Goal: Task Accomplishment & Management: Use online tool/utility

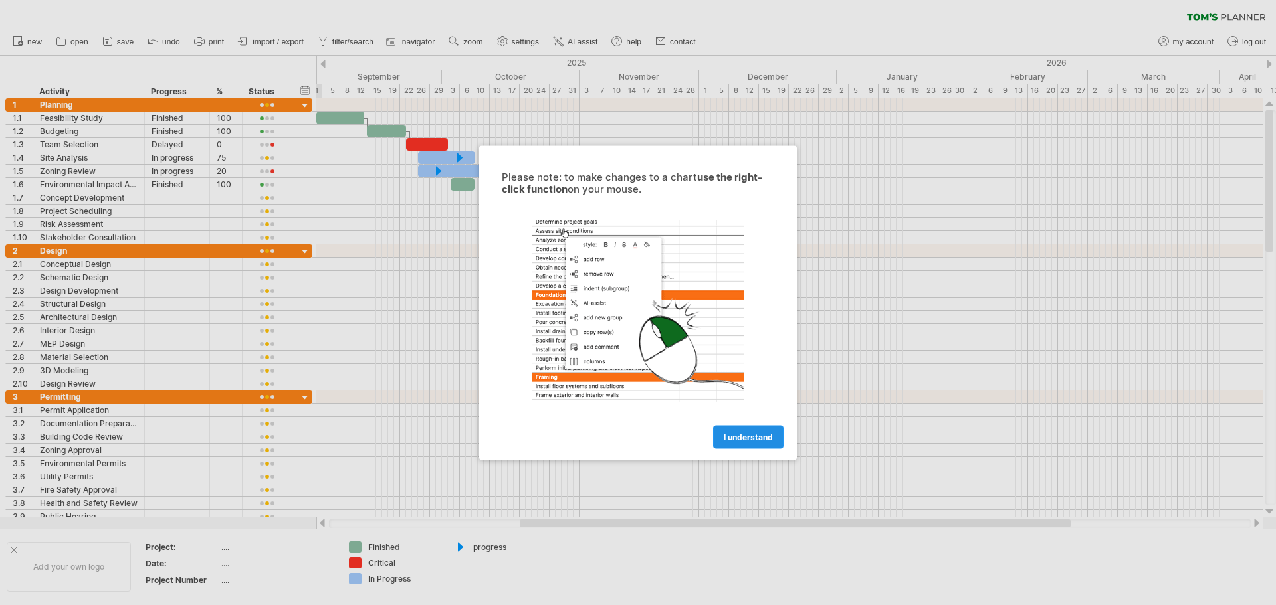
click at [722, 444] on link "I understand" at bounding box center [748, 436] width 70 height 23
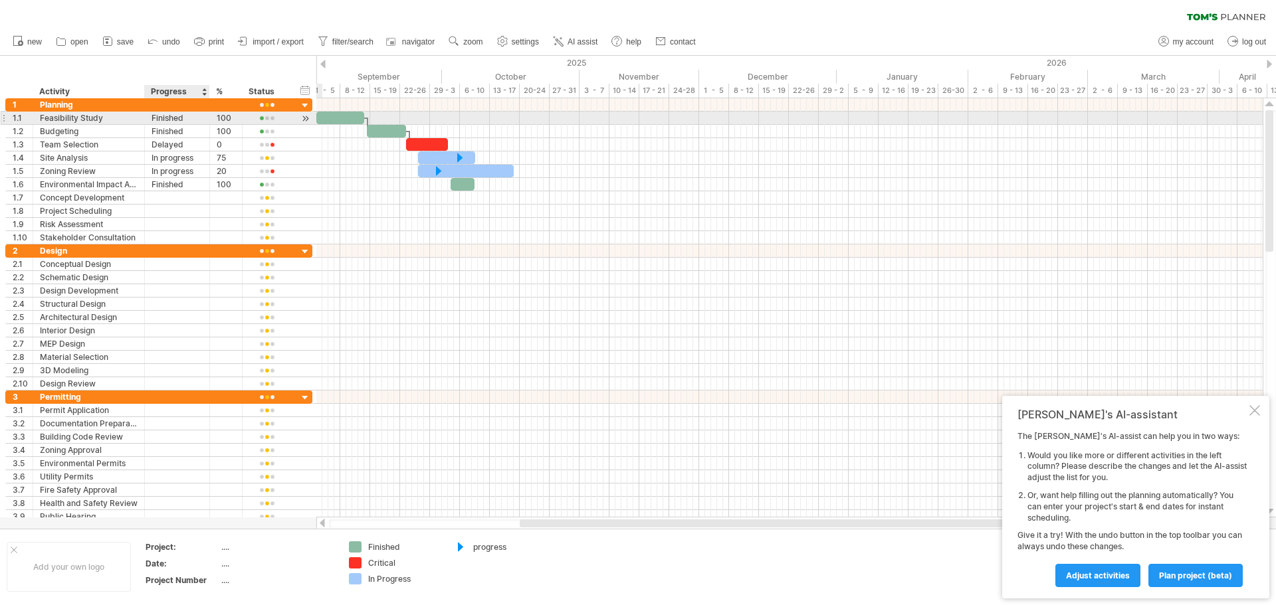
click at [187, 120] on div "Finished" at bounding box center [176, 118] width 51 height 13
click at [187, 120] on input "********" at bounding box center [176, 118] width 51 height 13
click at [223, 120] on div "100" at bounding box center [226, 118] width 19 height 13
click at [229, 90] on div "%" at bounding box center [225, 91] width 19 height 13
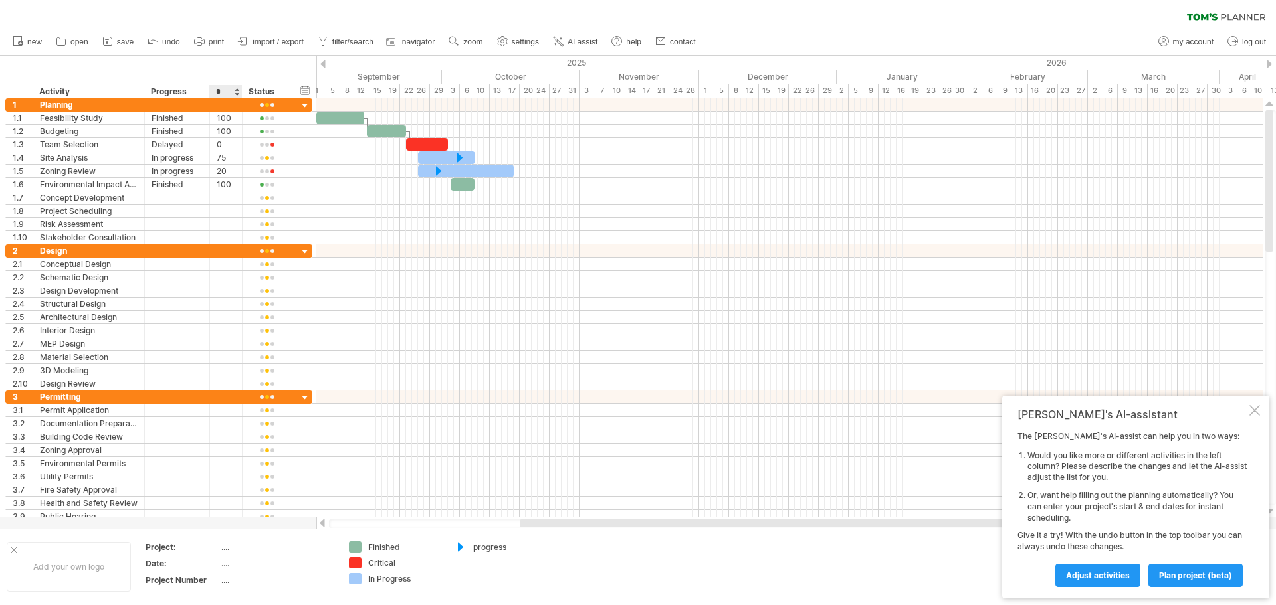
click at [237, 88] on div at bounding box center [236, 91] width 5 height 13
click at [272, 72] on div "hide start/end/duration show start/end/duration ******** Activity ******** Prog…" at bounding box center [158, 77] width 316 height 43
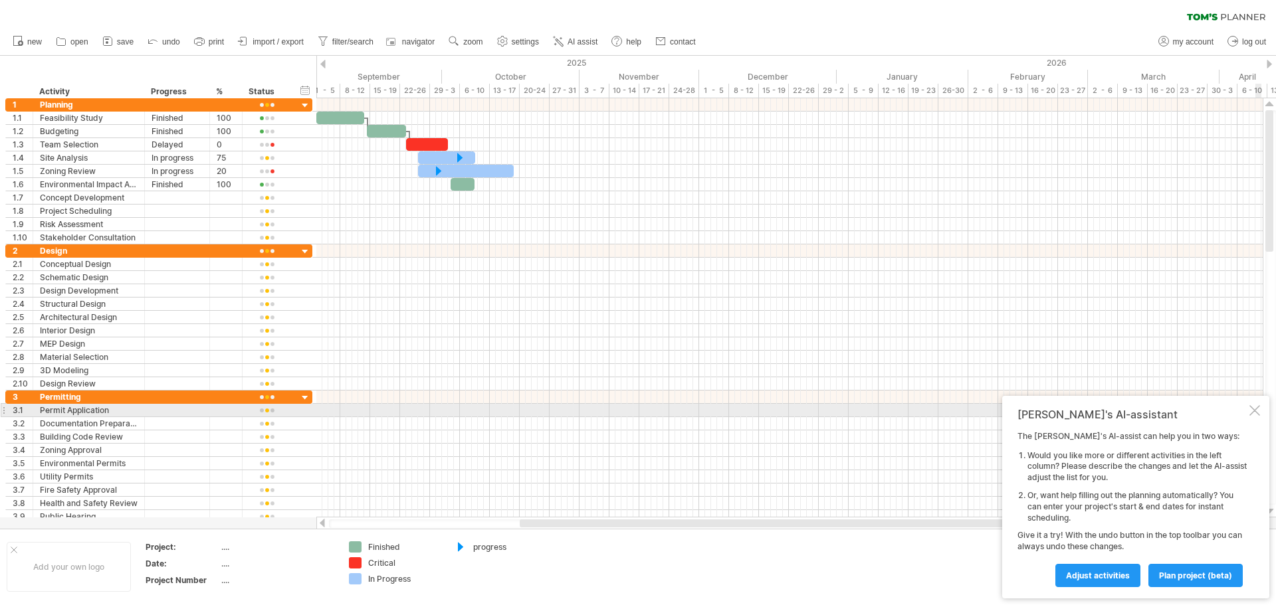
click at [1258, 413] on div at bounding box center [1254, 410] width 11 height 11
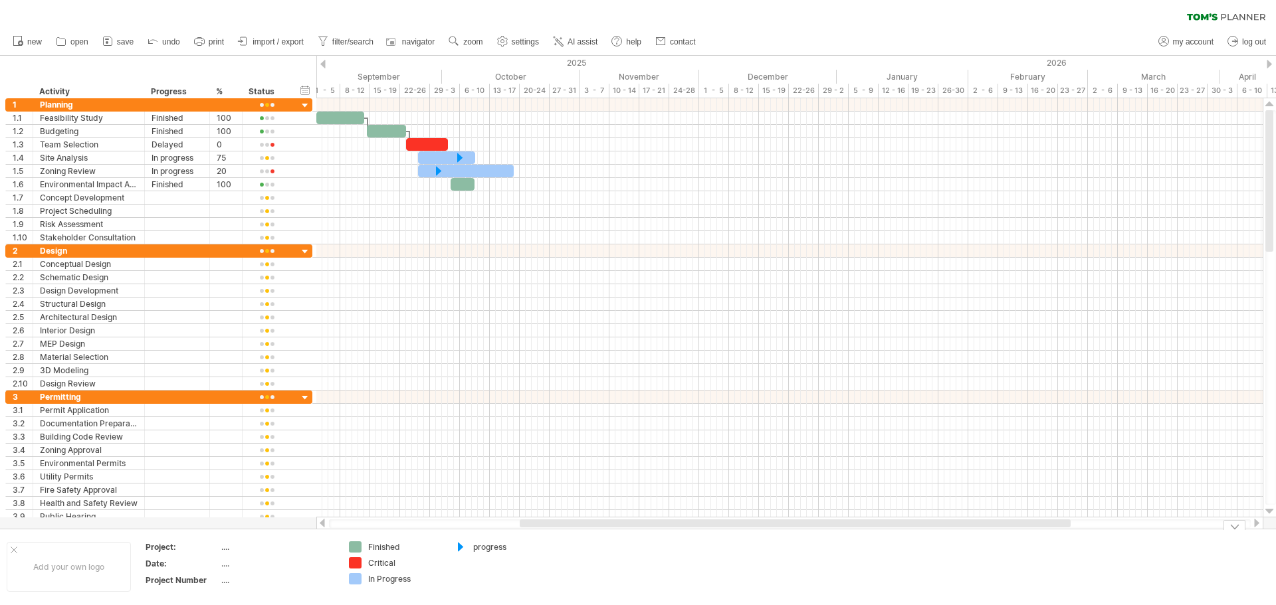
click at [356, 547] on div "Trying to reach [DOMAIN_NAME] Connected again... 0% clear filter new 1" at bounding box center [638, 302] width 1276 height 605
click at [461, 551] on div at bounding box center [460, 547] width 13 height 13
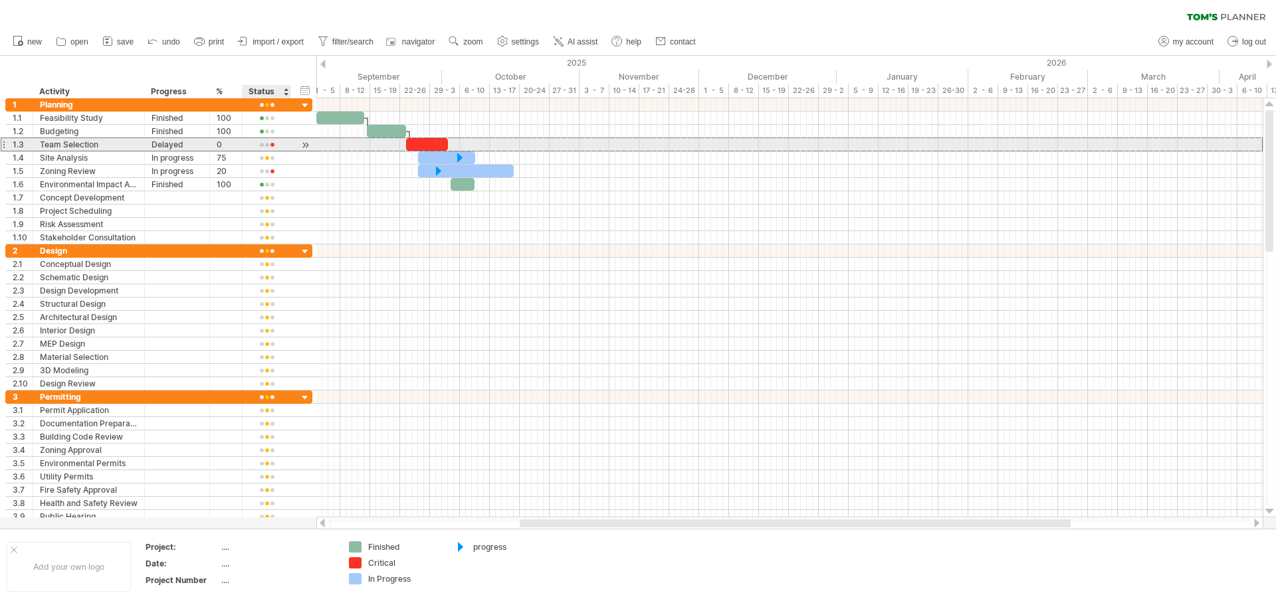
click at [274, 144] on div at bounding box center [266, 145] width 35 height 10
click at [293, 161] on span at bounding box center [296, 163] width 19 height 10
click at [279, 147] on div at bounding box center [266, 145] width 35 height 10
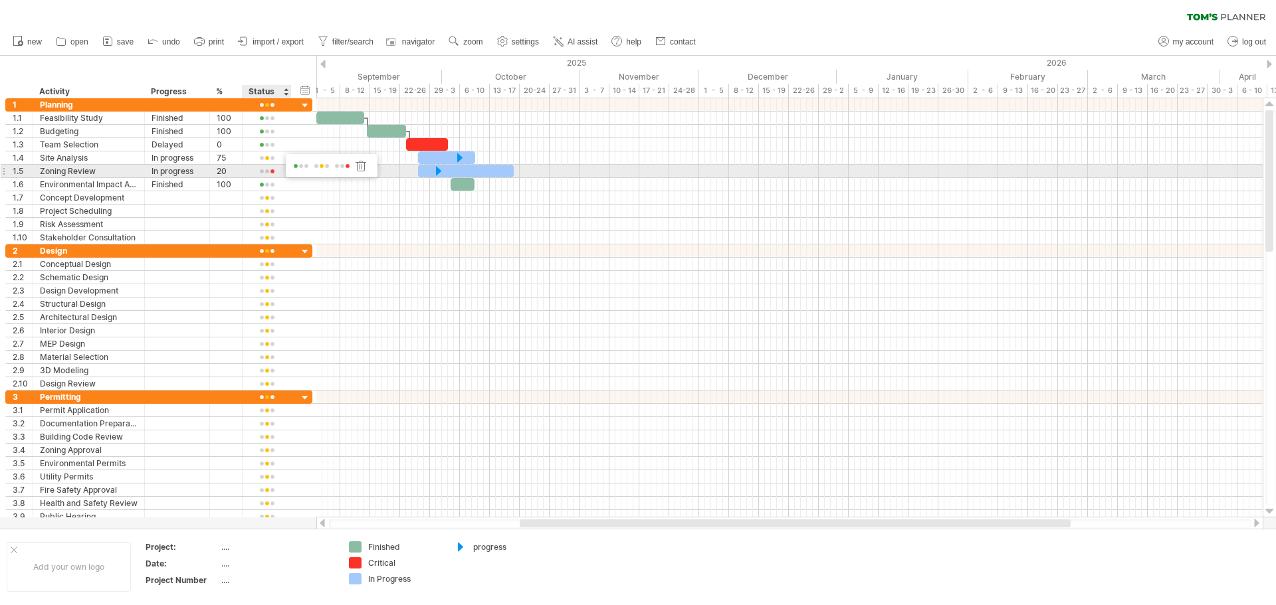
click at [311, 167] on div at bounding box center [320, 167] width 20 height 13
click at [294, 110] on div "1 ******** Planning" at bounding box center [158, 104] width 307 height 13
click at [591, 65] on div "2025" at bounding box center [56, 63] width 1561 height 14
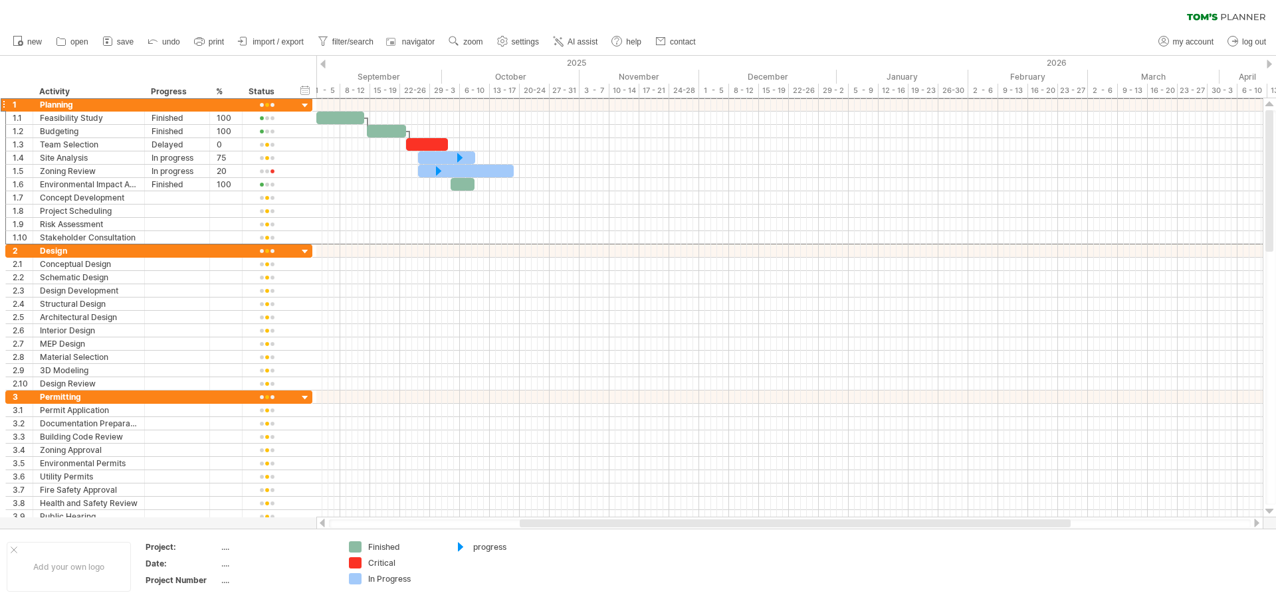
click at [325, 64] on div at bounding box center [322, 64] width 5 height 9
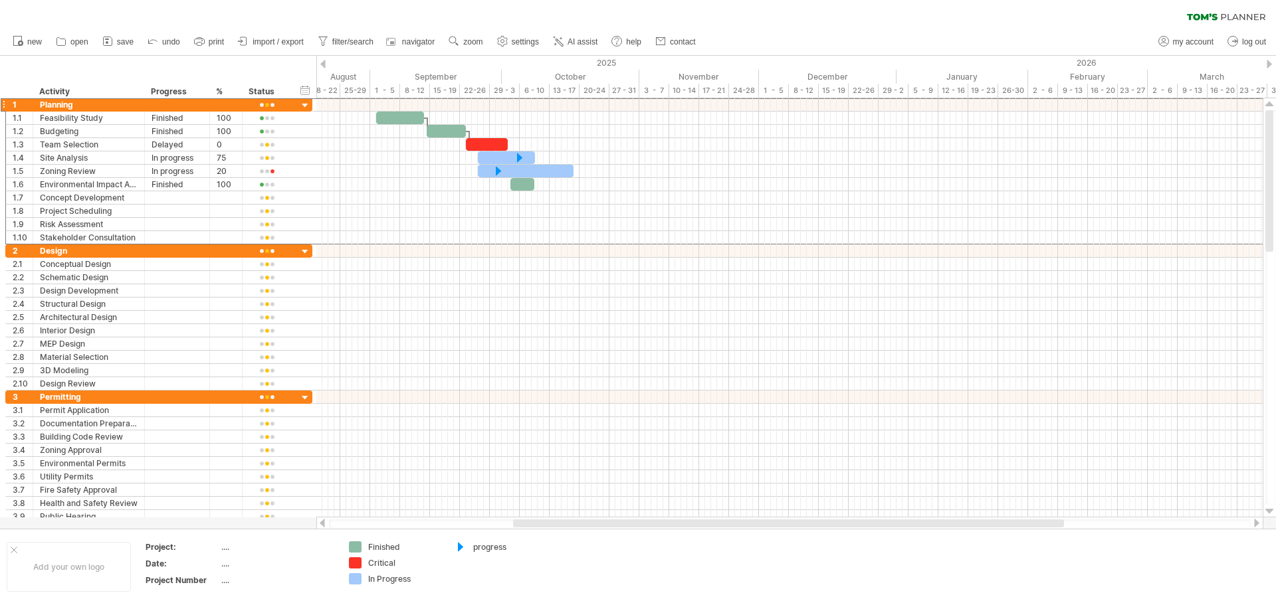
click at [325, 64] on div at bounding box center [322, 64] width 5 height 9
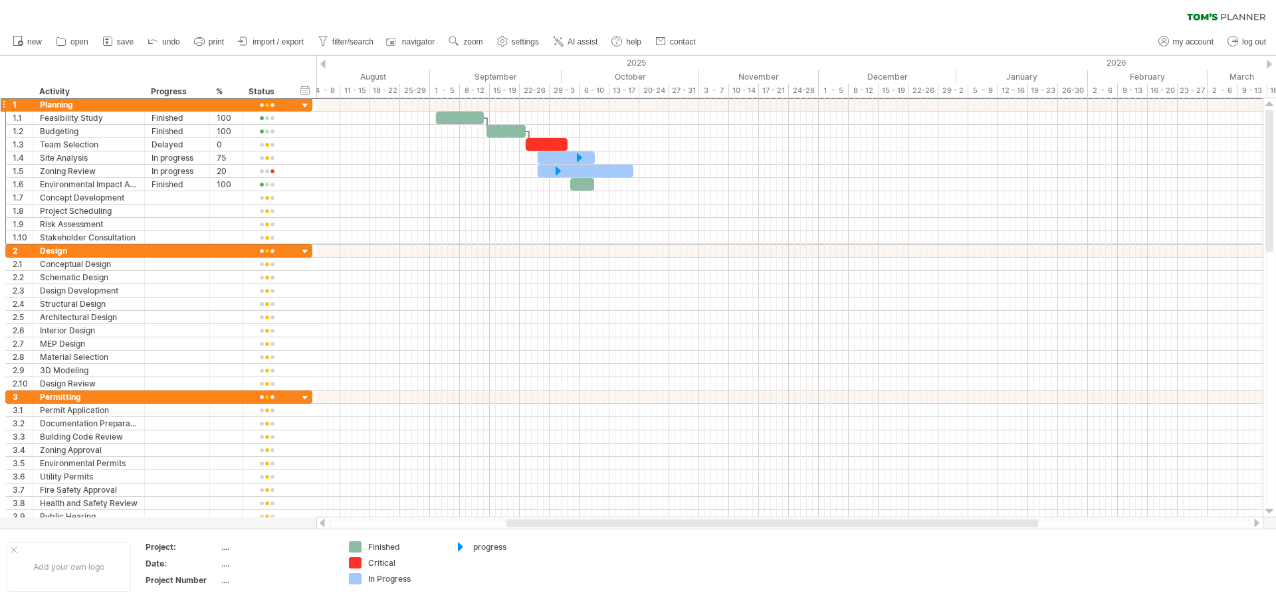
click at [325, 64] on div at bounding box center [322, 64] width 5 height 9
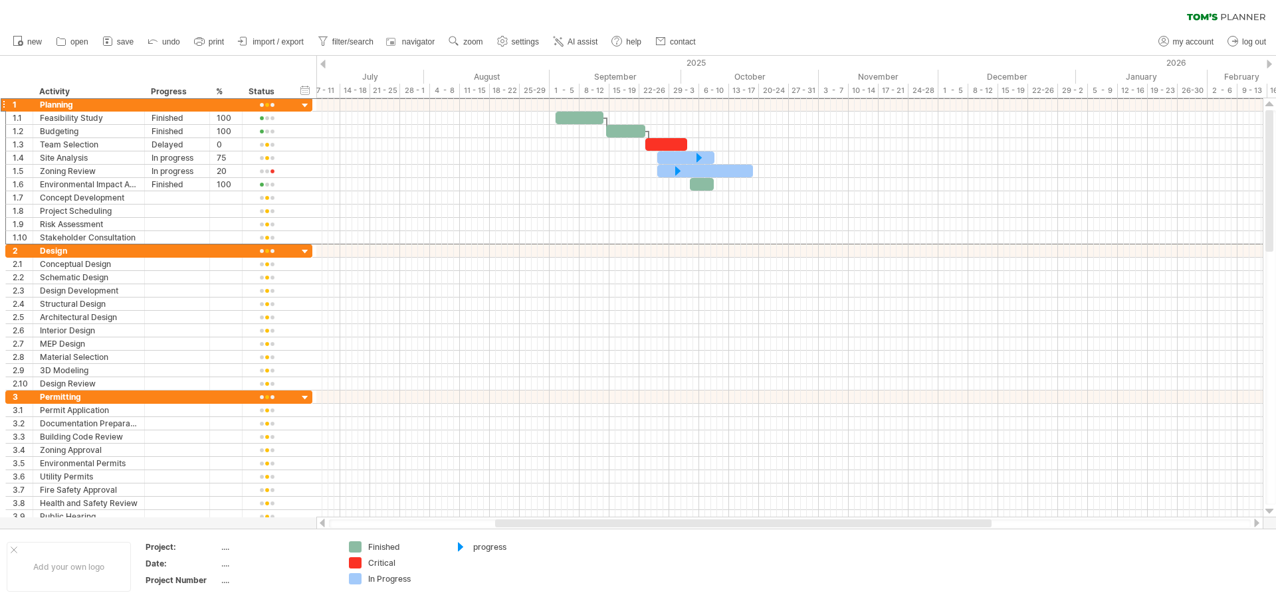
click at [325, 64] on div at bounding box center [322, 64] width 5 height 9
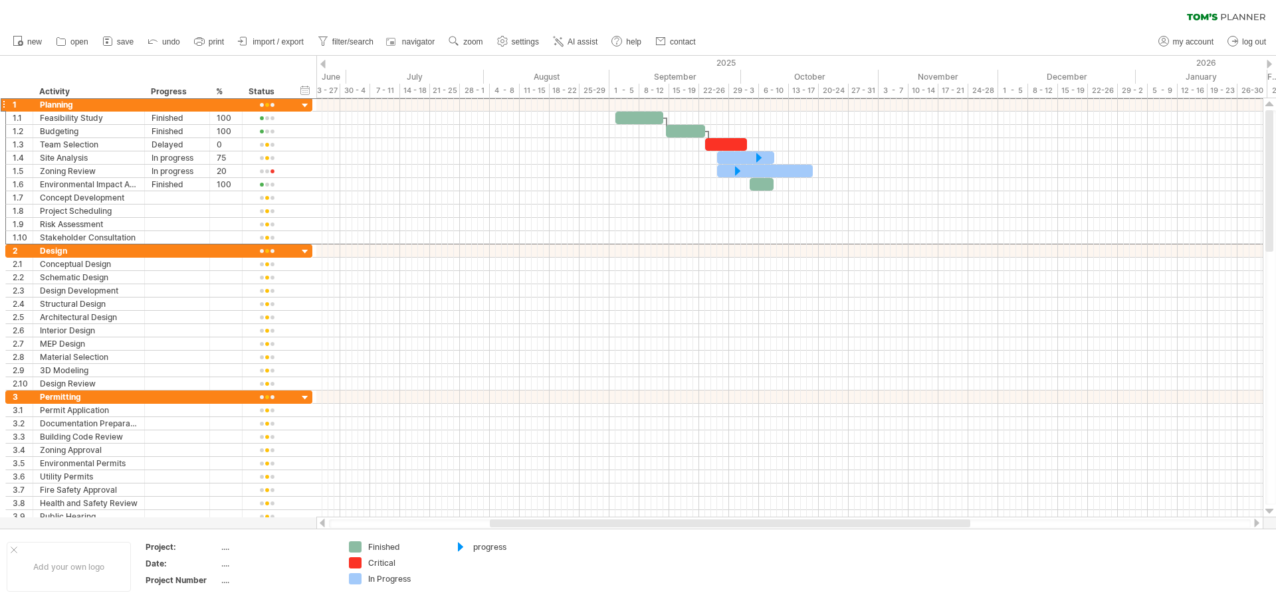
click at [325, 64] on div at bounding box center [322, 64] width 5 height 9
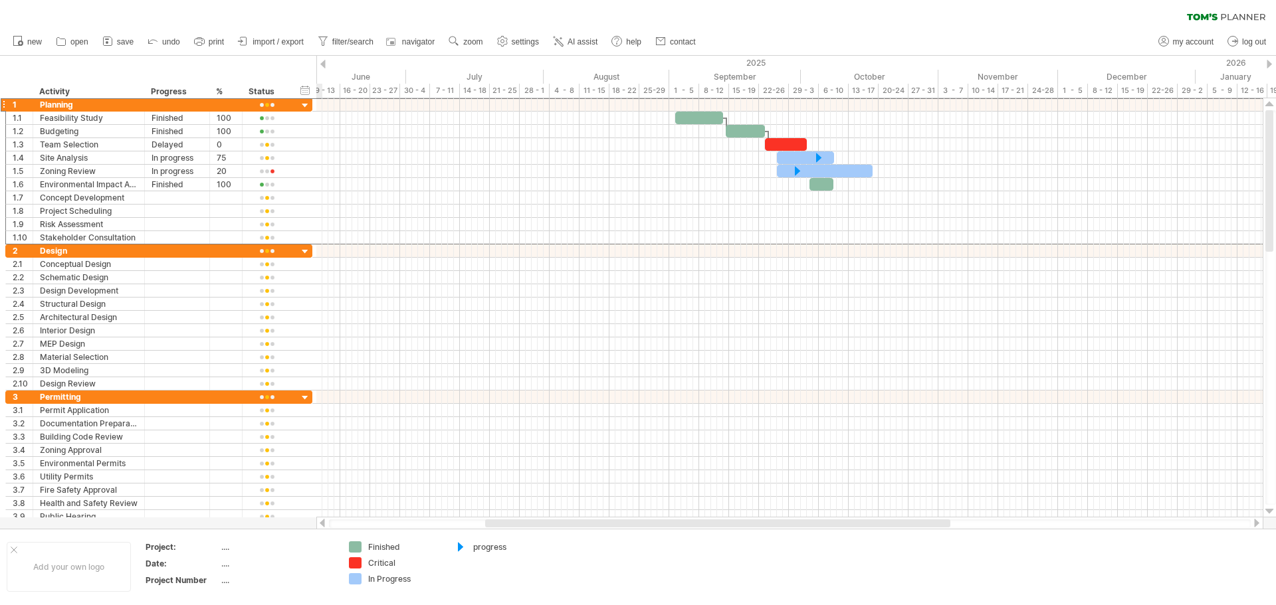
click at [325, 64] on div at bounding box center [322, 64] width 5 height 9
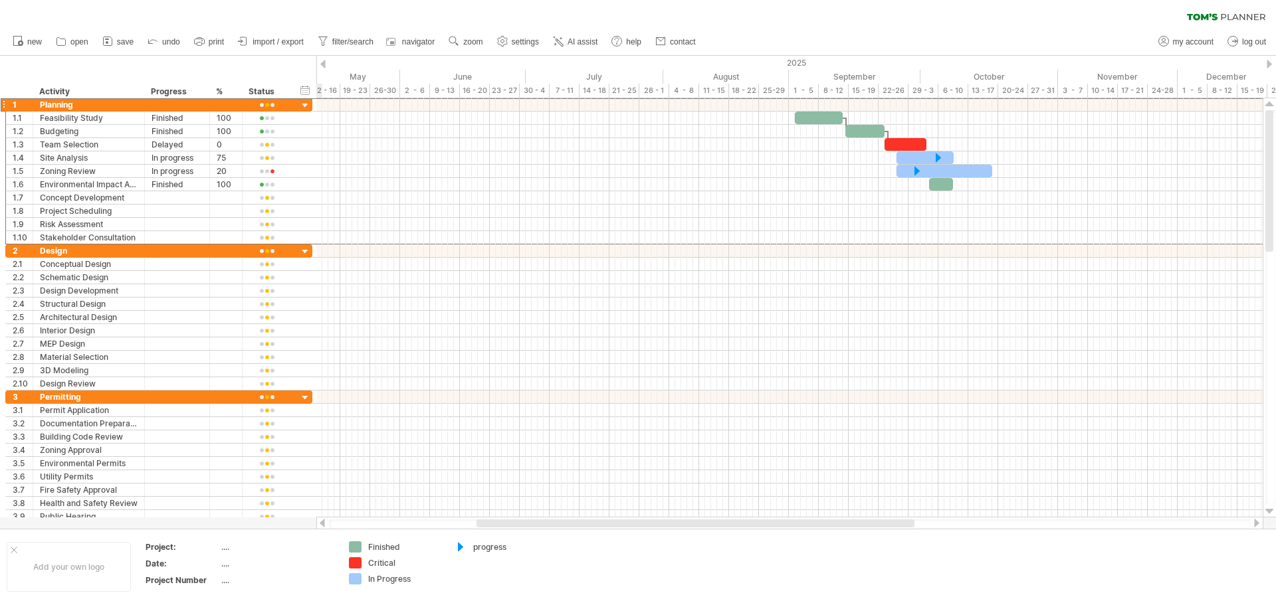
click at [325, 64] on div at bounding box center [322, 64] width 5 height 9
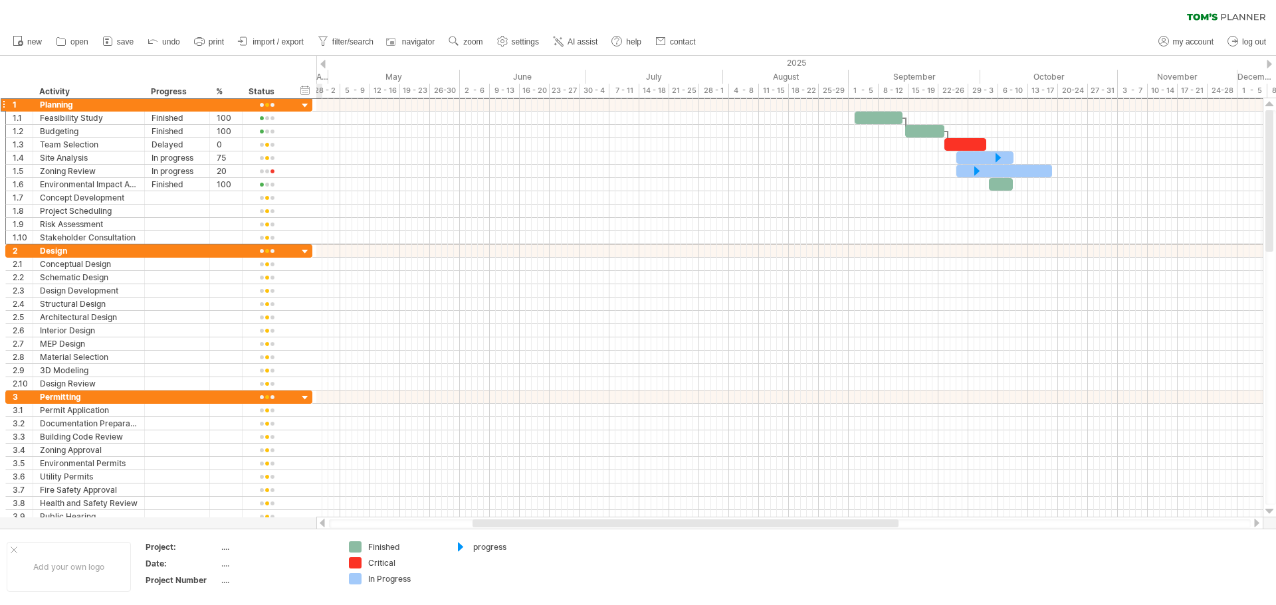
click at [325, 64] on div at bounding box center [322, 64] width 5 height 9
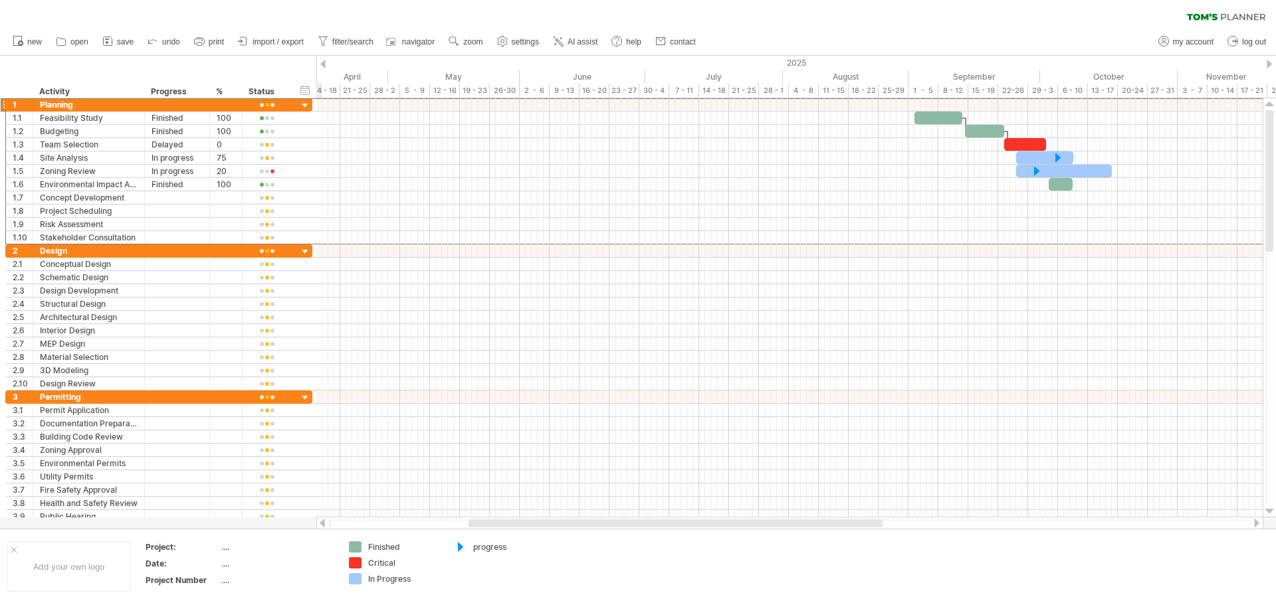
click at [325, 64] on div at bounding box center [322, 64] width 5 height 9
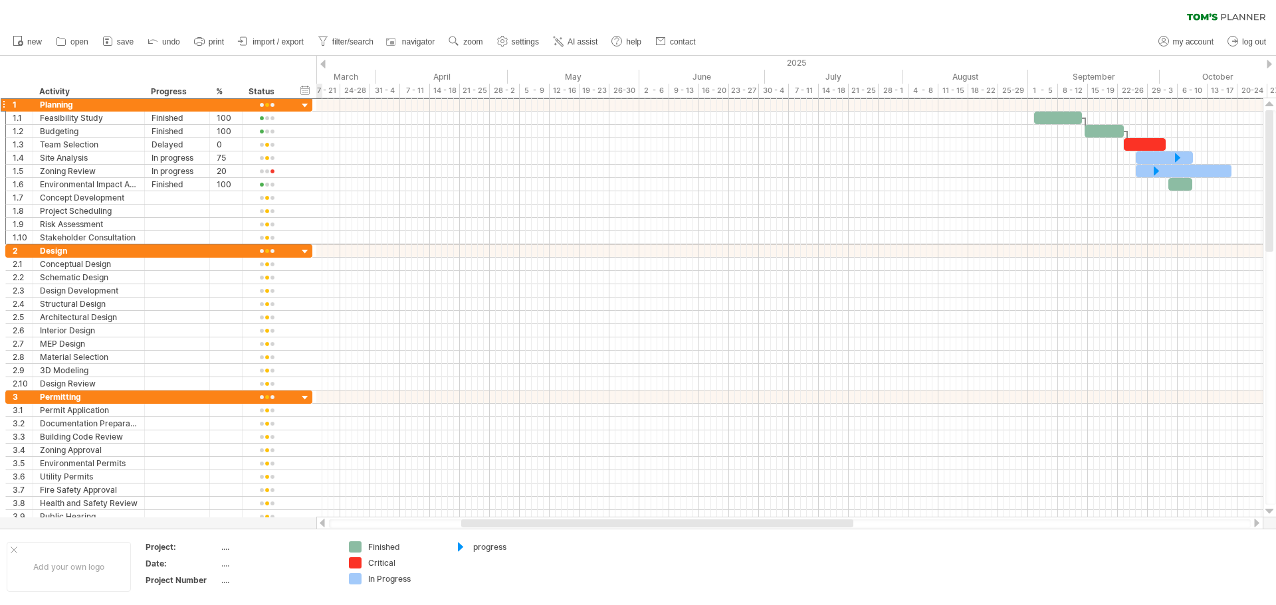
click at [325, 64] on div at bounding box center [322, 64] width 5 height 9
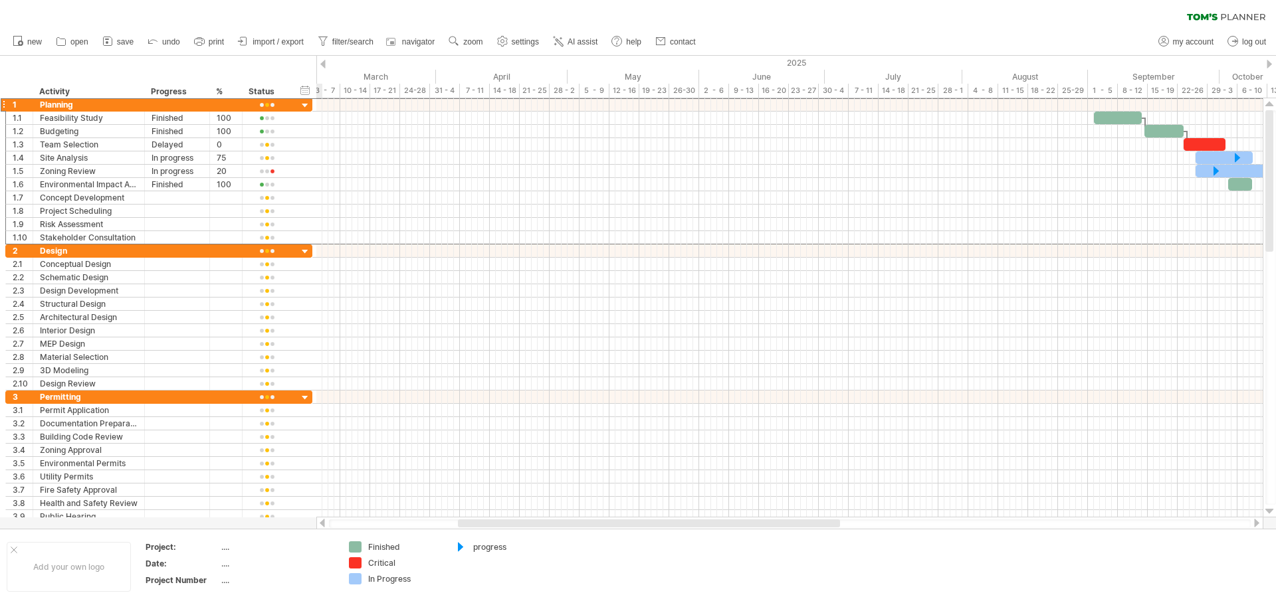
click at [325, 64] on div at bounding box center [322, 64] width 5 height 9
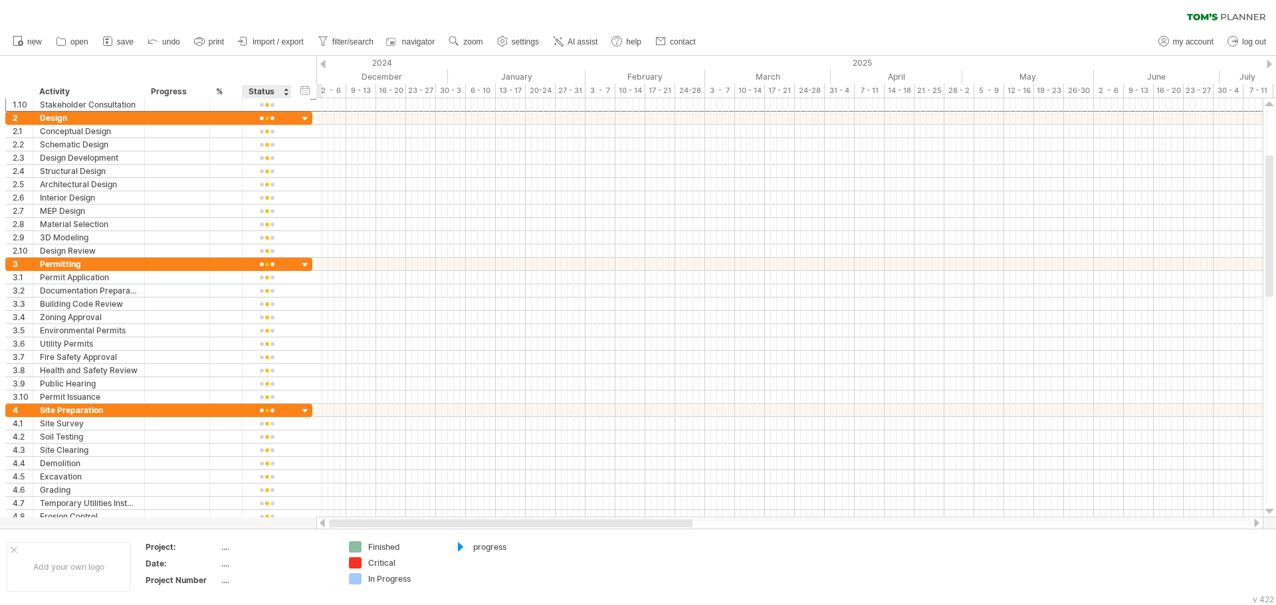
drag, startPoint x: 529, startPoint y: 523, endPoint x: 482, endPoint y: 353, distance: 176.5
click at [284, 520] on div "Trying to reach [DOMAIN_NAME] Connected again... 0% clear filter new 1" at bounding box center [638, 302] width 1276 height 605
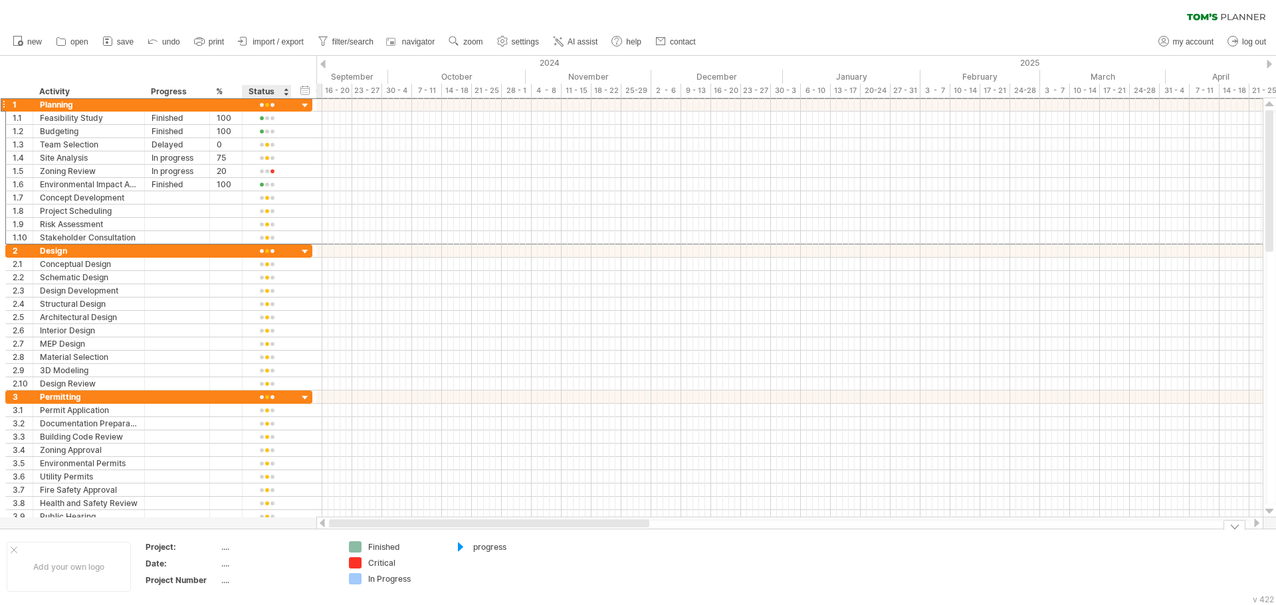
drag, startPoint x: 500, startPoint y: 523, endPoint x: 275, endPoint y: 534, distance: 225.5
click at [276, 535] on div "Trying to reach [DOMAIN_NAME] Connected again... 0% clear filter new 1" at bounding box center [638, 302] width 1276 height 605
drag, startPoint x: 451, startPoint y: 523, endPoint x: 244, endPoint y: 529, distance: 206.7
click at [244, 529] on div "Trying to reach [DOMAIN_NAME] Connected again... 0% clear filter new 1" at bounding box center [638, 302] width 1276 height 605
drag, startPoint x: 517, startPoint y: 522, endPoint x: 310, endPoint y: 508, distance: 207.7
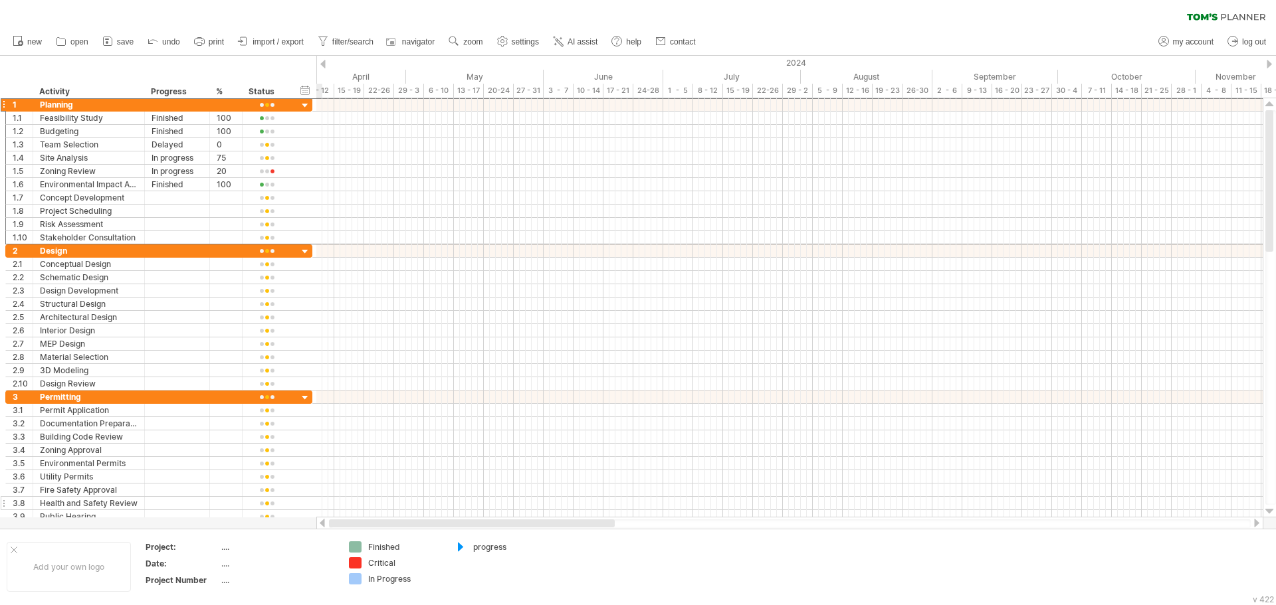
click at [310, 520] on div "Trying to reach [DOMAIN_NAME] Connected again... 0% clear filter new 1" at bounding box center [638, 302] width 1276 height 605
click at [330, 64] on div "2024" at bounding box center [669, 63] width 1567 height 14
click at [322, 62] on div at bounding box center [322, 64] width 5 height 9
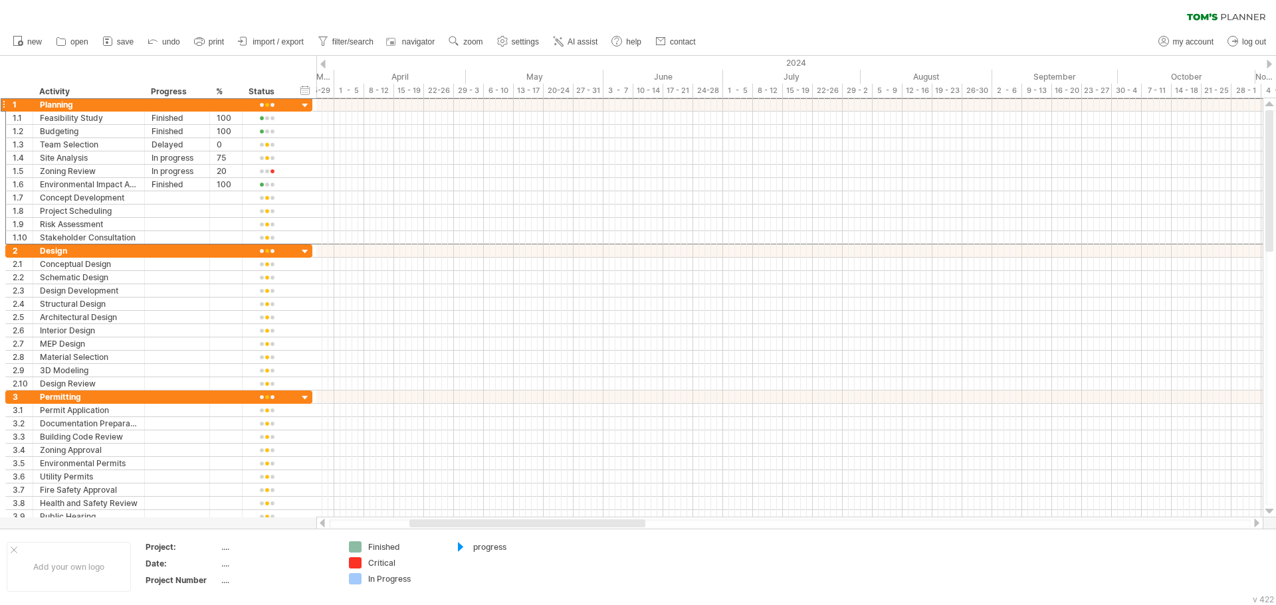
click at [322, 62] on div at bounding box center [322, 64] width 5 height 9
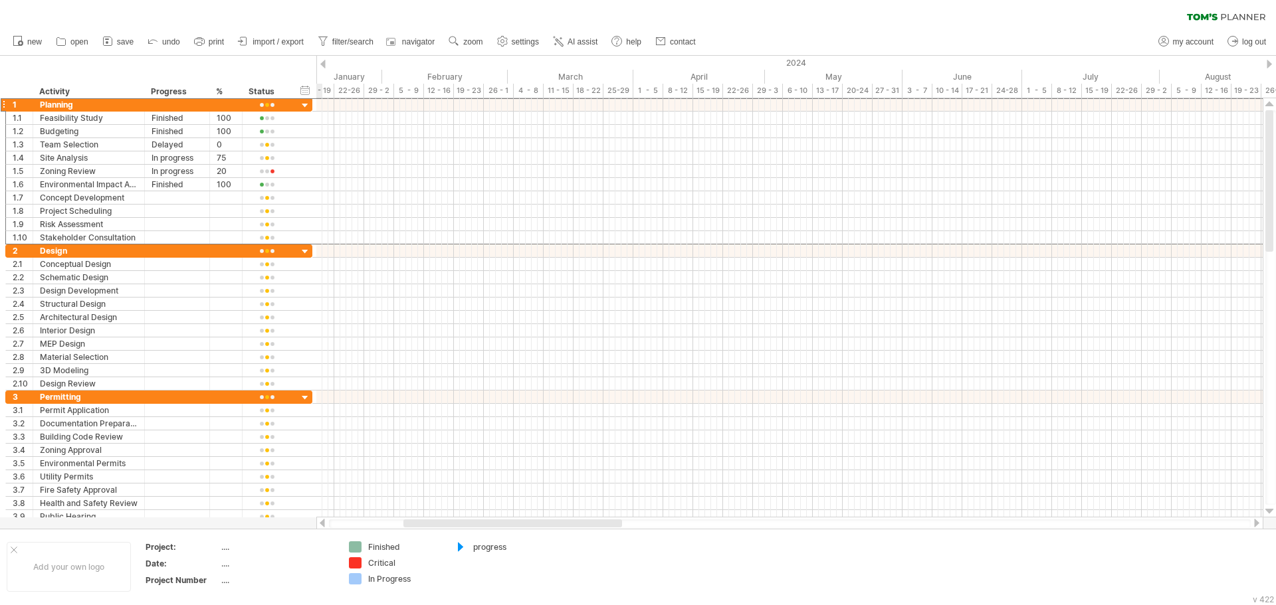
click at [322, 62] on div at bounding box center [322, 64] width 5 height 9
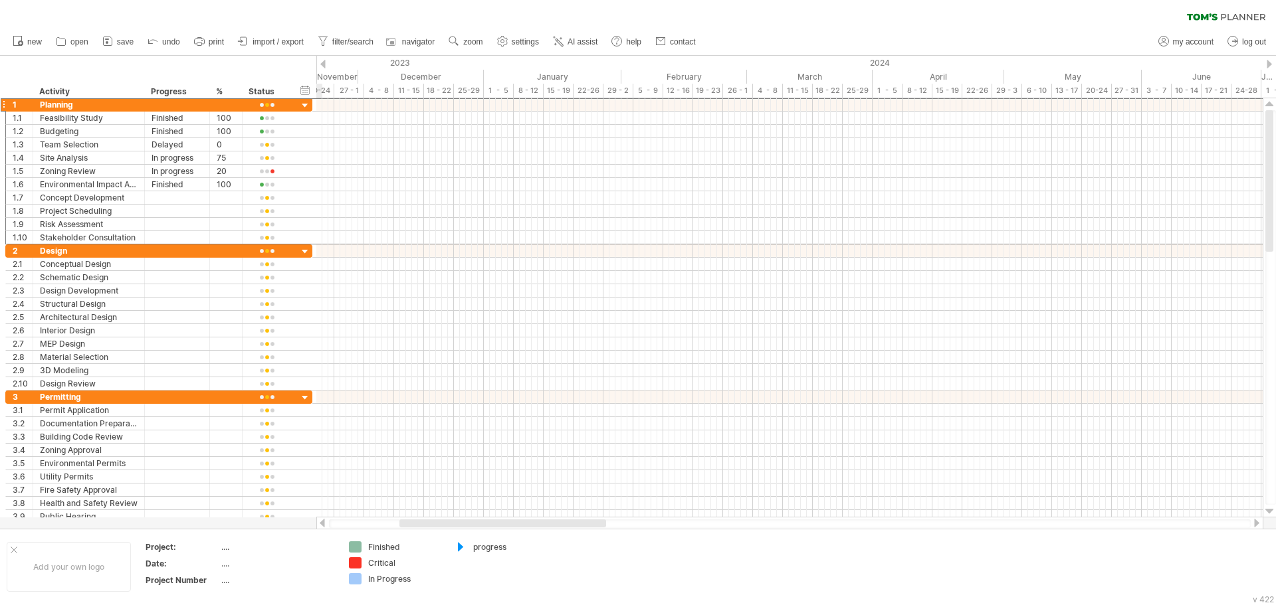
click at [322, 62] on div at bounding box center [322, 64] width 5 height 9
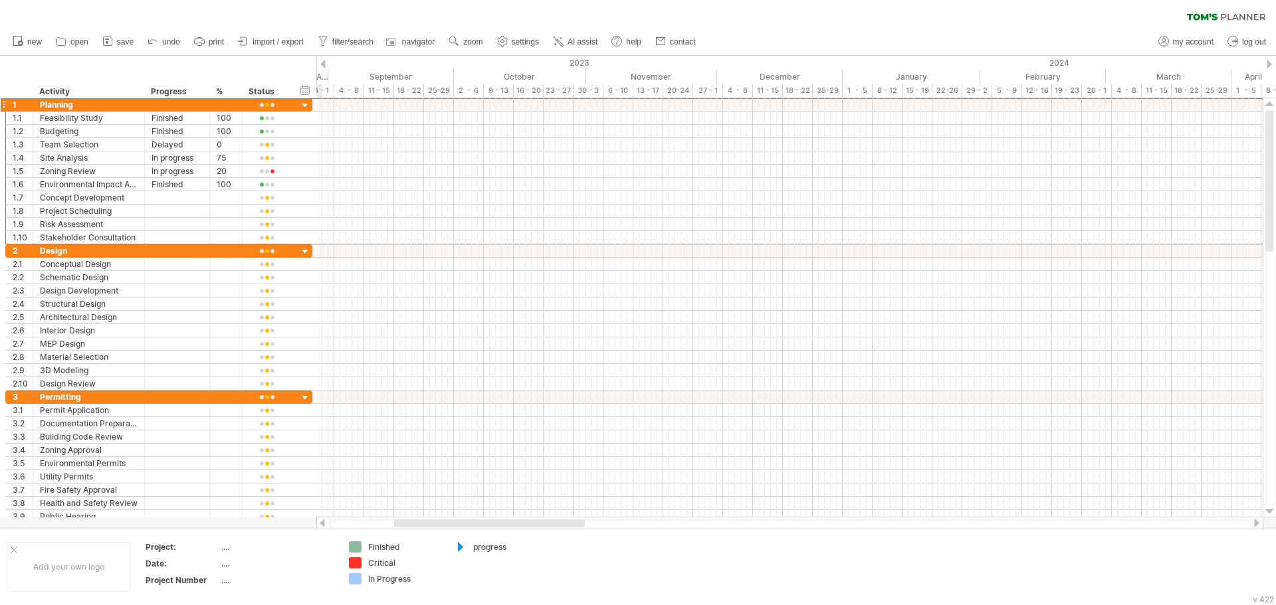
click at [322, 62] on div at bounding box center [322, 64] width 5 height 9
drag, startPoint x: 331, startPoint y: 63, endPoint x: 994, endPoint y: 63, distance: 663.0
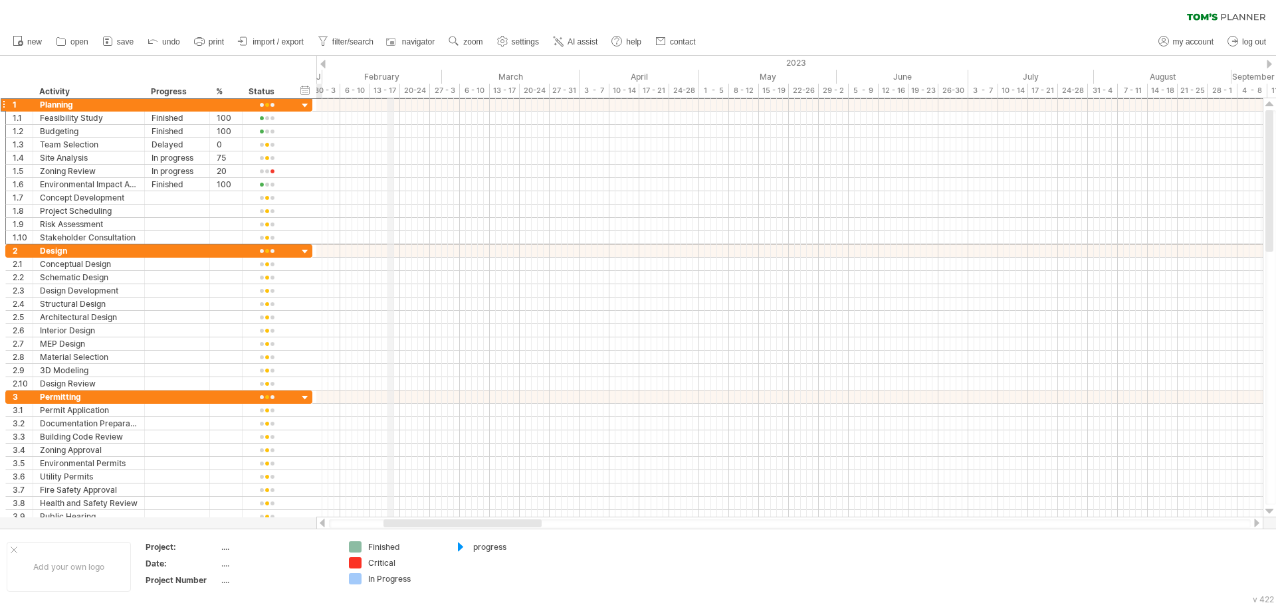
drag, startPoint x: 390, startPoint y: 63, endPoint x: 1097, endPoint y: 63, distance: 706.9
drag, startPoint x: 372, startPoint y: 67, endPoint x: 1275, endPoint y: 62, distance: 902.9
drag, startPoint x: 415, startPoint y: 67, endPoint x: 1169, endPoint y: 67, distance: 754.0
drag, startPoint x: 372, startPoint y: 66, endPoint x: 1082, endPoint y: 70, distance: 709.5
drag, startPoint x: 535, startPoint y: 68, endPoint x: 1275, endPoint y: 68, distance: 739.4
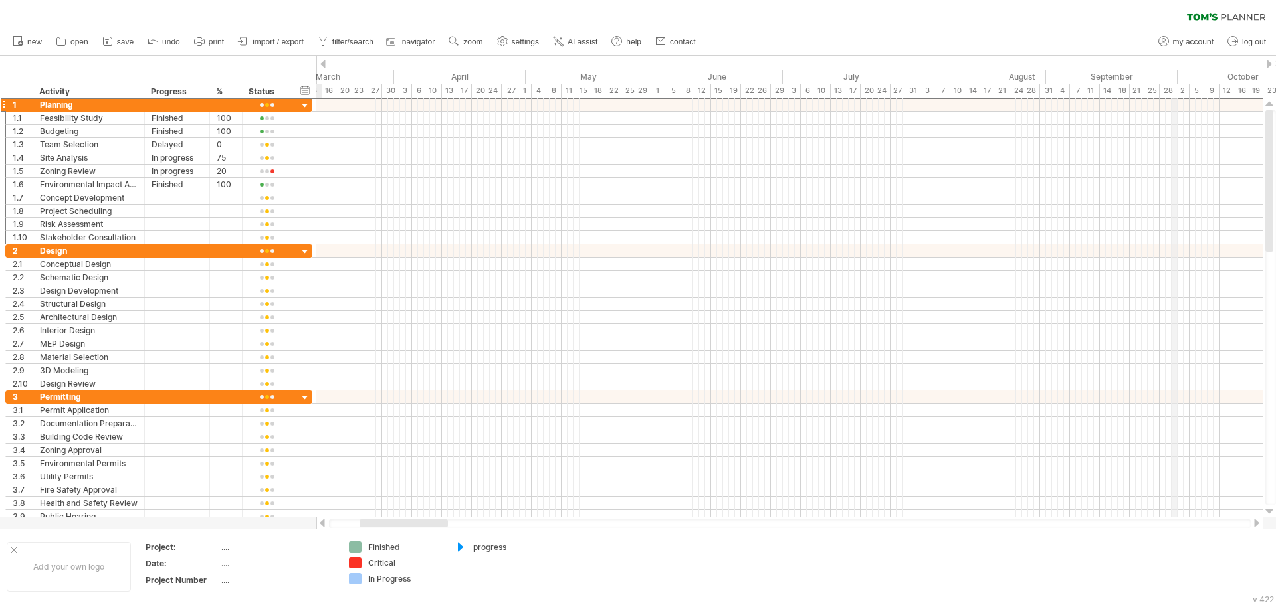
drag, startPoint x: 490, startPoint y: 72, endPoint x: 1185, endPoint y: 72, distance: 694.2
drag, startPoint x: 442, startPoint y: 71, endPoint x: 1275, endPoint y: 71, distance: 833.1
drag, startPoint x: 506, startPoint y: 71, endPoint x: 1270, endPoint y: 55, distance: 764.8
drag, startPoint x: 438, startPoint y: 79, endPoint x: 1209, endPoint y: 79, distance: 771.3
drag, startPoint x: 354, startPoint y: 70, endPoint x: 950, endPoint y: 70, distance: 595.9
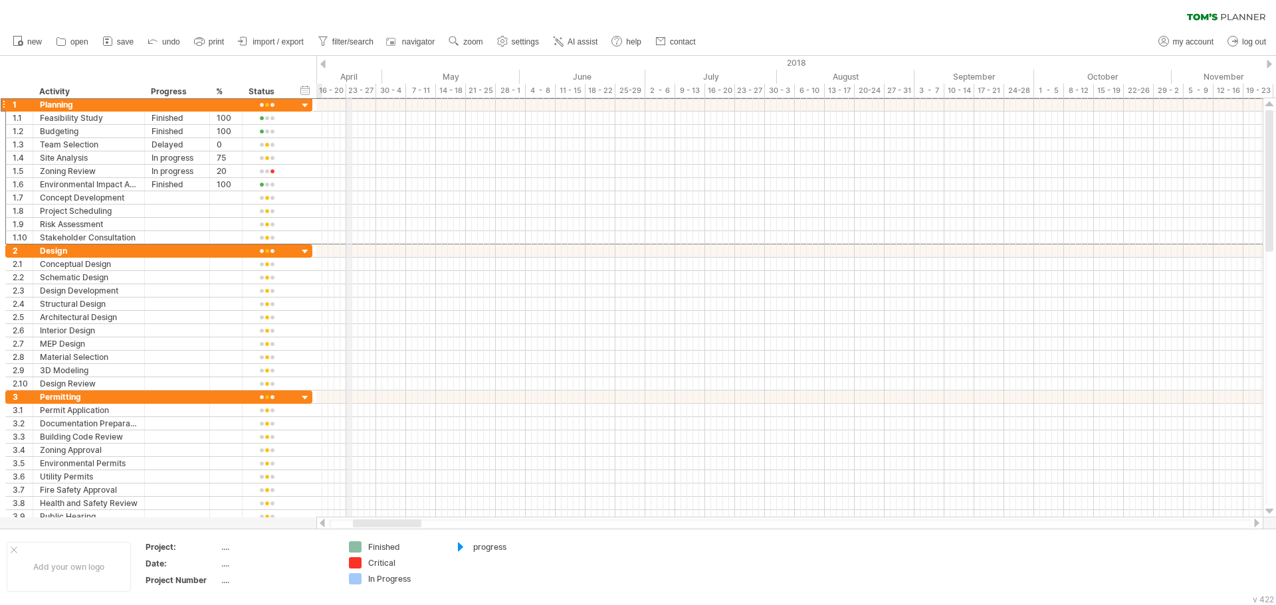
drag, startPoint x: 347, startPoint y: 70, endPoint x: 1078, endPoint y: 62, distance: 730.8
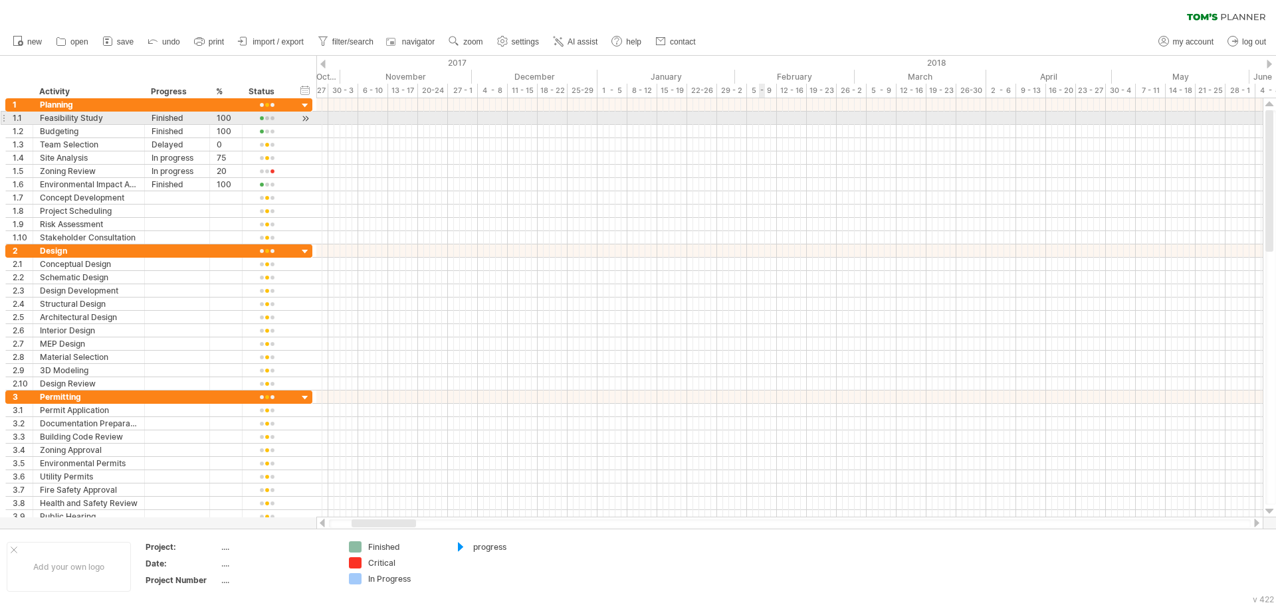
drag, startPoint x: 305, startPoint y: 84, endPoint x: 761, endPoint y: 115, distance: 457.4
click at [761, 115] on div "Trying to reach [DOMAIN_NAME] Connected again... 0% clear filter new 1" at bounding box center [638, 302] width 1276 height 605
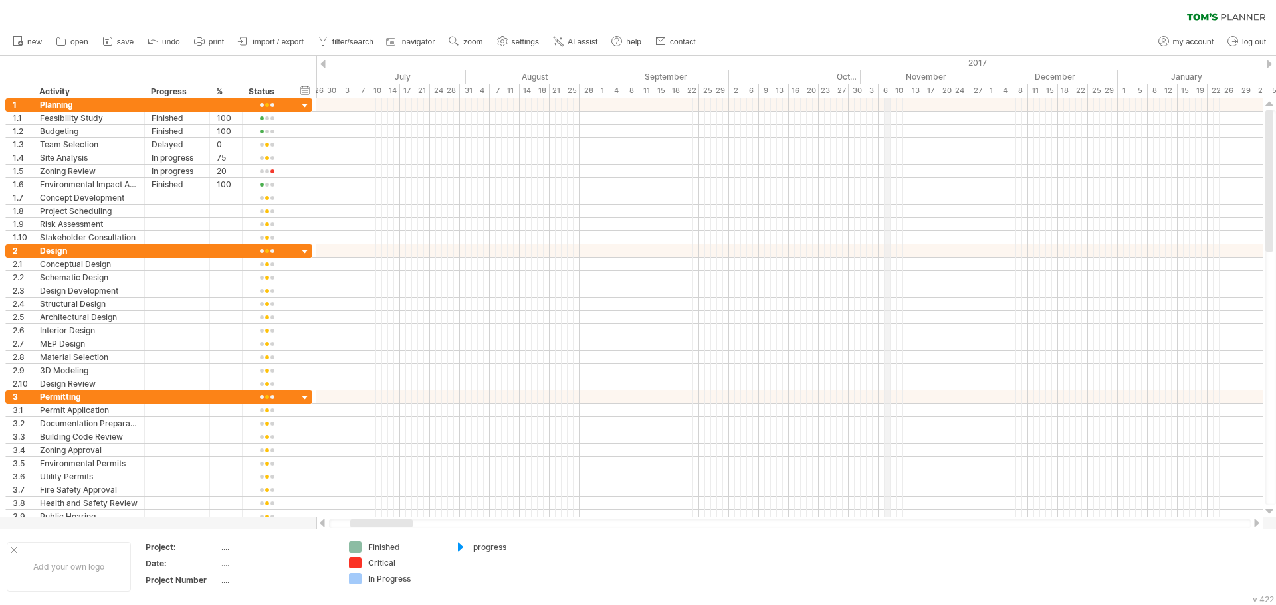
drag, startPoint x: 363, startPoint y: 69, endPoint x: 1031, endPoint y: 98, distance: 668.9
drag, startPoint x: 397, startPoint y: 64, endPoint x: 843, endPoint y: 60, distance: 445.8
drag, startPoint x: 440, startPoint y: 64, endPoint x: 821, endPoint y: 67, distance: 380.7
drag, startPoint x: 387, startPoint y: 67, endPoint x: 799, endPoint y: 74, distance: 411.3
drag, startPoint x: 460, startPoint y: 72, endPoint x: 804, endPoint y: 88, distance: 343.8
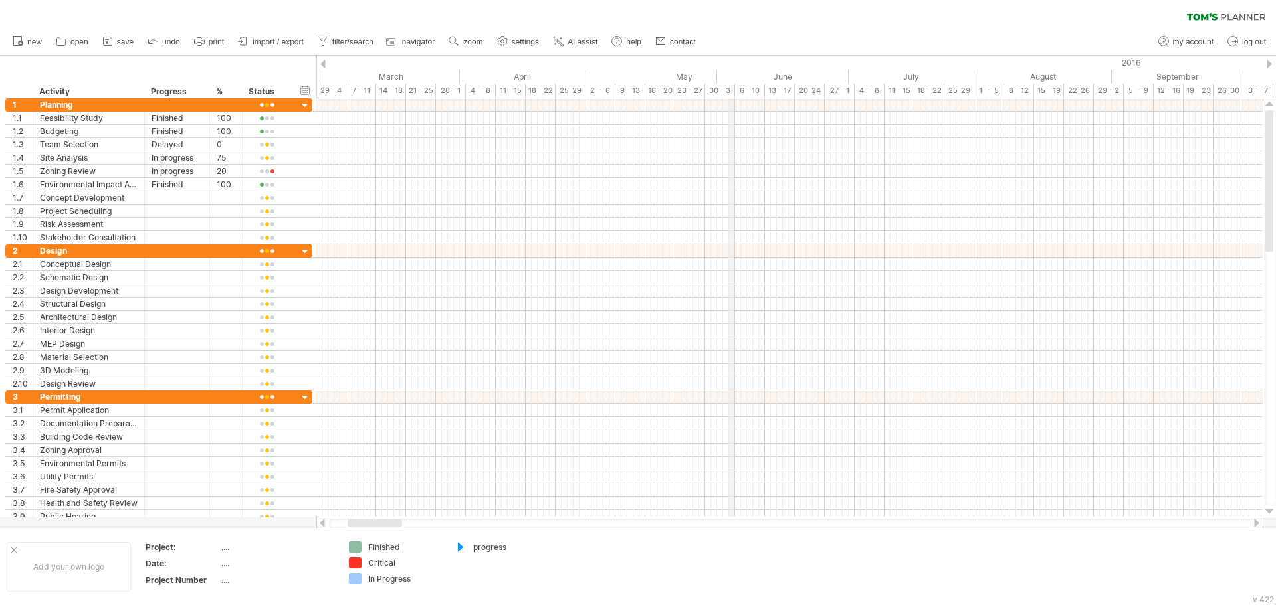
drag, startPoint x: 393, startPoint y: 70, endPoint x: 729, endPoint y: 70, distance: 336.2
drag, startPoint x: 460, startPoint y: 68, endPoint x: 864, endPoint y: 68, distance: 403.9
drag, startPoint x: 437, startPoint y: 70, endPoint x: 865, endPoint y: 79, distance: 427.9
drag, startPoint x: 433, startPoint y: 86, endPoint x: 850, endPoint y: 94, distance: 416.6
drag, startPoint x: 417, startPoint y: 89, endPoint x: 994, endPoint y: 89, distance: 576.7
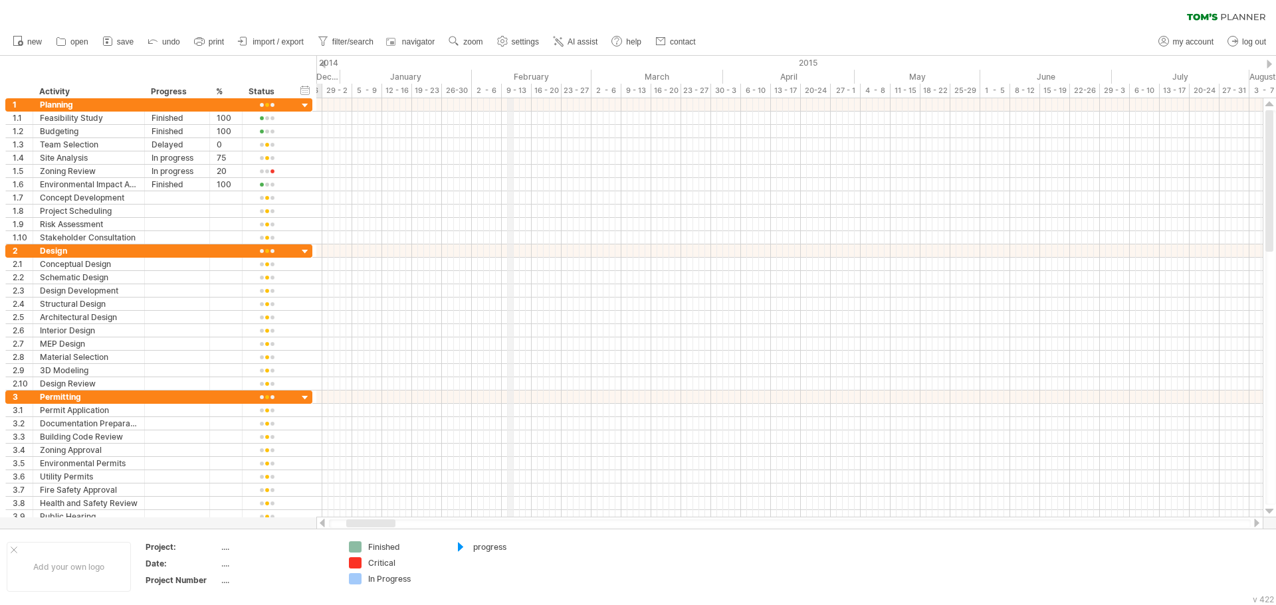
drag, startPoint x: 508, startPoint y: 67, endPoint x: 923, endPoint y: 95, distance: 416.8
drag, startPoint x: 537, startPoint y: 95, endPoint x: 1125, endPoint y: 94, distance: 587.9
drag, startPoint x: 609, startPoint y: 76, endPoint x: 1102, endPoint y: 75, distance: 493.6
drag
click at [945, 103] on div "Trying to reach [DOMAIN_NAME] Connected again... 0% clear filter new 1" at bounding box center [638, 302] width 1276 height 605
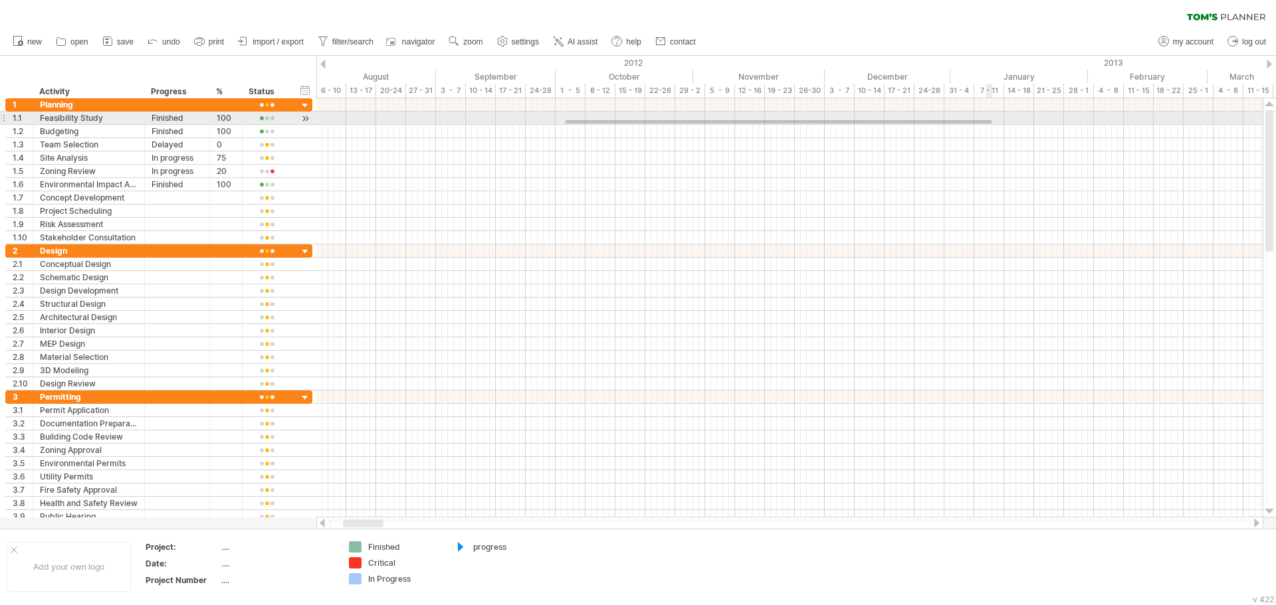
click at [991, 124] on div at bounding box center [789, 118] width 946 height 13
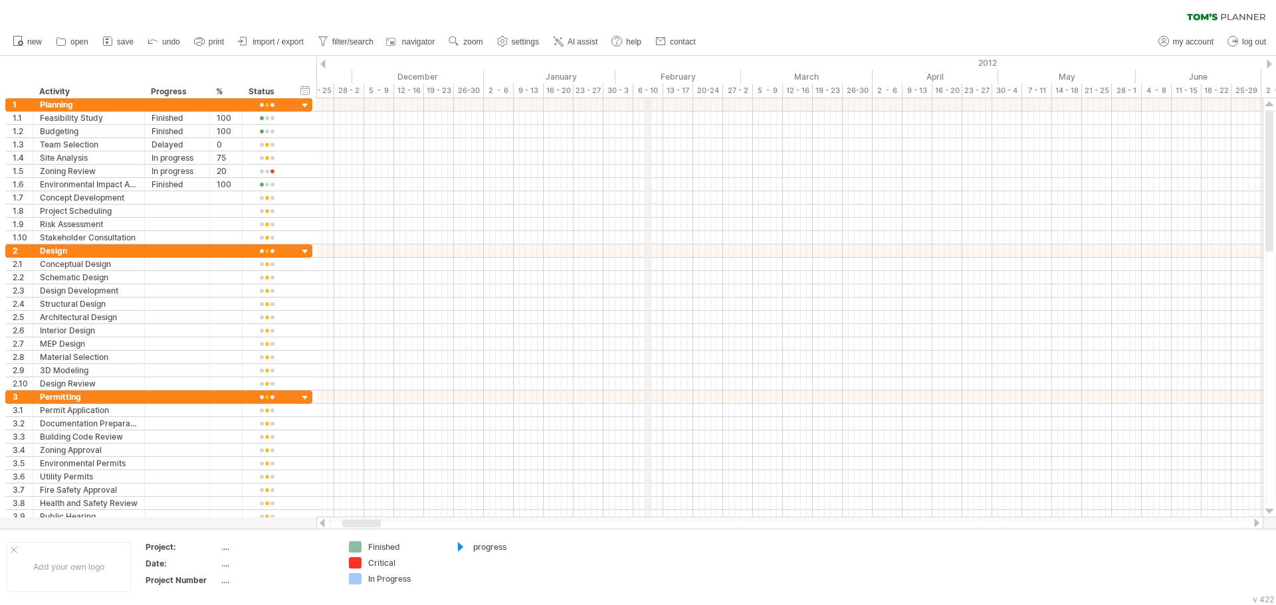
click at [647, 81] on div "February" at bounding box center [678, 77] width 126 height 14
click at [693, 96] on div "25-29" at bounding box center [678, 91] width 30 height 14
click at [704, 77] on div "March" at bounding box center [756, 77] width 138 height 14
click at [367, 100] on div at bounding box center [789, 104] width 946 height 13
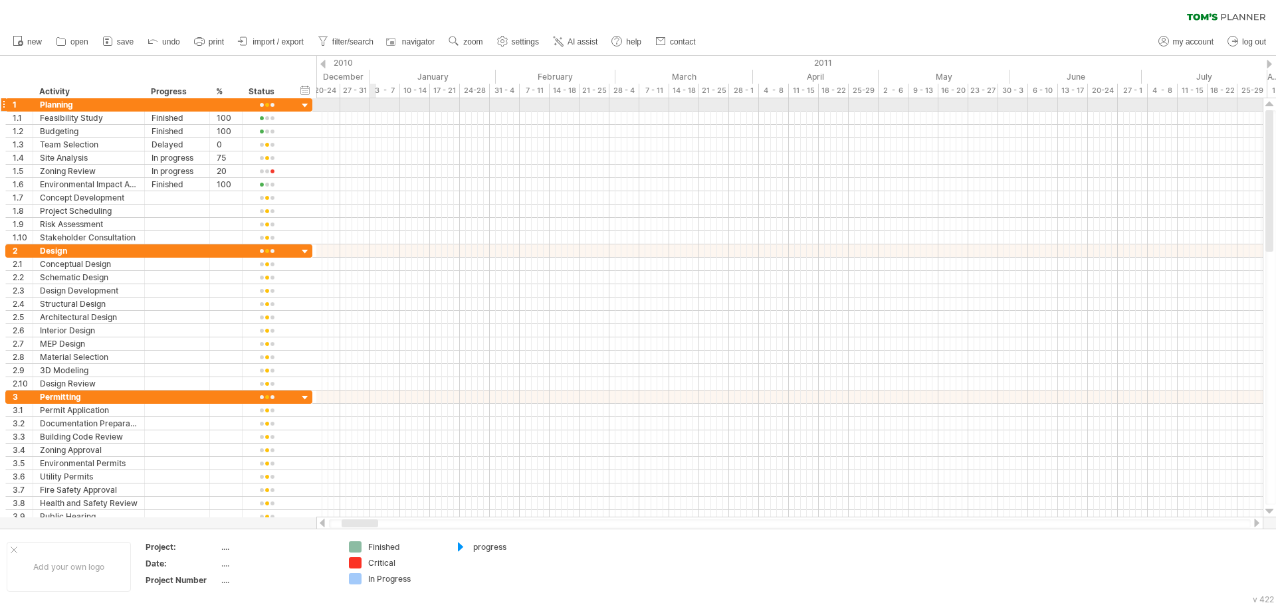
click at [372, 108] on div at bounding box center [789, 104] width 946 height 13
click at [341, 106] on div at bounding box center [789, 104] width 946 height 13
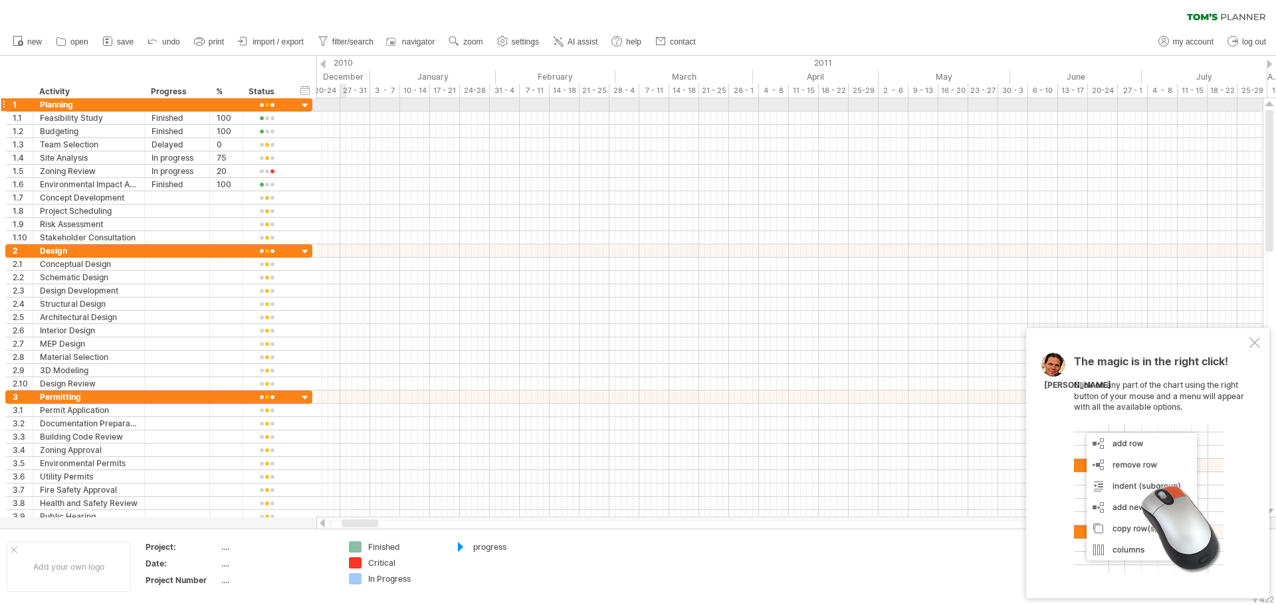
click at [345, 107] on div at bounding box center [789, 104] width 946 height 13
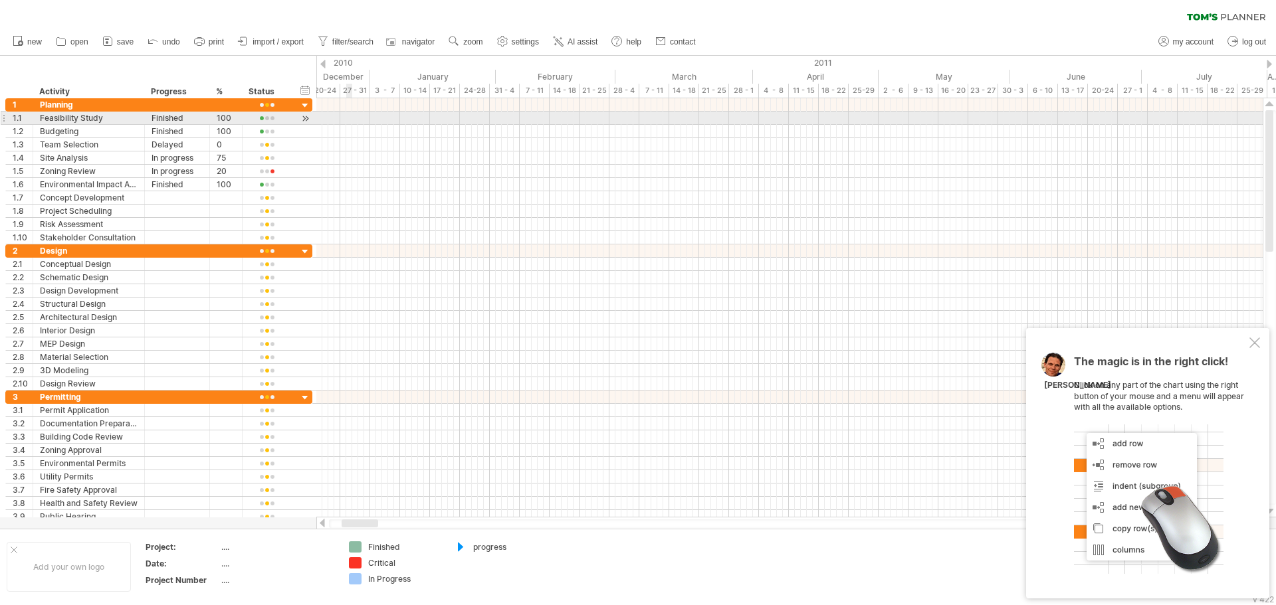
click at [346, 112] on div at bounding box center [789, 118] width 946 height 13
click at [373, 122] on div at bounding box center [789, 118] width 946 height 13
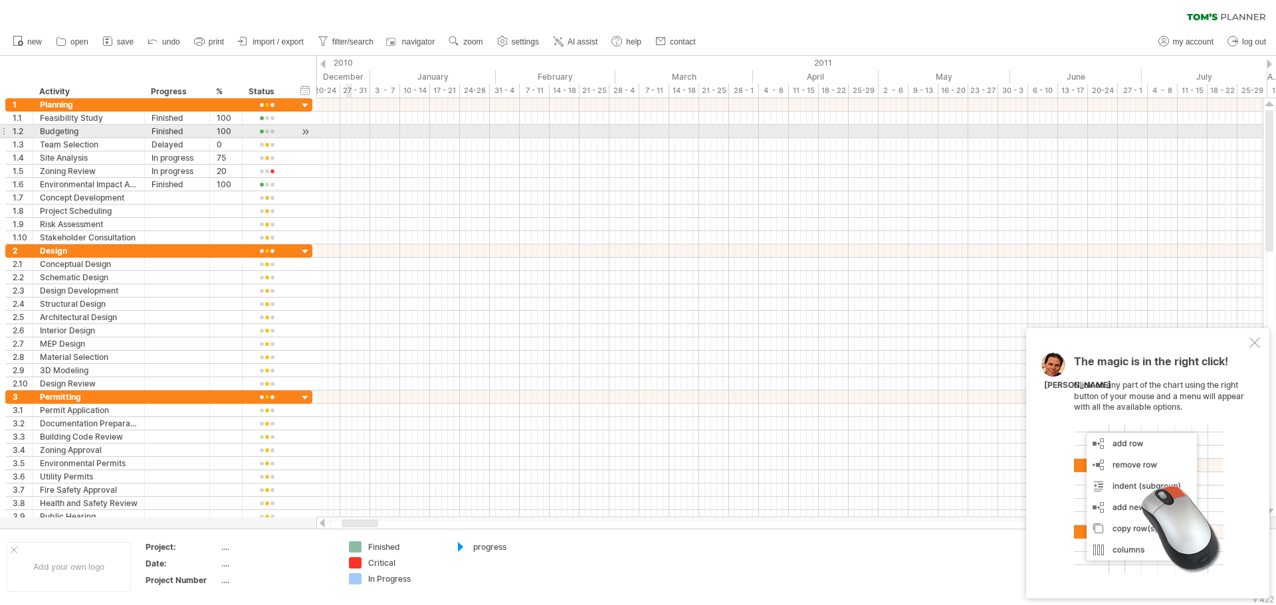
click at [348, 127] on div at bounding box center [789, 131] width 946 height 13
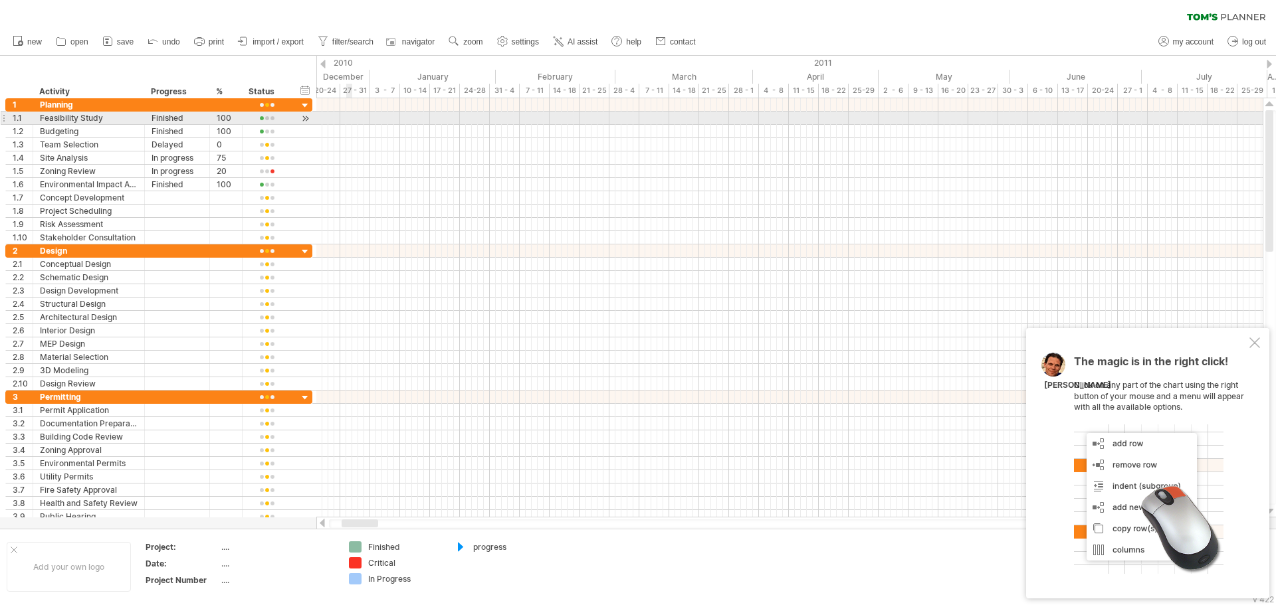
click at [346, 119] on div at bounding box center [789, 118] width 946 height 13
click at [306, 119] on div at bounding box center [305, 119] width 13 height 14
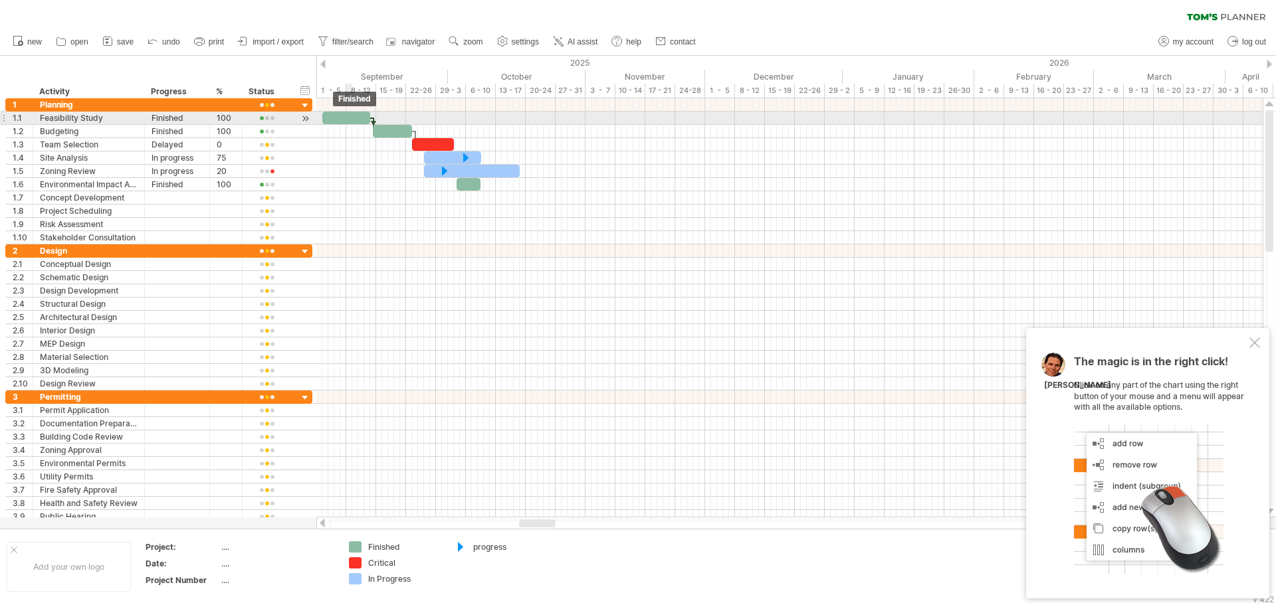
click at [350, 119] on div at bounding box center [346, 118] width 48 height 13
click at [402, 120] on div at bounding box center [789, 118] width 946 height 13
click at [368, 120] on span at bounding box center [369, 118] width 5 height 13
click at [365, 120] on span at bounding box center [367, 118] width 5 height 13
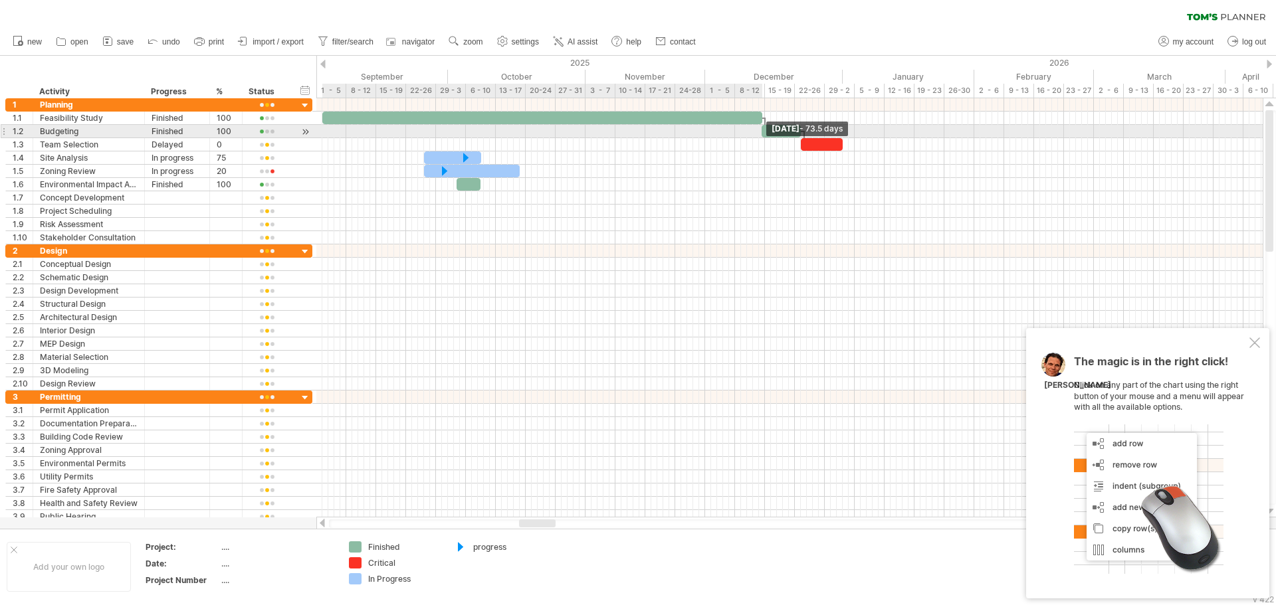
click at [690, 138] on div "[DATE] - 73.5 days [DATE]" at bounding box center [789, 307] width 946 height 419
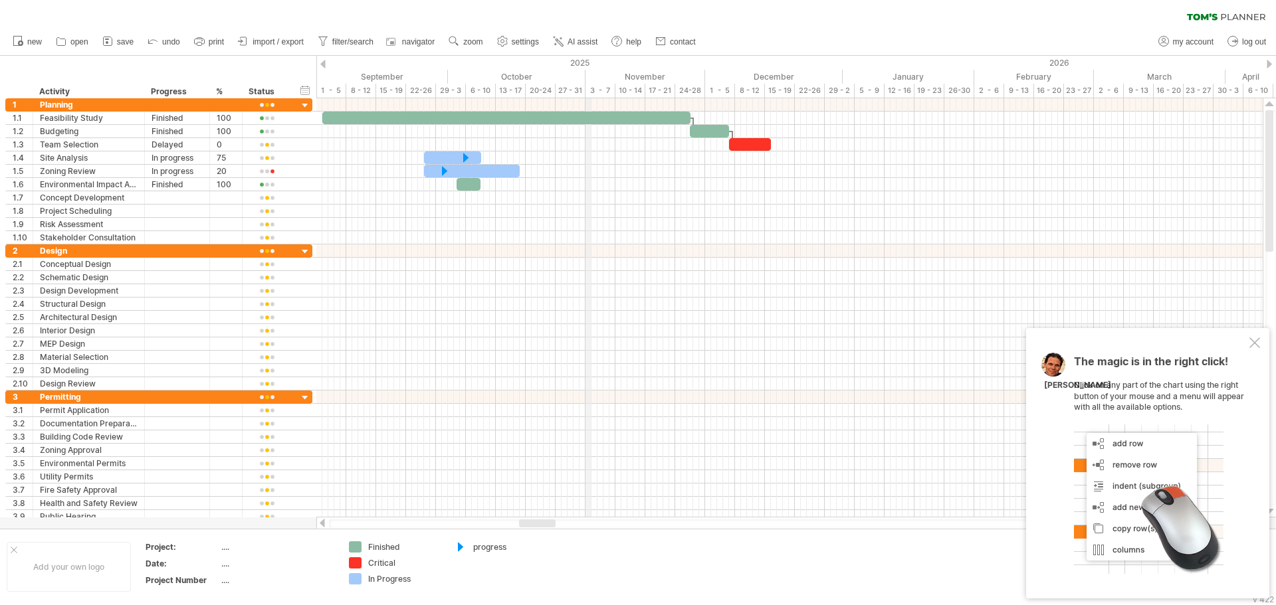
click at [587, 64] on div "2025" at bounding box center [62, 63] width 1561 height 14
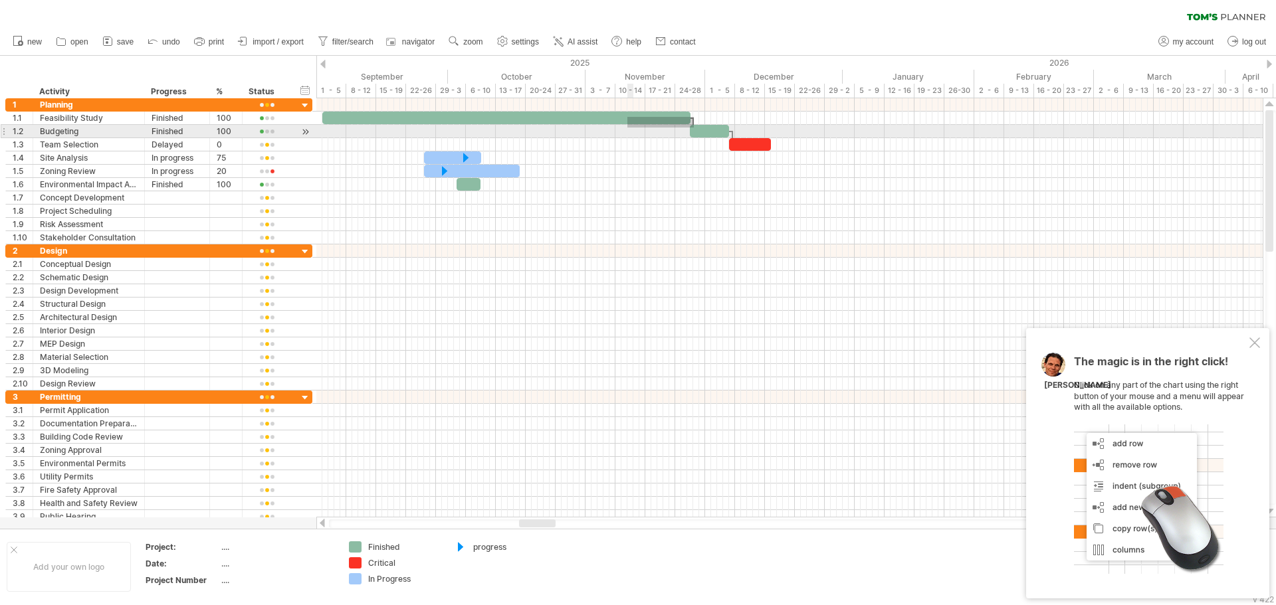
click at [616, 129] on div at bounding box center [789, 171] width 946 height 146
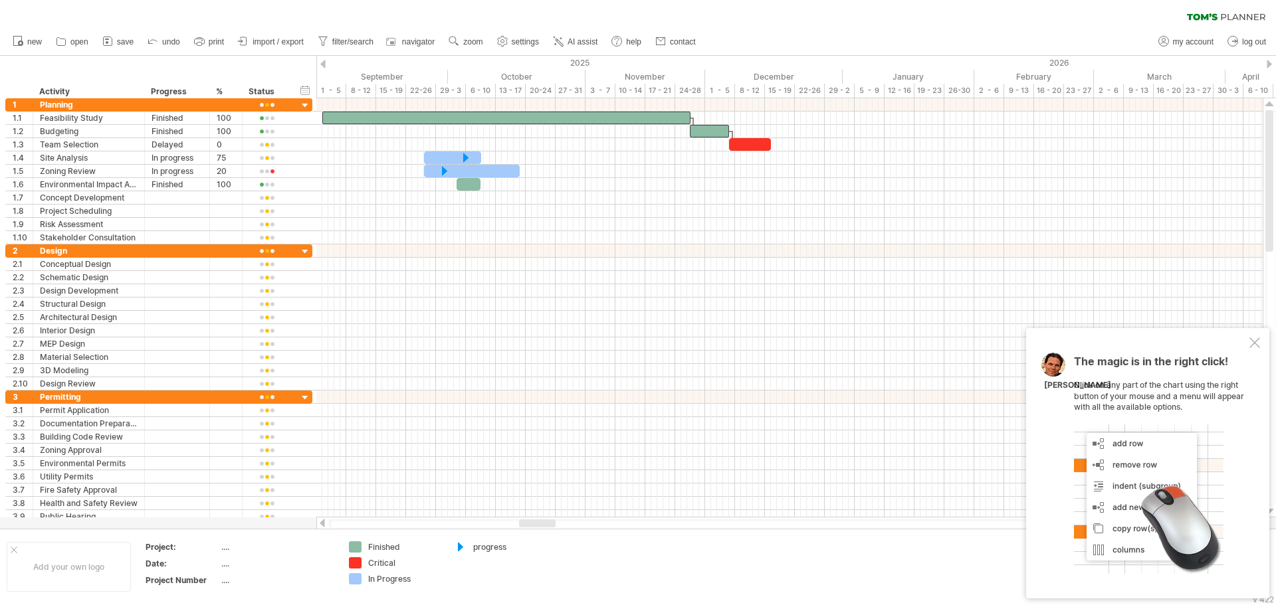
click at [320, 65] on div at bounding box center [322, 64] width 5 height 9
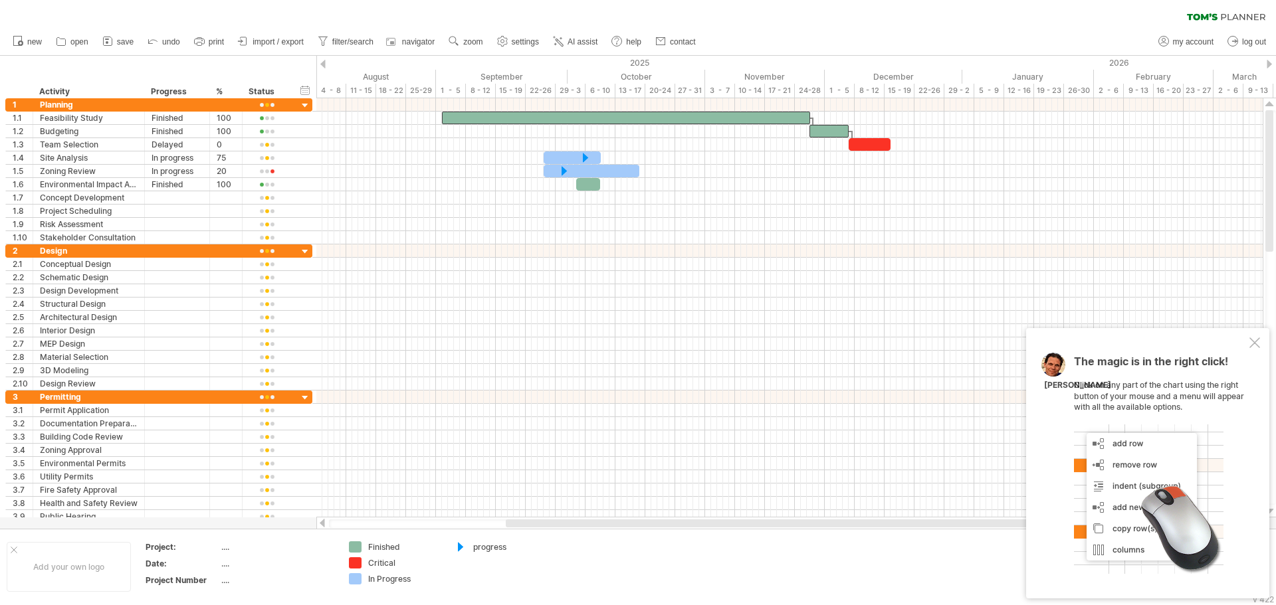
click at [320, 65] on div at bounding box center [322, 64] width 5 height 9
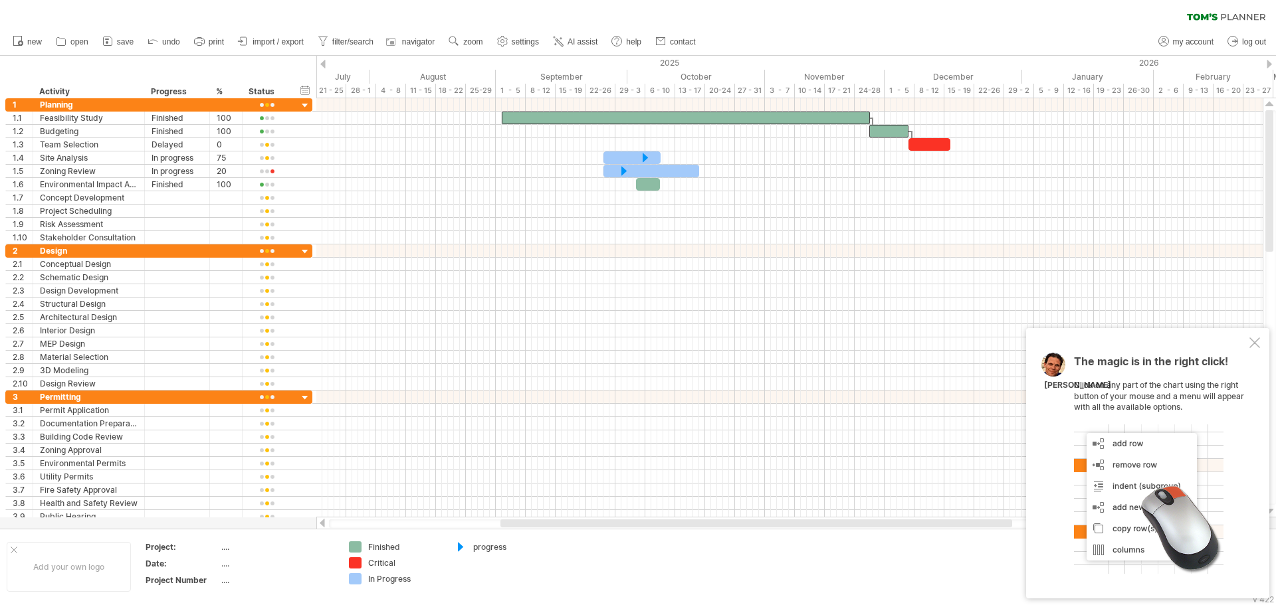
click at [320, 65] on div at bounding box center [322, 64] width 5 height 9
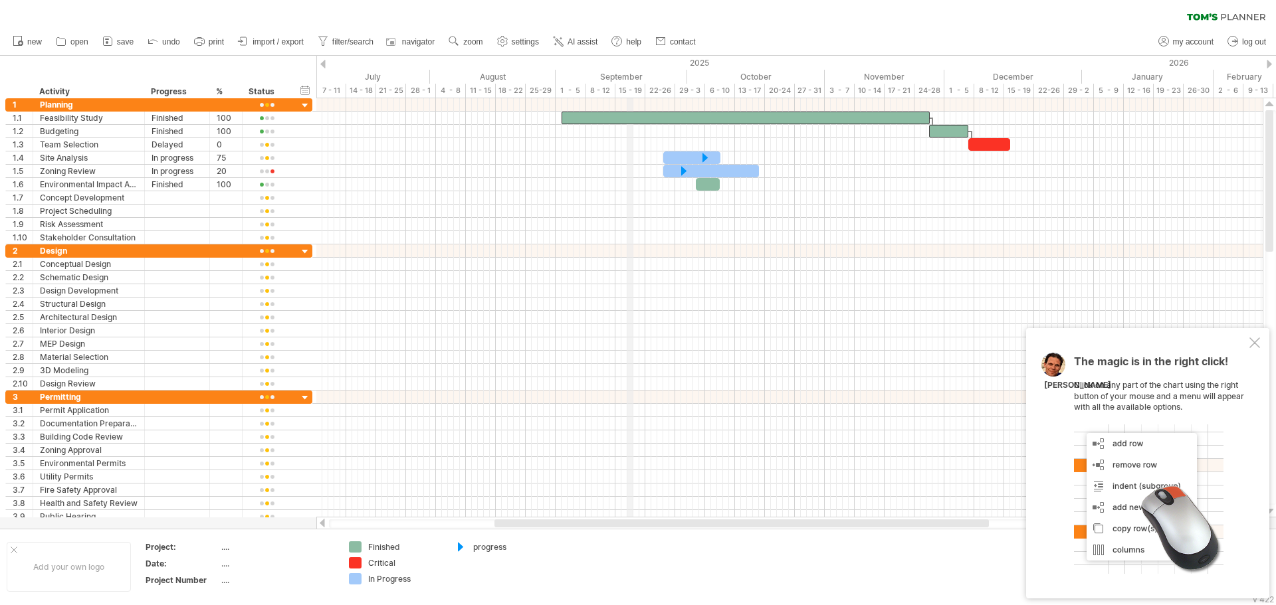
click at [627, 57] on div "2025" at bounding box center [301, 63] width 1561 height 14
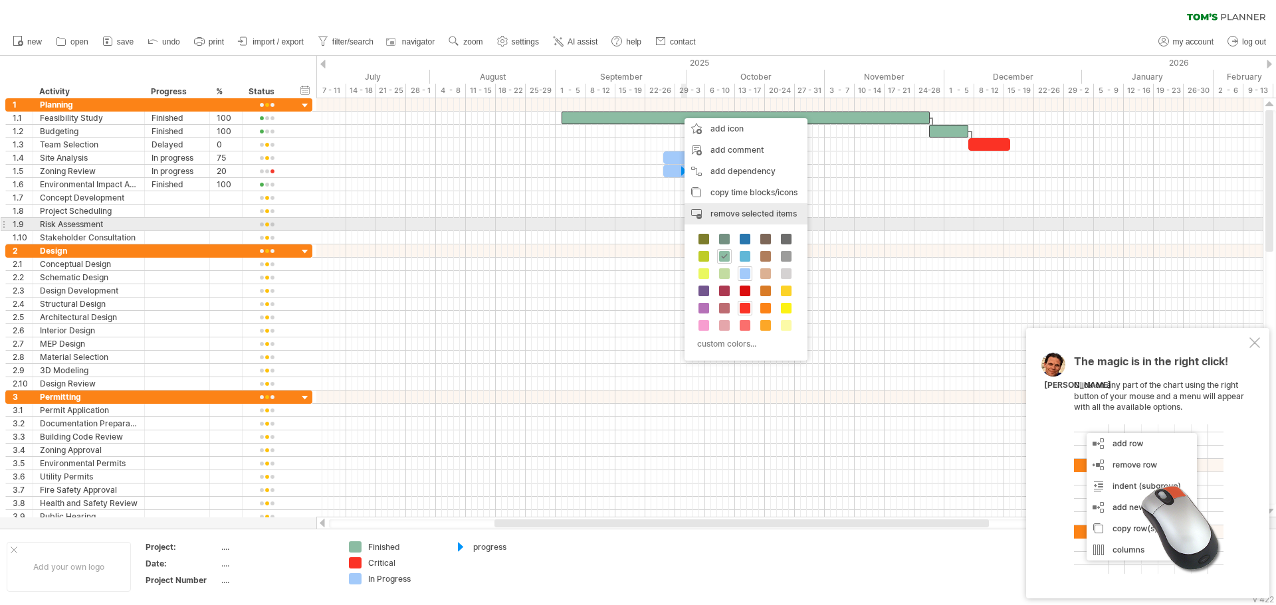
click at [747, 219] on div "remove time block remove selected items" at bounding box center [745, 213] width 123 height 21
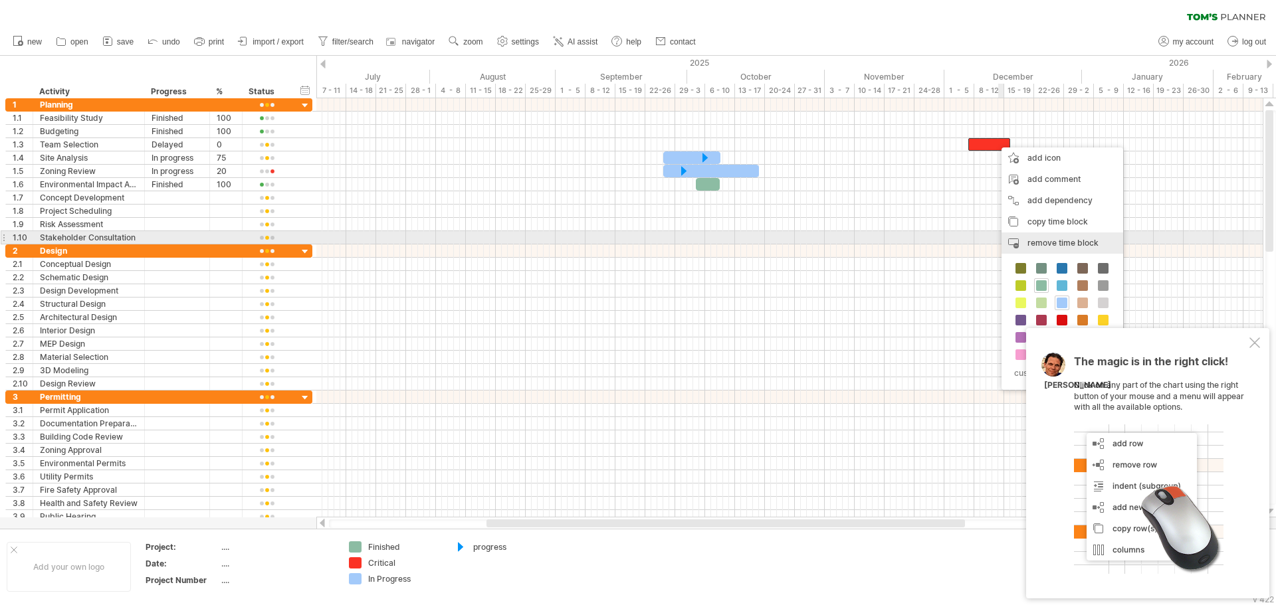
click at [1060, 240] on span "remove time block" at bounding box center [1062, 243] width 71 height 10
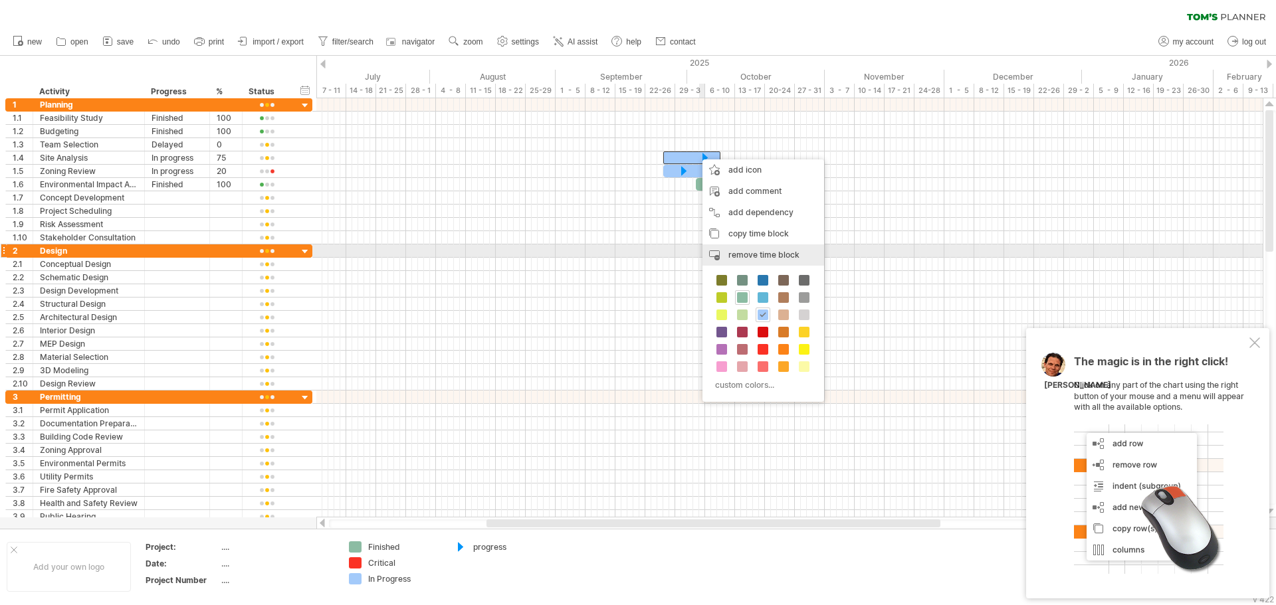
click at [761, 255] on span "remove time block" at bounding box center [763, 255] width 71 height 10
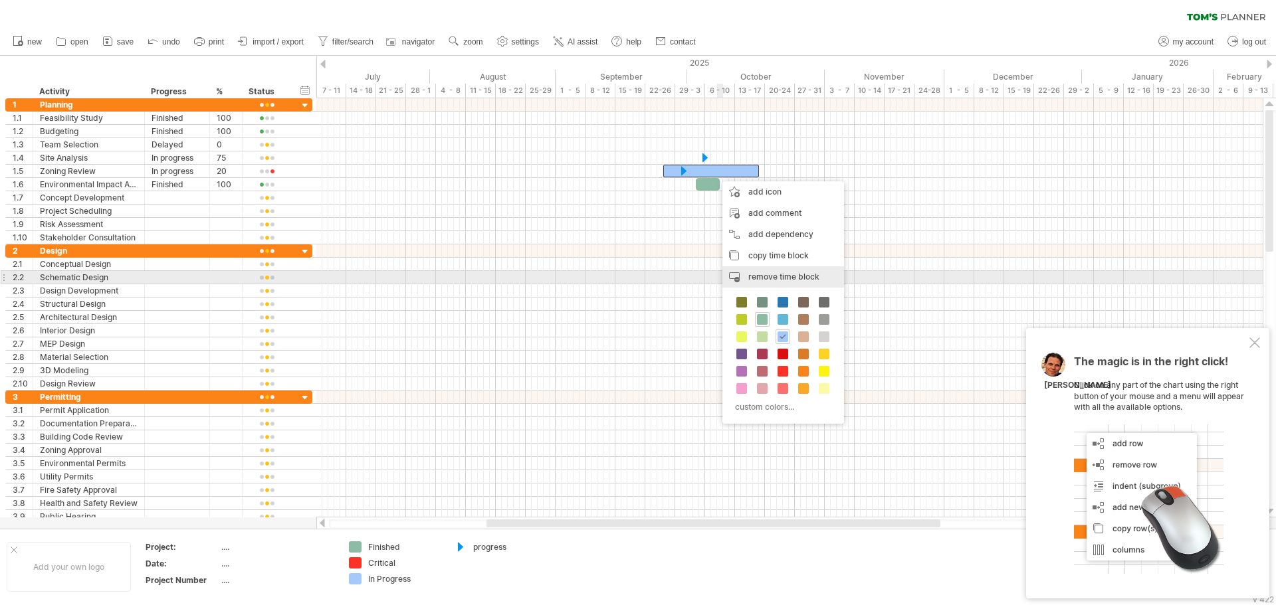
click at [772, 275] on span "remove time block" at bounding box center [783, 277] width 71 height 10
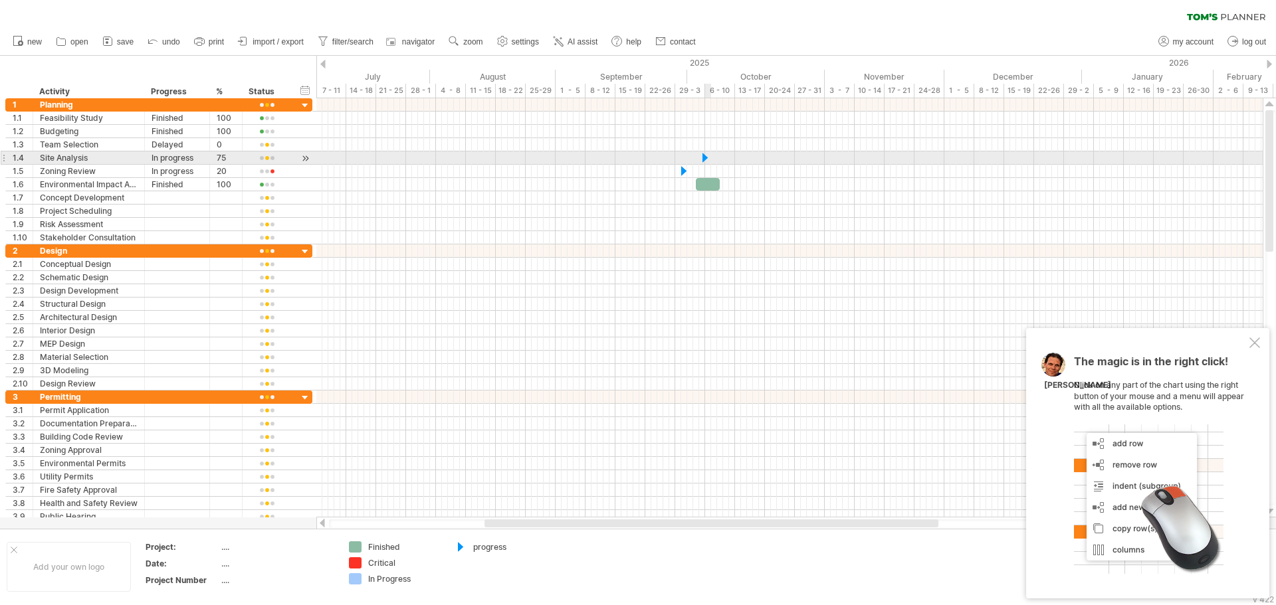
click at [706, 156] on div at bounding box center [704, 157] width 13 height 13
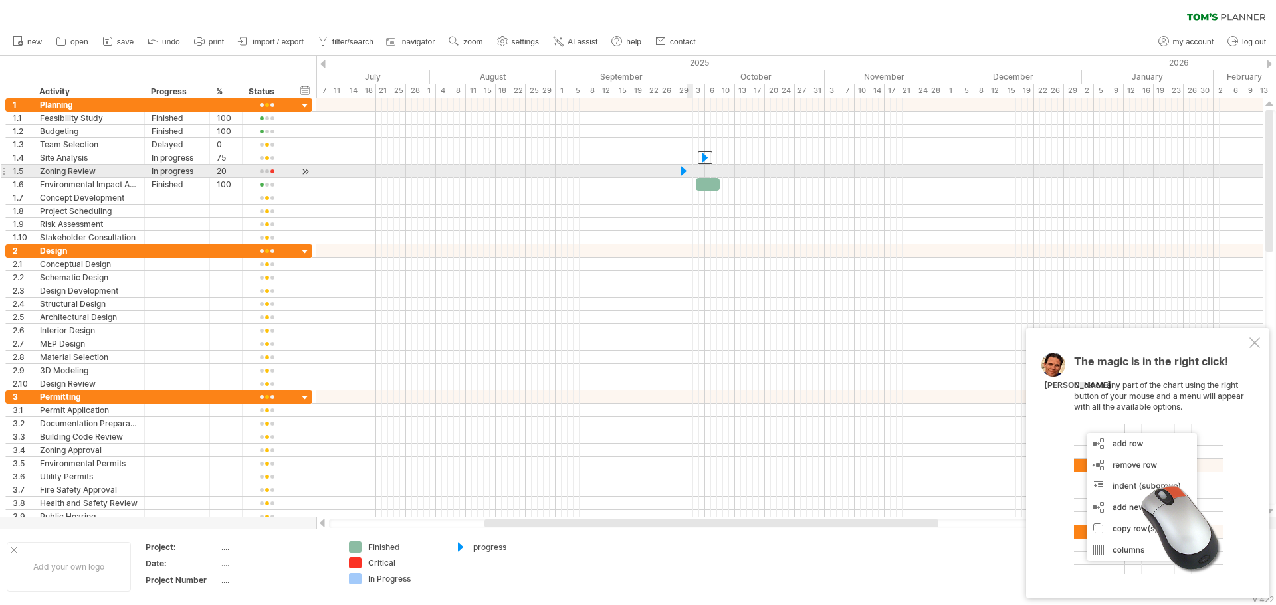
click at [688, 166] on div at bounding box center [683, 171] width 13 height 13
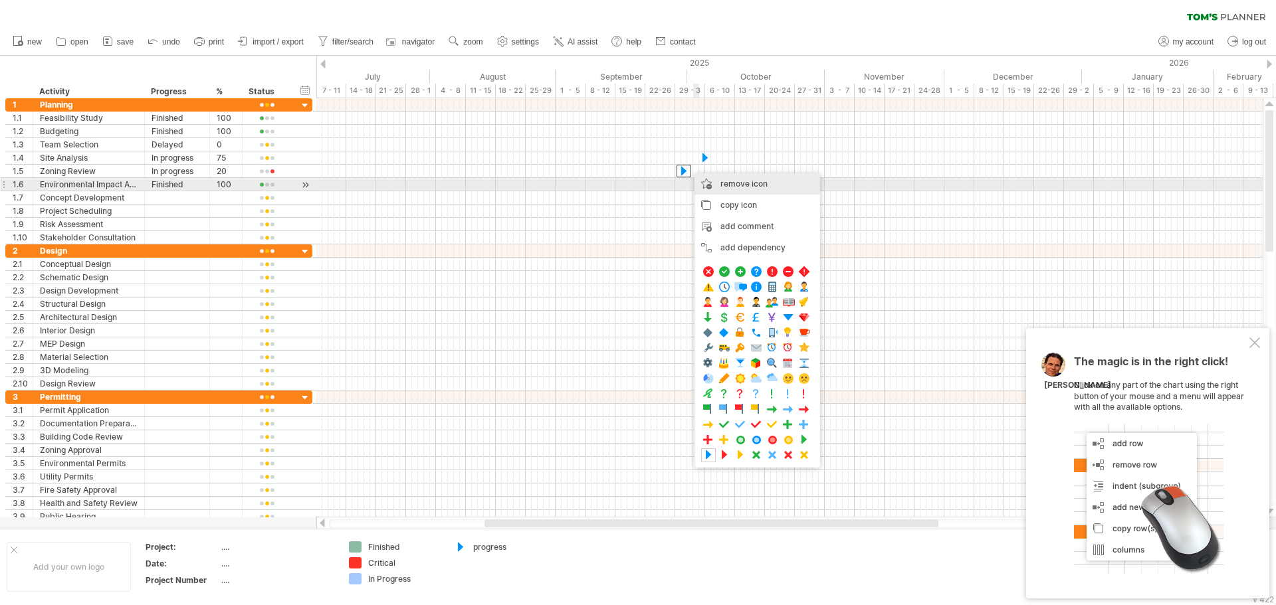
click at [748, 186] on span "remove icon" at bounding box center [743, 184] width 47 height 10
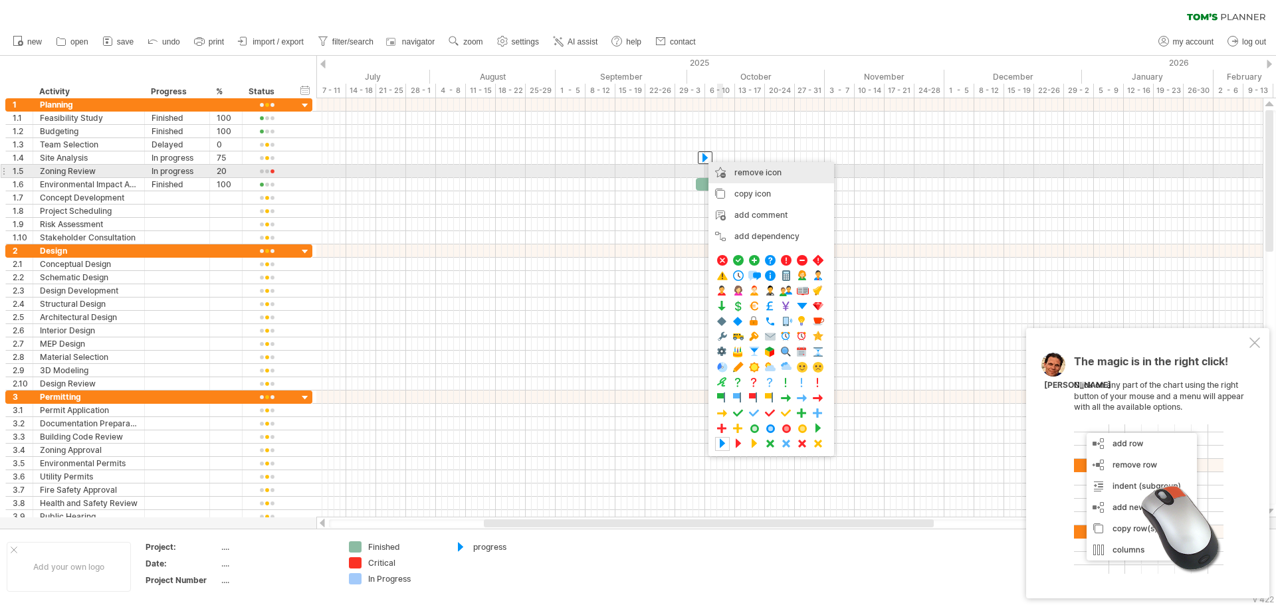
click at [744, 169] on span "remove icon" at bounding box center [757, 172] width 47 height 10
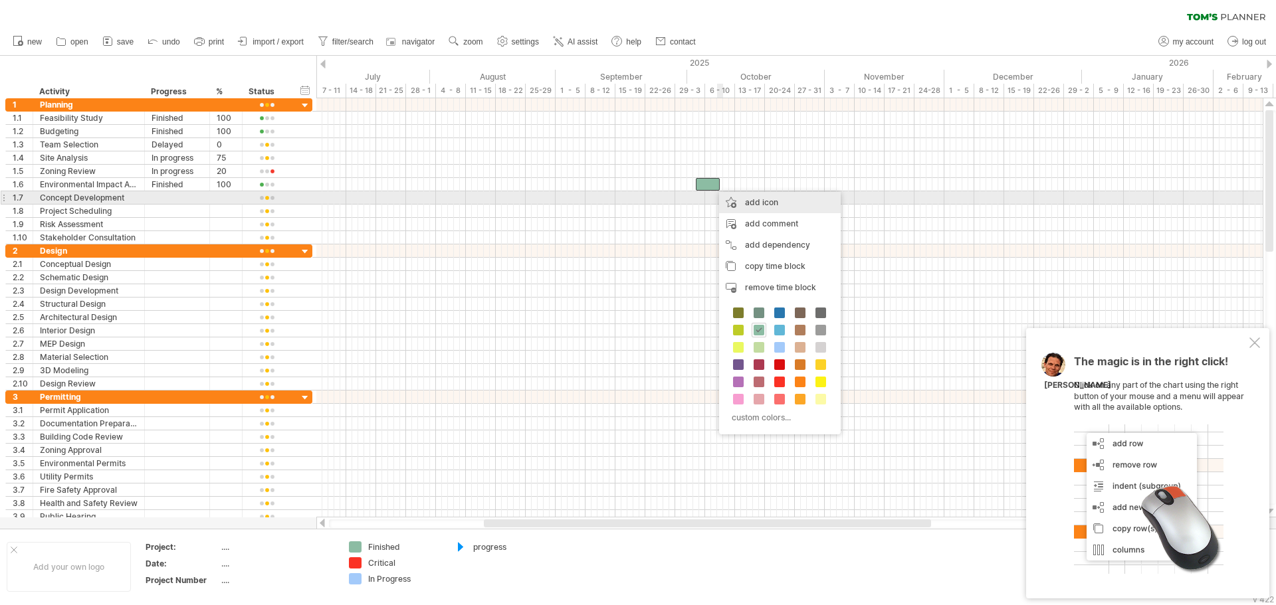
click at [737, 202] on div "add icon" at bounding box center [780, 202] width 122 height 21
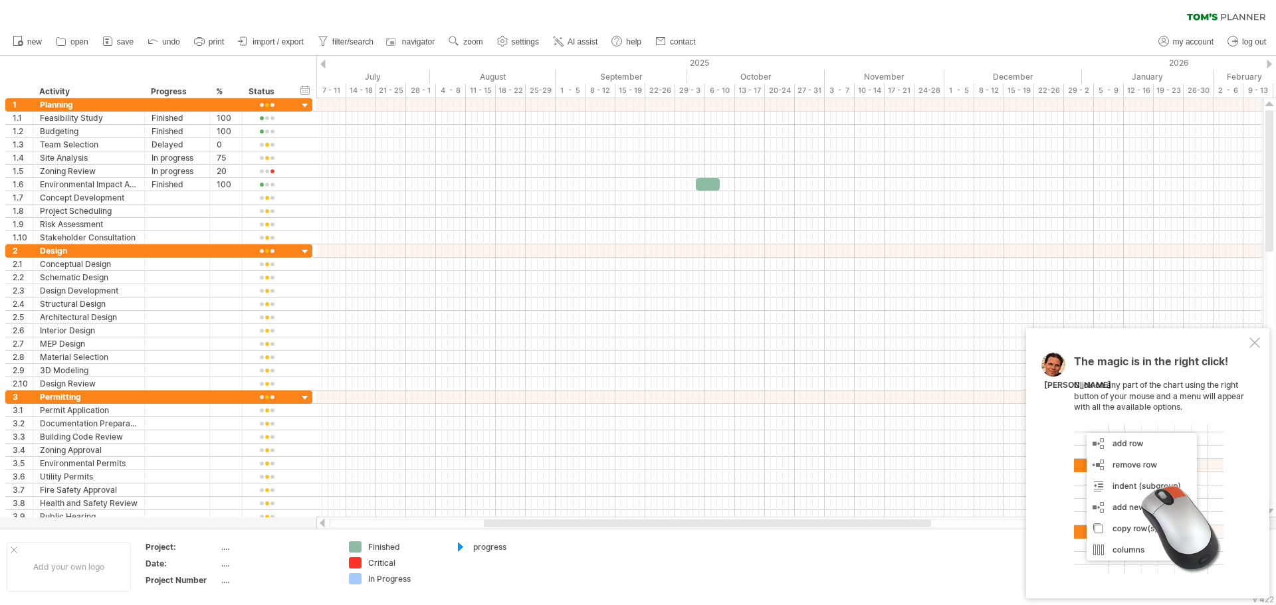
click at [388, 547] on div "Finished" at bounding box center [404, 546] width 72 height 11
click at [388, 547] on input "********" at bounding box center [401, 546] width 66 height 11
click at [413, 548] on input "********" at bounding box center [401, 546] width 66 height 11
drag, startPoint x: 413, startPoint y: 548, endPoint x: 361, endPoint y: 546, distance: 51.2
click at [361, 546] on div "********" at bounding box center [395, 546] width 92 height 11
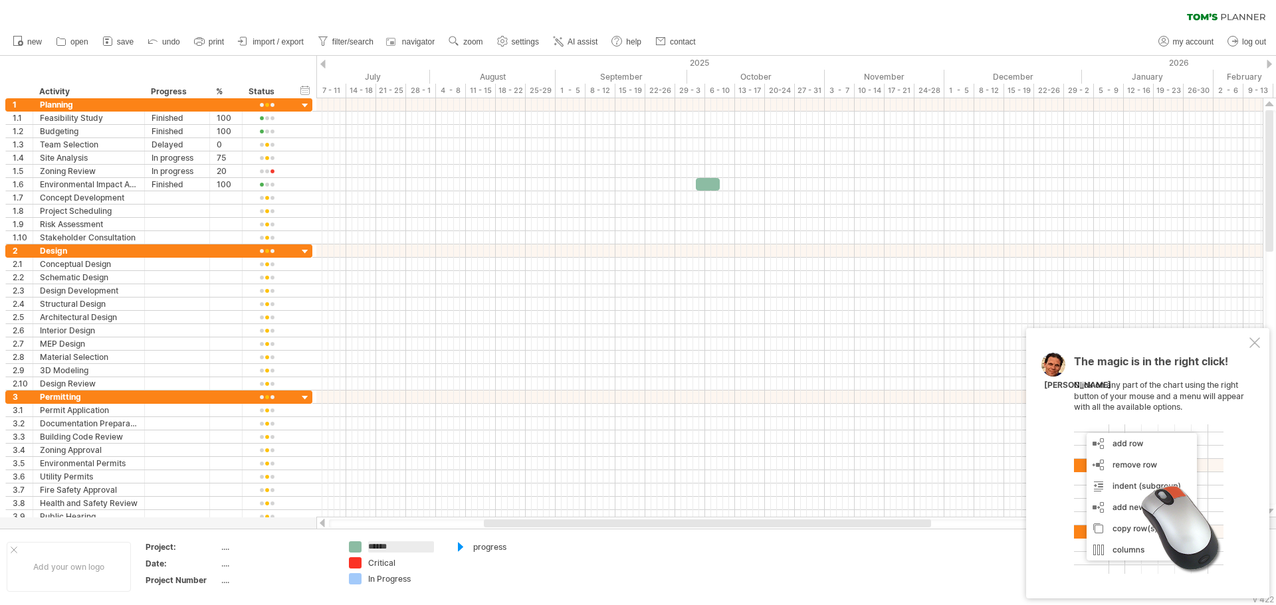
type input "*******"
click at [382, 568] on div "Critical" at bounding box center [404, 562] width 72 height 11
click at [382, 568] on input "********" at bounding box center [401, 562] width 66 height 11
drag, startPoint x: 404, startPoint y: 565, endPoint x: 304, endPoint y: 564, distance: 100.3
click at [304, 564] on tr "Add your own logo Project: .... Date: .... Project Number .... PLANNED ********…" at bounding box center [276, 566] width 552 height 51
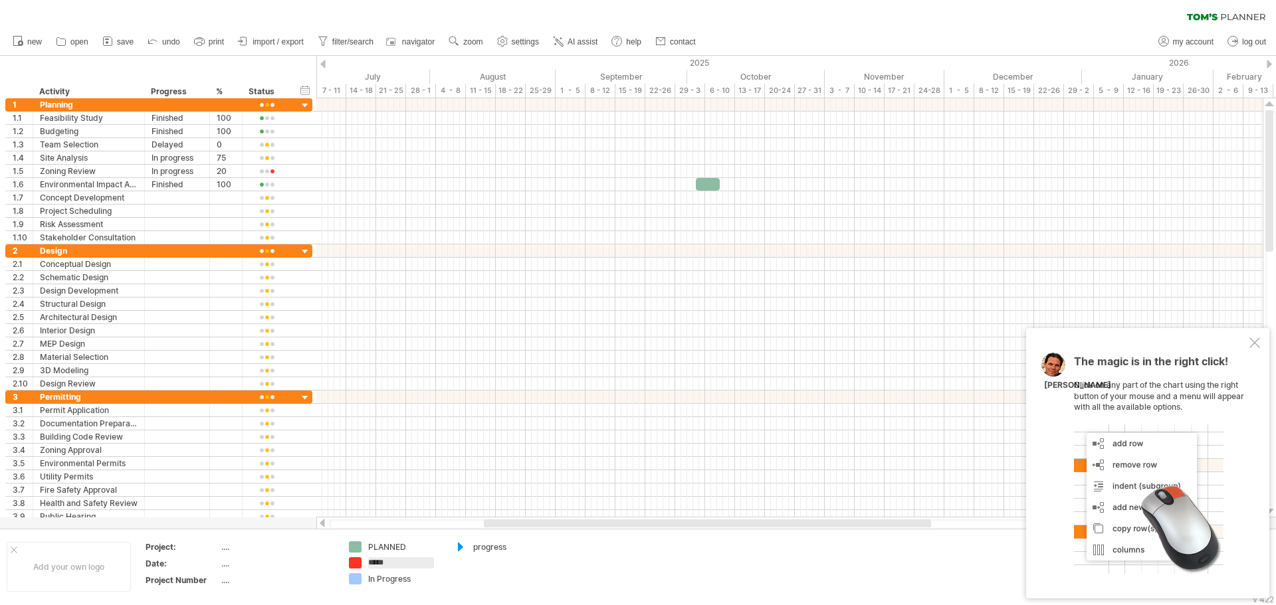
type input "******"
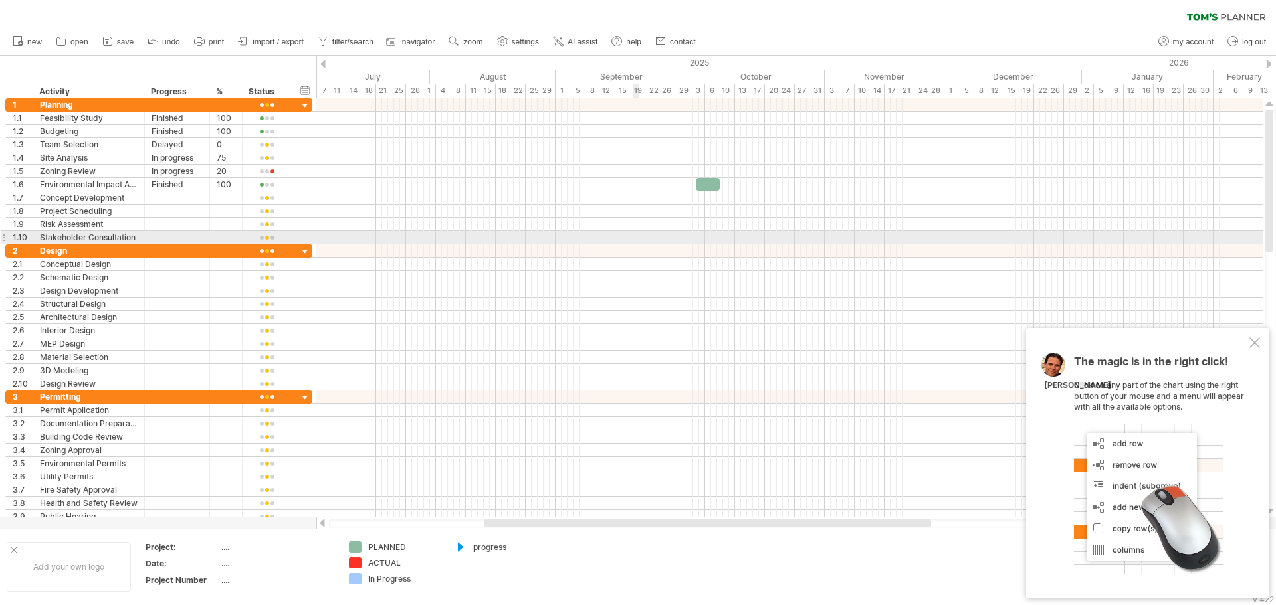
click at [633, 234] on div at bounding box center [789, 237] width 946 height 13
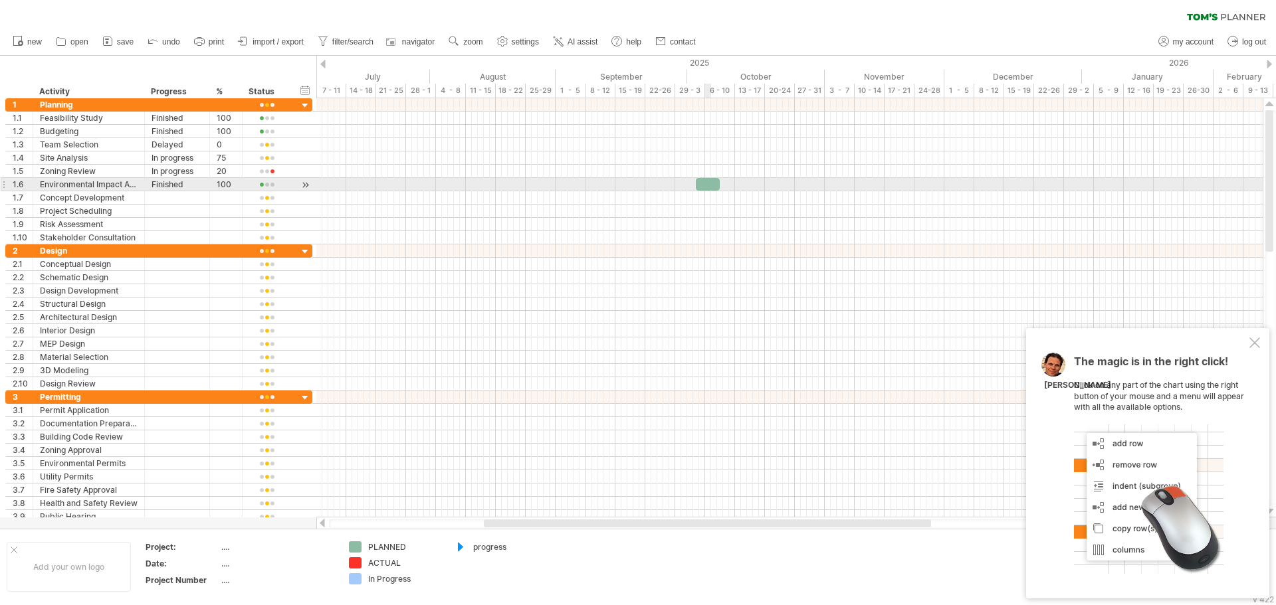
click at [705, 180] on div at bounding box center [708, 184] width 24 height 13
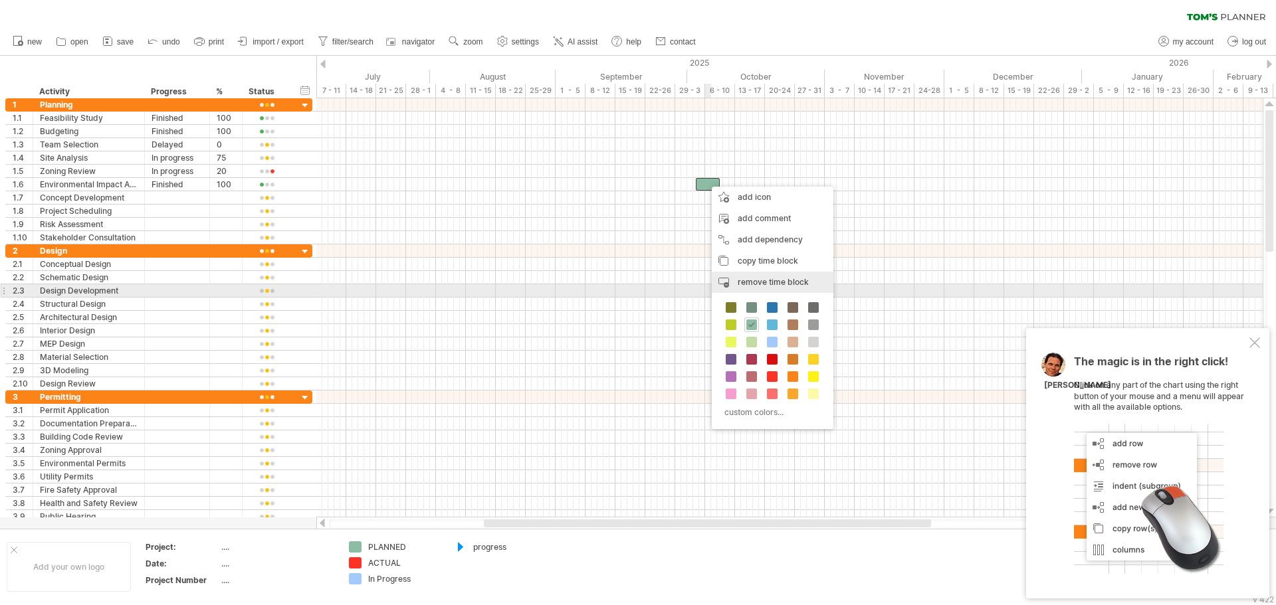
click at [766, 286] on span "remove time block" at bounding box center [772, 282] width 71 height 10
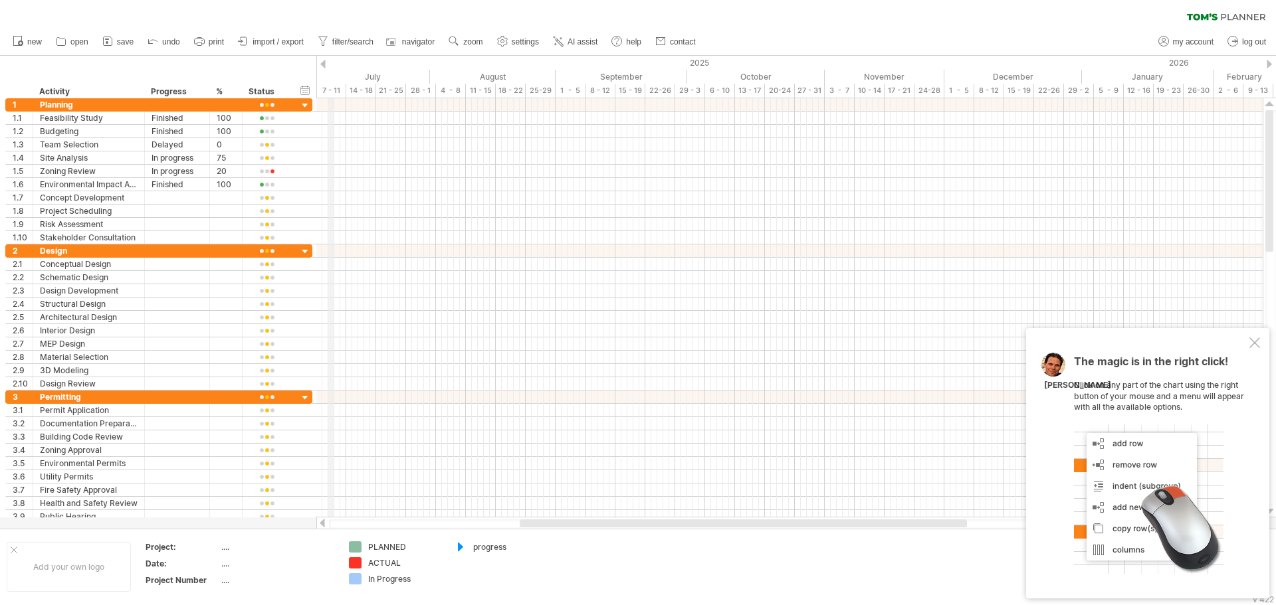
click at [328, 64] on div "2025" at bounding box center [301, 63] width 1561 height 14
drag, startPoint x: 324, startPoint y: 61, endPoint x: 1006, endPoint y: 61, distance: 682.3
click at [1011, 61] on div "Trying to reach [DOMAIN_NAME] Connected again... 0% clear filter new 1" at bounding box center [638, 302] width 1276 height 605
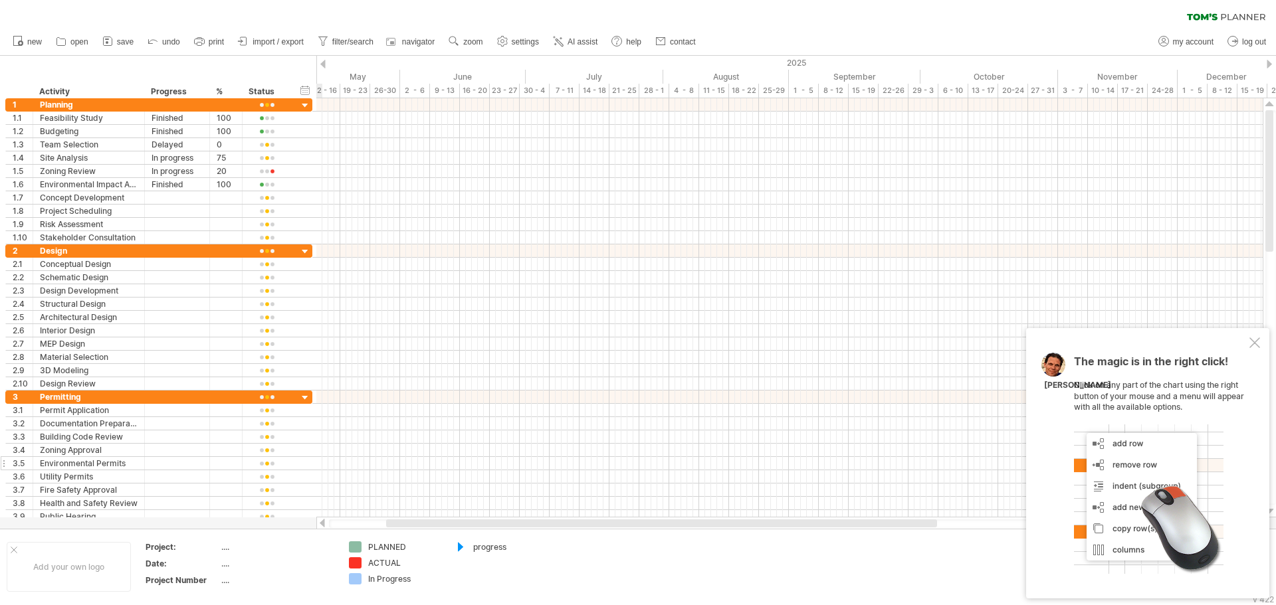
drag, startPoint x: 568, startPoint y: 525, endPoint x: 223, endPoint y: 454, distance: 352.6
click at [221, 516] on div "Trying to reach [DOMAIN_NAME] Connected again... 0% clear filter new 1" at bounding box center [638, 302] width 1276 height 605
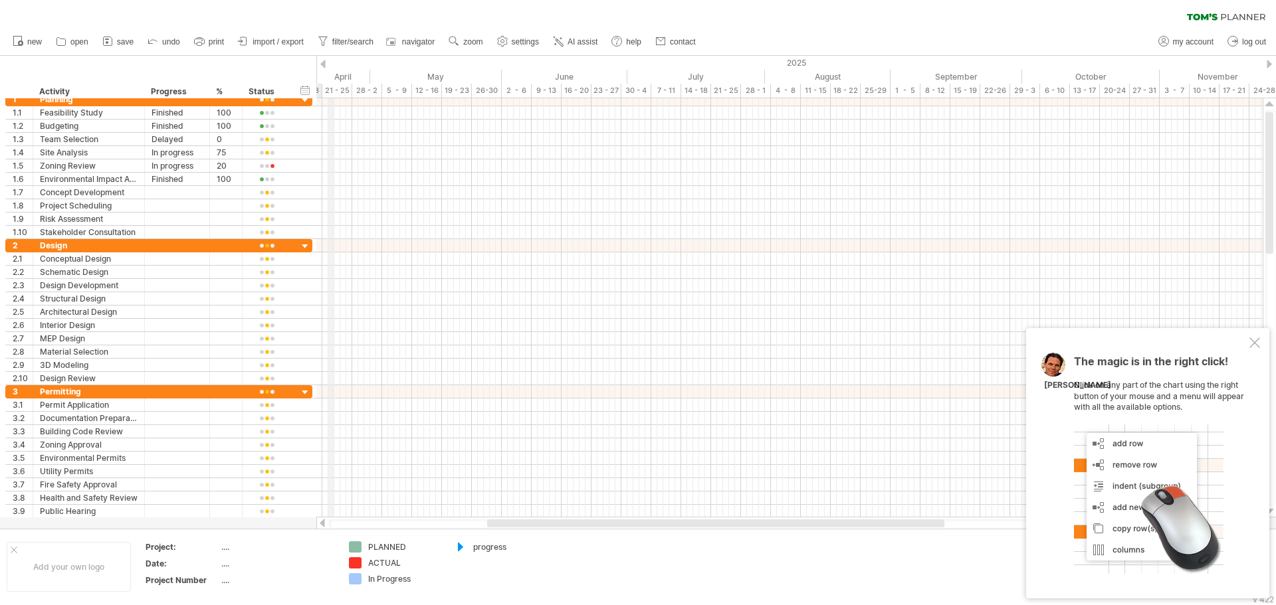
click at [328, 66] on div "2025" at bounding box center [636, 63] width 1561 height 14
click at [327, 64] on div "2025" at bounding box center [636, 63] width 1561 height 14
drag, startPoint x: 324, startPoint y: 63, endPoint x: 862, endPoint y: 64, distance: 538.8
click at [919, 62] on div "Trying to reach [DOMAIN_NAME] Connected again... 0% clear filter new 1" at bounding box center [638, 302] width 1276 height 605
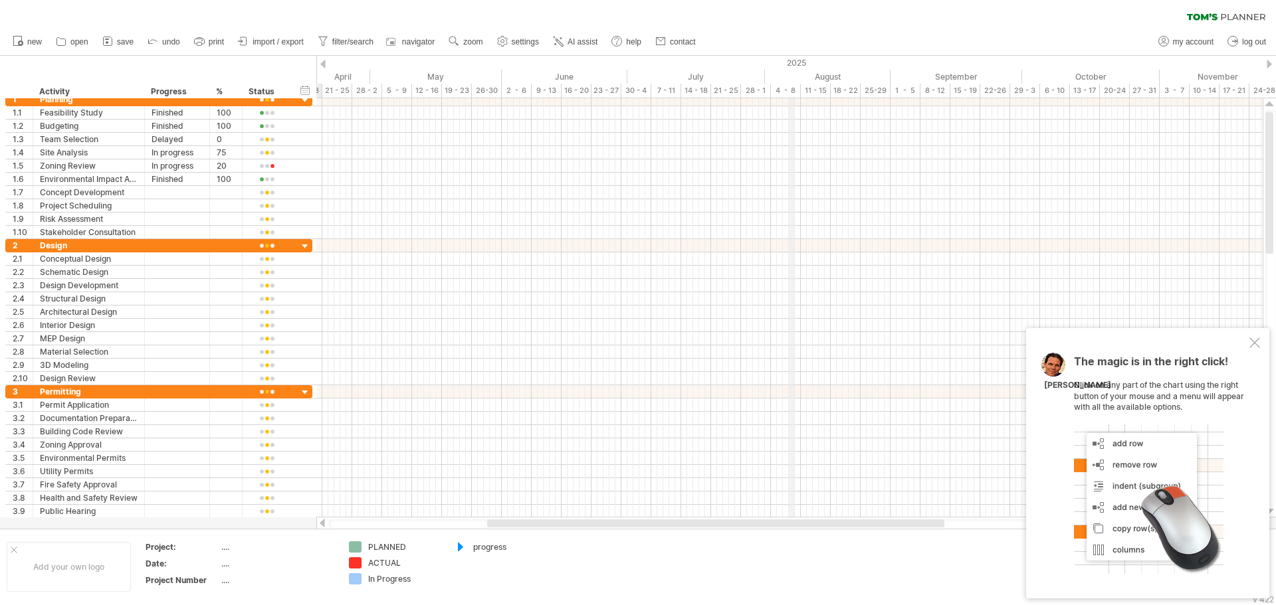
click at [787, 64] on div "2025" at bounding box center [636, 63] width 1561 height 14
drag, startPoint x: 572, startPoint y: 90, endPoint x: 1049, endPoint y: 92, distance: 477.0
drag, startPoint x: 492, startPoint y: 83, endPoint x: 1122, endPoint y: 88, distance: 630.5
drag, startPoint x: 868, startPoint y: 88, endPoint x: 1275, endPoint y: 88, distance: 406.6
drag, startPoint x: 389, startPoint y: 87, endPoint x: 1275, endPoint y: 91, distance: 886.2
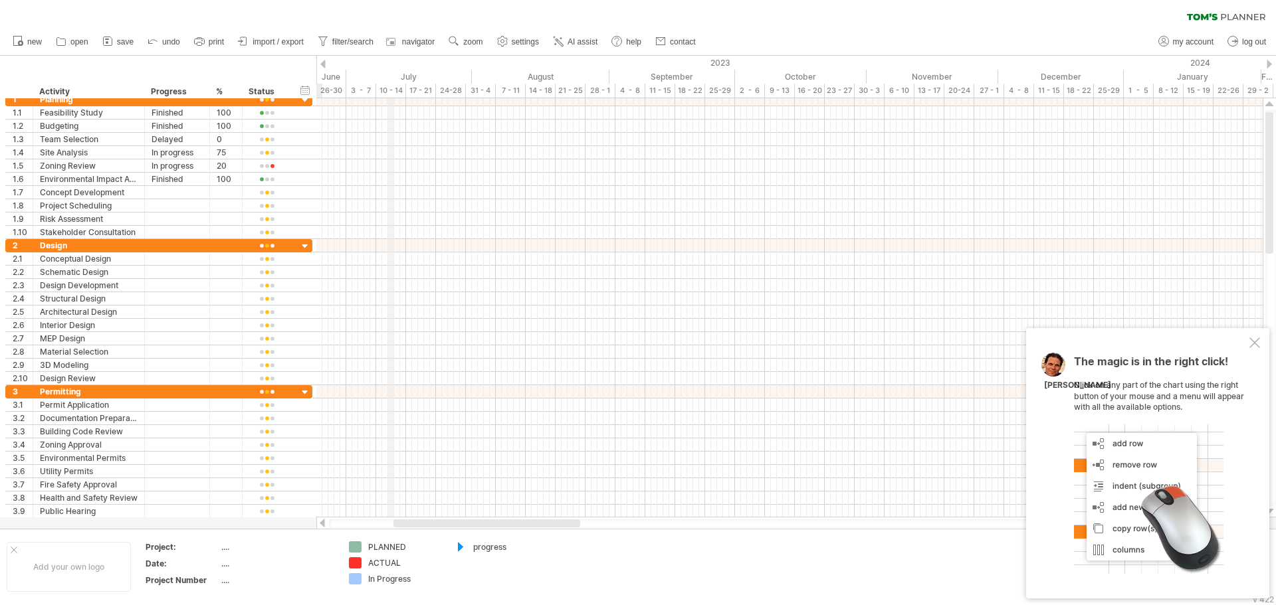
click at [391, 64] on div "2023" at bounding box center [346, 63] width 1555 height 14
drag, startPoint x: 391, startPoint y: 64, endPoint x: 935, endPoint y: 64, distance: 543.4
drag, startPoint x: 479, startPoint y: 86, endPoint x: 1194, endPoint y: 86, distance: 714.8
drag, startPoint x: 361, startPoint y: 83, endPoint x: 1274, endPoint y: 83, distance: 913.5
drag, startPoint x: 468, startPoint y: 87, endPoint x: 1275, endPoint y: 89, distance: 807.2
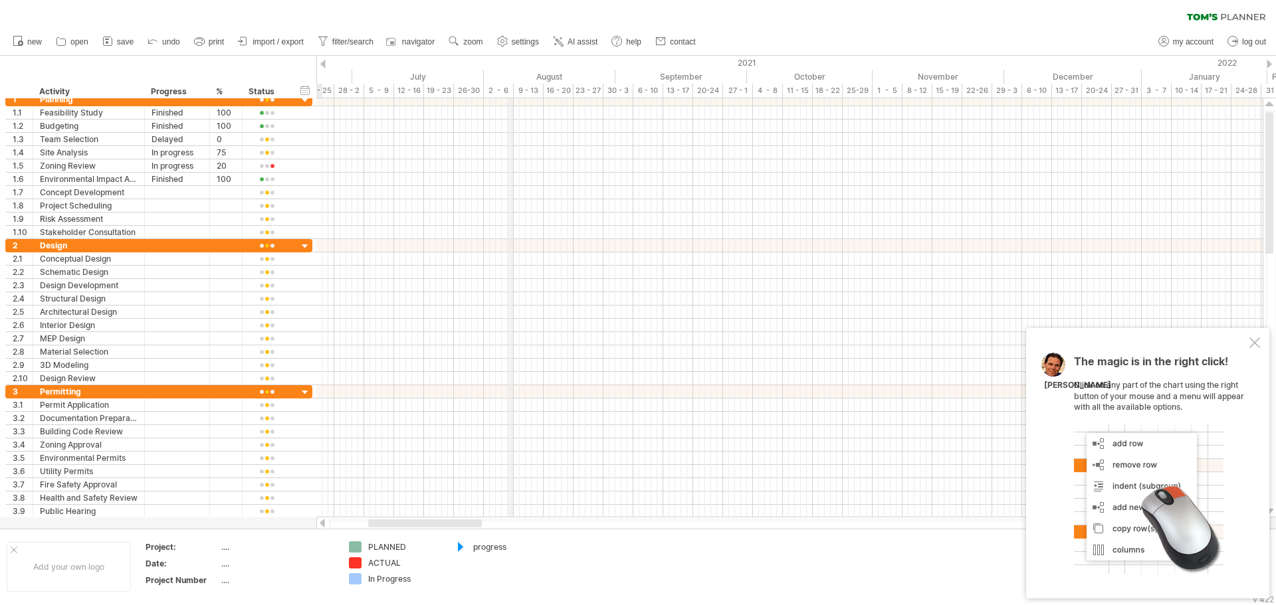
drag, startPoint x: 470, startPoint y: 91, endPoint x: 1275, endPoint y: 92, distance: 805.2
drag, startPoint x: 446, startPoint y: 88, endPoint x: 1274, endPoint y: 93, distance: 827.1
drag, startPoint x: 539, startPoint y: 92, endPoint x: 1275, endPoint y: 92, distance: 735.4
drag, startPoint x: 367, startPoint y: 76, endPoint x: 1047, endPoint y: 78, distance: 680.3
drag, startPoint x: 395, startPoint y: 79, endPoint x: 1066, endPoint y: 81, distance: 670.3
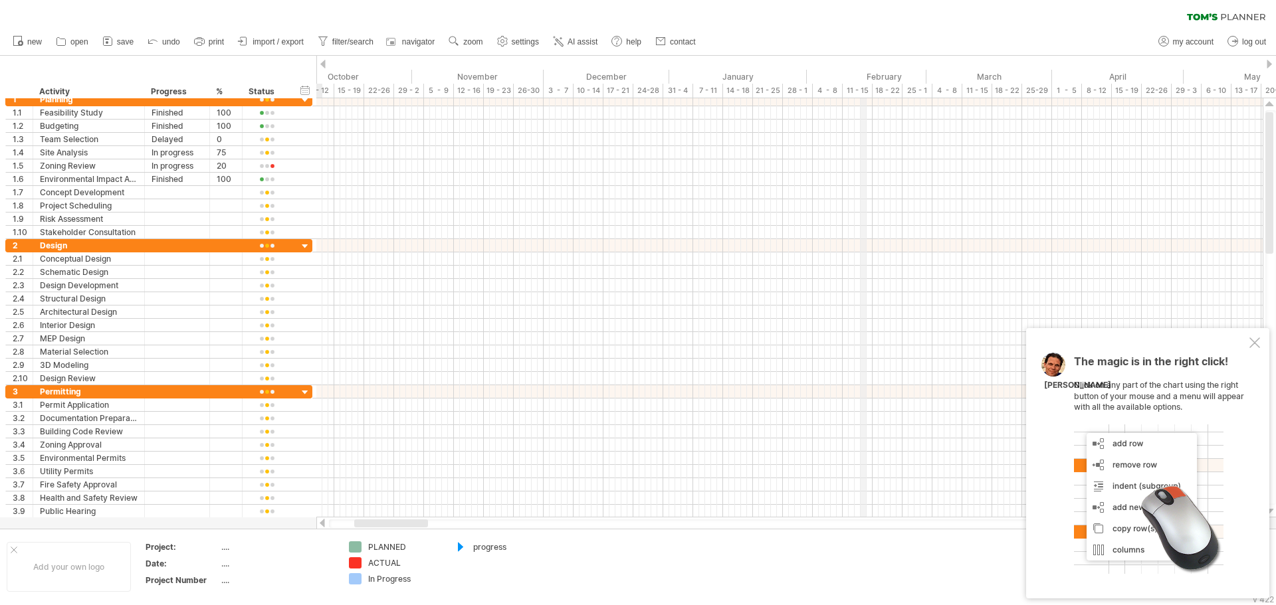
drag, startPoint x: 334, startPoint y: 88, endPoint x: 862, endPoint y: 88, distance: 528.8
drag, startPoint x: 337, startPoint y: 85, endPoint x: 900, endPoint y: 86, distance: 563.4
drag, startPoint x: 355, startPoint y: 86, endPoint x: 905, endPoint y: 86, distance: 549.4
drag, startPoint x: 326, startPoint y: 83, endPoint x: 843, endPoint y: 90, distance: 517.6
drag, startPoint x: 381, startPoint y: 76, endPoint x: 906, endPoint y: 76, distance: 524.8
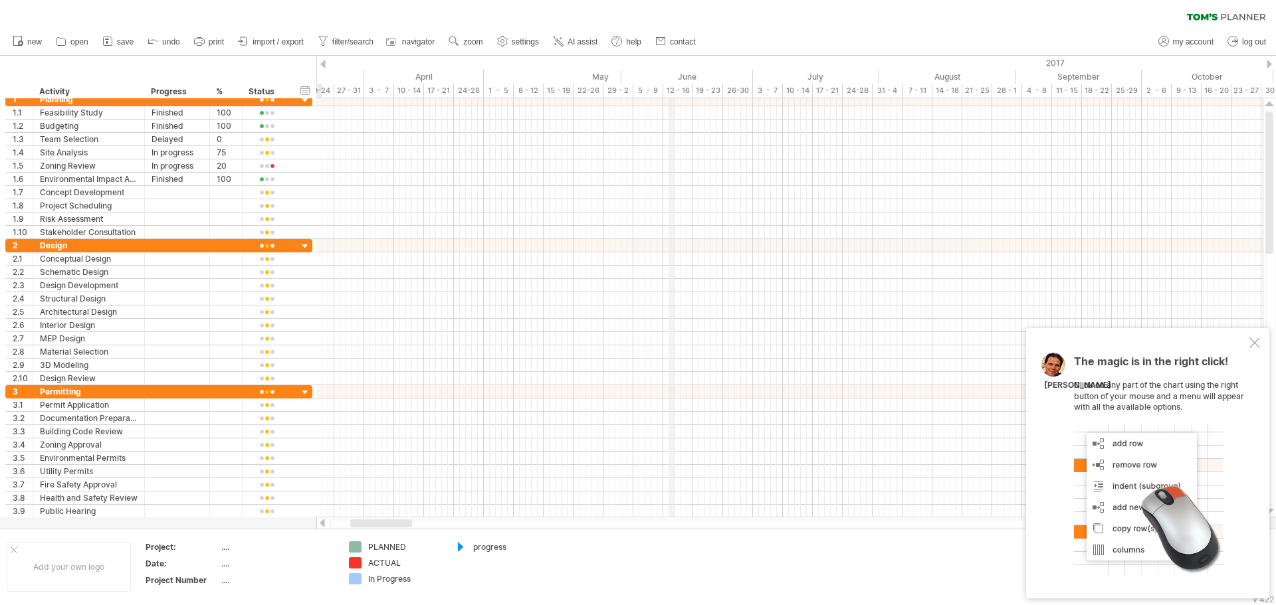
drag, startPoint x: 411, startPoint y: 73, endPoint x: 681, endPoint y: 70, distance: 269.7
click at [676, 76] on div "June" at bounding box center [687, 77] width 132 height 14
drag, startPoint x: 368, startPoint y: 92, endPoint x: 834, endPoint y: 93, distance: 465.7
drag, startPoint x: 388, startPoint y: 86, endPoint x: 993, endPoint y: 86, distance: 604.6
drag, startPoint x: 425, startPoint y: 84, endPoint x: 844, endPoint y: 84, distance: 419.9
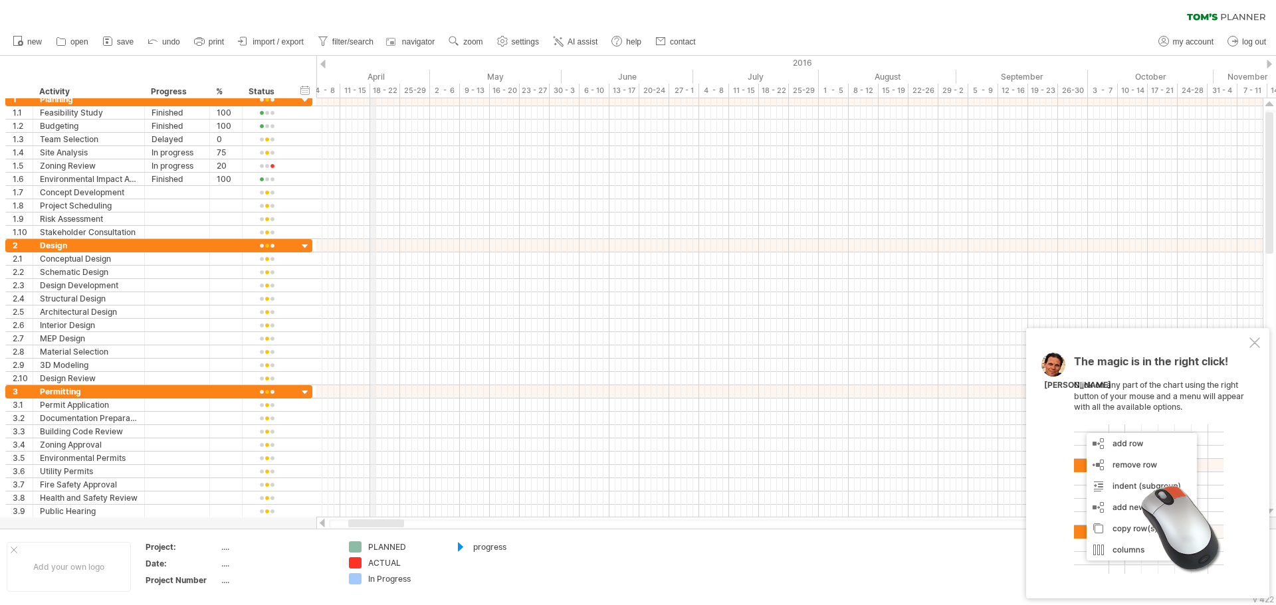
drag, startPoint x: 367, startPoint y: 91, endPoint x: 740, endPoint y: 92, distance: 373.4
drag, startPoint x: 370, startPoint y: 92, endPoint x: 795, endPoint y: 92, distance: 424.5
drag, startPoint x: 375, startPoint y: 87, endPoint x: 834, endPoint y: 88, distance: 459.1
click at [612, 72] on div "May" at bounding box center [600, 77] width 138 height 14
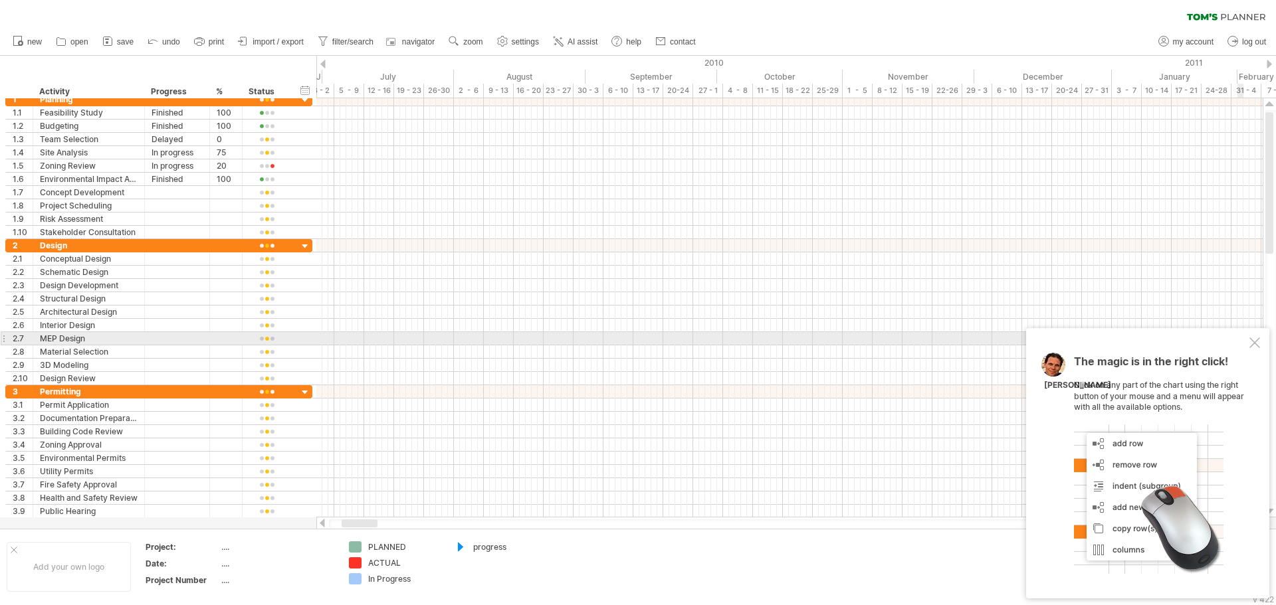
click at [1248, 343] on div "The magic is in the right click! Click on any part of the chart using the right…" at bounding box center [1147, 463] width 243 height 270
click at [1256, 341] on div at bounding box center [1254, 342] width 11 height 11
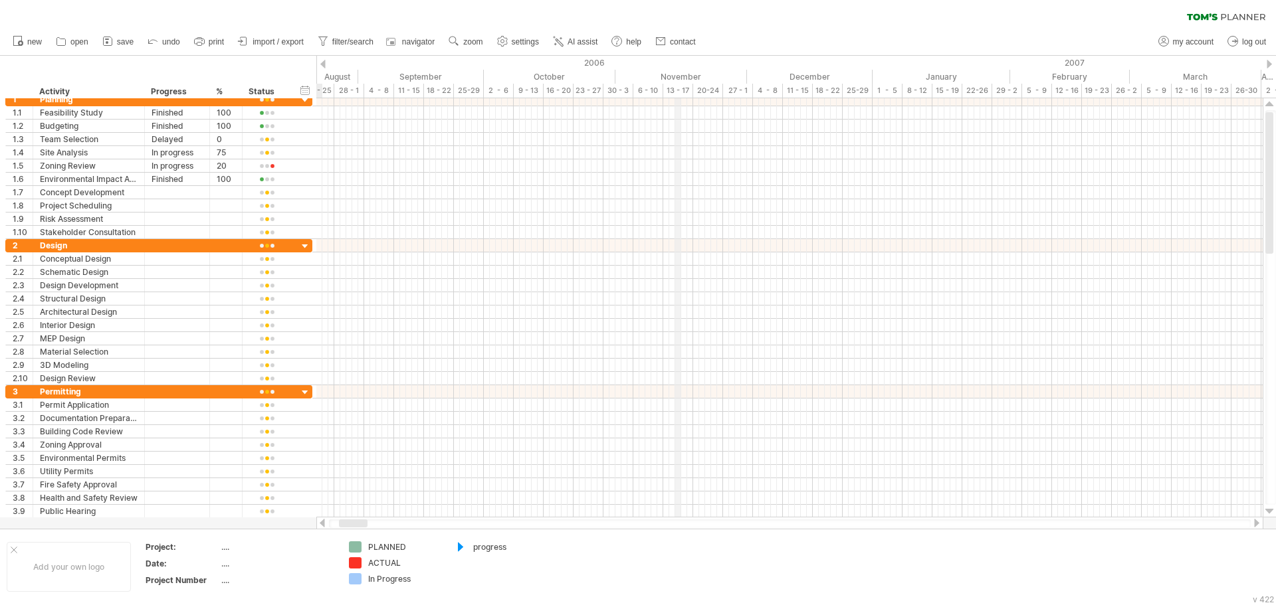
click at [740, 89] on div "Trying to reach [DOMAIN_NAME] Connected again... 0% clear filter new 1" at bounding box center [638, 302] width 1276 height 605
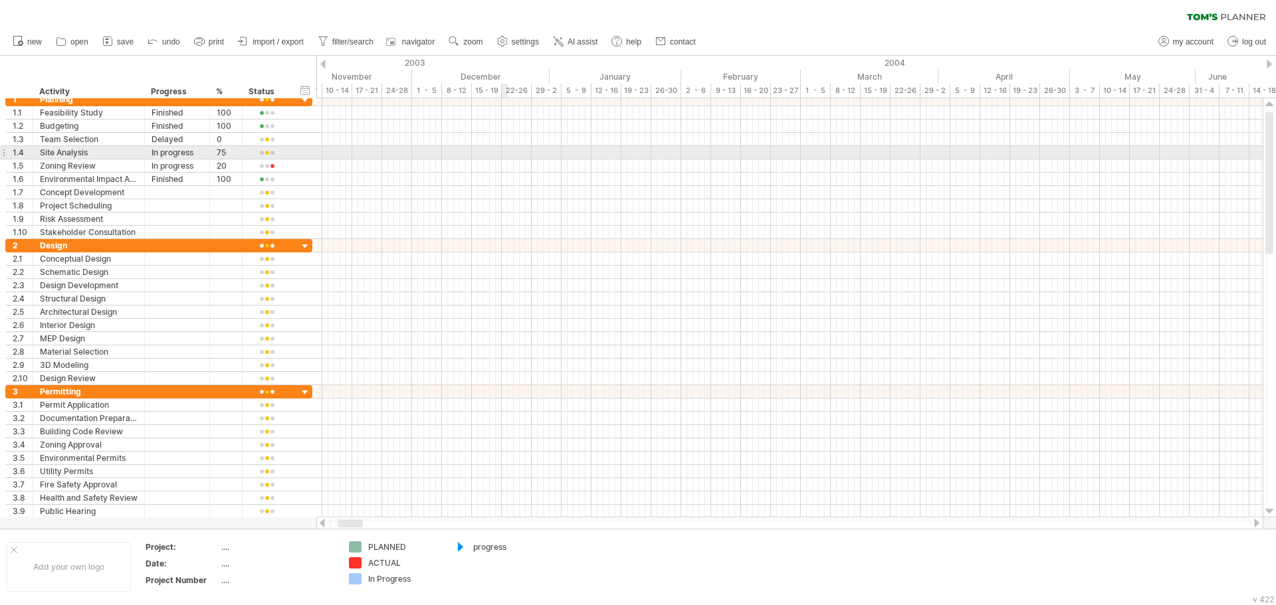
click at [494, 147] on div "Trying to reach [DOMAIN_NAME] Connected again... 0% clear filter new 1" at bounding box center [638, 302] width 1276 height 605
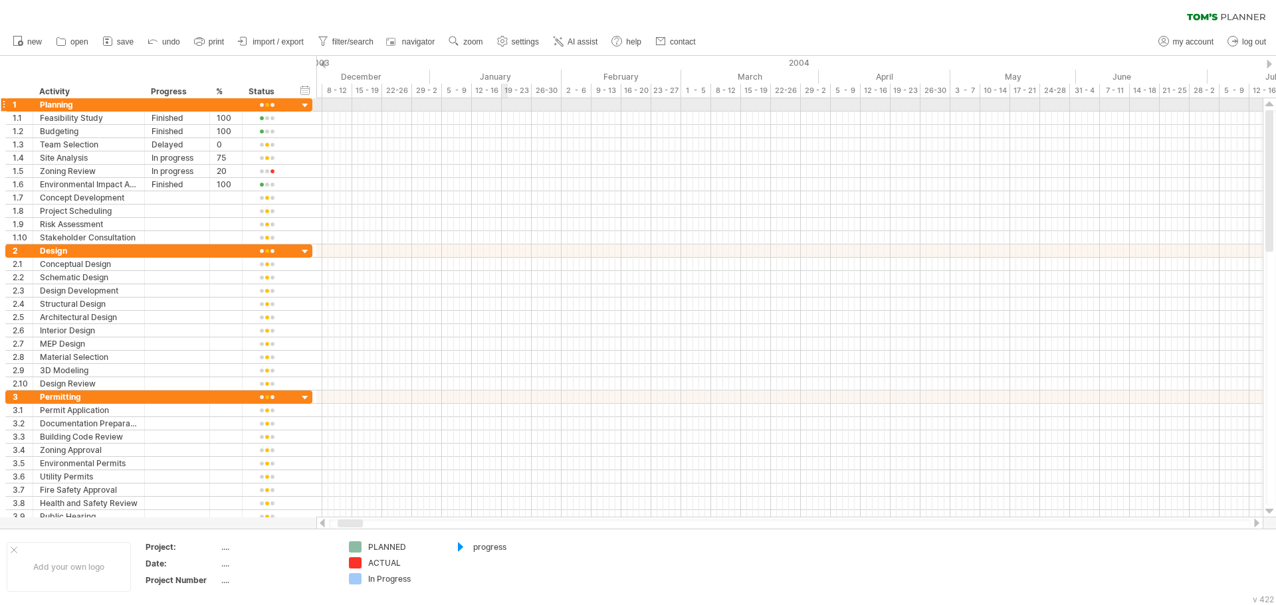
click at [502, 104] on div "Trying to reach [DOMAIN_NAME] Connected again... 0% clear filter new 1" at bounding box center [638, 302] width 1276 height 605
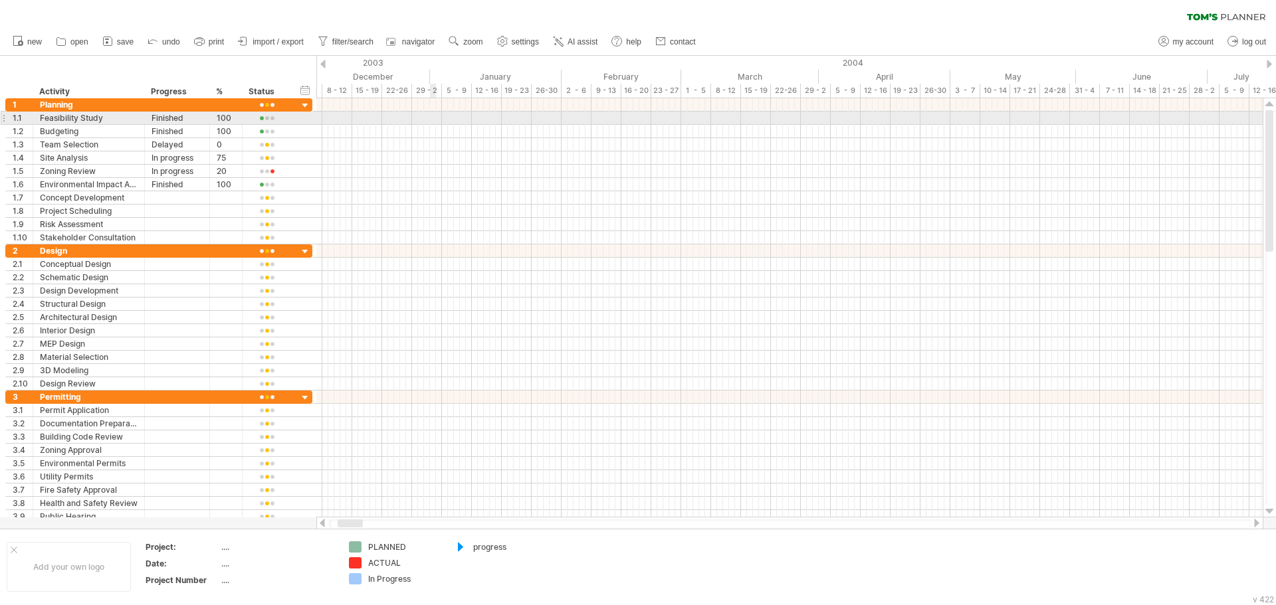
click at [430, 118] on div at bounding box center [789, 118] width 946 height 13
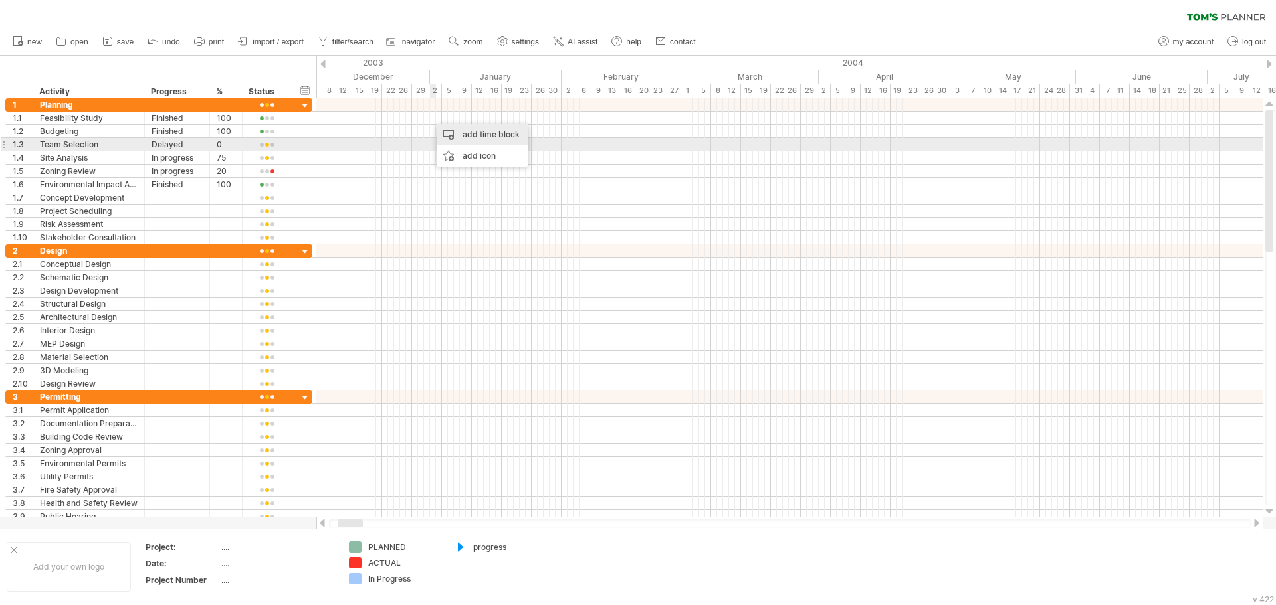
click at [465, 140] on div "add time block" at bounding box center [482, 134] width 92 height 21
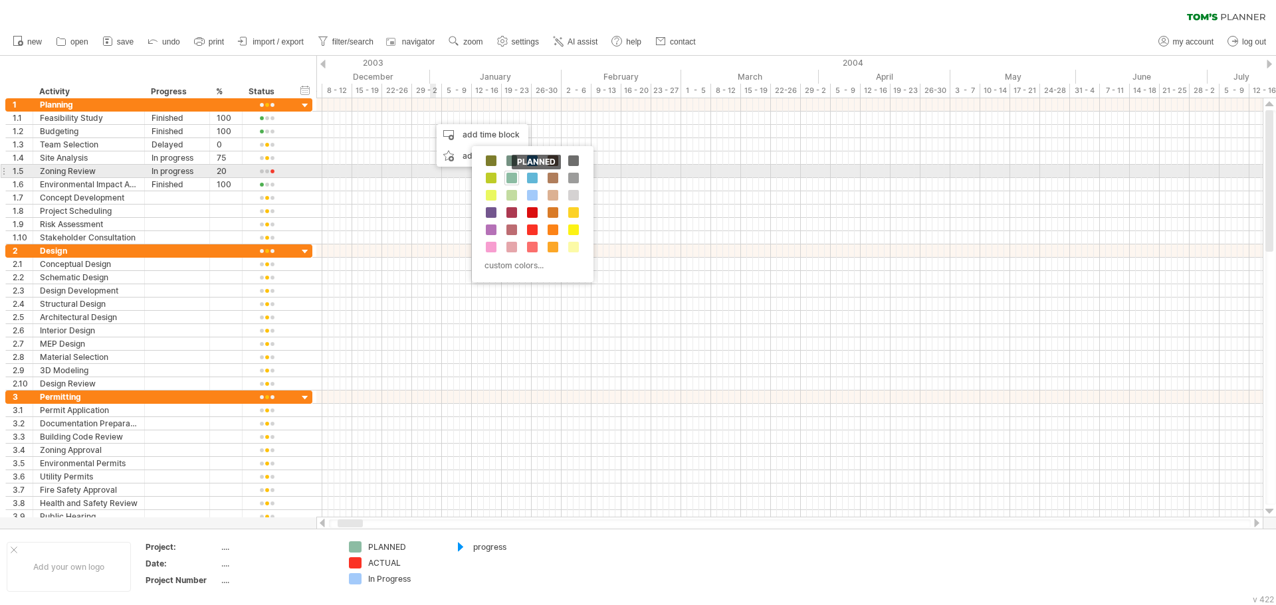
click at [512, 177] on span at bounding box center [511, 178] width 11 height 11
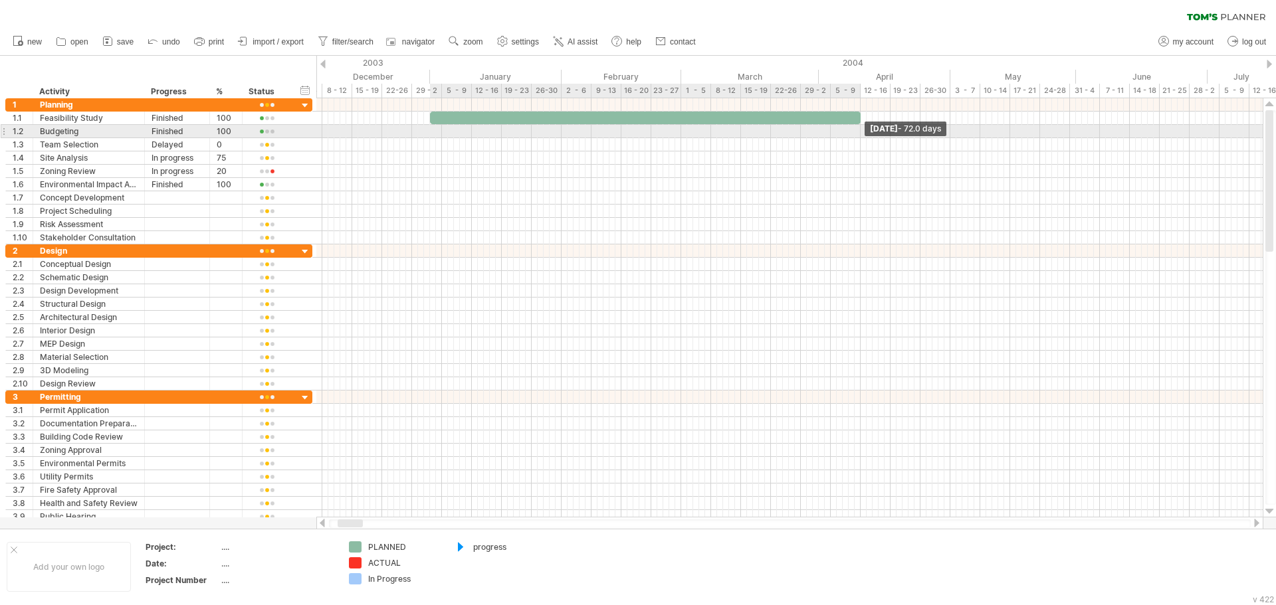
drag, startPoint x: 436, startPoint y: 119, endPoint x: 862, endPoint y: 125, distance: 425.9
click at [862, 125] on div "[DATE] - 72.0 days [DATE]" at bounding box center [789, 307] width 946 height 419
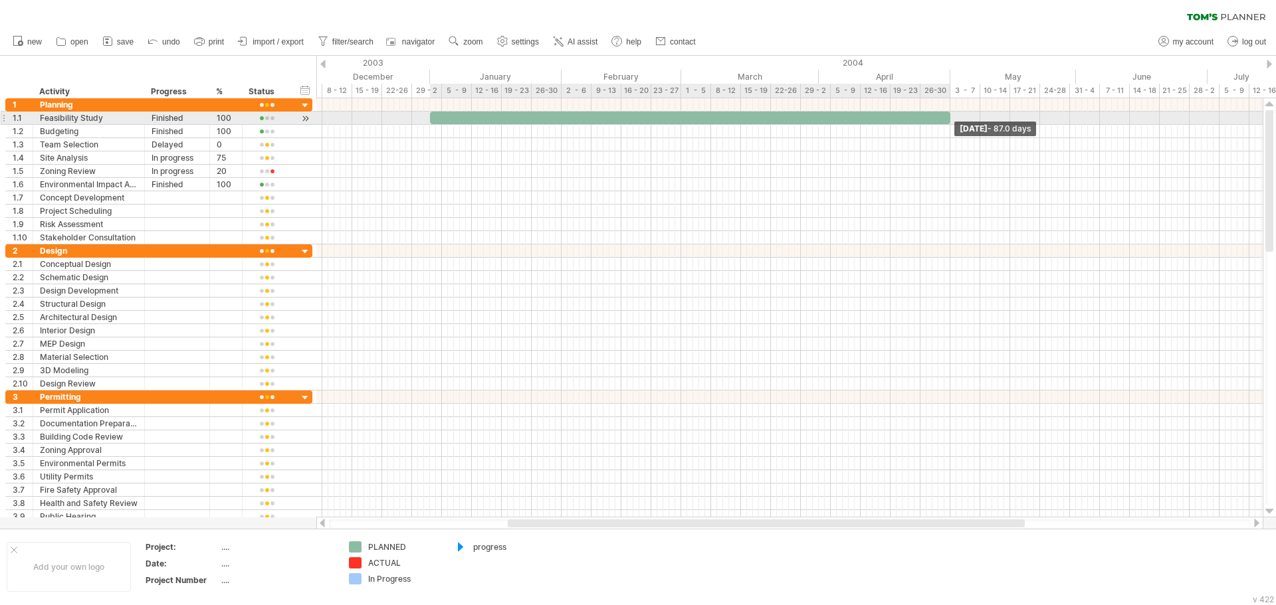
drag, startPoint x: 861, startPoint y: 118, endPoint x: 951, endPoint y: 120, distance: 89.7
click at [951, 120] on span at bounding box center [949, 118] width 5 height 13
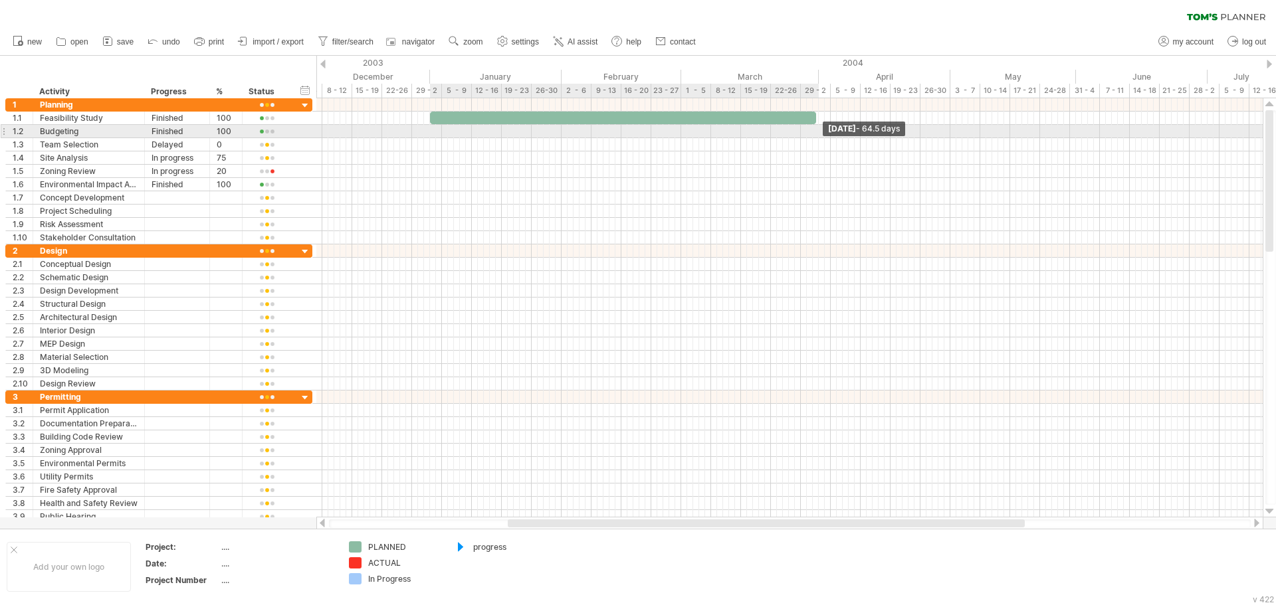
drag, startPoint x: 949, startPoint y: 118, endPoint x: 815, endPoint y: 136, distance: 134.7
click at [815, 136] on div "[DATE] - 64.5 days [DATE]" at bounding box center [789, 307] width 946 height 419
click at [853, 138] on div "add time block" at bounding box center [879, 132] width 92 height 21
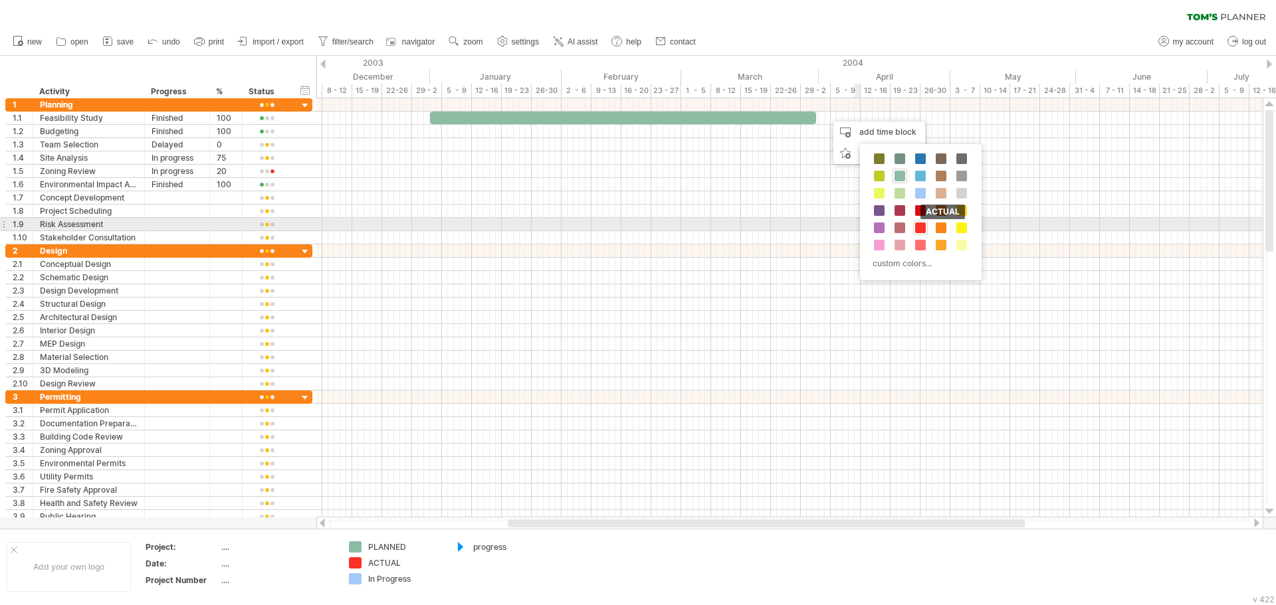
click at [922, 223] on span at bounding box center [920, 228] width 11 height 11
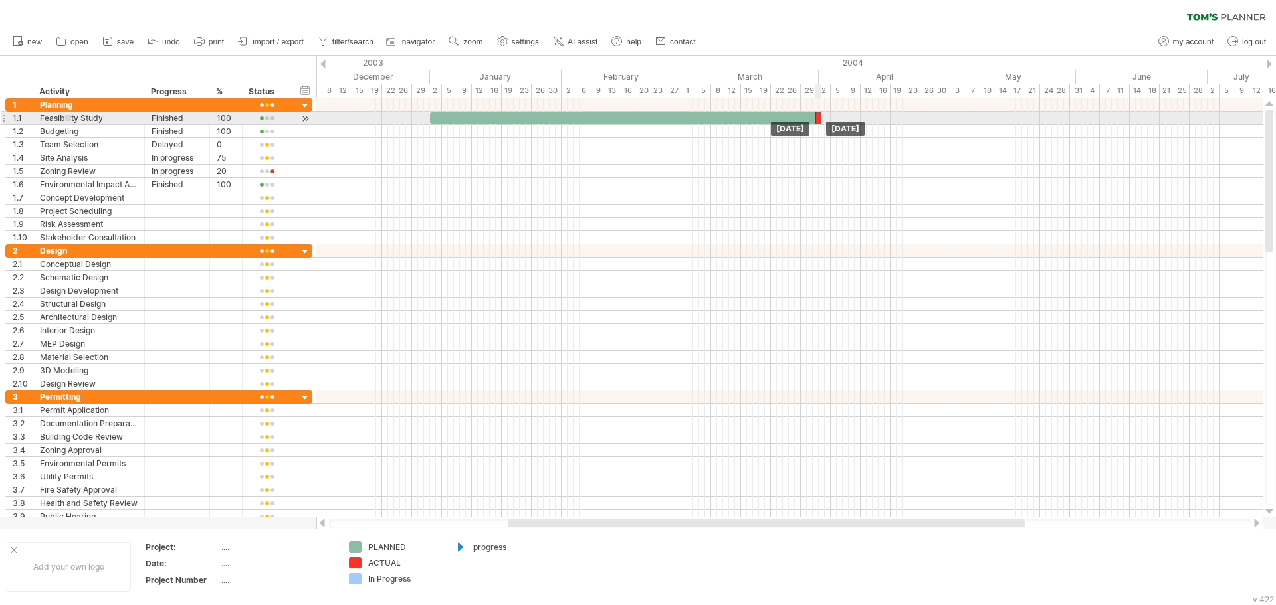
drag, startPoint x: 830, startPoint y: 120, endPoint x: 816, endPoint y: 122, distance: 14.1
click at [816, 122] on div at bounding box center [818, 118] width 6 height 13
drag, startPoint x: 818, startPoint y: 120, endPoint x: 949, endPoint y: 120, distance: 130.2
click at [949, 120] on span at bounding box center [949, 118] width 5 height 13
click at [809, 116] on div at bounding box center [621, 118] width 383 height 13
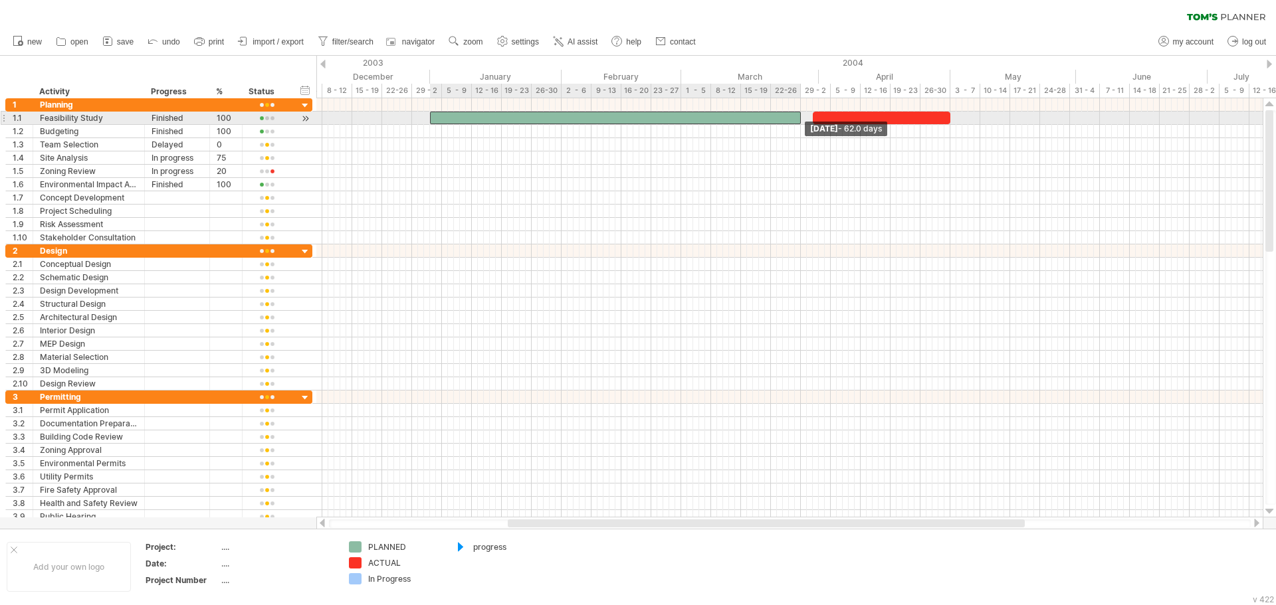
drag, startPoint x: 811, startPoint y: 116, endPoint x: 799, endPoint y: 118, distance: 12.8
click at [799, 118] on span at bounding box center [800, 118] width 5 height 13
click at [817, 117] on div at bounding box center [881, 118] width 138 height 13
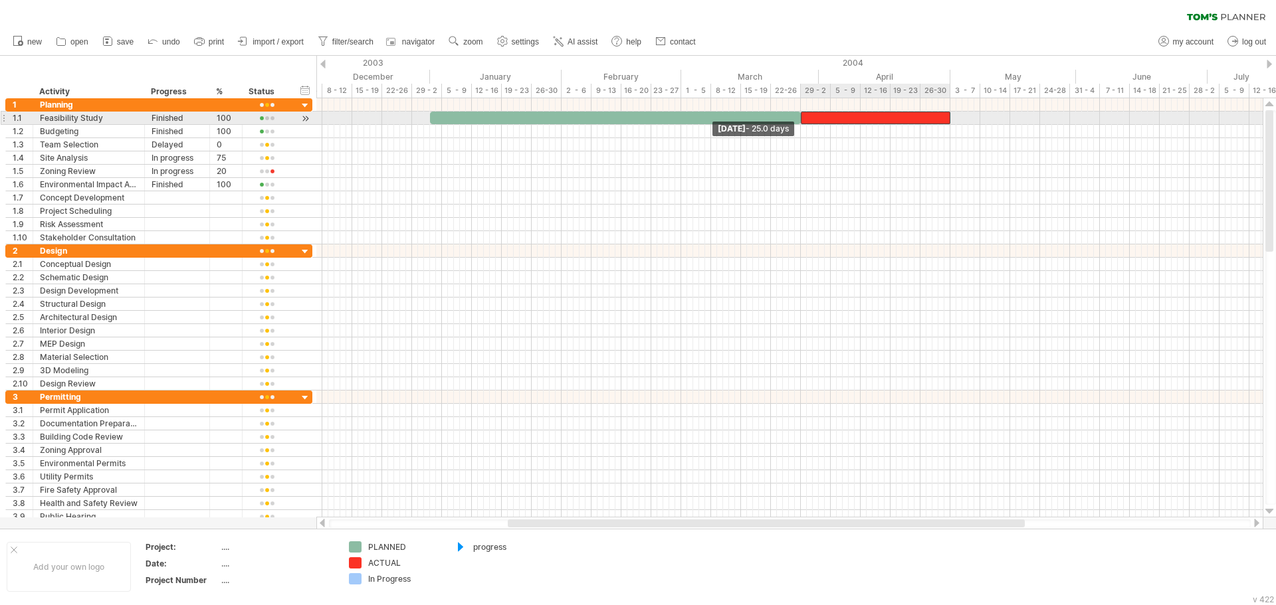
drag, startPoint x: 812, startPoint y: 116, endPoint x: 801, endPoint y: 116, distance: 11.3
click at [801, 116] on span at bounding box center [800, 118] width 5 height 13
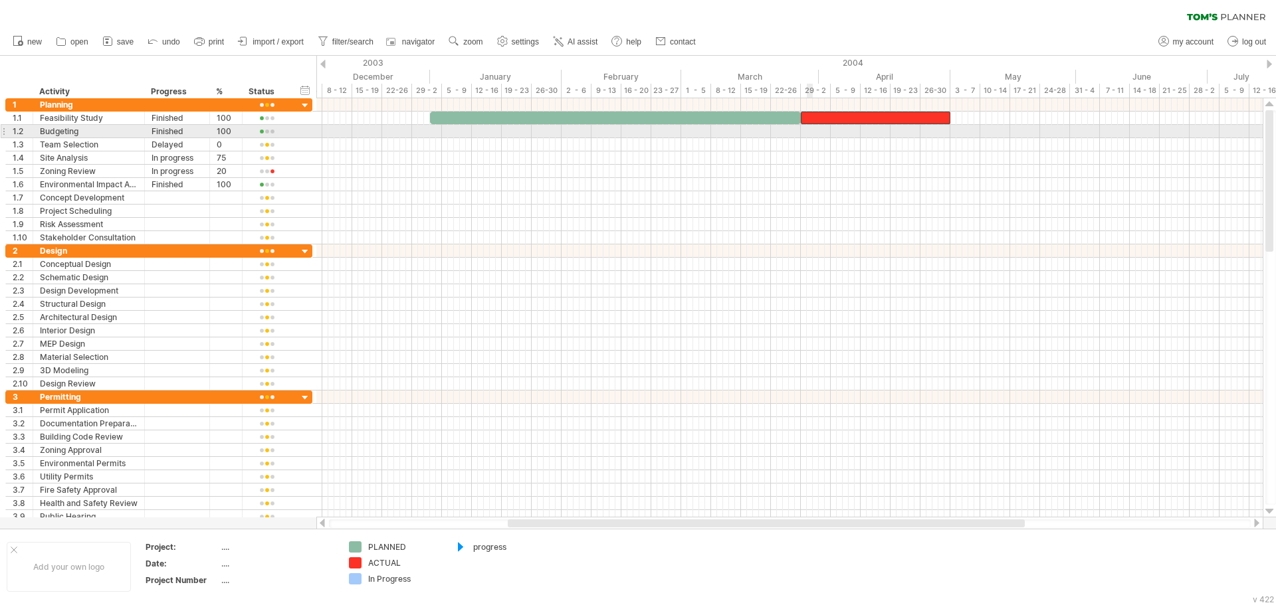
click at [810, 126] on div at bounding box center [789, 131] width 946 height 13
click at [685, 132] on div at bounding box center [789, 131] width 946 height 13
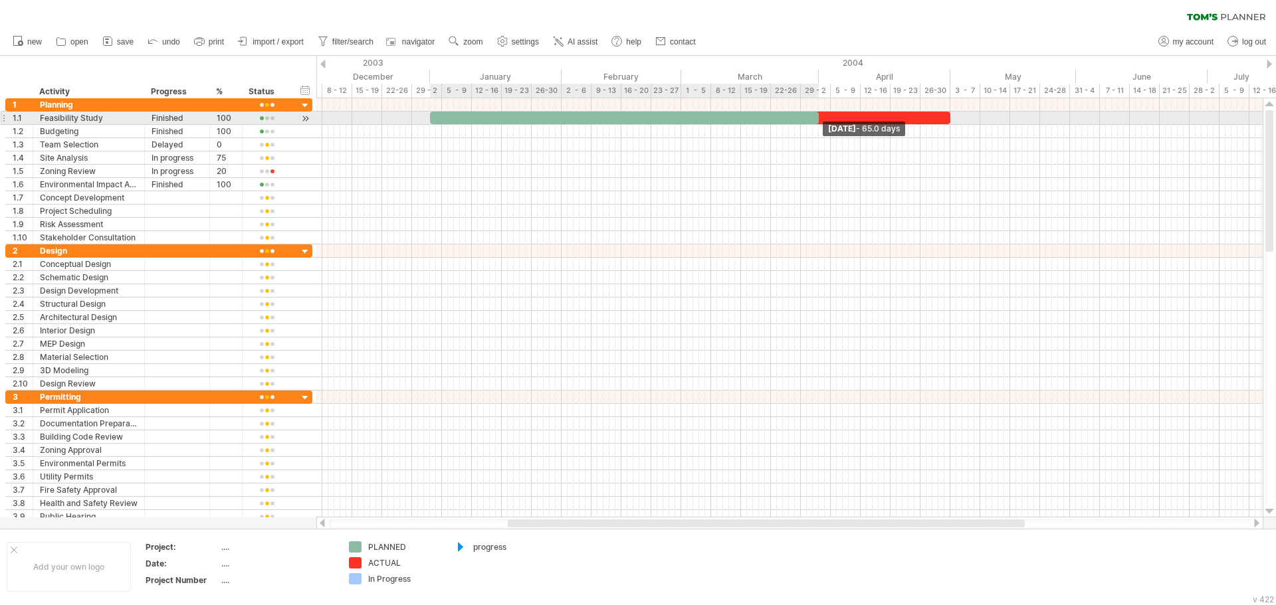
drag, startPoint x: 799, startPoint y: 120, endPoint x: 818, endPoint y: 122, distance: 19.4
click at [818, 122] on span at bounding box center [818, 118] width 5 height 13
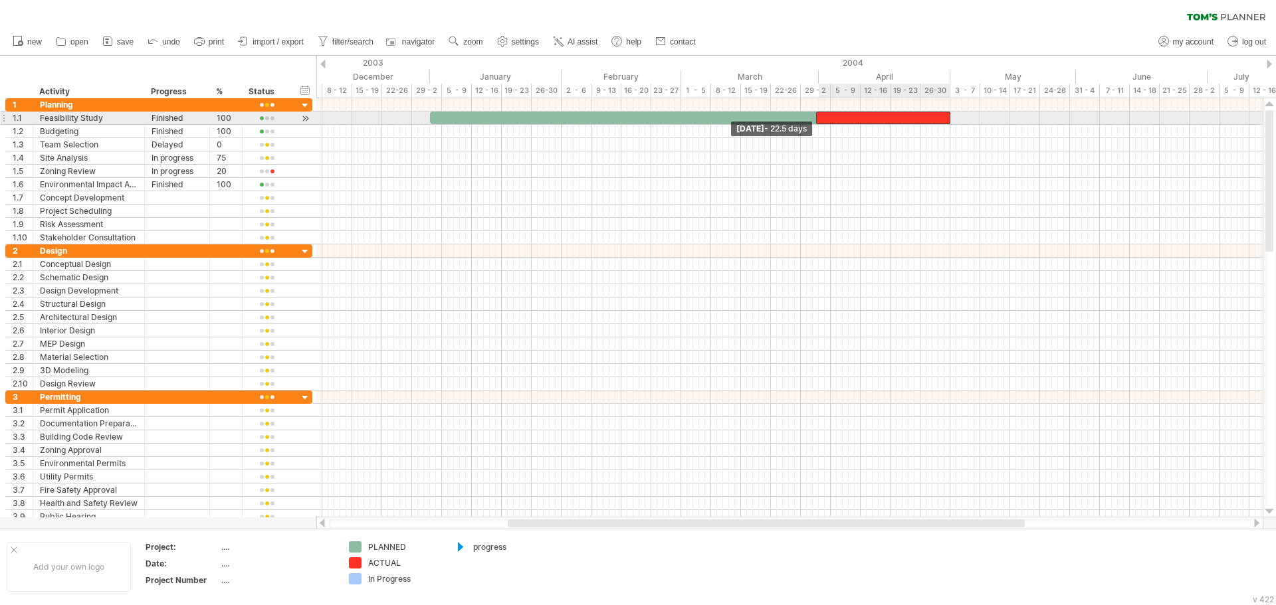
click at [815, 118] on span at bounding box center [815, 118] width 5 height 13
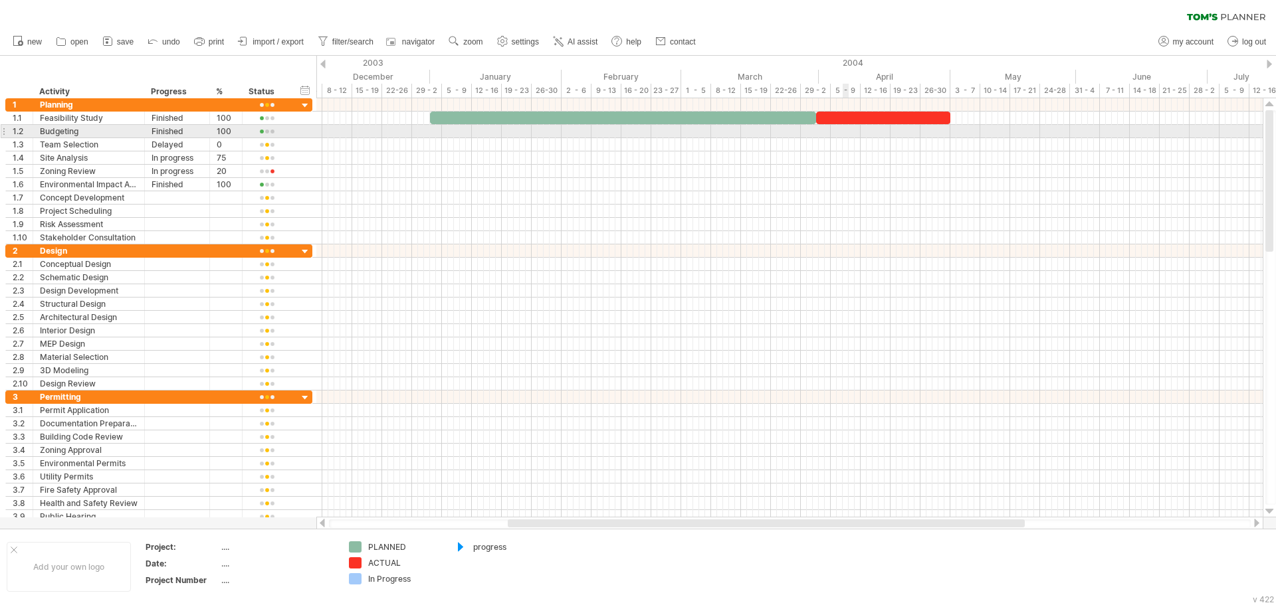
click at [846, 138] on div at bounding box center [789, 144] width 946 height 13
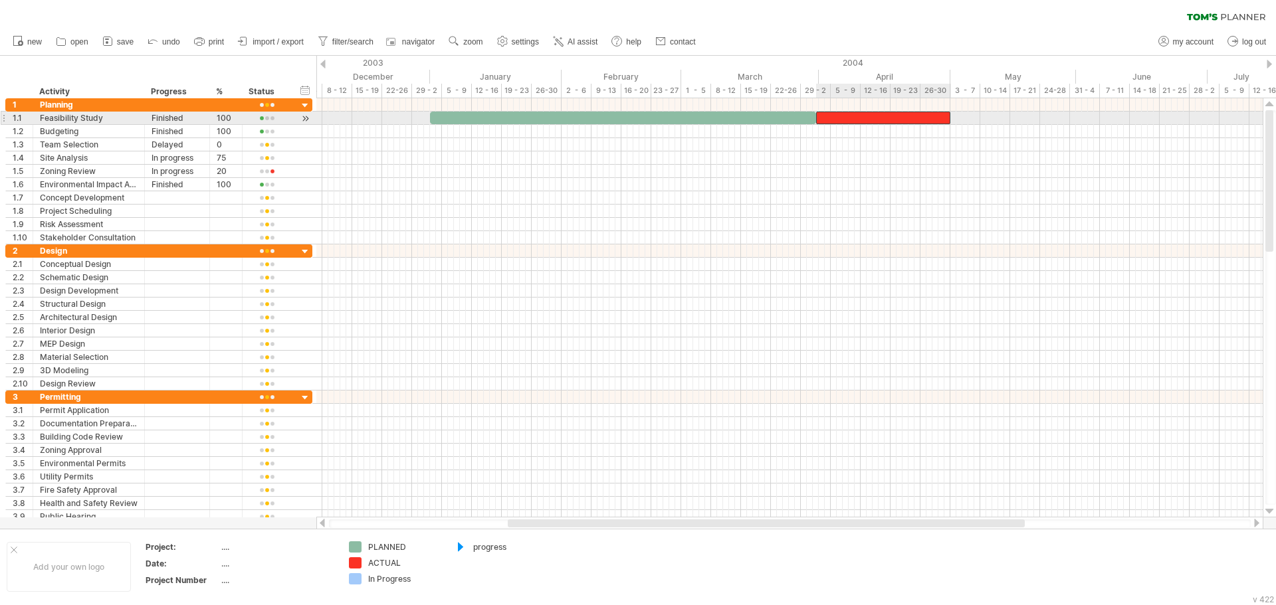
click at [823, 119] on div at bounding box center [883, 118] width 135 height 13
click at [951, 116] on div "[DATE] [DATE]" at bounding box center [789, 307] width 946 height 419
click at [947, 116] on div at bounding box center [883, 118] width 135 height 13
click at [949, 116] on span at bounding box center [949, 118] width 5 height 13
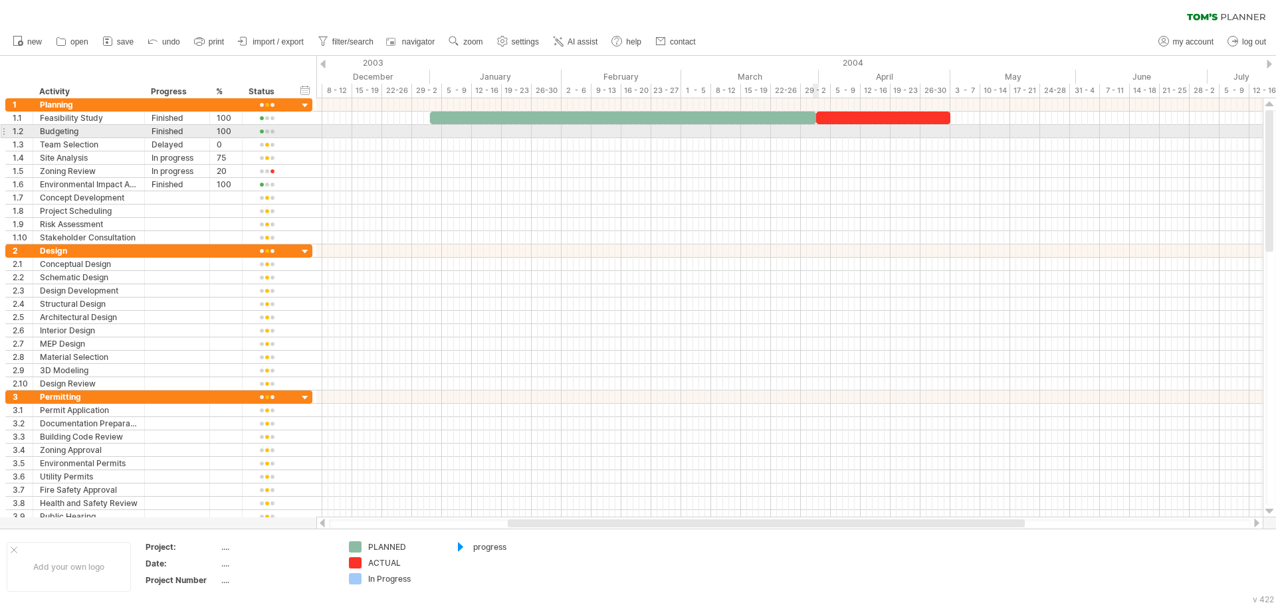
click at [816, 128] on div at bounding box center [789, 131] width 946 height 13
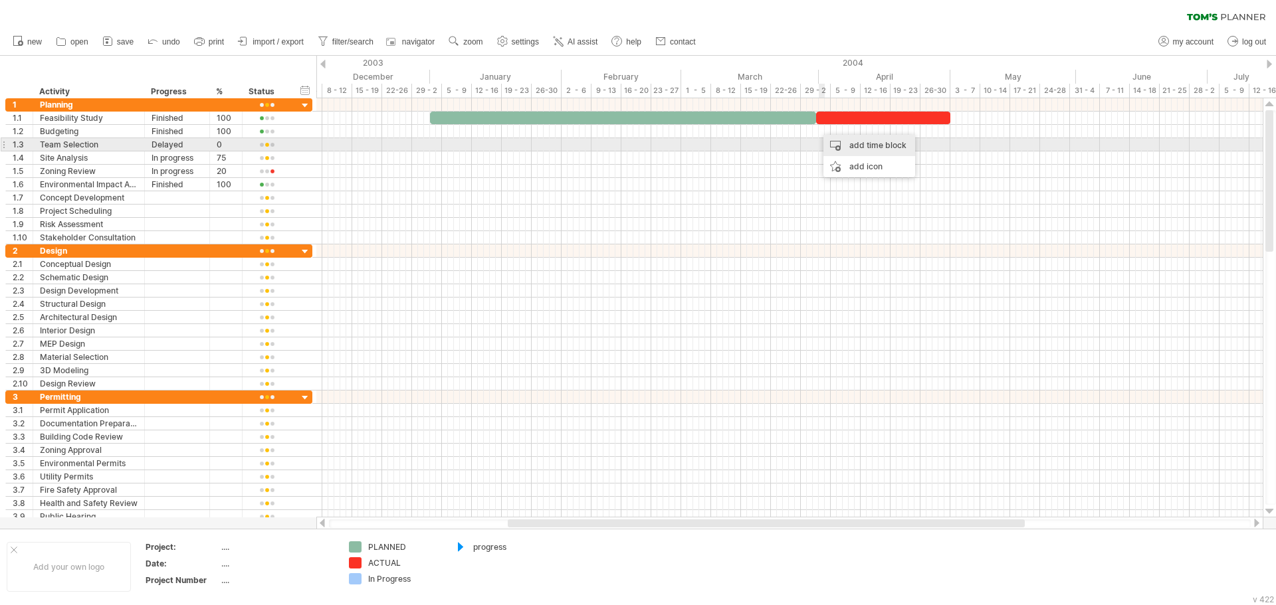
click at [847, 144] on div "add time block" at bounding box center [869, 145] width 92 height 21
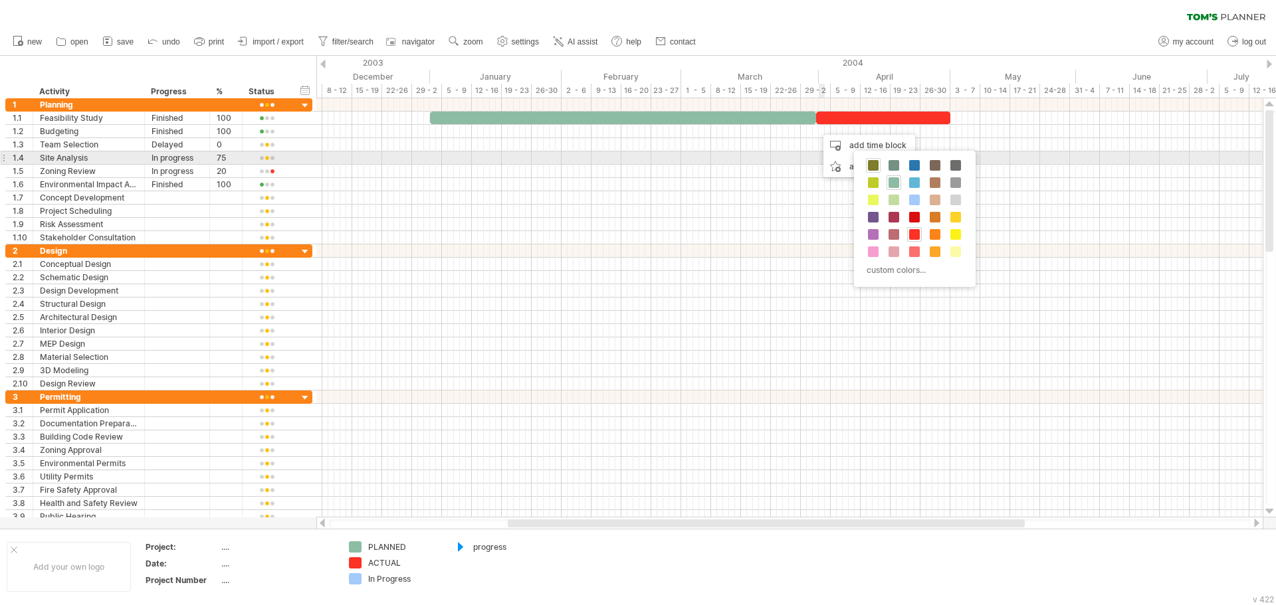
click at [877, 161] on span at bounding box center [873, 165] width 11 height 11
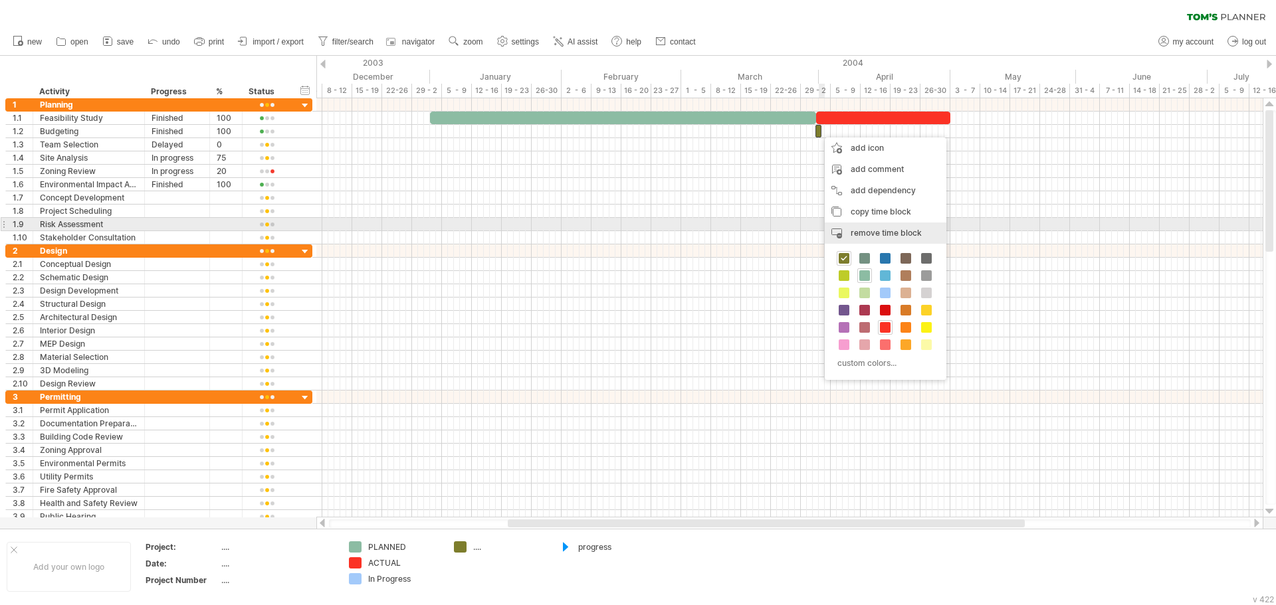
click at [866, 223] on div "remove time block remove selected items" at bounding box center [885, 233] width 122 height 21
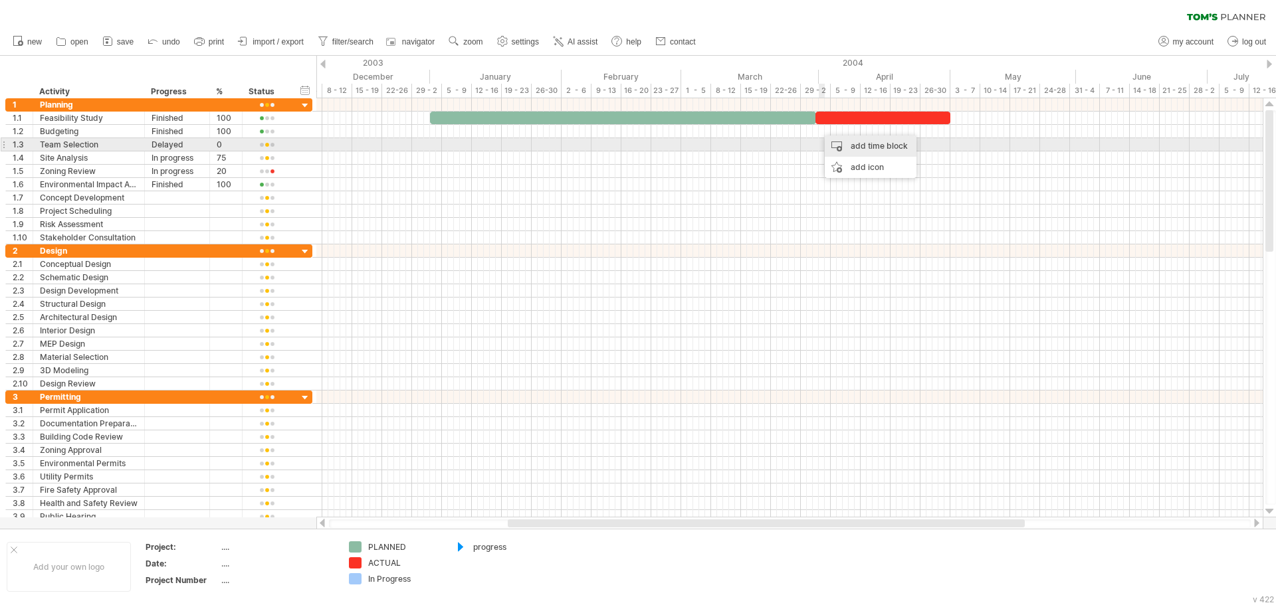
click at [841, 148] on div "add time block" at bounding box center [870, 146] width 92 height 21
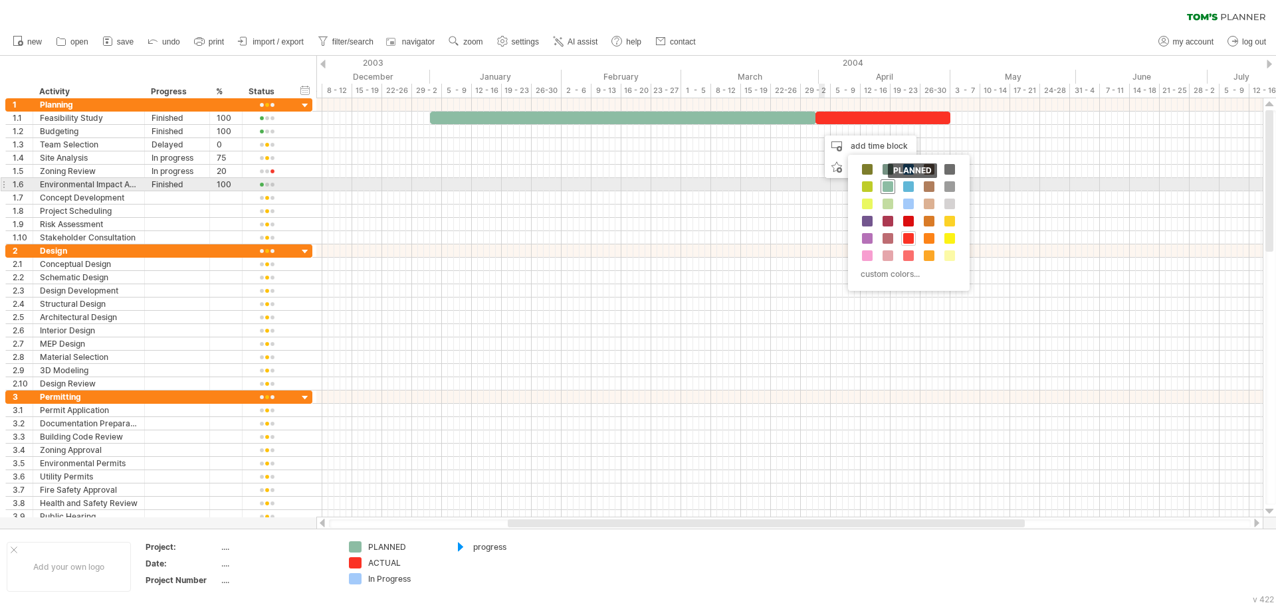
click at [888, 189] on span at bounding box center [887, 186] width 11 height 11
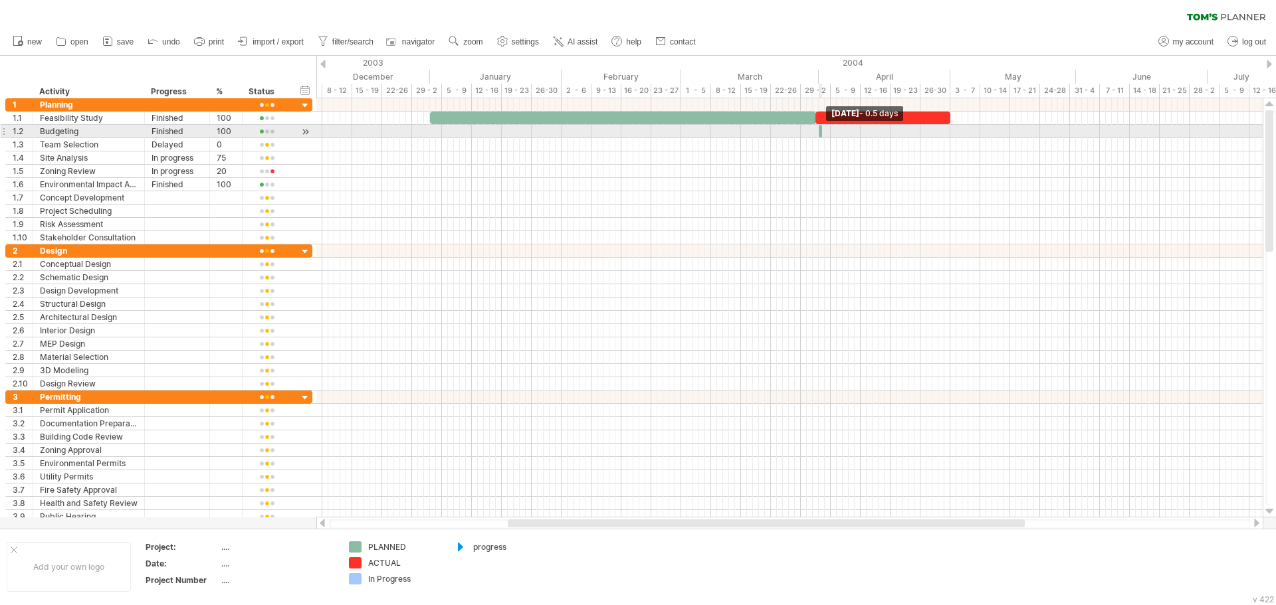
click at [819, 134] on span at bounding box center [821, 131] width 5 height 13
click at [813, 134] on span at bounding box center [815, 131] width 5 height 13
drag, startPoint x: 820, startPoint y: 134, endPoint x: 950, endPoint y: 134, distance: 129.5
click at [950, 134] on span at bounding box center [949, 131] width 5 height 13
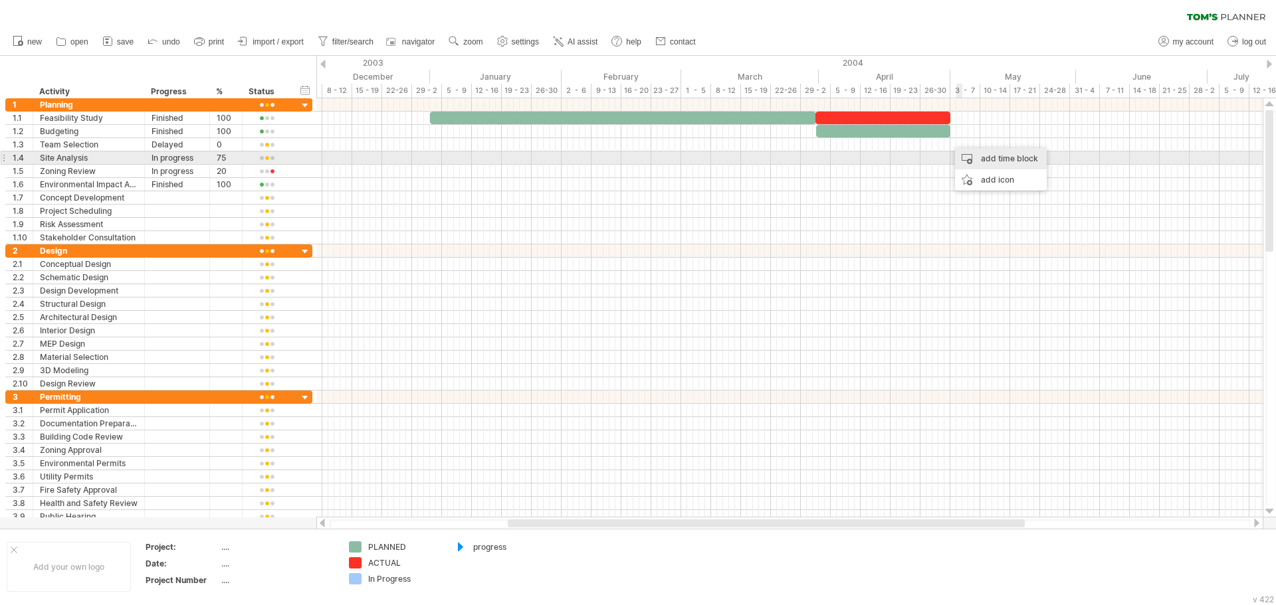
click at [975, 158] on div "add time block" at bounding box center [1001, 158] width 92 height 21
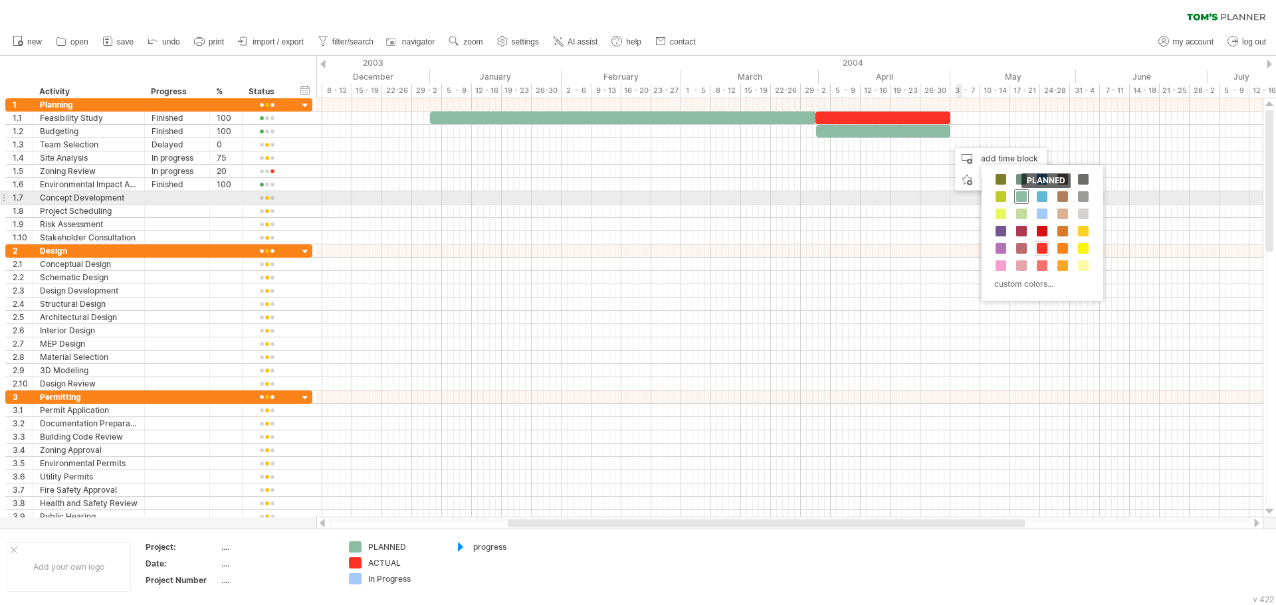
click at [1018, 198] on span at bounding box center [1021, 196] width 11 height 11
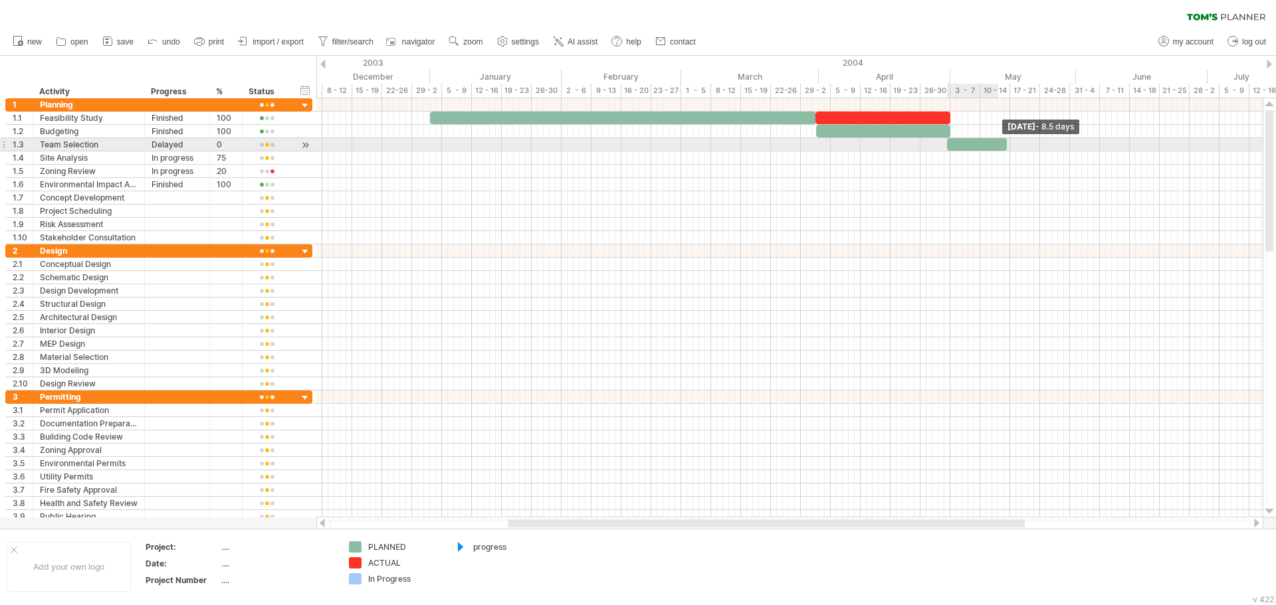
drag, startPoint x: 953, startPoint y: 148, endPoint x: 1048, endPoint y: 148, distance: 95.0
click at [1009, 148] on span at bounding box center [1006, 144] width 5 height 13
click at [949, 143] on span at bounding box center [949, 144] width 5 height 13
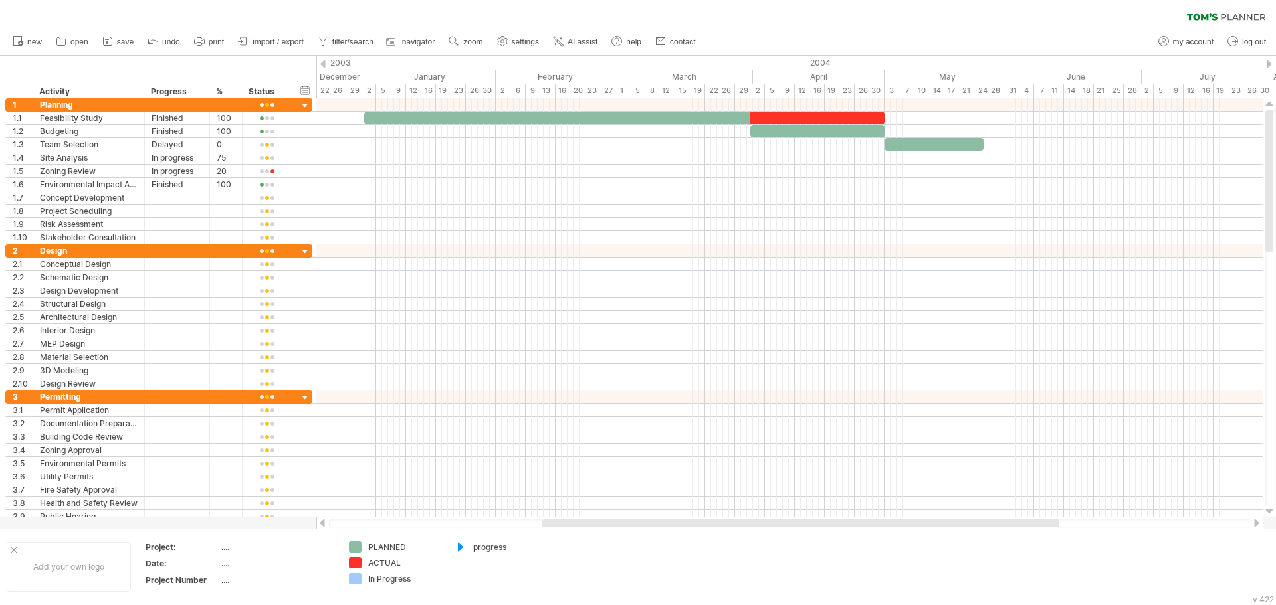
drag, startPoint x: 771, startPoint y: 522, endPoint x: 846, endPoint y: 395, distance: 148.0
click at [806, 519] on div at bounding box center [789, 523] width 947 height 13
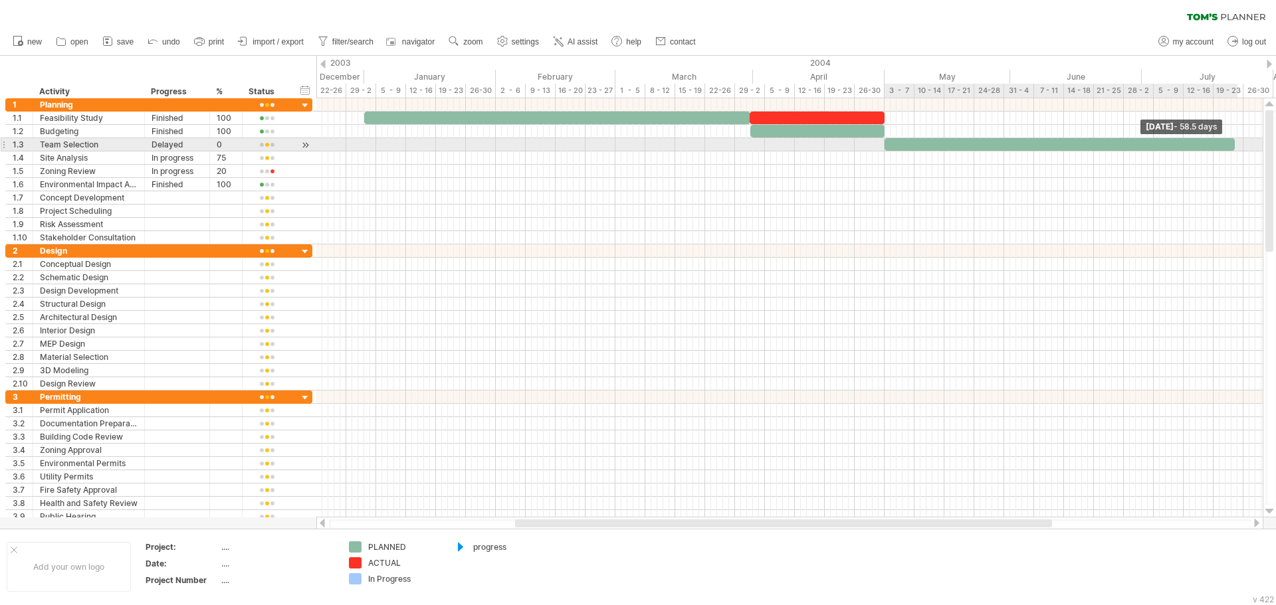
drag, startPoint x: 982, startPoint y: 142, endPoint x: 1233, endPoint y: 147, distance: 251.2
click at [1233, 147] on span at bounding box center [1234, 144] width 5 height 13
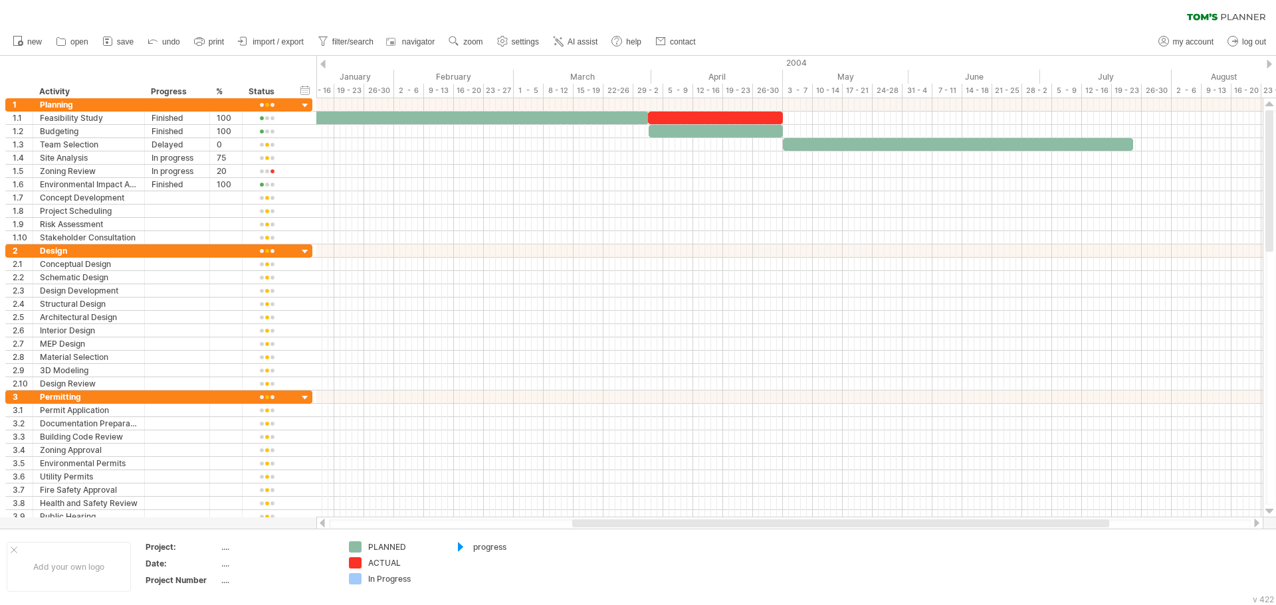
drag, startPoint x: 1038, startPoint y: 524, endPoint x: 1096, endPoint y: 387, distance: 148.9
click at [1096, 521] on div at bounding box center [840, 524] width 537 height 8
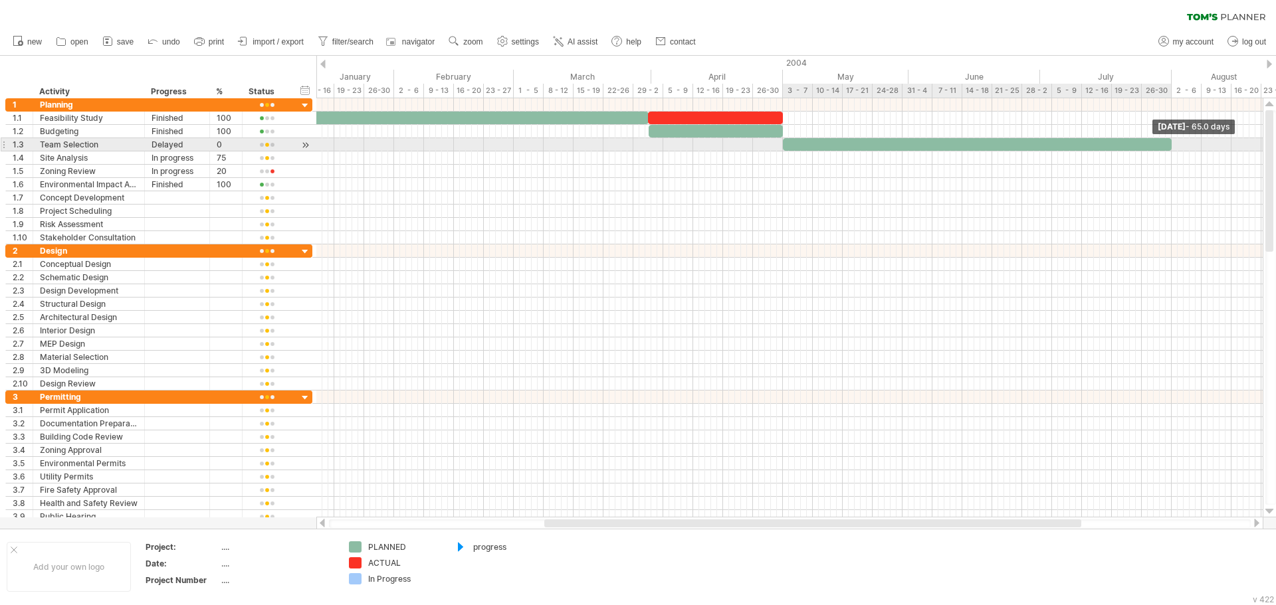
drag, startPoint x: 1133, startPoint y: 144, endPoint x: 1171, endPoint y: 143, distance: 37.9
click at [1171, 143] on span at bounding box center [1171, 144] width 5 height 13
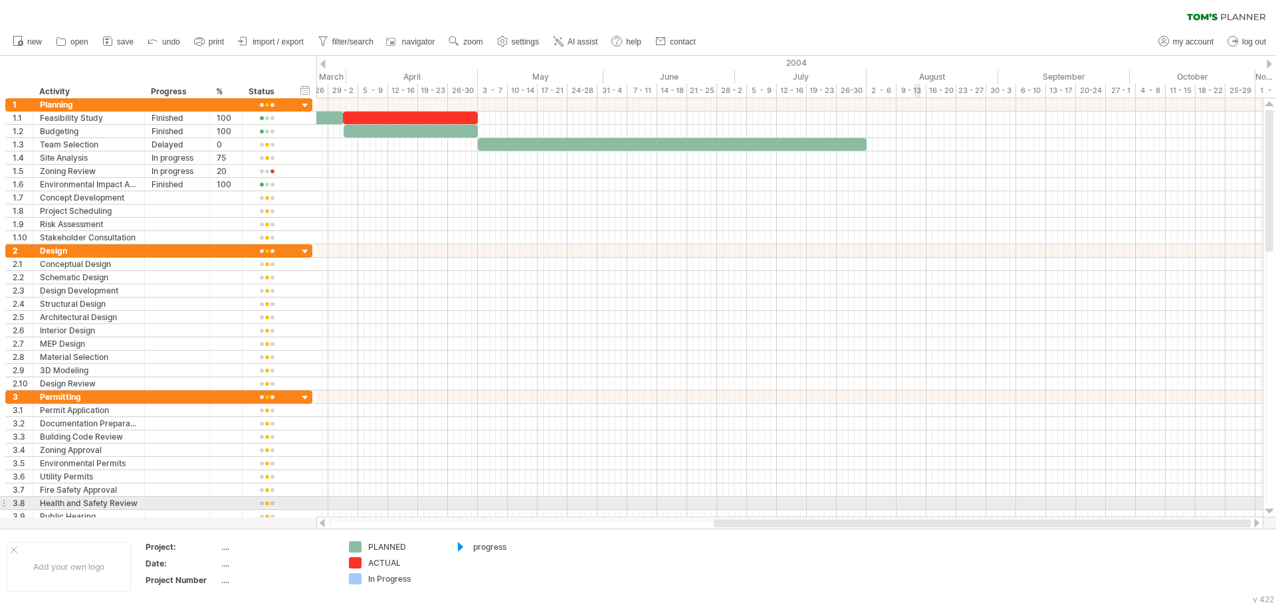
drag, startPoint x: 768, startPoint y: 520, endPoint x: 882, endPoint y: 489, distance: 117.6
click at [918, 508] on div "Trying to reach [DOMAIN_NAME] Connected again... 0% clear filter new 1" at bounding box center [638, 302] width 1276 height 605
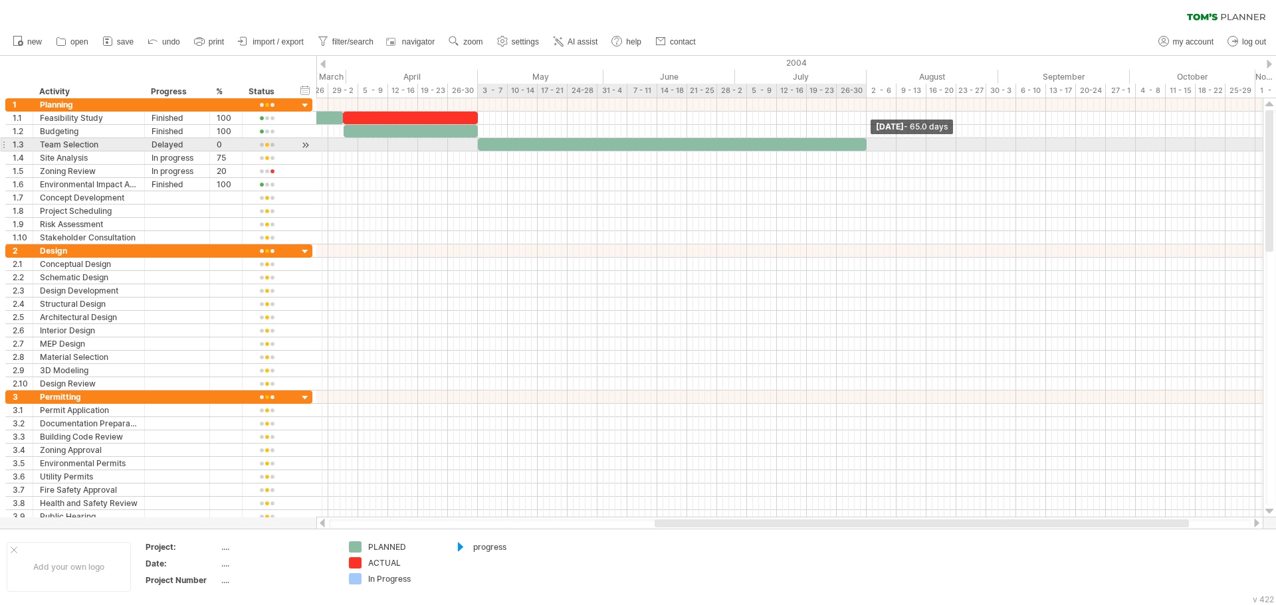
click at [867, 142] on span at bounding box center [866, 144] width 5 height 13
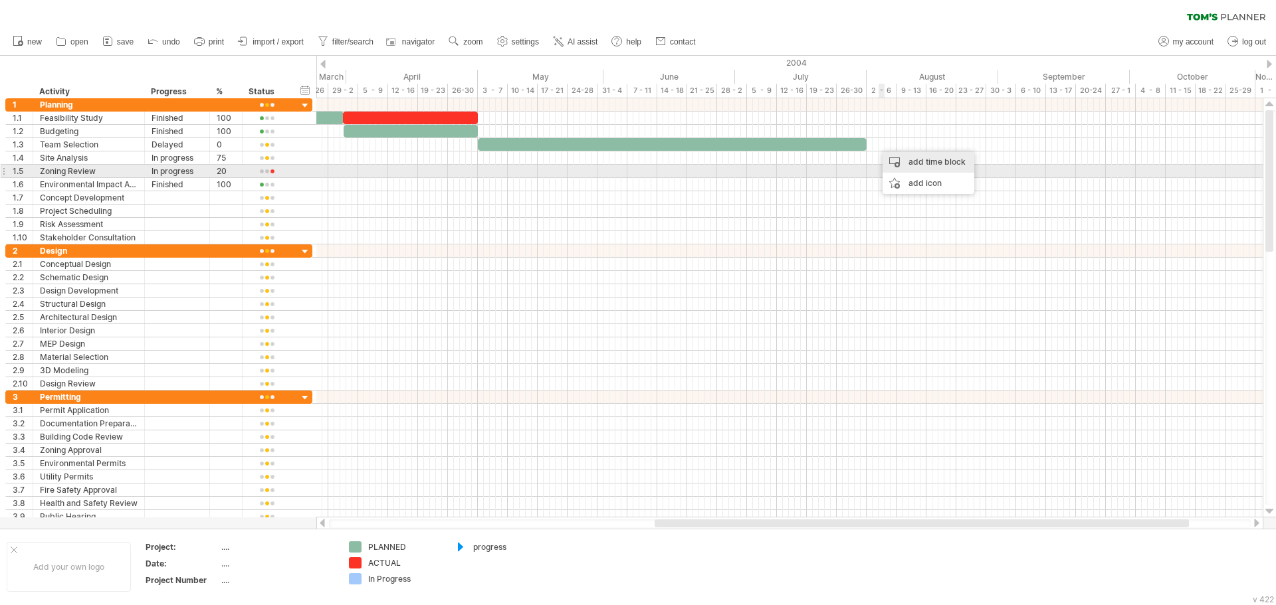
click at [907, 167] on div "add time block" at bounding box center [928, 161] width 92 height 21
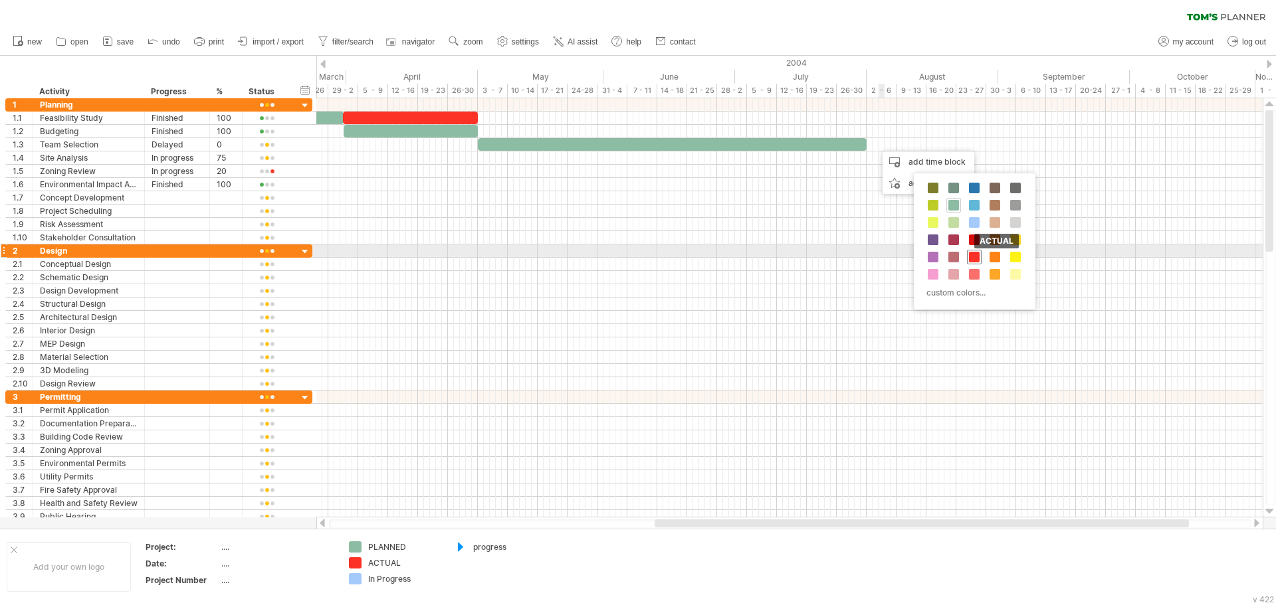
click at [970, 254] on span at bounding box center [974, 257] width 11 height 11
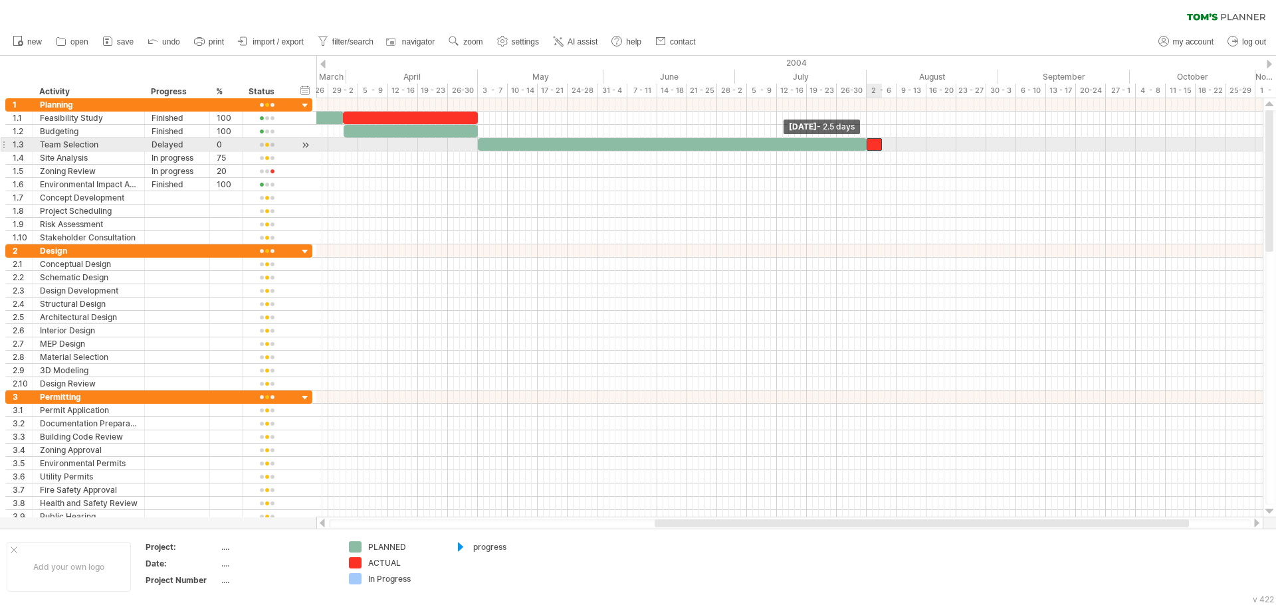
drag, startPoint x: 876, startPoint y: 144, endPoint x: 866, endPoint y: 144, distance: 10.0
click at [866, 144] on span at bounding box center [866, 144] width 5 height 13
drag, startPoint x: 892, startPoint y: 145, endPoint x: 1001, endPoint y: 145, distance: 109.0
click at [1001, 145] on div "[DATE] - 22.0 days [DATE] - 2.5 days" at bounding box center [789, 307] width 946 height 419
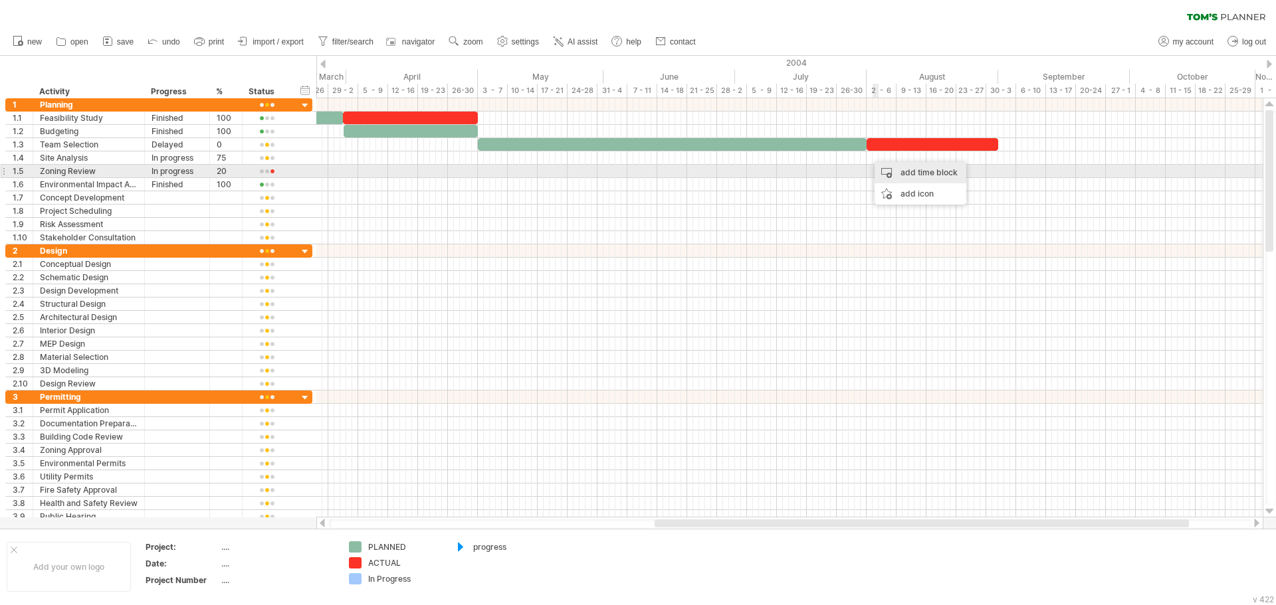
click at [882, 175] on div "add time block" at bounding box center [920, 172] width 92 height 21
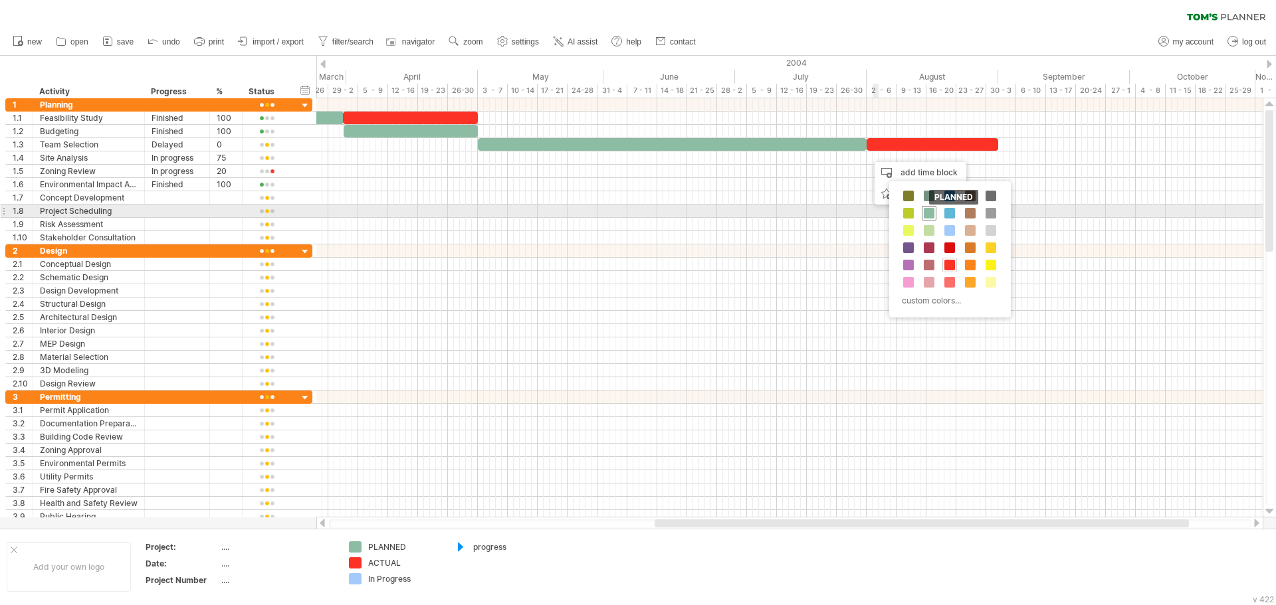
click at [928, 213] on span at bounding box center [928, 213] width 11 height 11
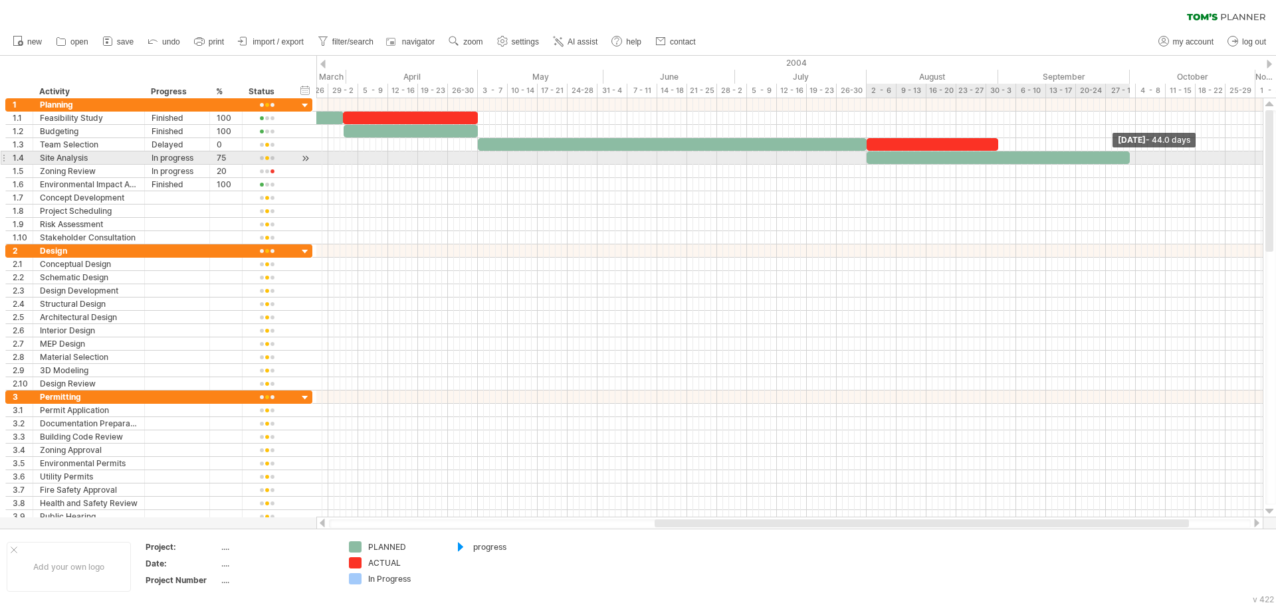
drag, startPoint x: 873, startPoint y: 159, endPoint x: 1129, endPoint y: 159, distance: 256.4
click at [1129, 159] on span at bounding box center [1129, 157] width 5 height 13
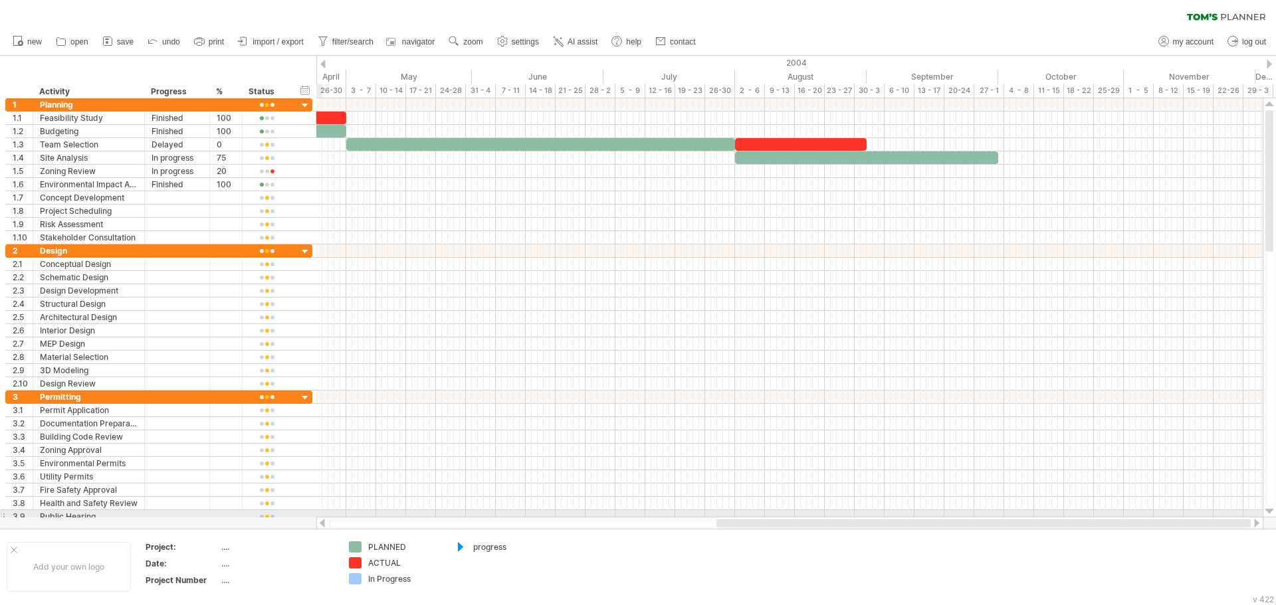
drag, startPoint x: 912, startPoint y: 522, endPoint x: 1064, endPoint y: 517, distance: 152.2
click at [1064, 517] on div at bounding box center [789, 523] width 947 height 13
click at [460, 46] on use at bounding box center [453, 41] width 13 height 13
click at [496, 63] on div "Month" at bounding box center [503, 62] width 74 height 21
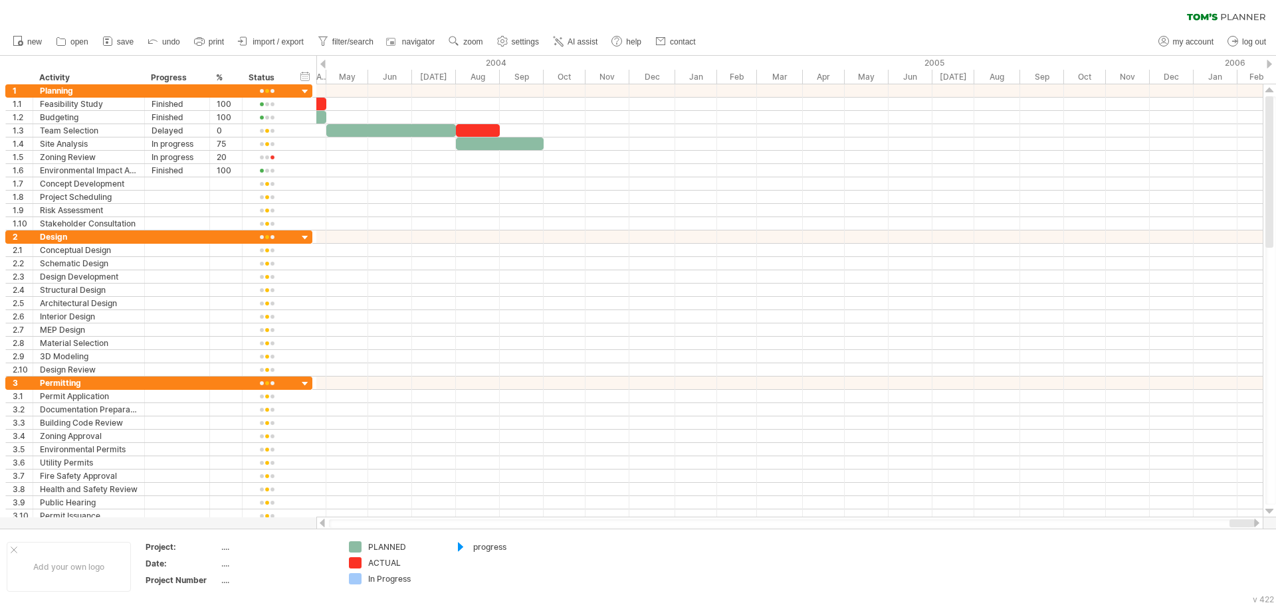
drag, startPoint x: 470, startPoint y: 525, endPoint x: 860, endPoint y: 525, distance: 390.0
click at [452, 525] on div at bounding box center [789, 524] width 921 height 9
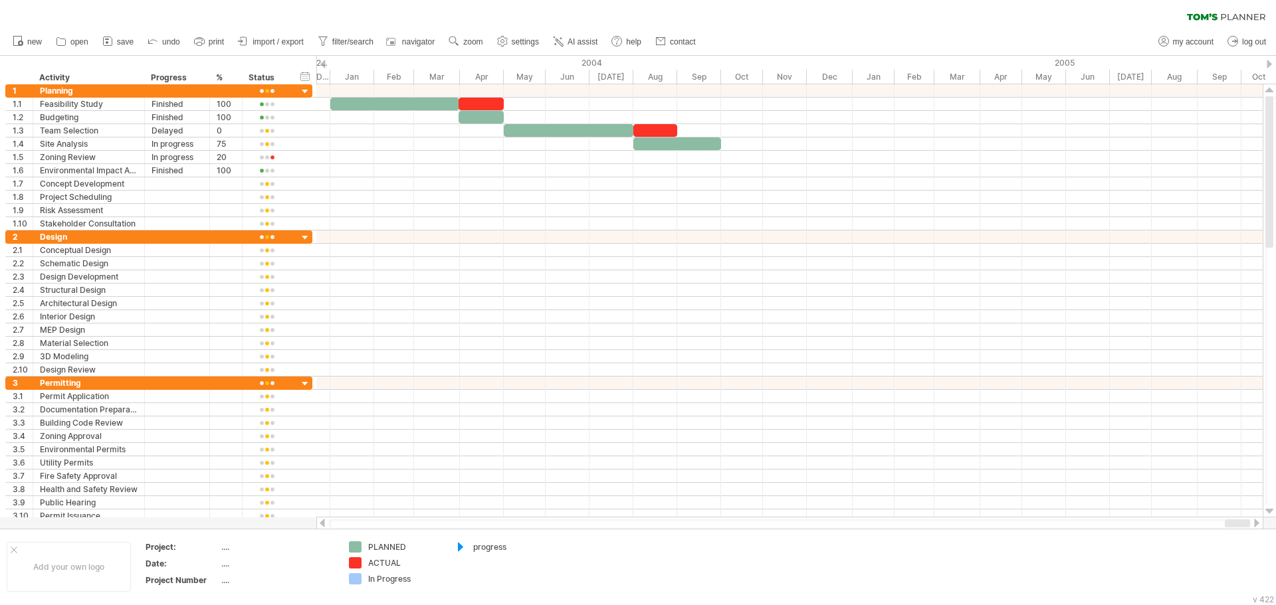
click at [1239, 525] on div at bounding box center [1236, 524] width 25 height 8
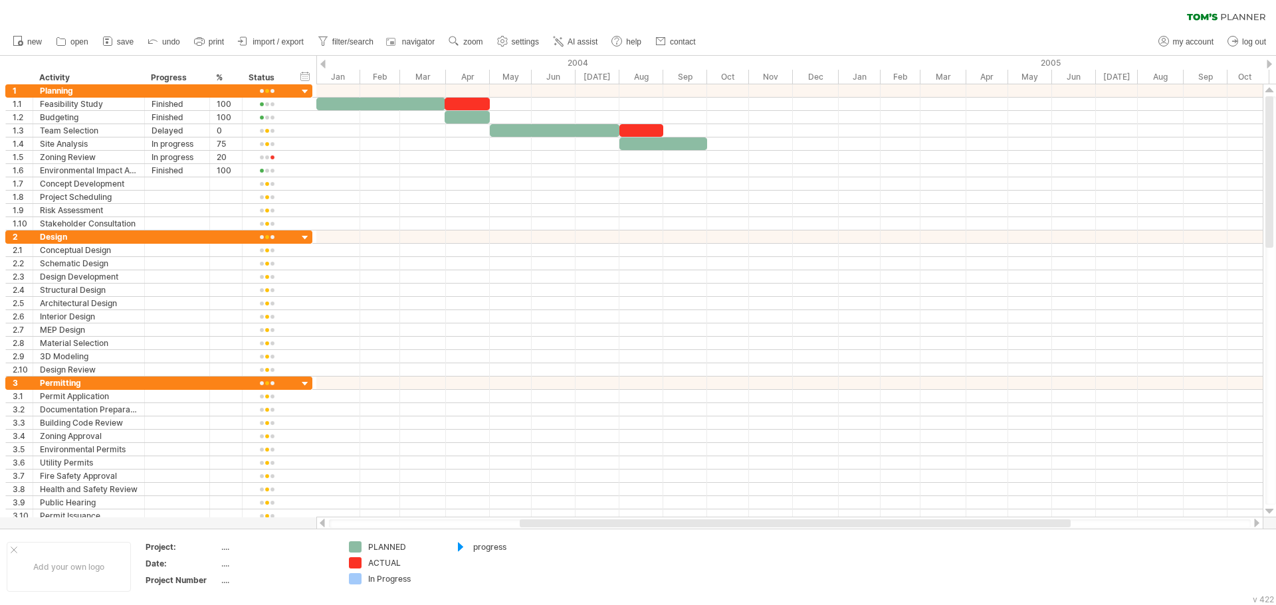
drag, startPoint x: 328, startPoint y: 78, endPoint x: 315, endPoint y: 82, distance: 14.1
click at [315, 82] on div "Trying to reach [DOMAIN_NAME] Connected again... 0% clear filter new 1" at bounding box center [638, 302] width 1276 height 605
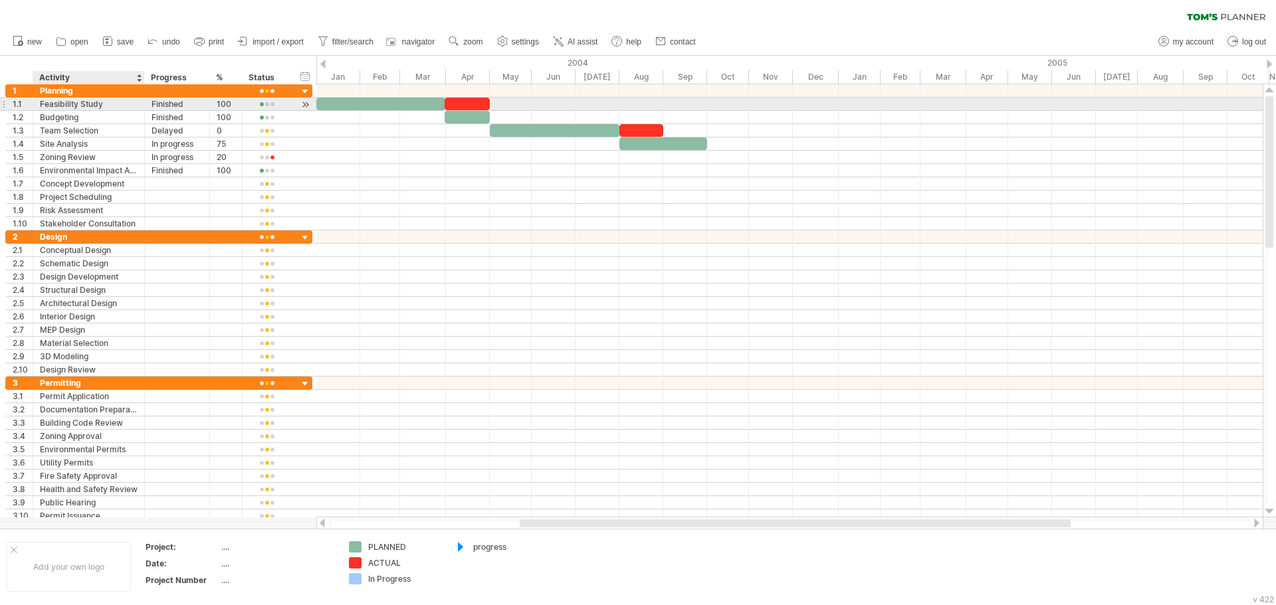
click at [90, 108] on div "Feasibility Study" at bounding box center [89, 104] width 98 height 13
click at [90, 108] on input "**********" at bounding box center [89, 104] width 98 height 13
click at [80, 102] on input "**********" at bounding box center [89, 104] width 98 height 13
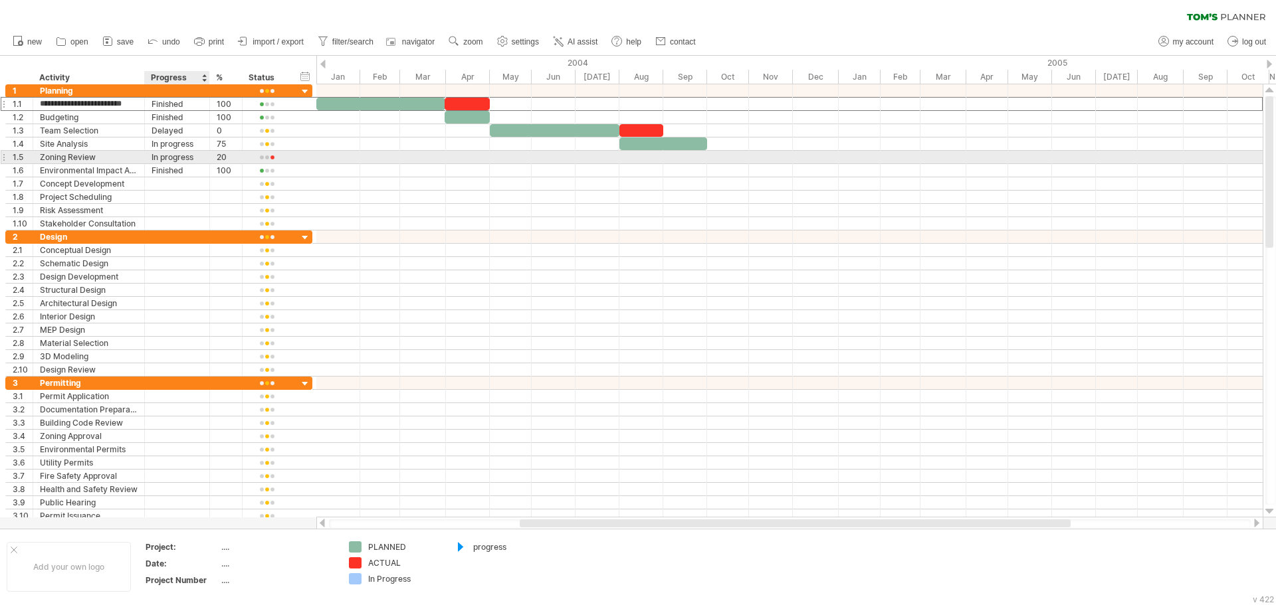
type input "**********"
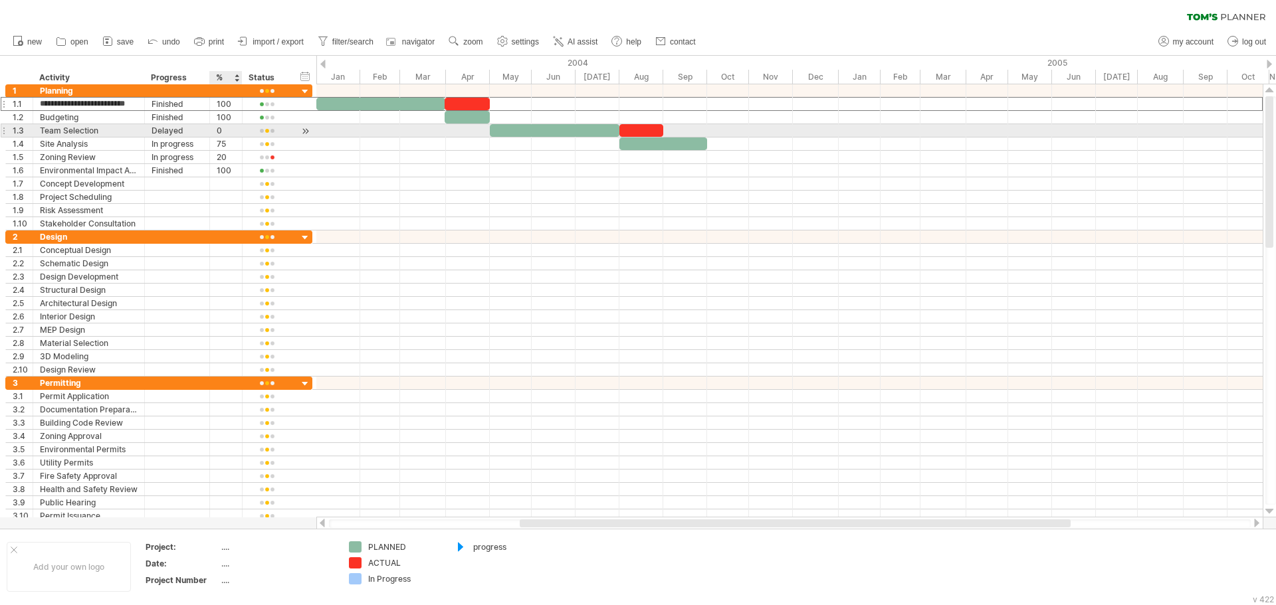
click at [224, 131] on div "0" at bounding box center [226, 130] width 19 height 13
click at [224, 131] on input "*" at bounding box center [226, 130] width 19 height 13
type input "***"
click at [189, 129] on div "Delayed" at bounding box center [176, 130] width 51 height 13
click at [189, 129] on input "*******" at bounding box center [176, 130] width 51 height 13
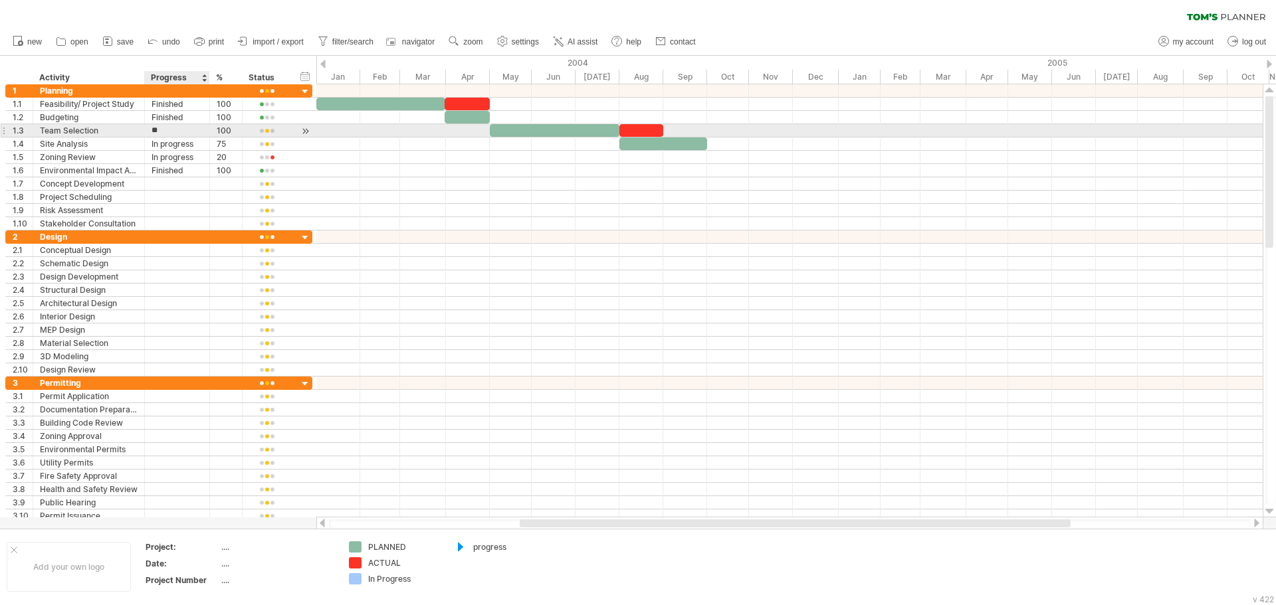
type input "*"
type input "********"
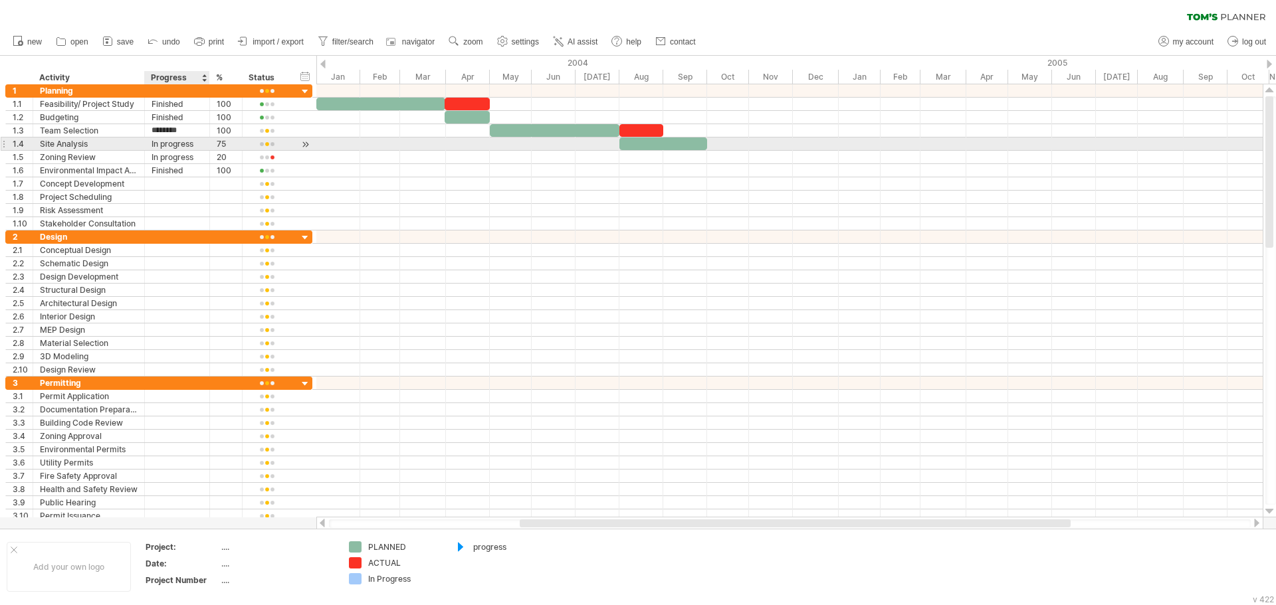
click at [191, 142] on div "In progress" at bounding box center [176, 144] width 51 height 13
click at [191, 142] on input "**********" at bounding box center [176, 144] width 51 height 13
type input "*"
click at [155, 148] on input "********" at bounding box center [176, 144] width 51 height 13
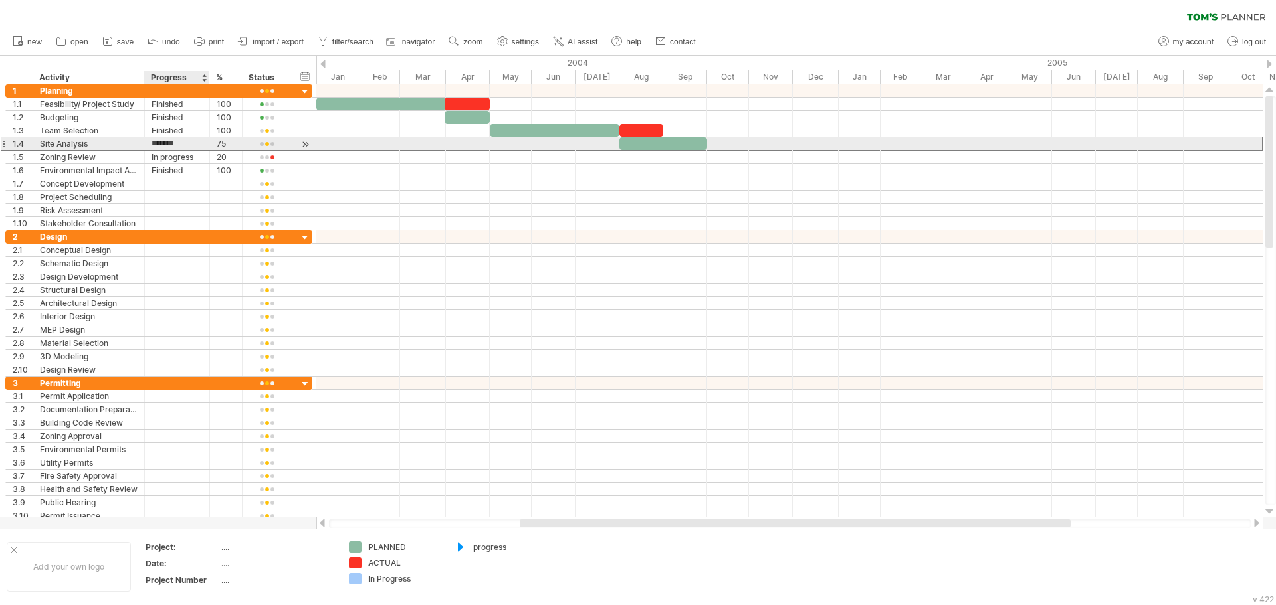
type input "********"
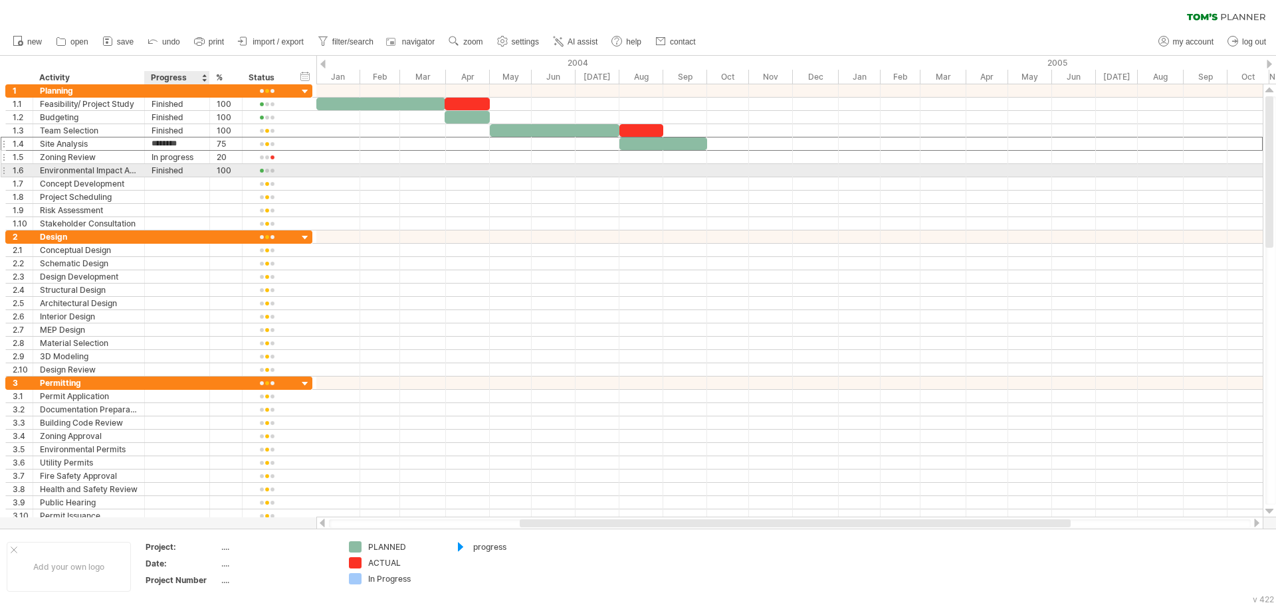
click at [167, 165] on div "Finished" at bounding box center [176, 170] width 51 height 13
click at [170, 159] on div "In progress" at bounding box center [176, 157] width 51 height 13
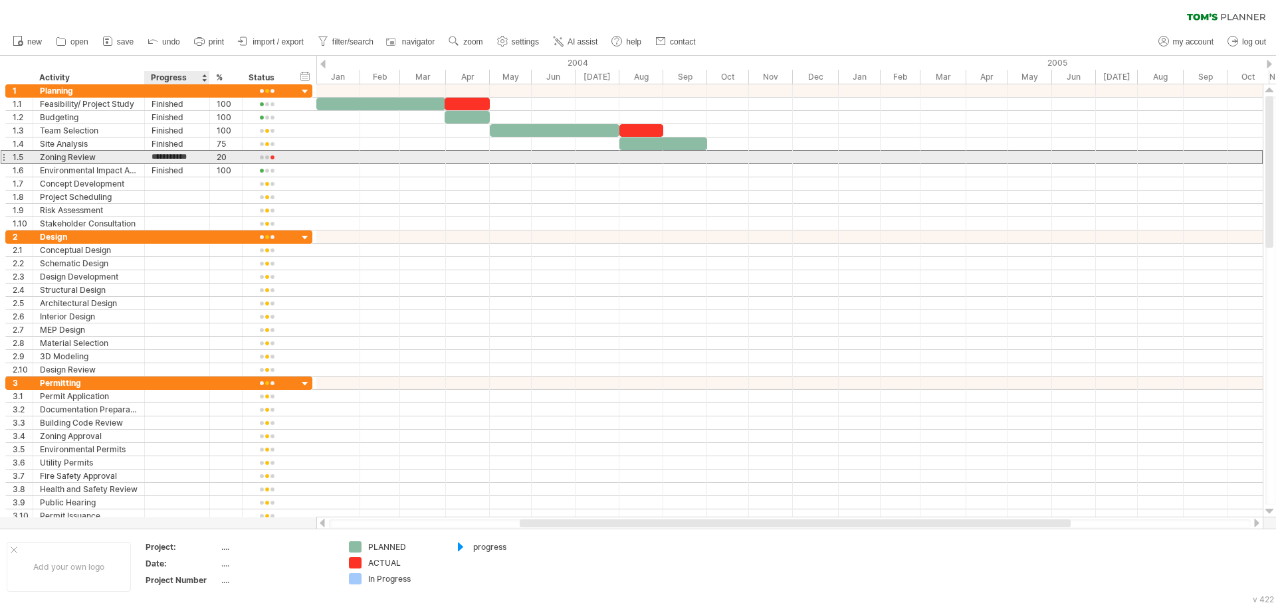
click at [170, 159] on input "**********" at bounding box center [176, 157] width 51 height 13
type input "*"
type input "********"
click at [226, 153] on div "20" at bounding box center [226, 157] width 19 height 13
click at [226, 153] on input "**" at bounding box center [226, 157] width 19 height 13
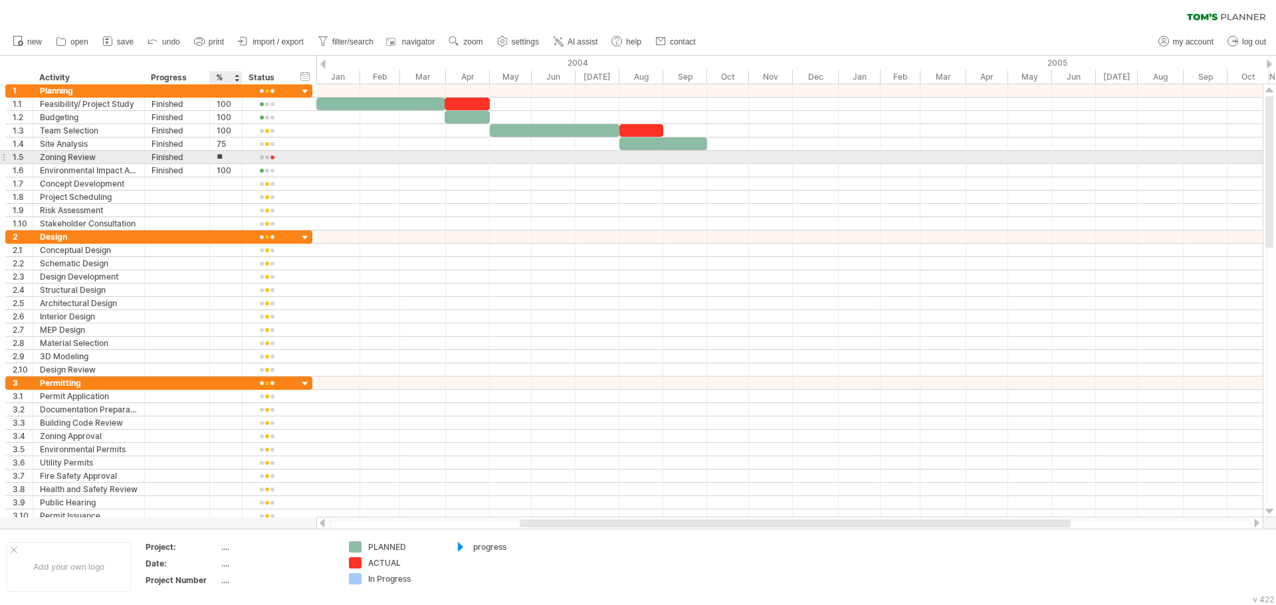
type input "***"
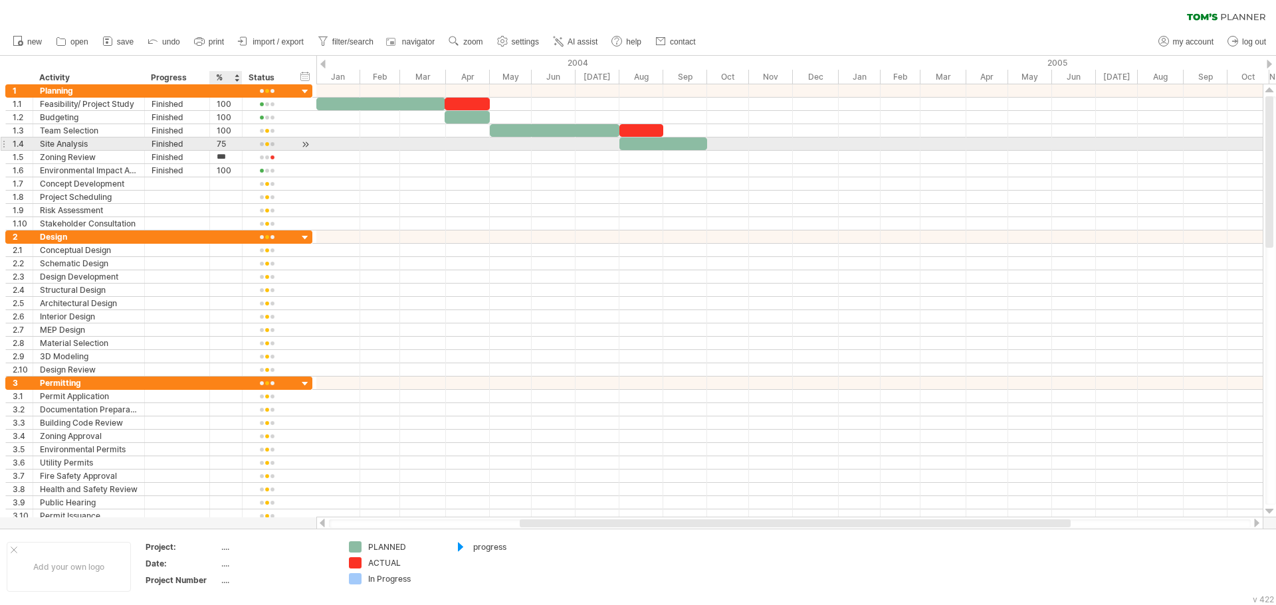
click at [230, 140] on div "75" at bounding box center [226, 144] width 19 height 13
click at [230, 140] on input "**" at bounding box center [226, 144] width 19 height 13
type input "***"
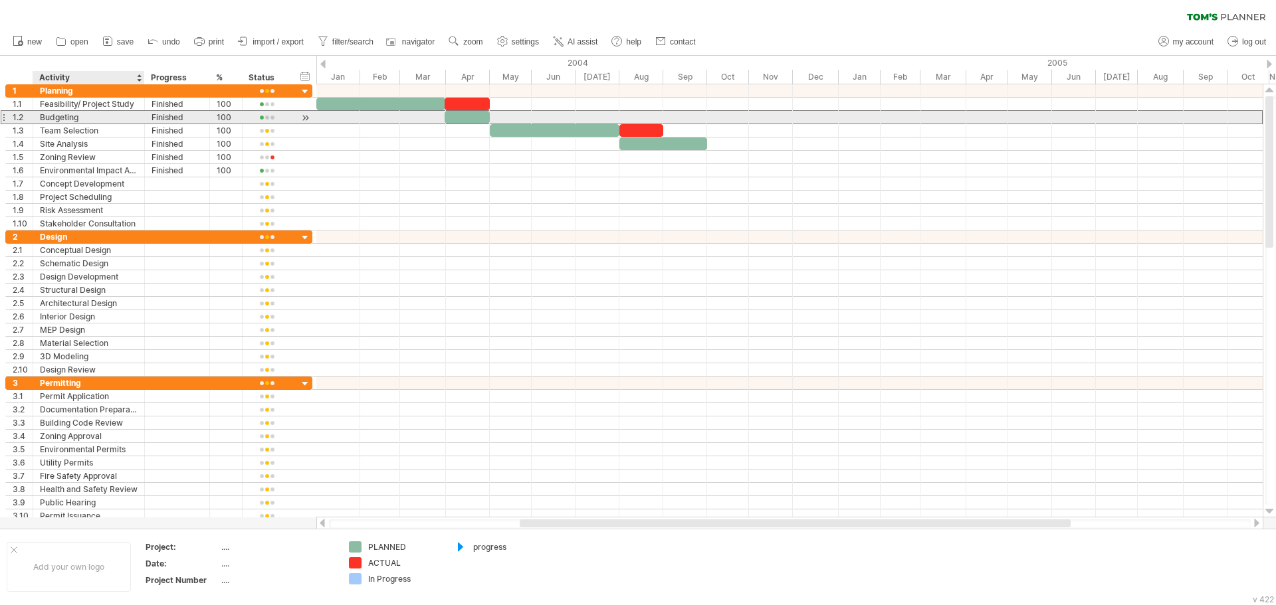
click at [86, 118] on div "Budgeting" at bounding box center [89, 117] width 98 height 13
click at [0, 0] on input "*********" at bounding box center [0, 0] width 0 height 0
type input "**********"
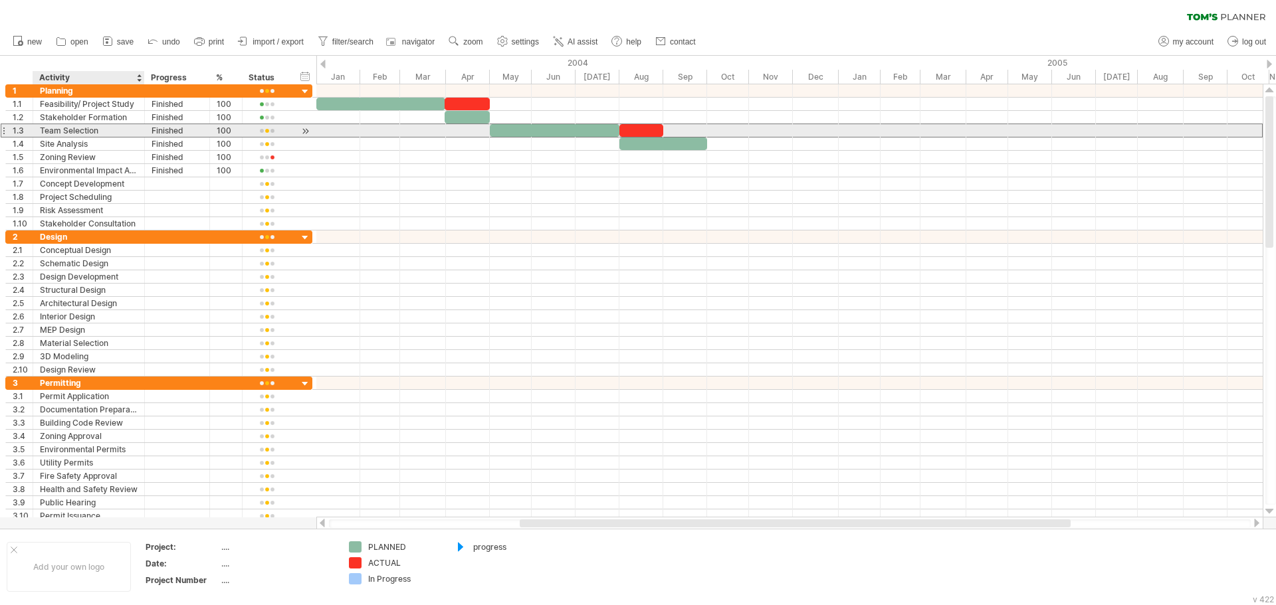
click at [104, 131] on div "Team Selection" at bounding box center [89, 130] width 98 height 13
click at [0, 0] on input "**********" at bounding box center [0, 0] width 0 height 0
type input "*"
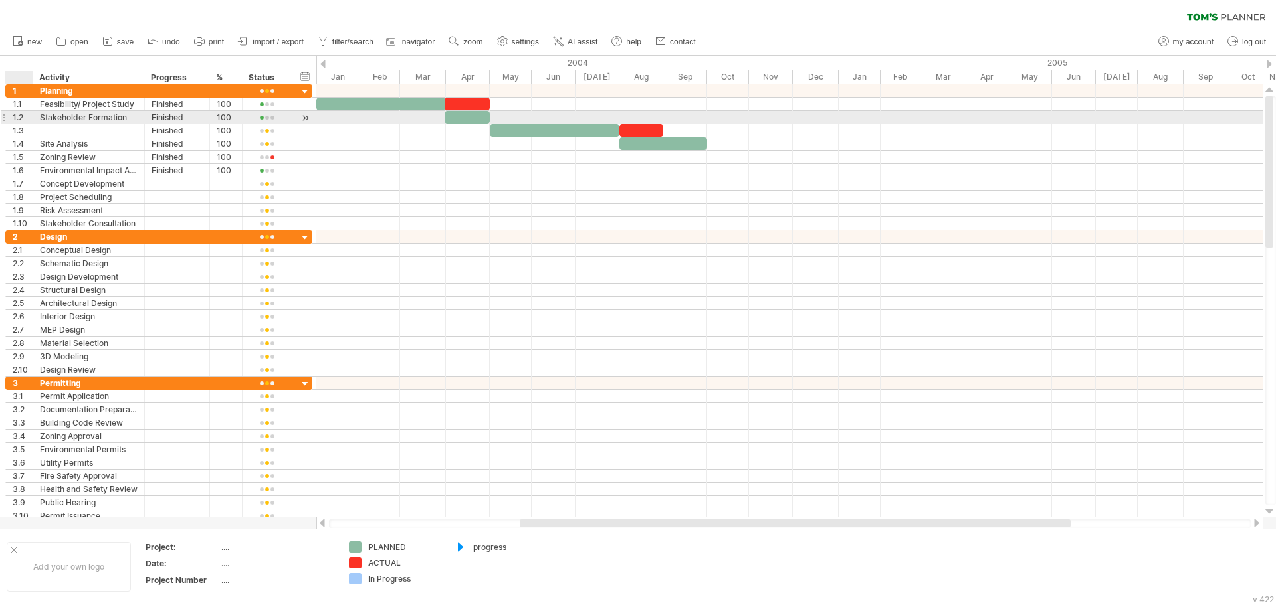
click at [28, 115] on div at bounding box center [31, 117] width 7 height 13
click at [23, 115] on div "1.2" at bounding box center [23, 117] width 20 height 13
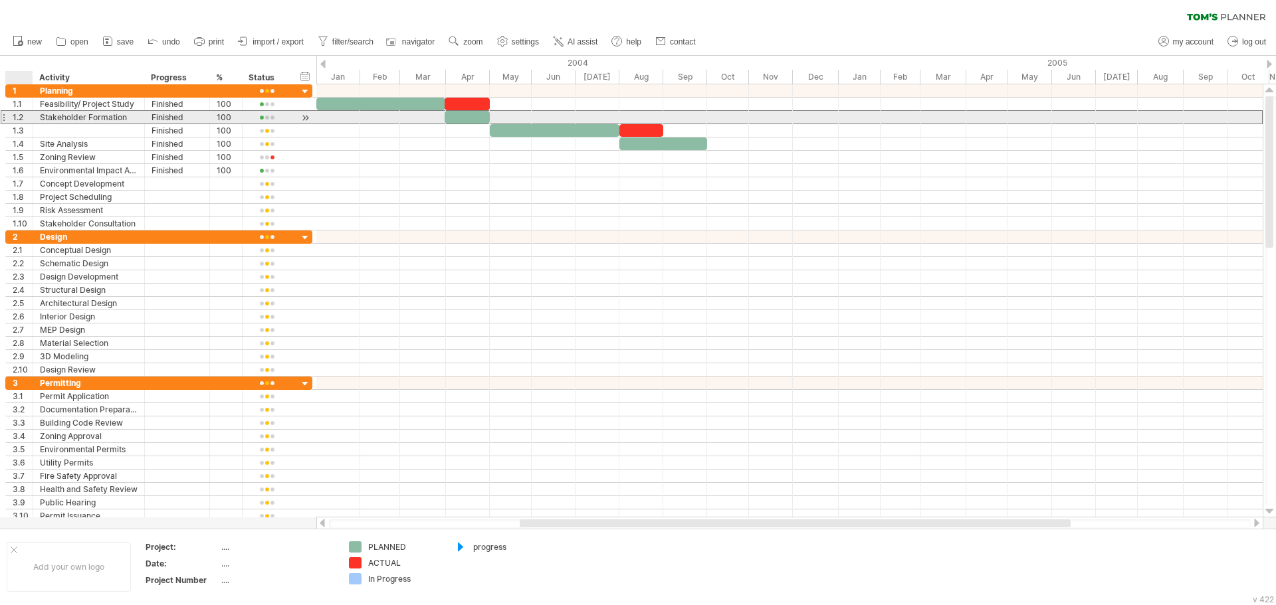
click at [23, 118] on div "1.2" at bounding box center [23, 117] width 20 height 13
click at [20, 118] on div "1.2" at bounding box center [23, 117] width 20 height 13
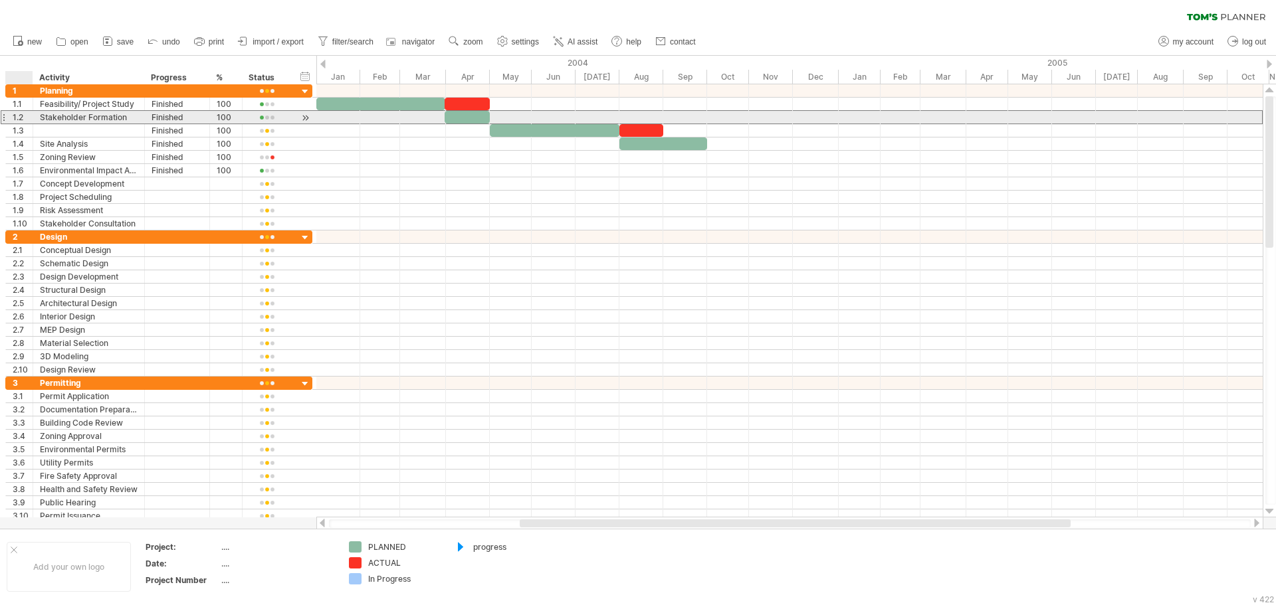
click at [20, 118] on div "1.2" at bounding box center [23, 117] width 20 height 13
click at [26, 117] on div "1.2" at bounding box center [23, 117] width 20 height 13
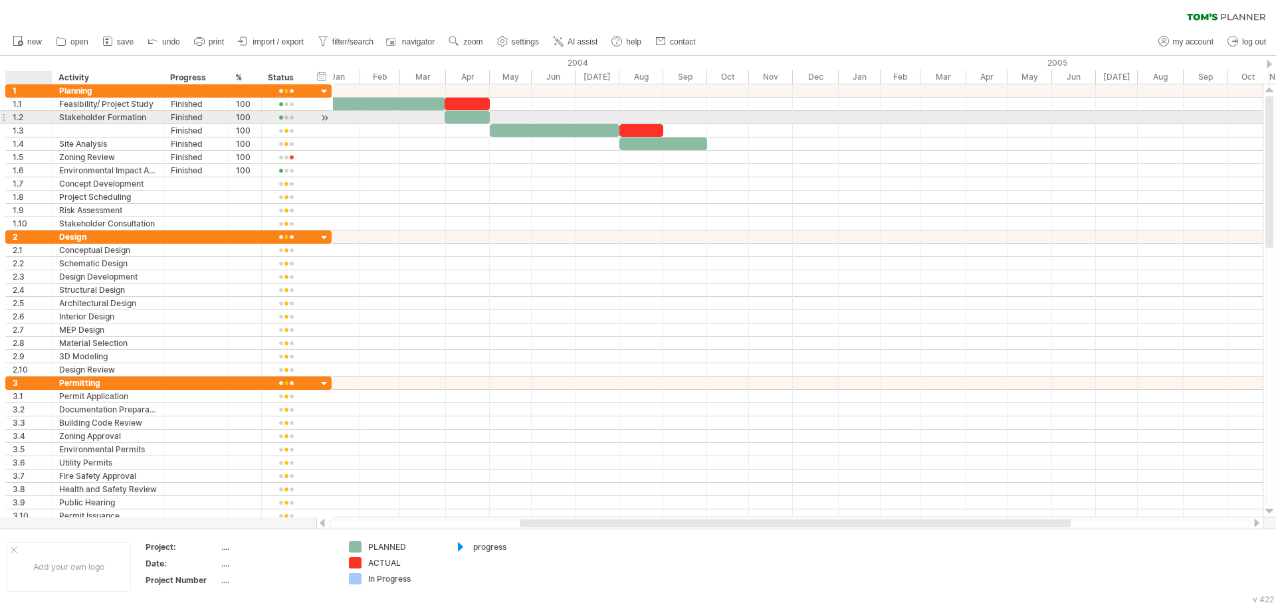
drag, startPoint x: 31, startPoint y: 117, endPoint x: 50, endPoint y: 118, distance: 19.3
click at [50, 118] on div at bounding box center [50, 117] width 7 height 13
click at [27, 118] on div "1.2" at bounding box center [32, 117] width 39 height 13
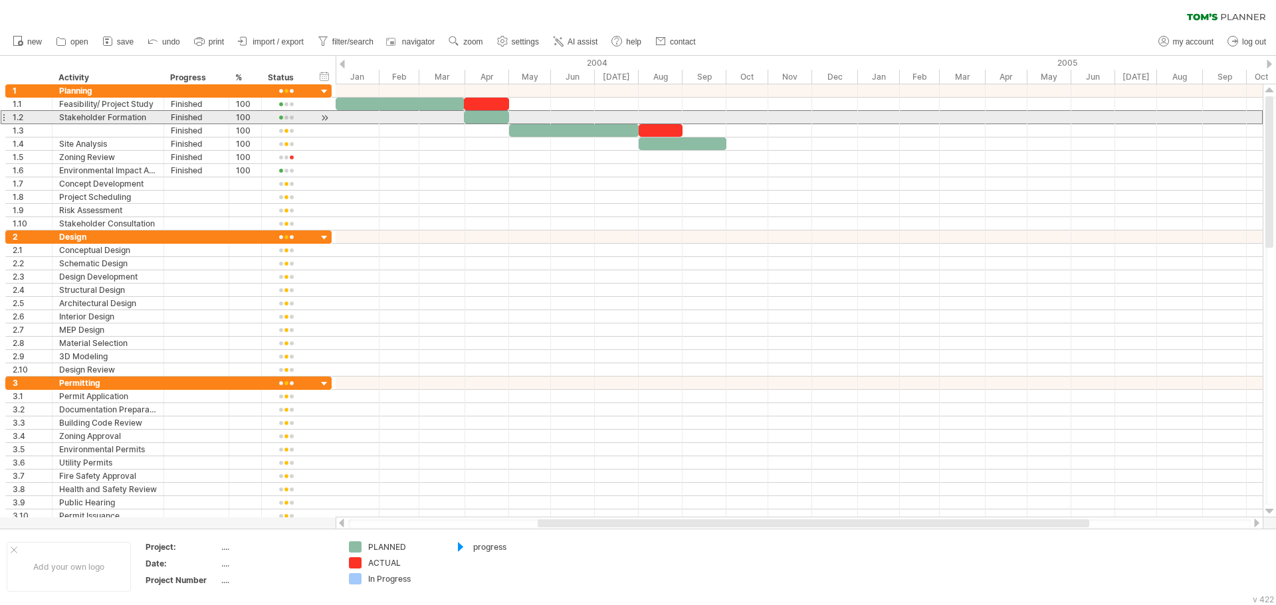
click at [5, 118] on div at bounding box center [3, 117] width 5 height 14
click at [28, 116] on div "1.2" at bounding box center [32, 117] width 39 height 13
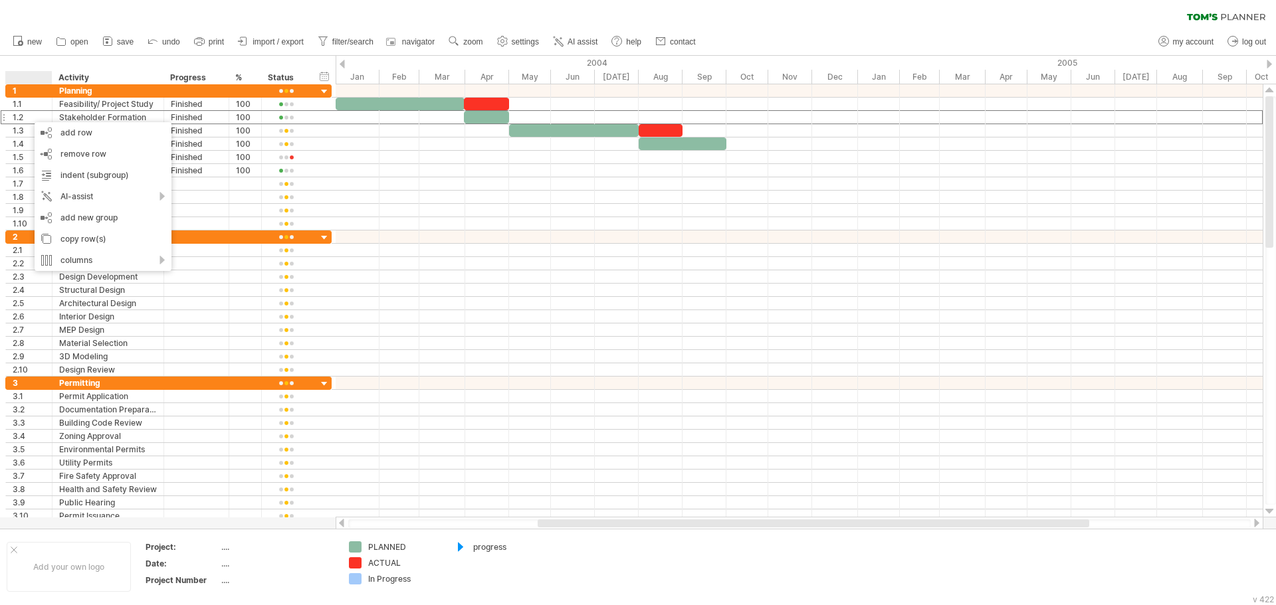
click at [118, 3] on div "clear filter reapply filter" at bounding box center [638, 14] width 1276 height 28
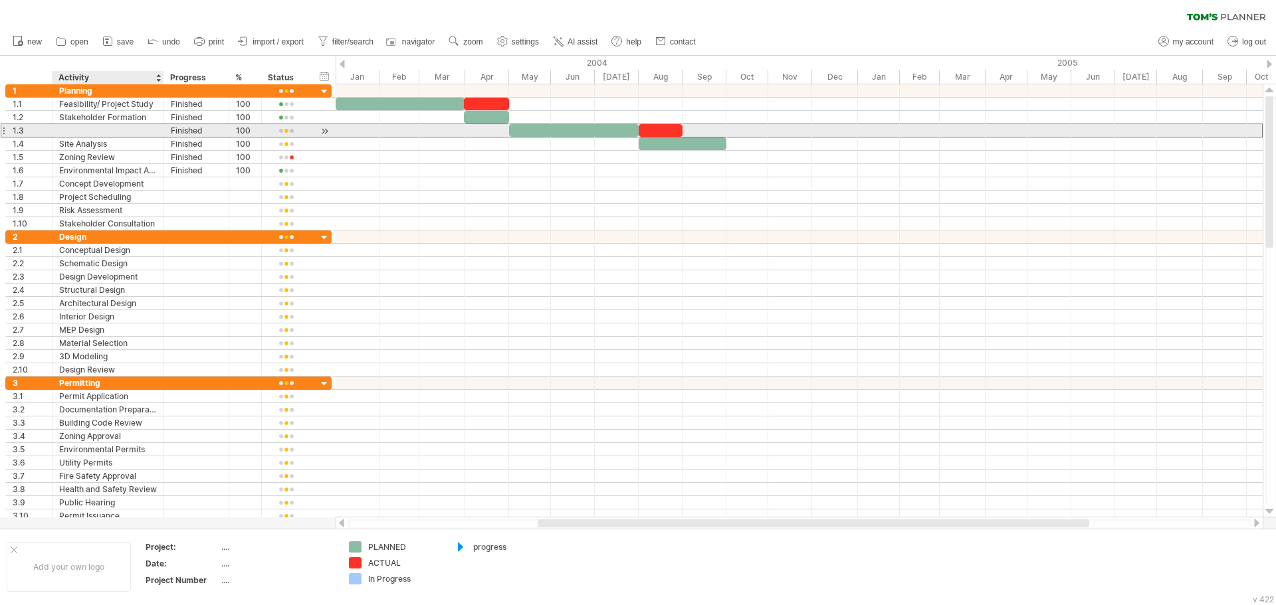
click at [80, 134] on div at bounding box center [108, 130] width 98 height 13
click at [0, 0] on input "text" at bounding box center [0, 0] width 0 height 0
type input "*"
type input "**********"
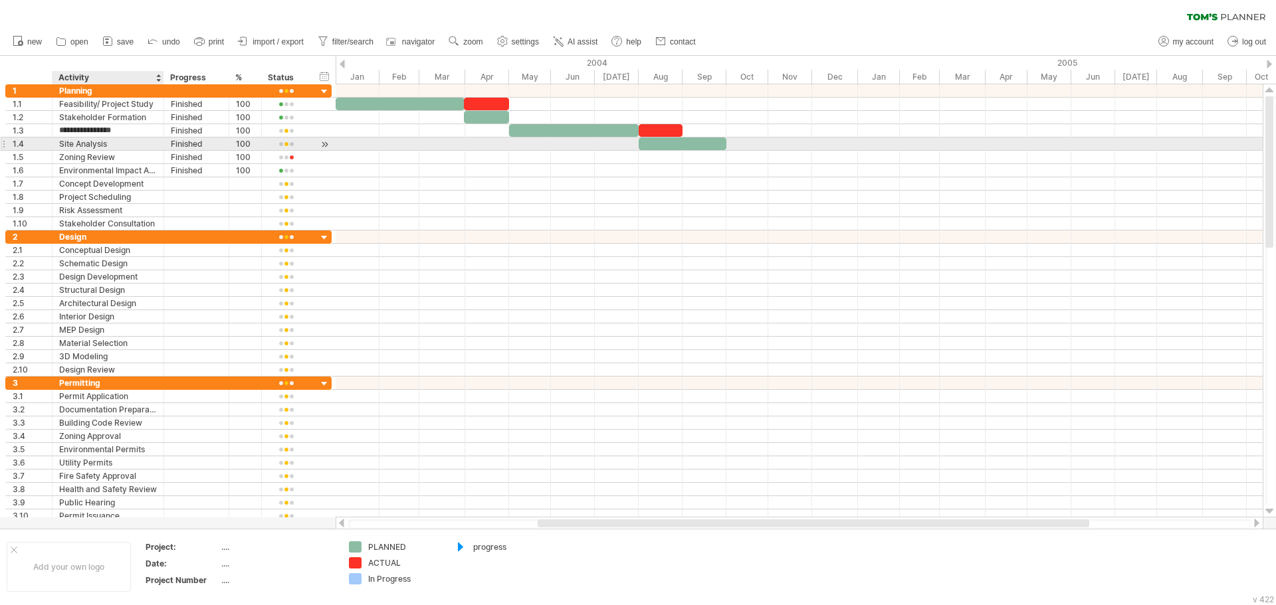
click at [116, 140] on div "Site Analysis" at bounding box center [108, 144] width 98 height 13
click at [116, 140] on input "**********" at bounding box center [108, 144] width 98 height 13
type input "*"
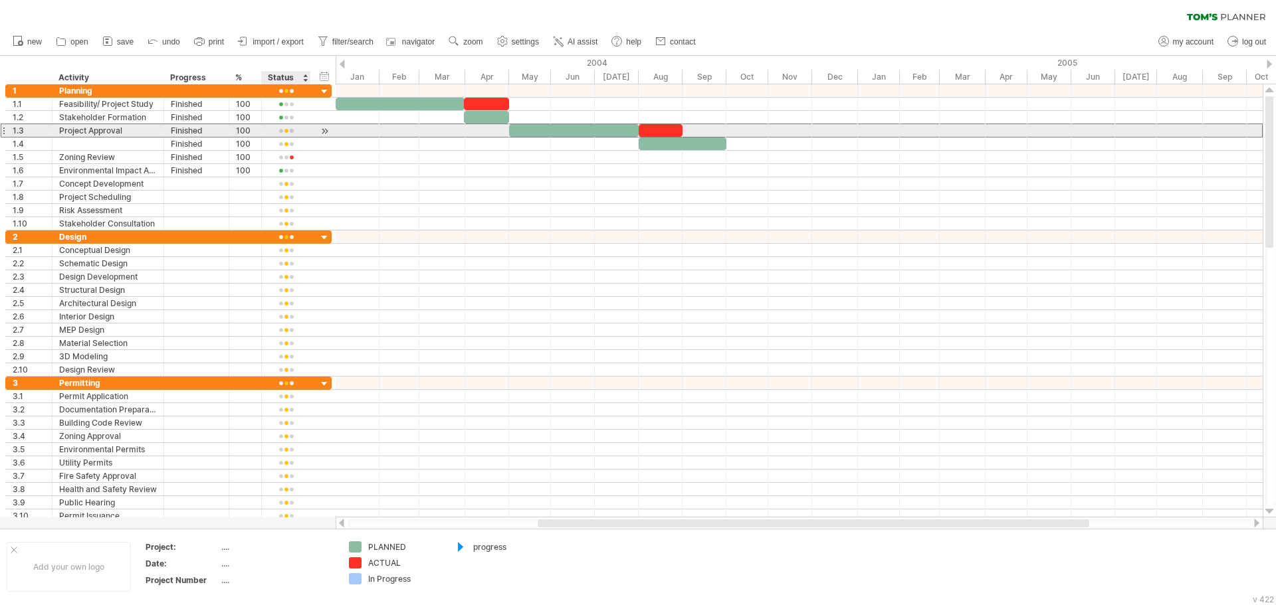
click at [280, 134] on div at bounding box center [285, 131] width 35 height 10
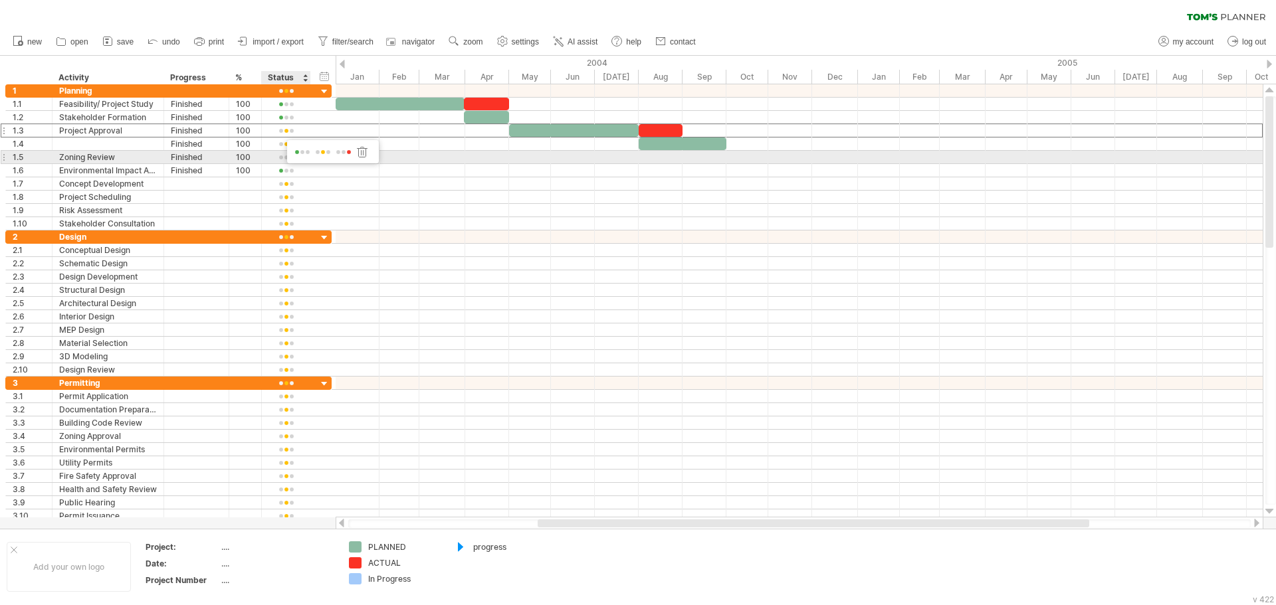
click at [296, 153] on span at bounding box center [302, 152] width 19 height 10
click at [274, 145] on div at bounding box center [285, 145] width 35 height 10
click at [289, 162] on span at bounding box center [296, 164] width 19 height 10
click at [281, 156] on div at bounding box center [285, 158] width 35 height 10
click at [294, 175] on span at bounding box center [303, 175] width 19 height 10
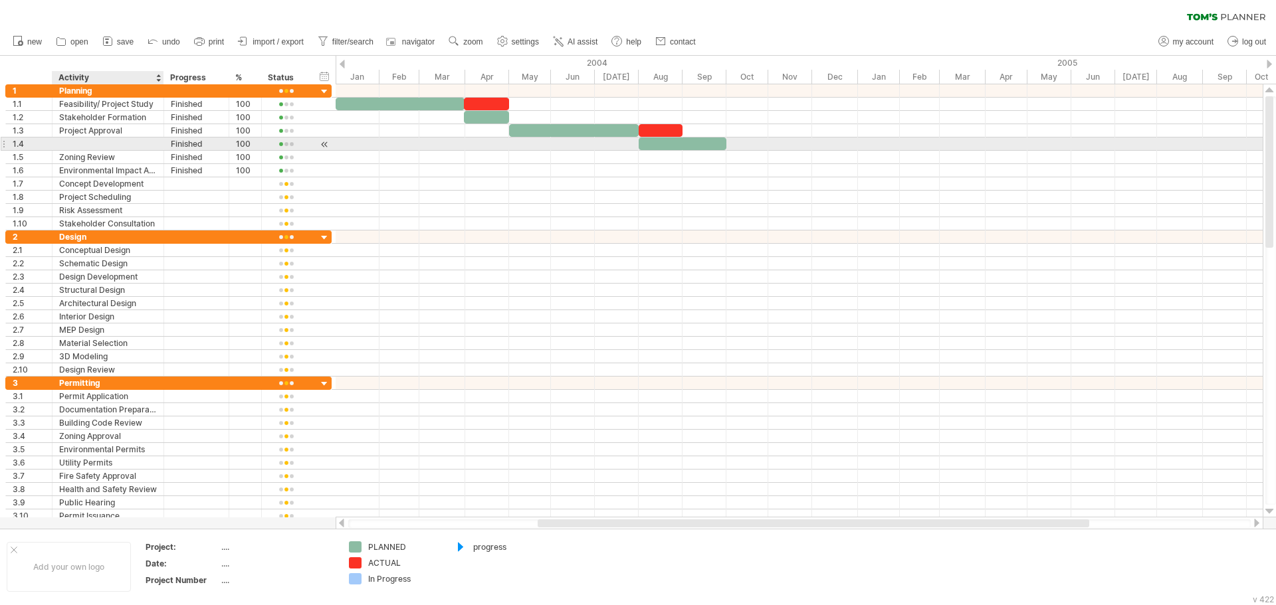
click at [98, 143] on div at bounding box center [108, 144] width 98 height 13
click at [98, 143] on input "text" at bounding box center [108, 144] width 98 height 13
type input "**********"
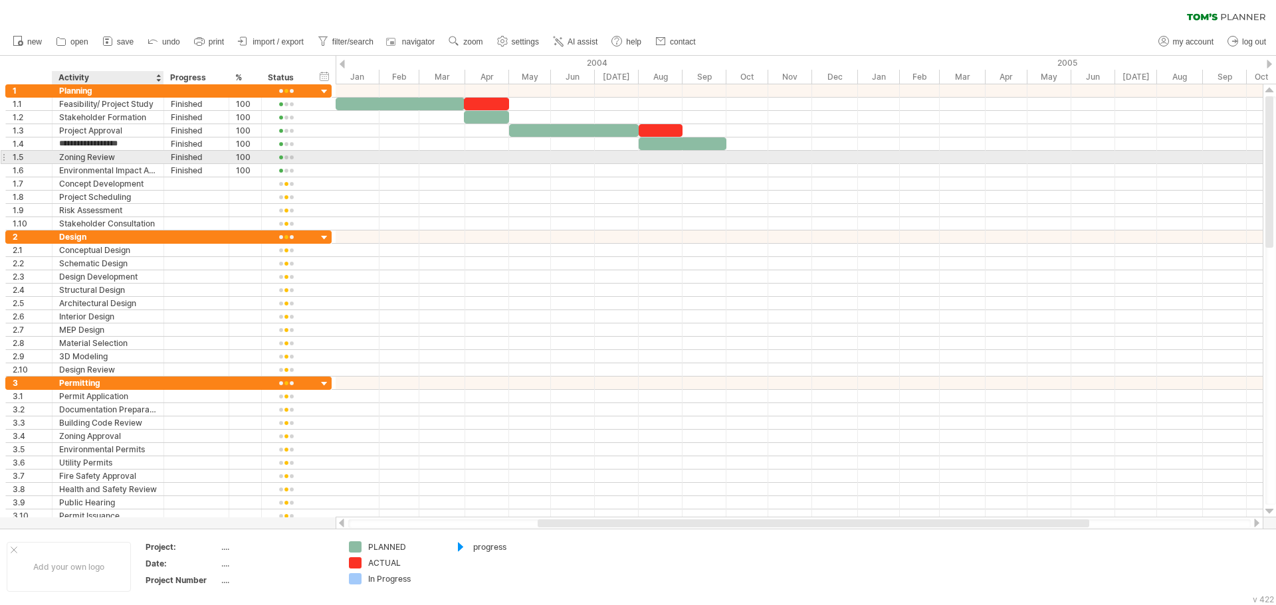
click at [126, 158] on div "Zoning Review" at bounding box center [108, 157] width 98 height 13
click at [126, 158] on input "**********" at bounding box center [108, 157] width 98 height 13
type input "*"
type input "**********"
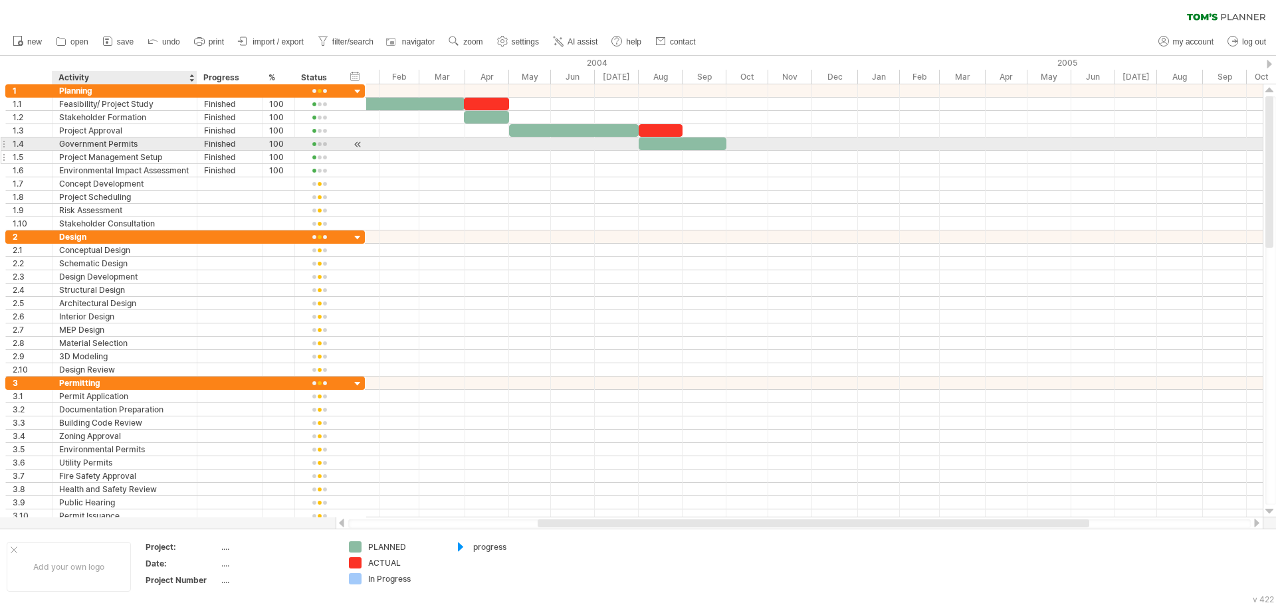
drag, startPoint x: 163, startPoint y: 149, endPoint x: 196, endPoint y: 154, distance: 33.5
click at [196, 154] on div "**********" at bounding box center [184, 157] width 359 height 146
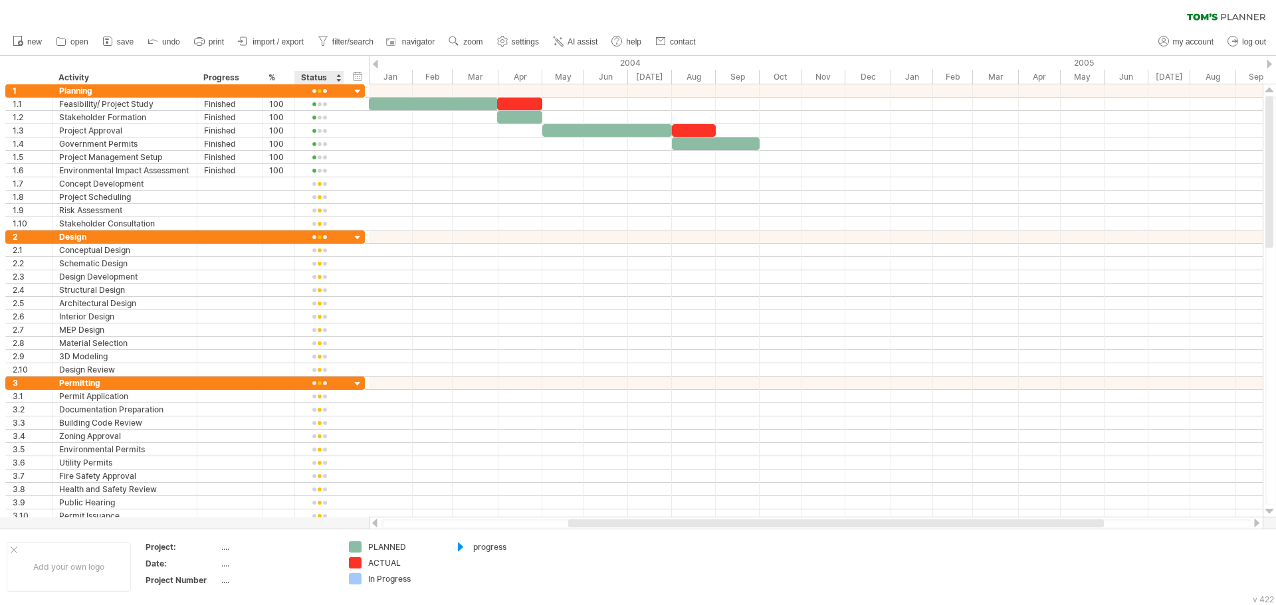
click at [314, 76] on div "Status" at bounding box center [318, 77] width 35 height 13
click at [334, 78] on input "******" at bounding box center [318, 77] width 35 height 13
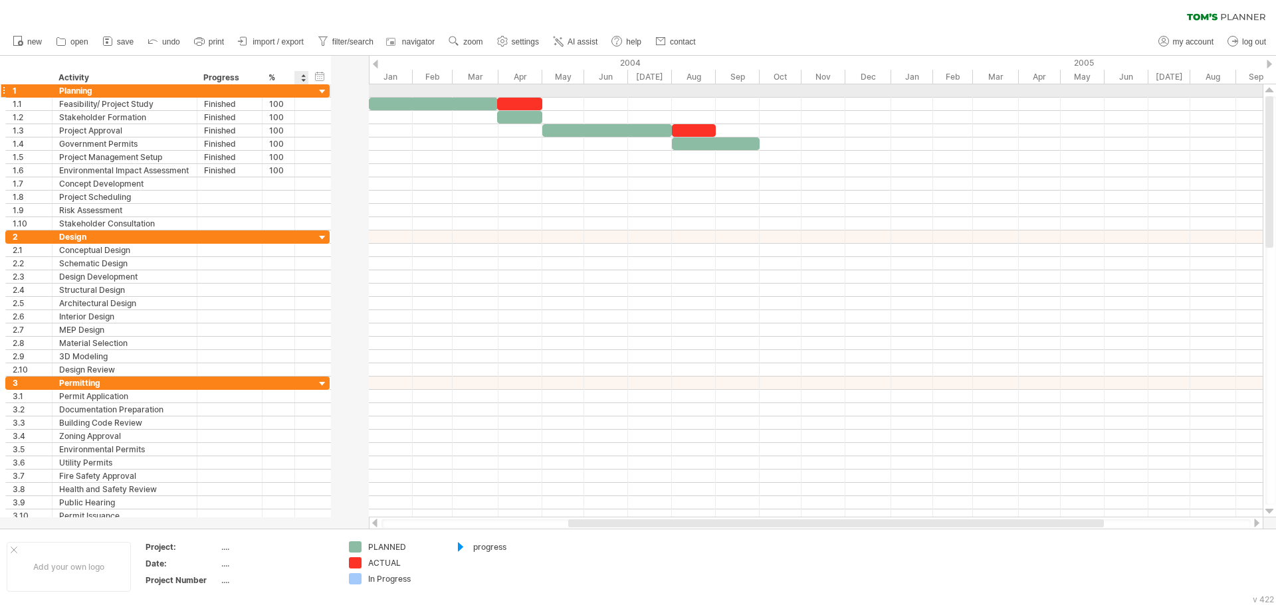
drag, startPoint x: 364, startPoint y: 91, endPoint x: 313, endPoint y: 94, distance: 51.3
click at [313, 94] on div "1 ******** Planning" at bounding box center [167, 90] width 324 height 13
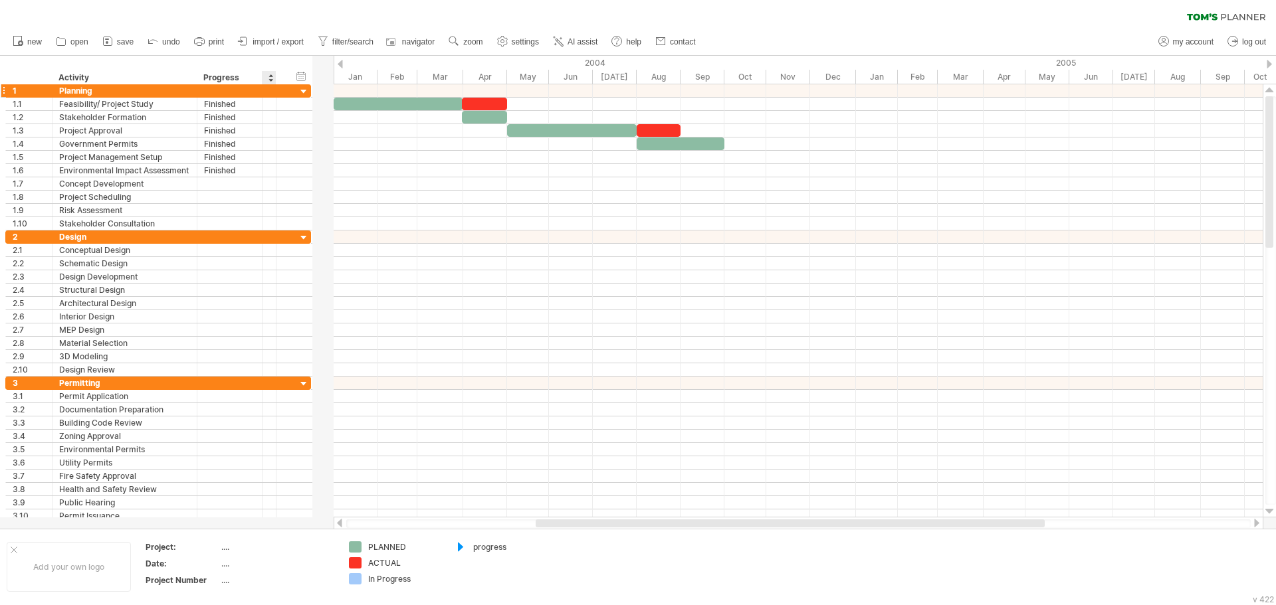
drag, startPoint x: 293, startPoint y: 84, endPoint x: 256, endPoint y: 86, distance: 36.6
click at [256, 86] on div "1 ******** Planning" at bounding box center [158, 90] width 306 height 13
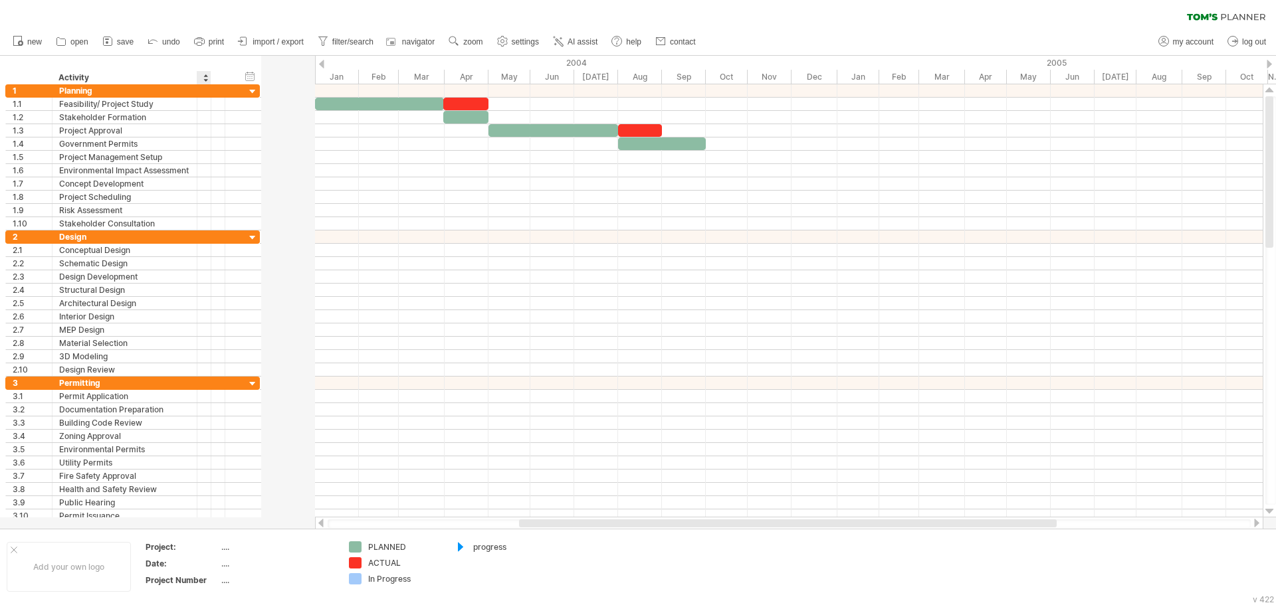
drag, startPoint x: 259, startPoint y: 81, endPoint x: 183, endPoint y: 84, distance: 75.8
click at [183, 84] on div "******** Activity ******** Progress * % ****** Status" at bounding box center [121, 77] width 233 height 13
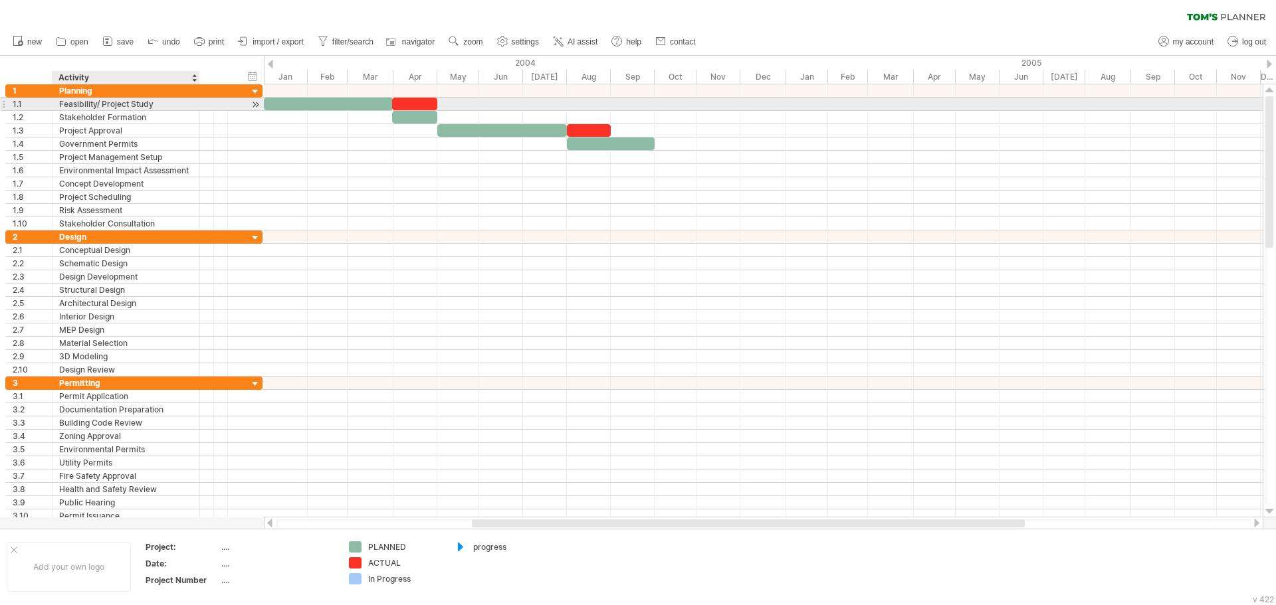
click at [199, 110] on div at bounding box center [198, 104] width 7 height 13
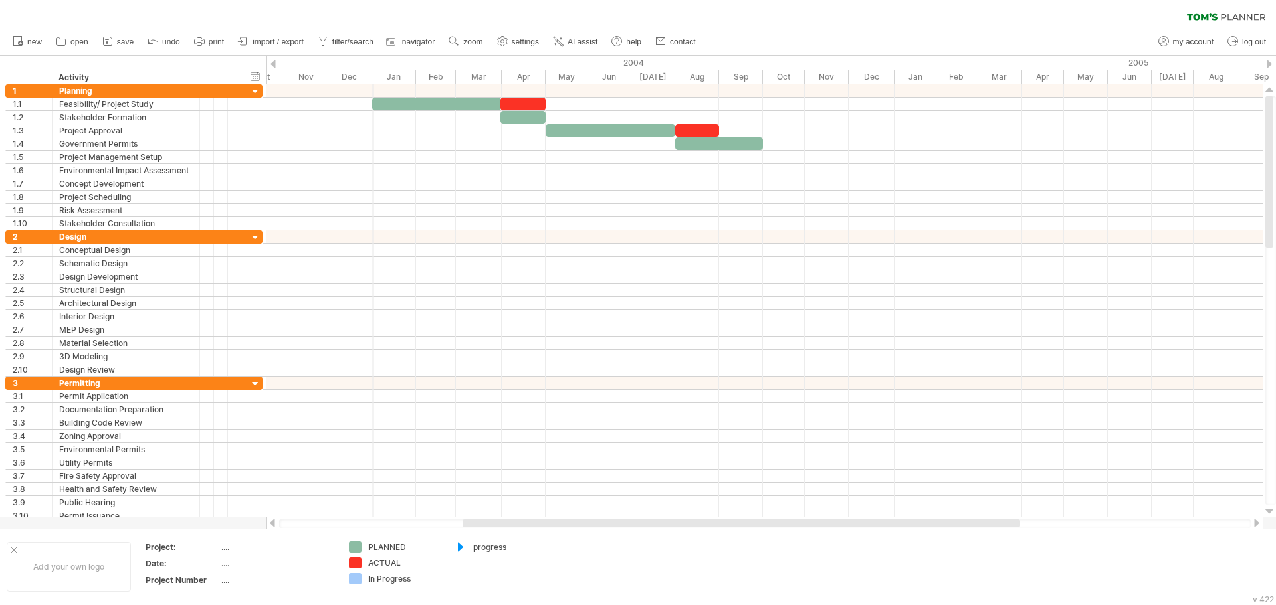
drag, startPoint x: 267, startPoint y: 76, endPoint x: 373, endPoint y: 80, distance: 106.3
click at [373, 80] on div "Jan" at bounding box center [394, 77] width 44 height 14
drag, startPoint x: 265, startPoint y: 68, endPoint x: 276, endPoint y: 68, distance: 11.3
click at [276, 68] on div "Trying to reach [DOMAIN_NAME] Connected again... 0% clear filter new 1" at bounding box center [638, 302] width 1276 height 605
click at [289, 68] on div "2003" at bounding box center [144, 63] width 520 height 14
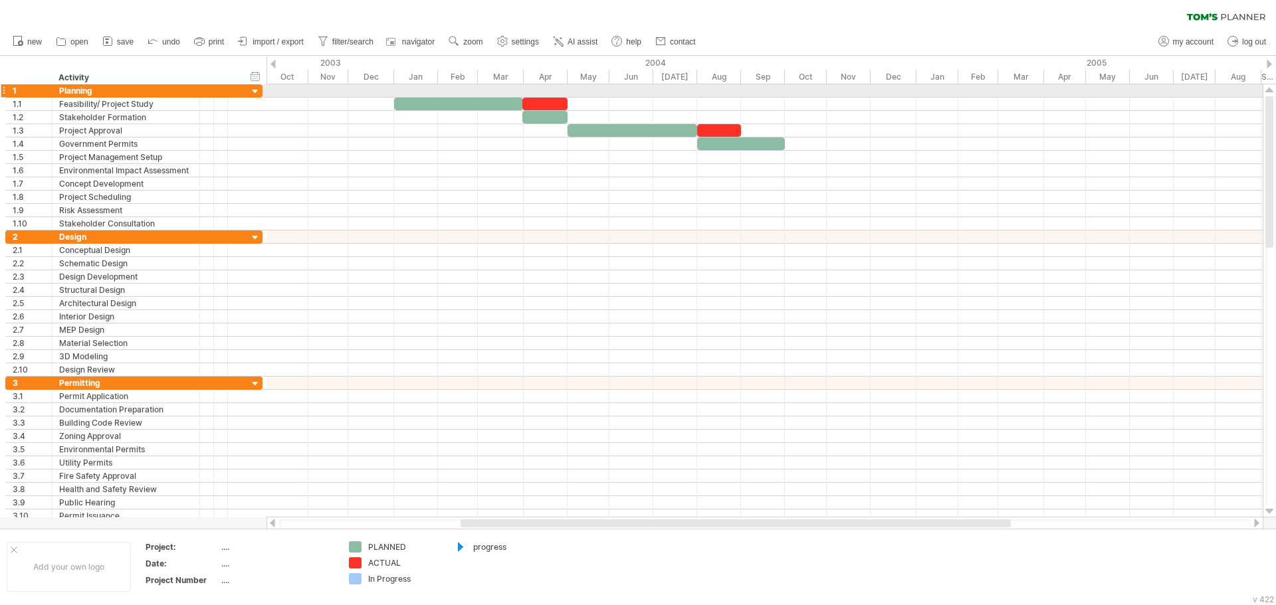
click at [260, 93] on div at bounding box center [255, 92] width 13 height 13
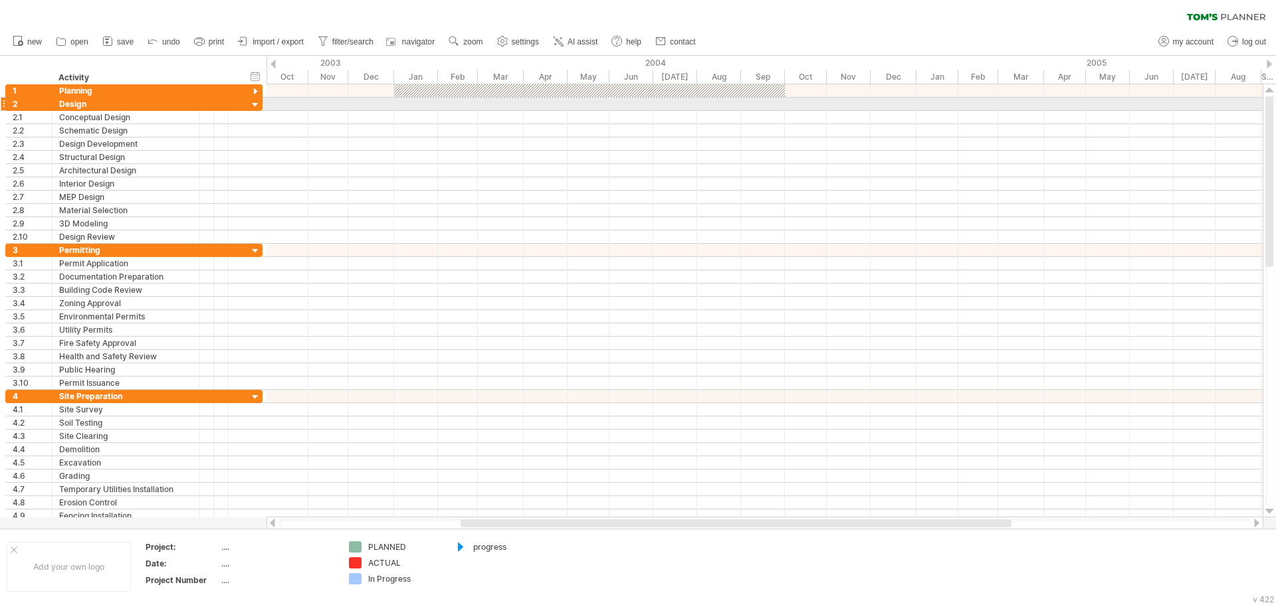
click at [256, 104] on div at bounding box center [255, 105] width 13 height 13
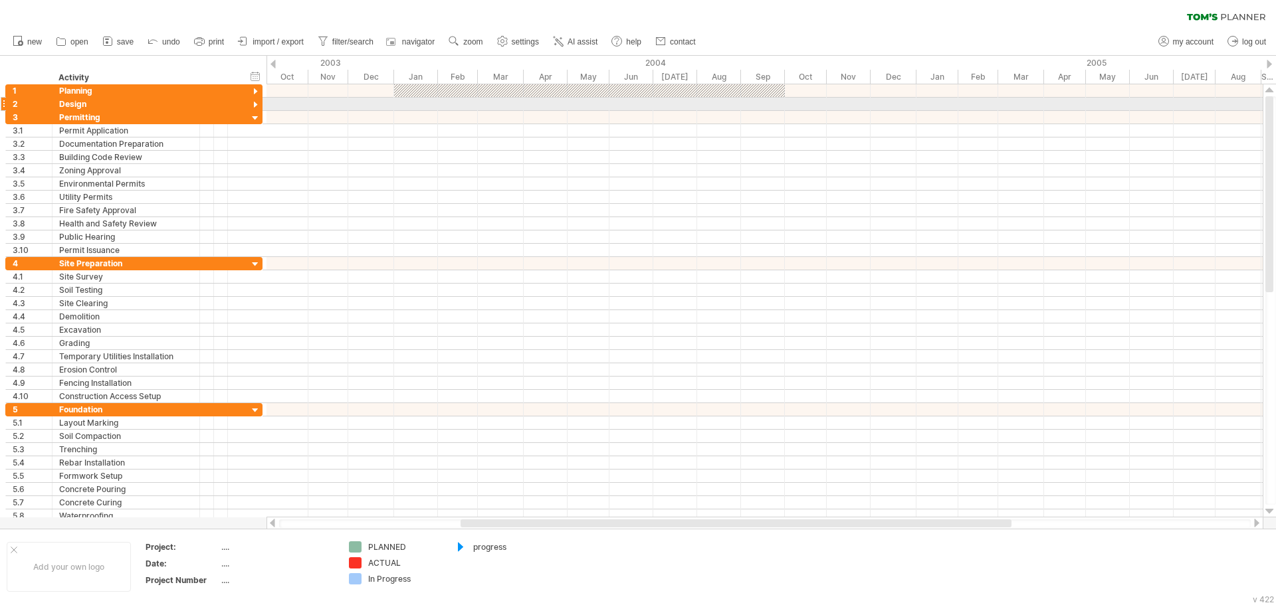
click at [257, 101] on div at bounding box center [255, 105] width 13 height 13
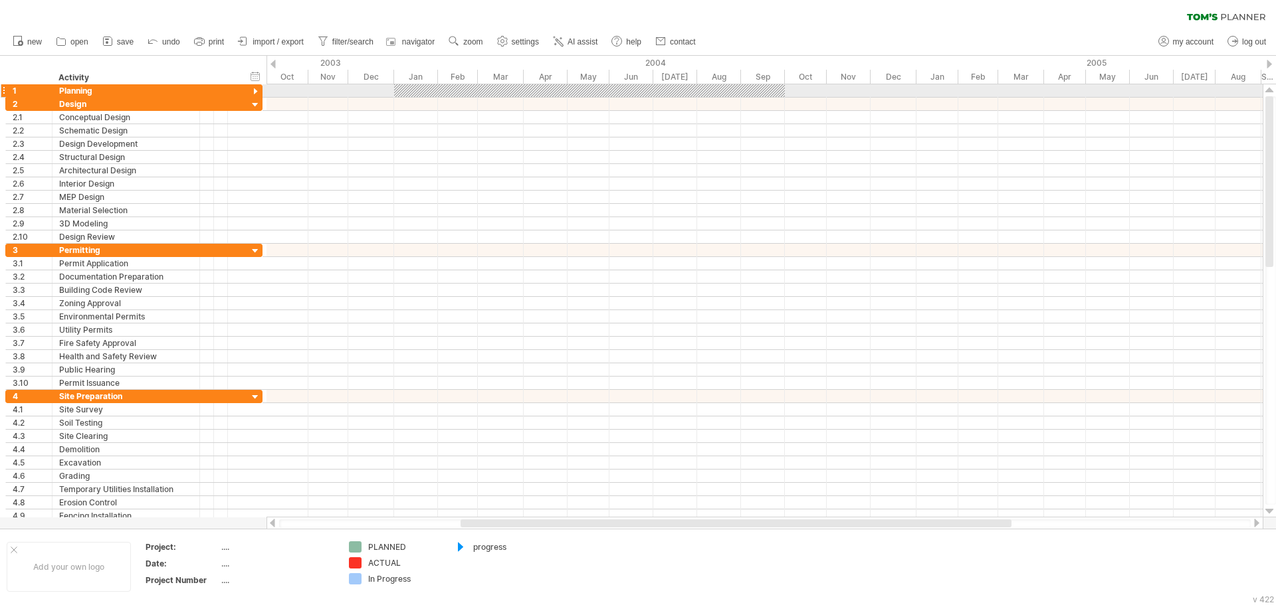
click at [257, 91] on div at bounding box center [255, 92] width 13 height 13
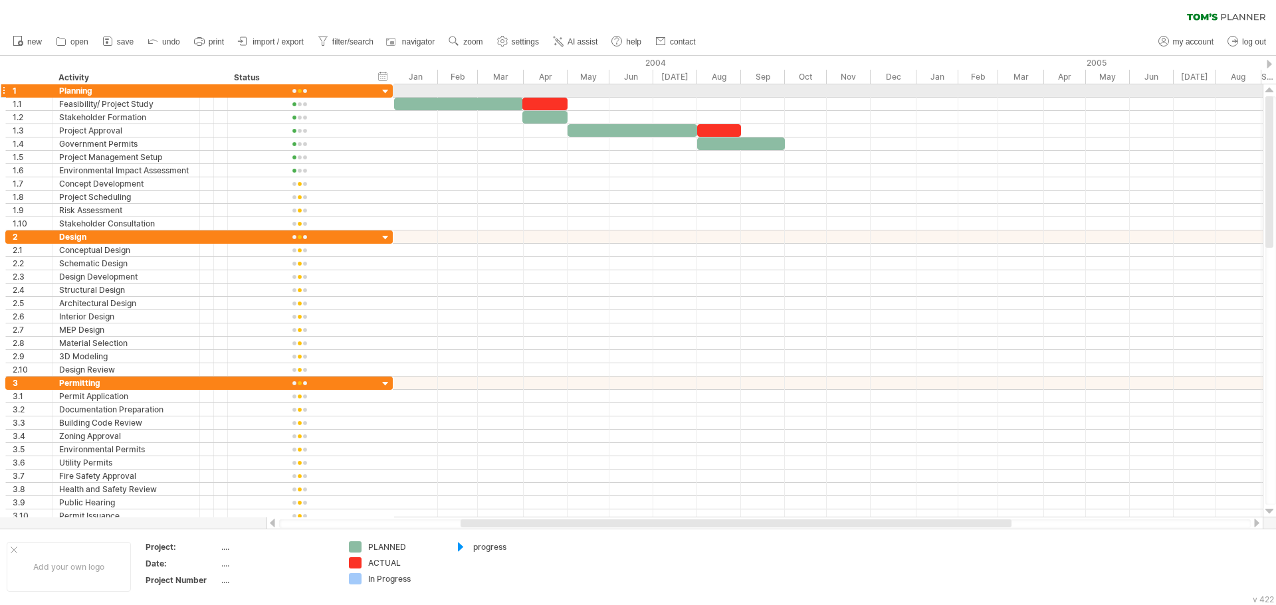
drag, startPoint x: 262, startPoint y: 92, endPoint x: 392, endPoint y: 91, distance: 130.2
click at [392, 91] on div at bounding box center [392, 90] width 4 height 13
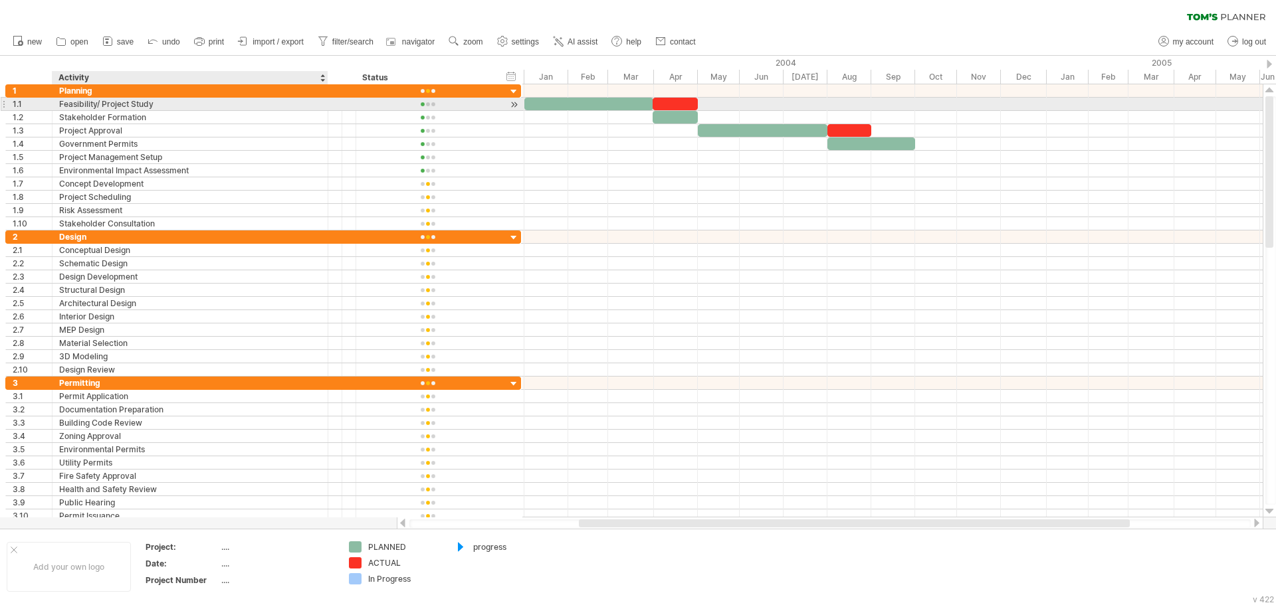
drag, startPoint x: 197, startPoint y: 109, endPoint x: 326, endPoint y: 110, distance: 128.2
click at [326, 110] on div at bounding box center [326, 104] width 7 height 13
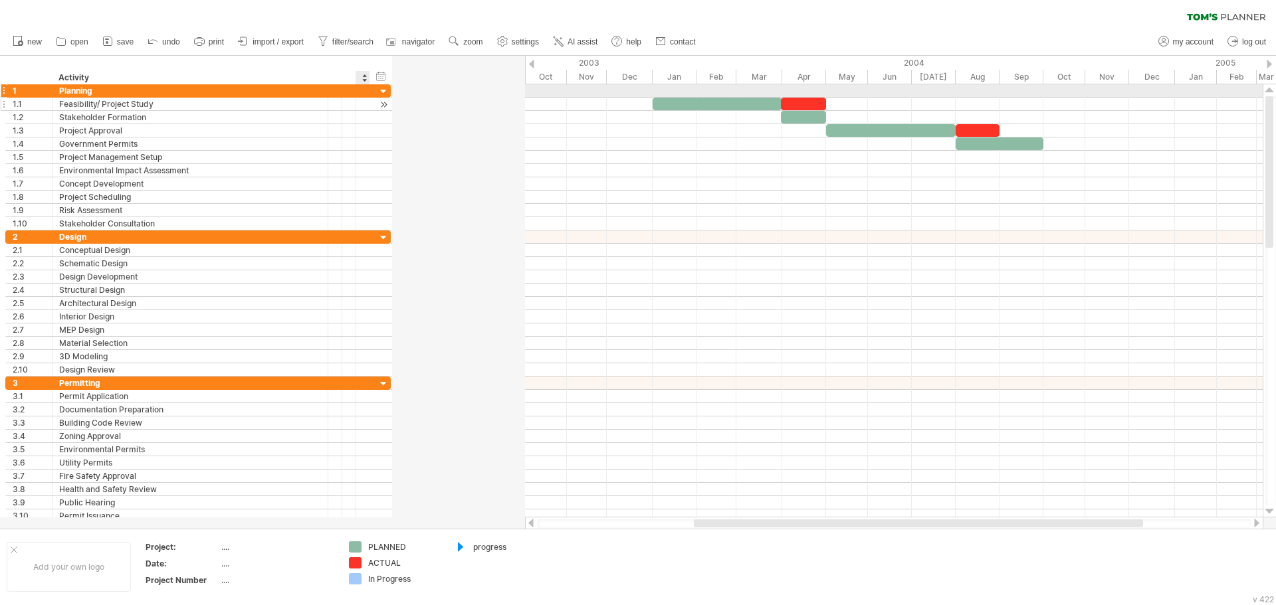
drag, startPoint x: 497, startPoint y: 87, endPoint x: 351, endPoint y: 104, distance: 146.4
click at [351, 104] on div "**********" at bounding box center [197, 157] width 385 height 146
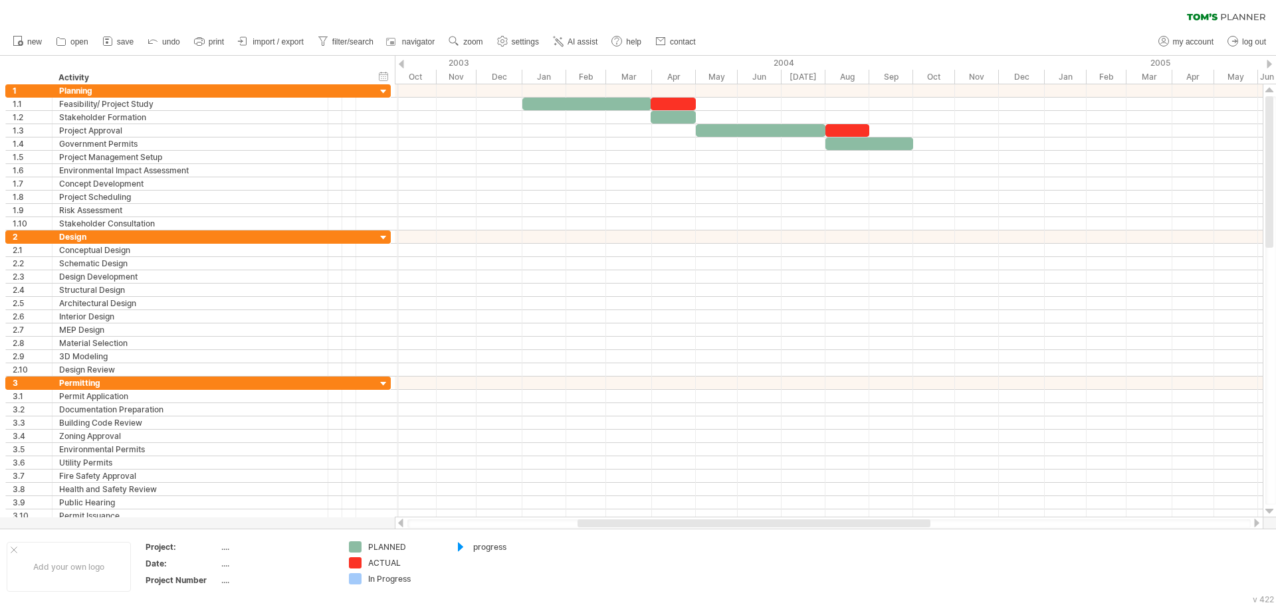
click at [397, 82] on div "Oct" at bounding box center [414, 77] width 46 height 14
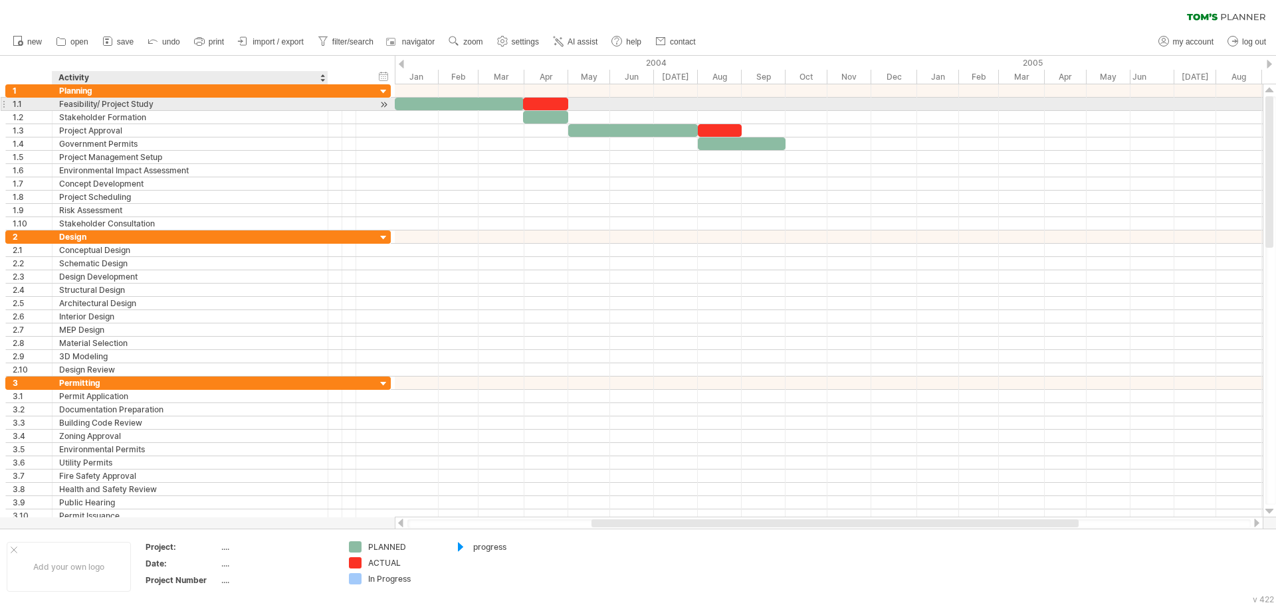
drag, startPoint x: 395, startPoint y: 82, endPoint x: 268, endPoint y: 104, distance: 128.9
click at [268, 104] on div "Trying to reach [DOMAIN_NAME] Connected again... 0% clear filter new 1" at bounding box center [638, 302] width 1276 height 605
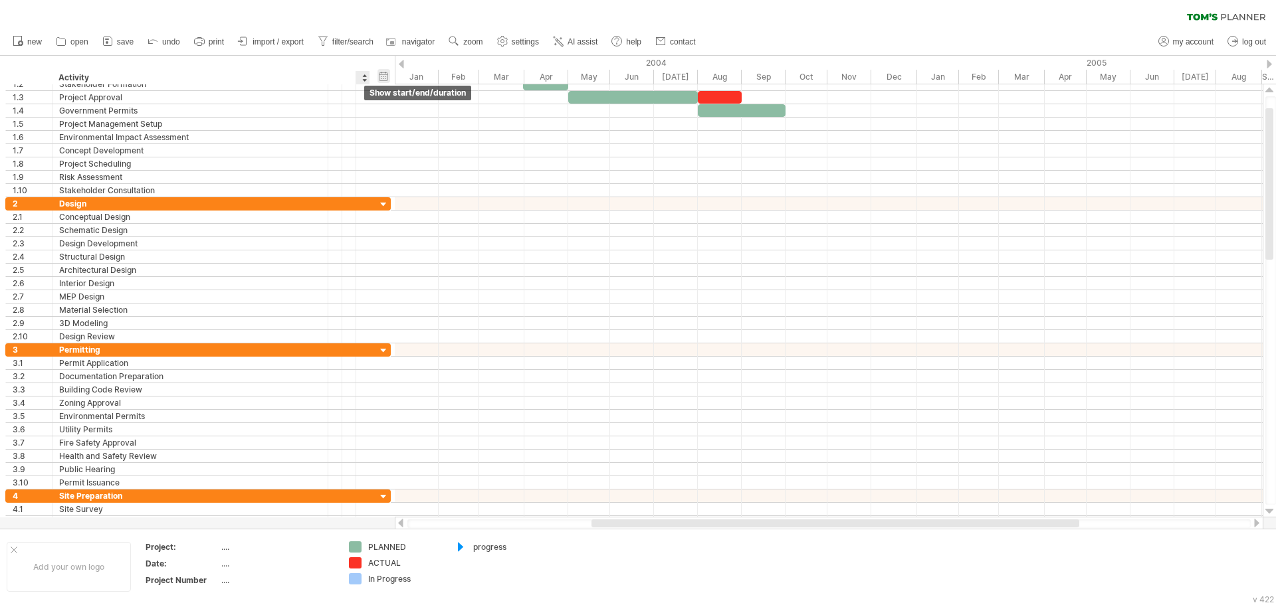
click at [387, 75] on div "hide start/end/duration show start/end/duration" at bounding box center [383, 76] width 13 height 14
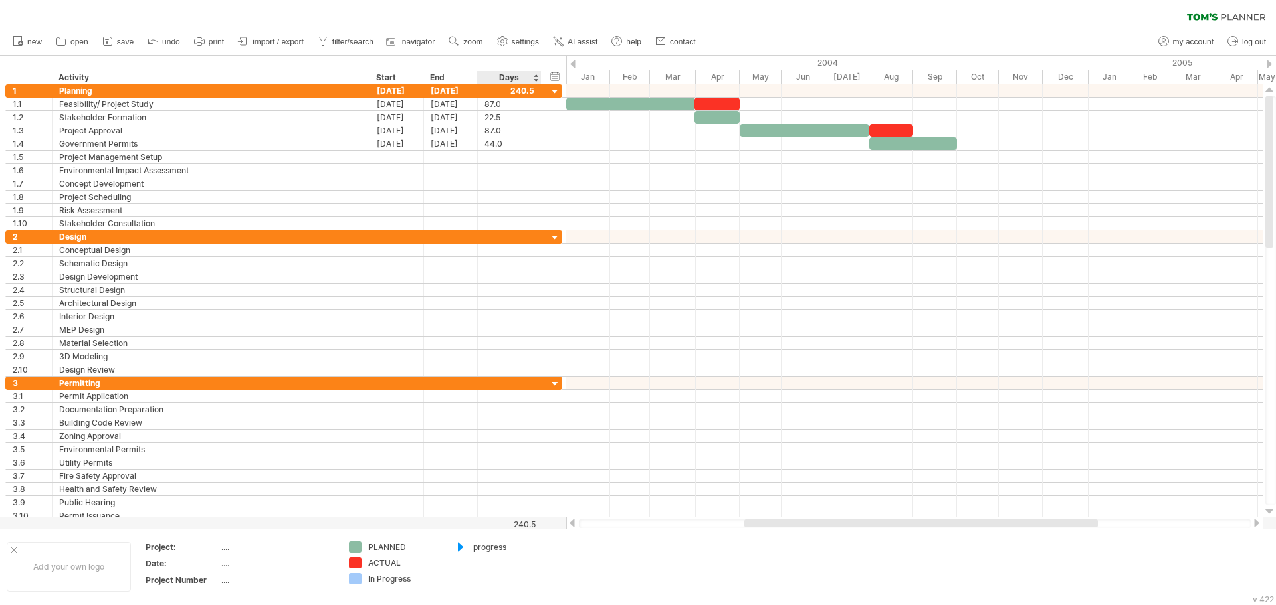
click at [522, 74] on div "Days" at bounding box center [508, 77] width 63 height 13
click at [551, 74] on div "hide start/end/duration show start/end/duration" at bounding box center [555, 76] width 13 height 14
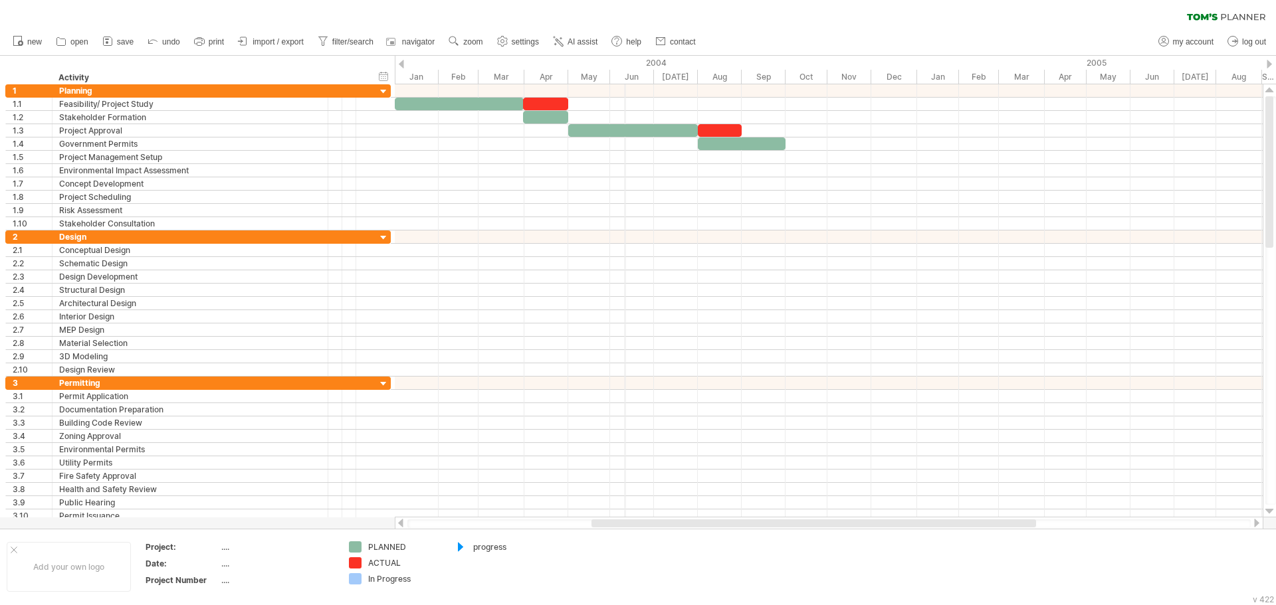
click at [625, 62] on div "2004" at bounding box center [656, 63] width 522 height 14
click at [467, 47] on link "zoom" at bounding box center [465, 41] width 41 height 17
click at [520, 39] on span "settings" at bounding box center [525, 41] width 27 height 9
select select "*"
select select "**"
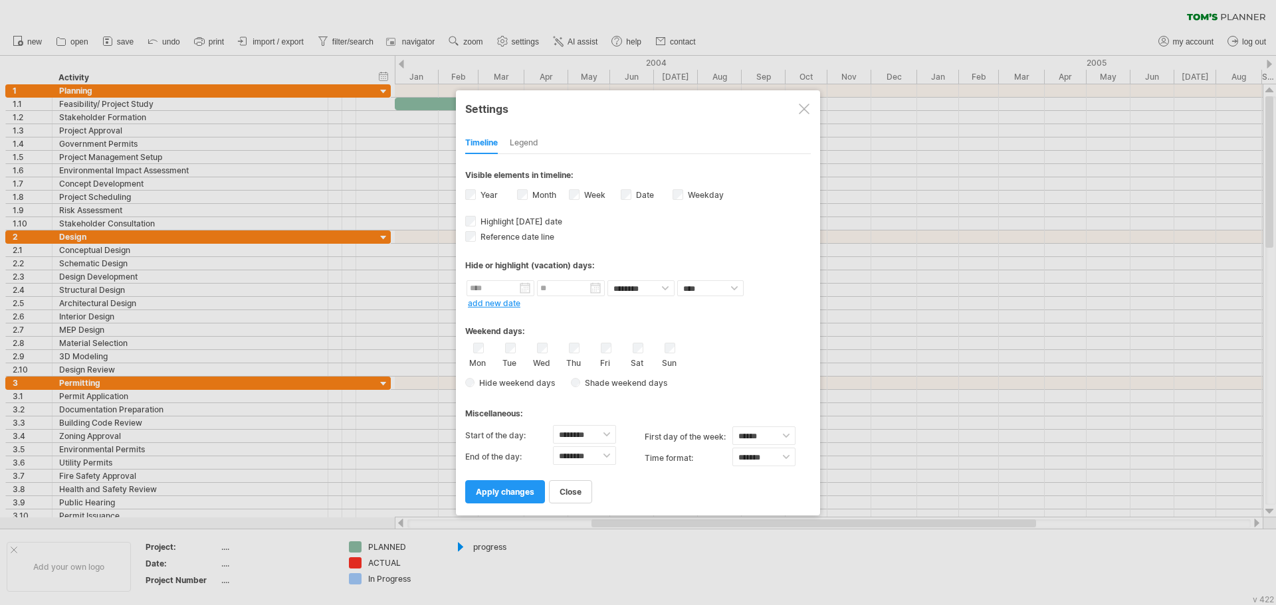
click at [799, 108] on div at bounding box center [804, 109] width 11 height 11
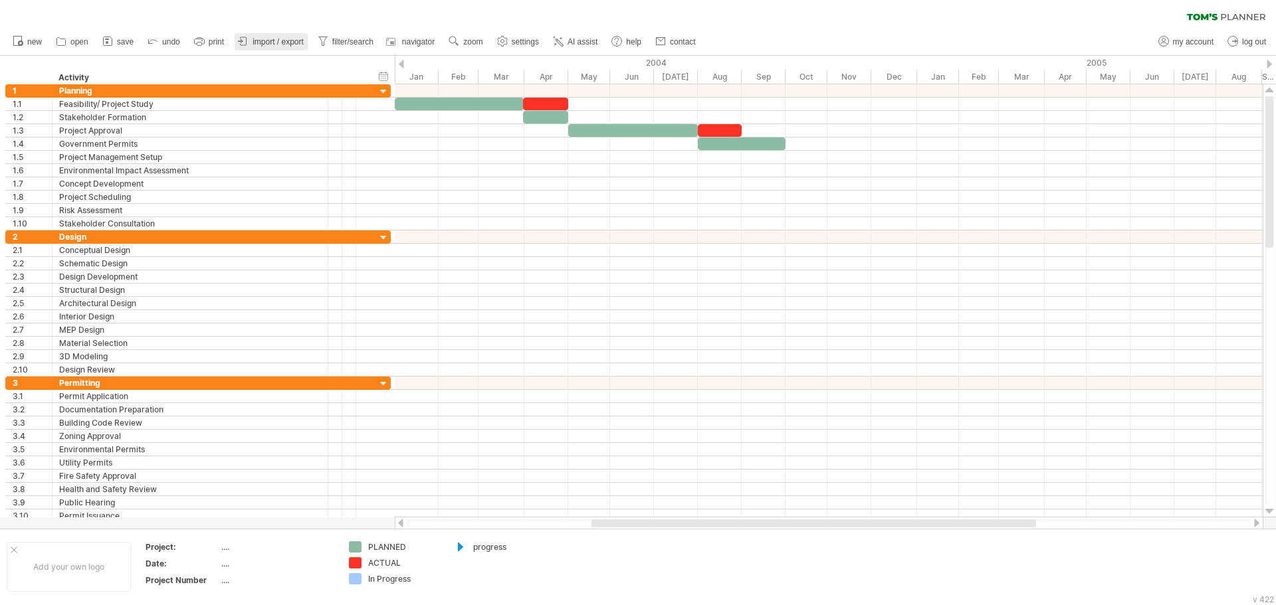
click at [280, 47] on link "import / export" at bounding box center [271, 41] width 73 height 17
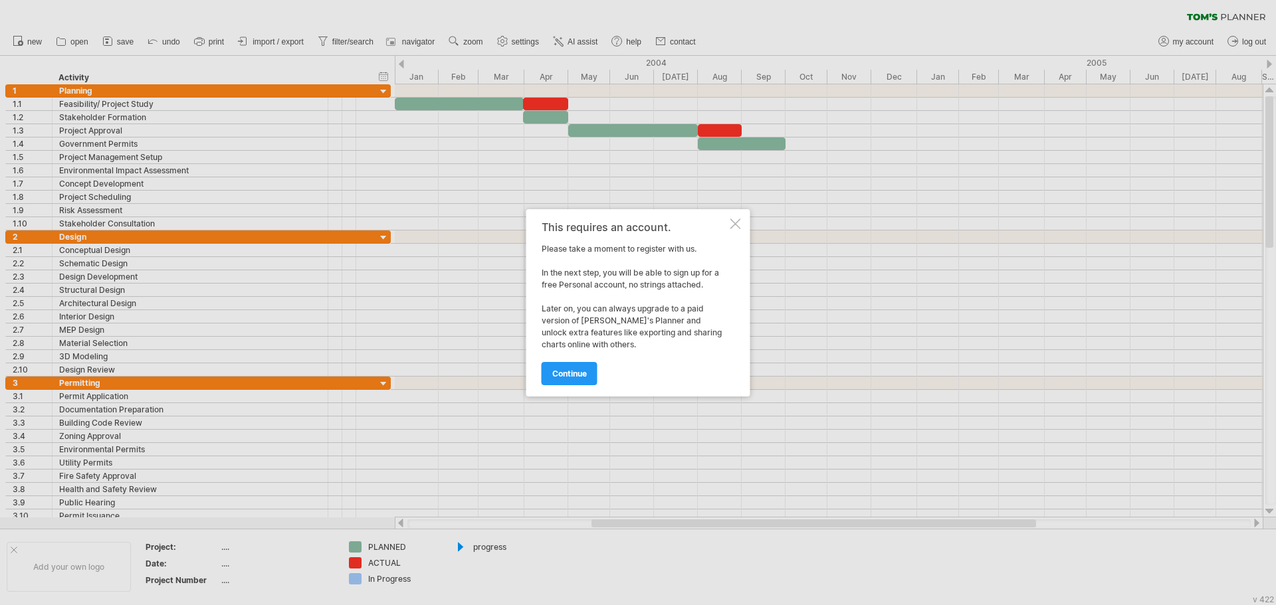
click at [736, 225] on div at bounding box center [735, 224] width 11 height 11
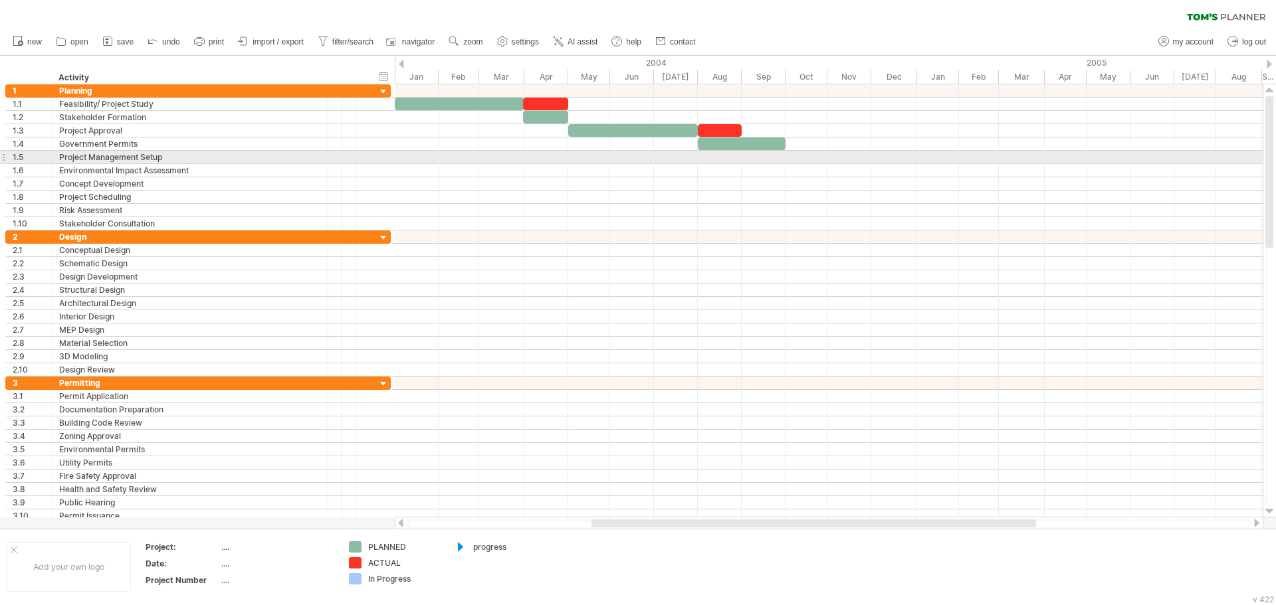
click at [789, 153] on div at bounding box center [829, 157] width 868 height 13
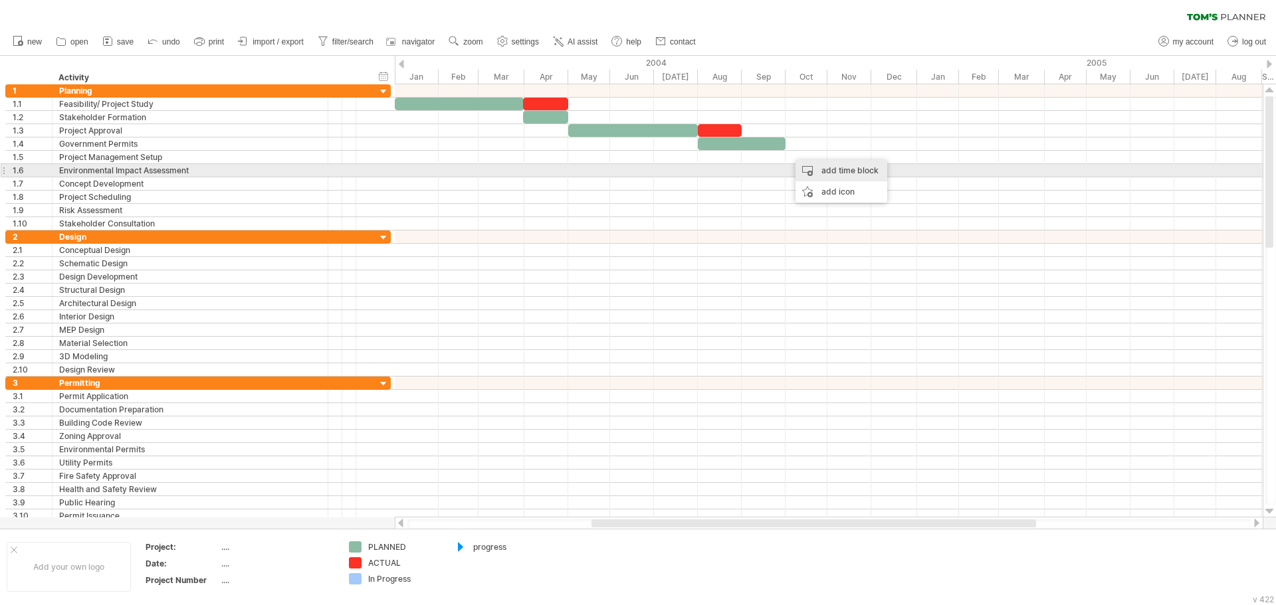
click at [819, 165] on div "add time block" at bounding box center [841, 170] width 92 height 21
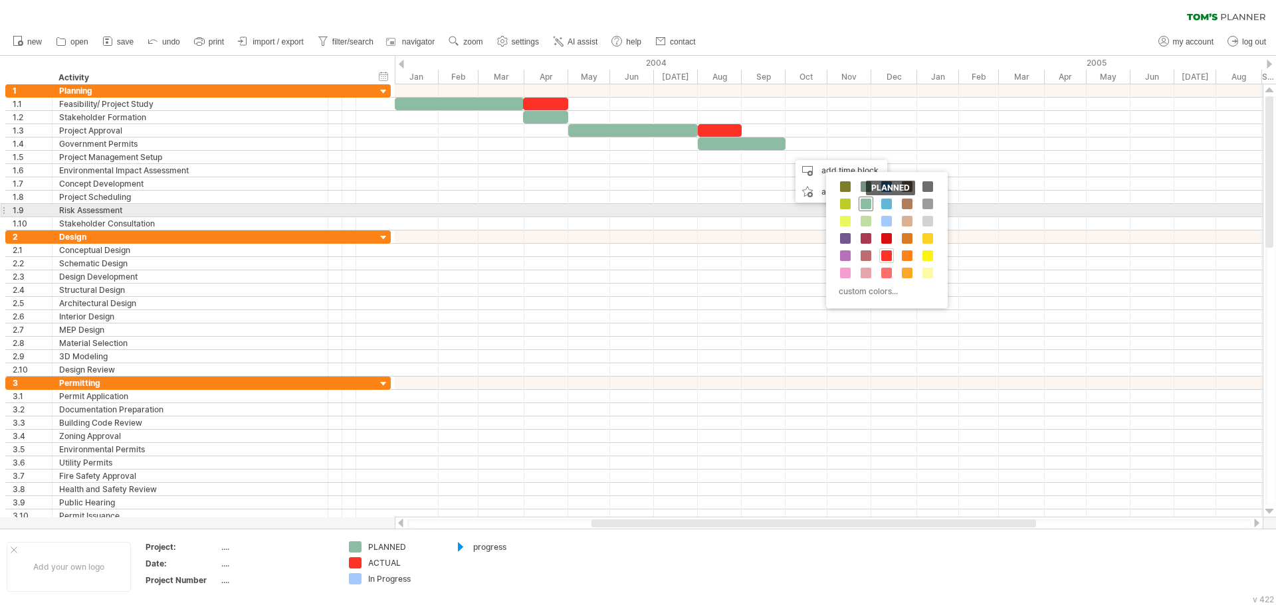
drag, startPoint x: 867, startPoint y: 205, endPoint x: 858, endPoint y: 201, distance: 9.9
click at [868, 205] on span at bounding box center [865, 204] width 11 height 11
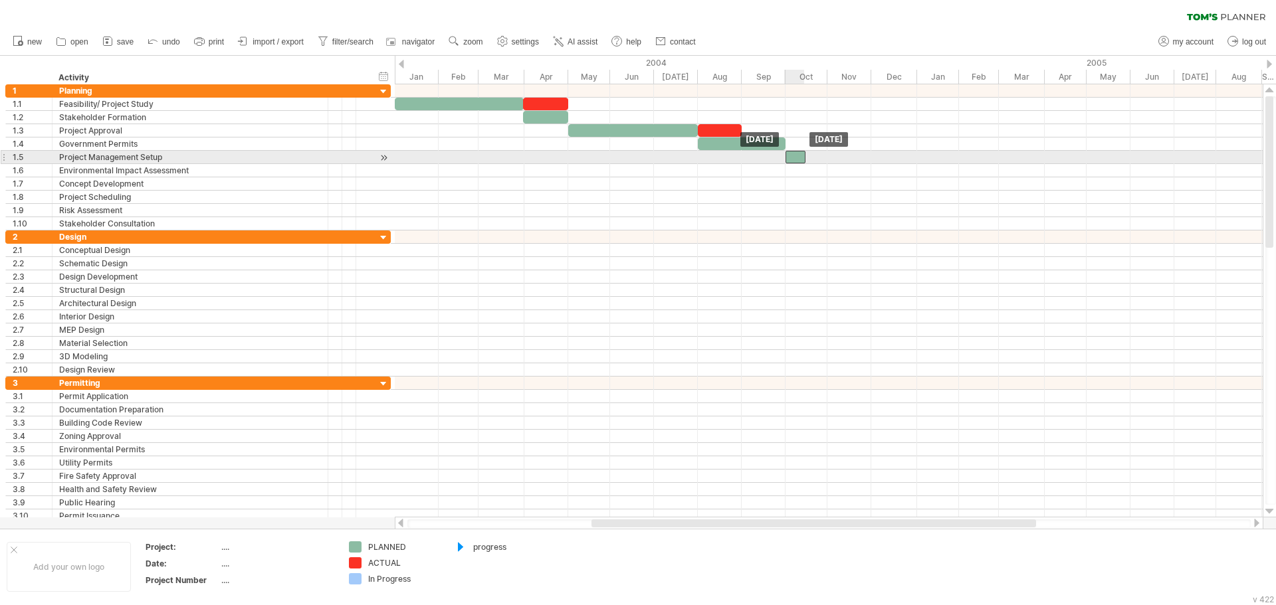
click at [791, 155] on div at bounding box center [795, 157] width 20 height 13
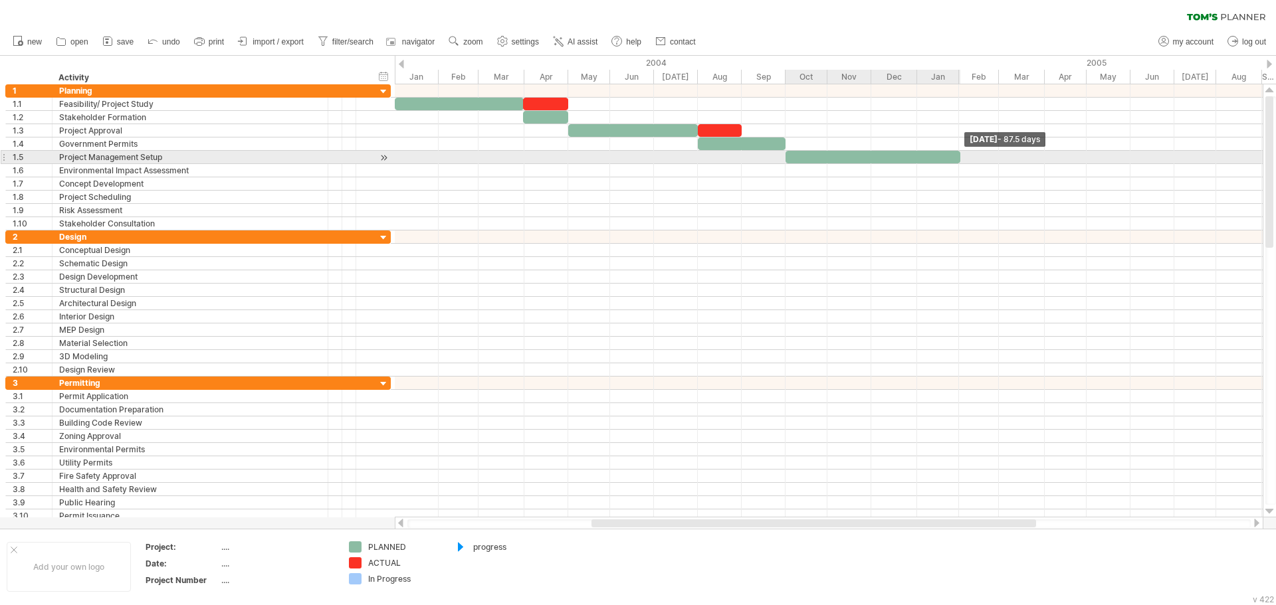
drag, startPoint x: 804, startPoint y: 157, endPoint x: 958, endPoint y: 154, distance: 154.2
click at [958, 154] on span at bounding box center [959, 157] width 5 height 13
click at [957, 155] on span at bounding box center [958, 157] width 5 height 13
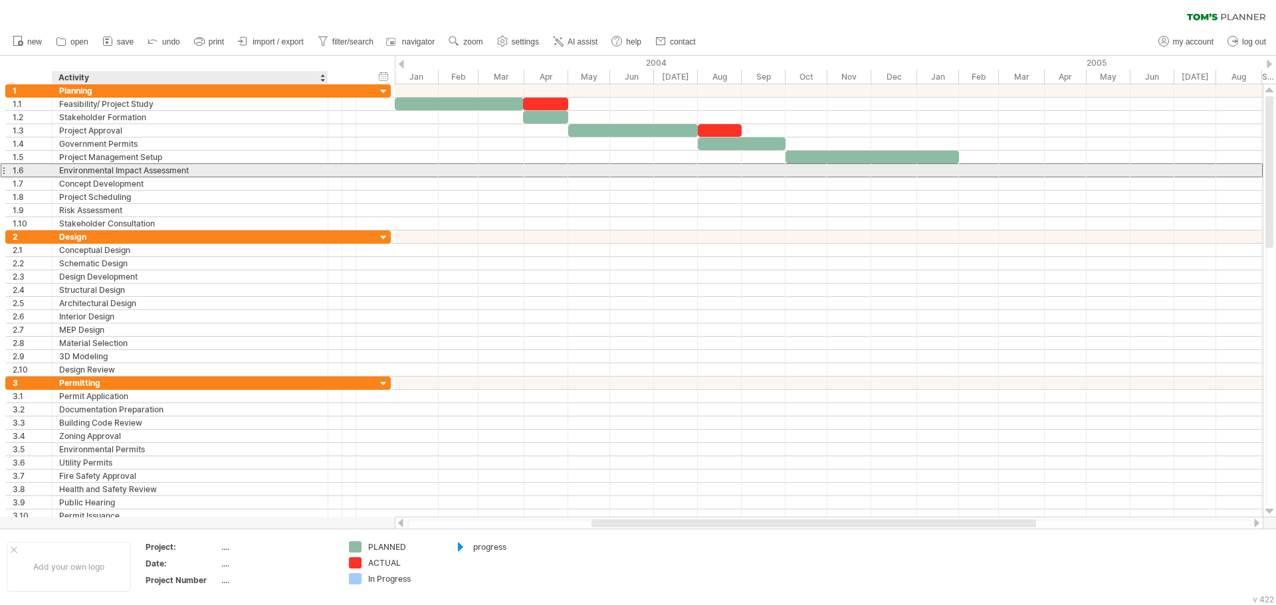
click at [197, 171] on div "Environmental Impact Assessment" at bounding box center [190, 170] width 262 height 13
click at [0, 0] on input "**********" at bounding box center [0, 0] width 0 height 0
click at [197, 171] on input "**********" at bounding box center [190, 170] width 262 height 13
type input "*"
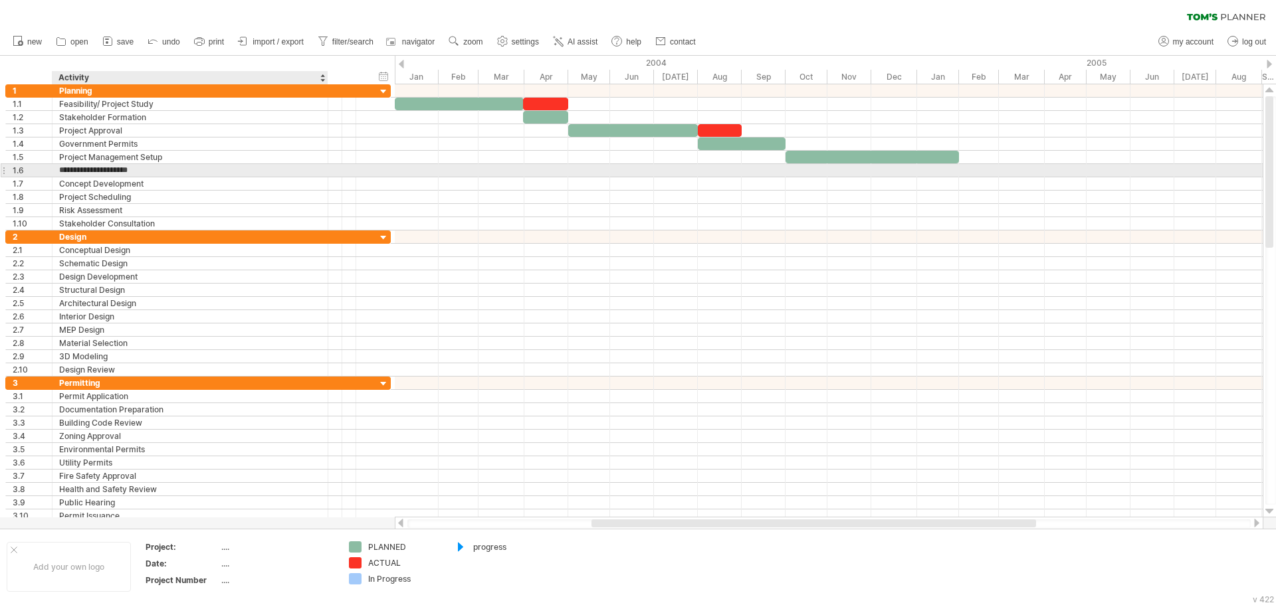
type input "**********"
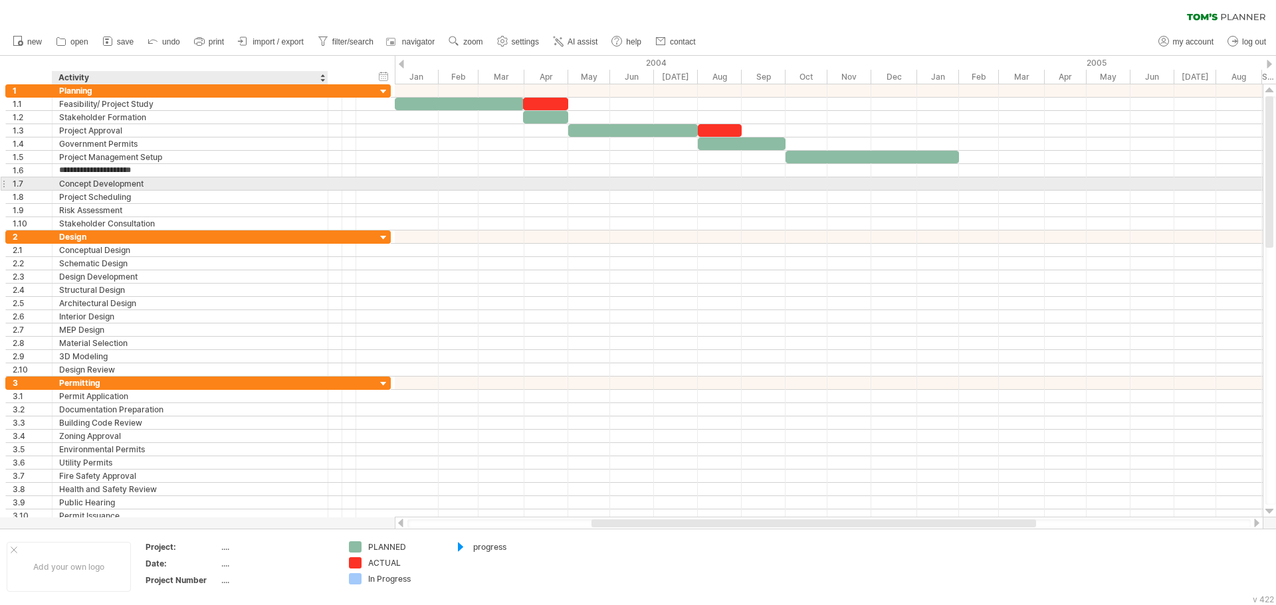
click at [159, 183] on div "Concept Development" at bounding box center [190, 183] width 262 height 13
click at [159, 183] on input "**********" at bounding box center [190, 183] width 262 height 13
drag, startPoint x: 161, startPoint y: 185, endPoint x: 76, endPoint y: 185, distance: 85.0
click at [76, 185] on input "**********" at bounding box center [190, 183] width 262 height 13
type input "**********"
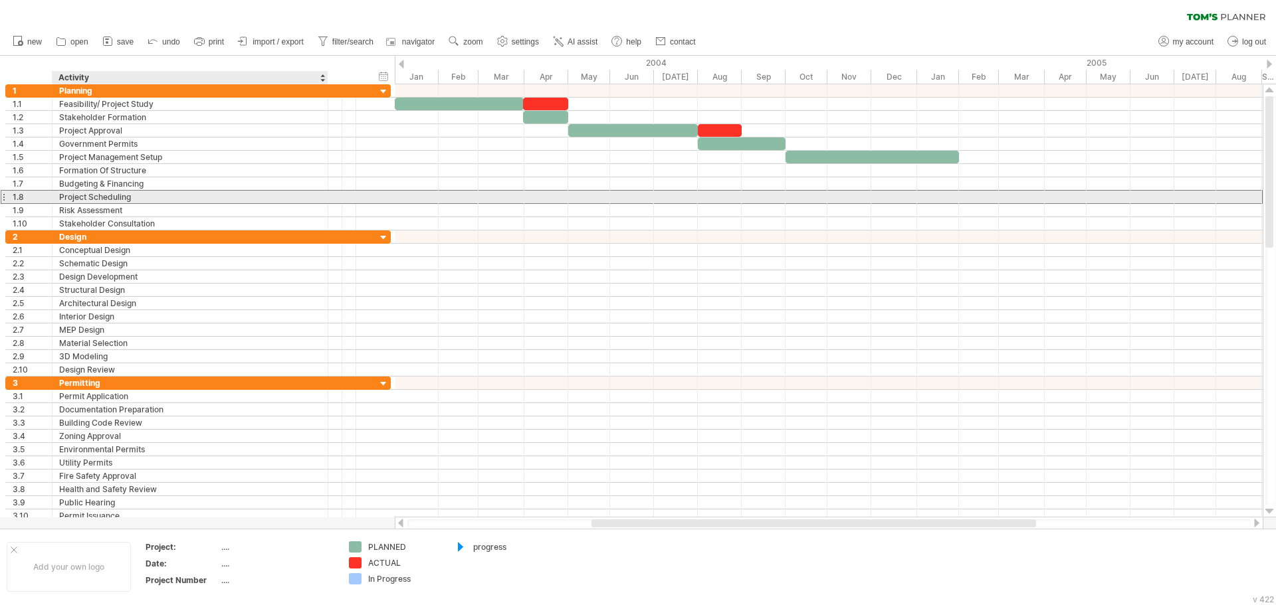
click at [139, 200] on div "Project Scheduling" at bounding box center [190, 197] width 262 height 13
drag, startPoint x: 148, startPoint y: 199, endPoint x: 17, endPoint y: 198, distance: 130.9
click at [17, 198] on div "**********" at bounding box center [197, 197] width 385 height 14
type input "*******"
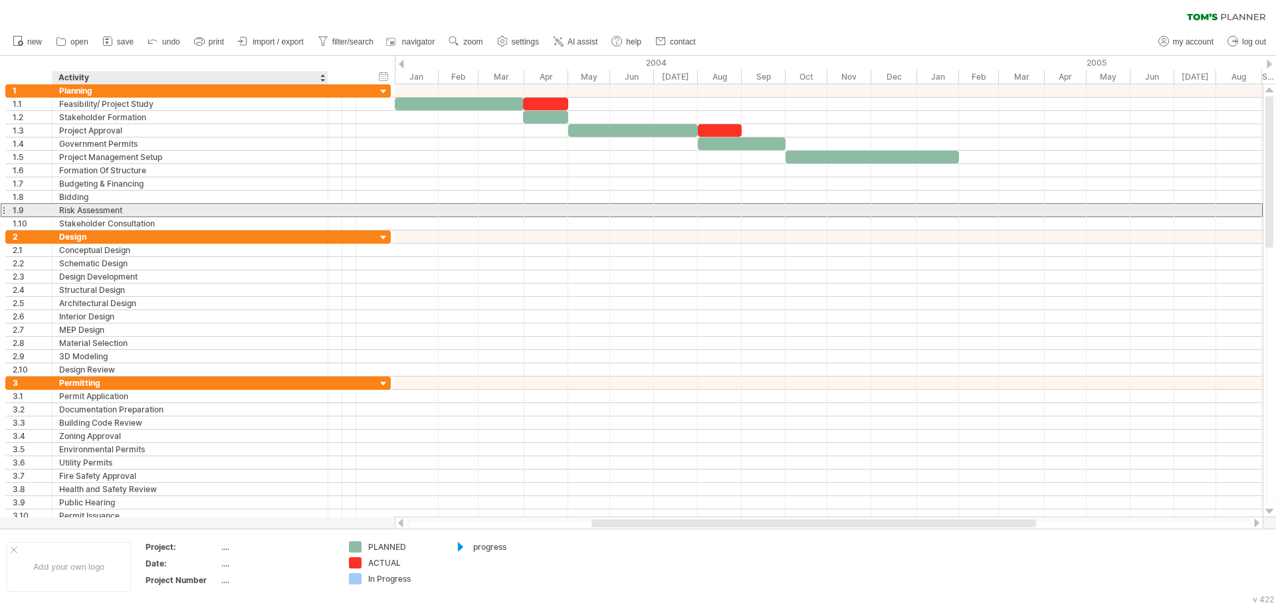
drag, startPoint x: 138, startPoint y: 206, endPoint x: -40, endPoint y: 205, distance: 178.0
click at [0, 205] on html "progress(100%) Trying to reach [DOMAIN_NAME] Connected again... 0% clear filter…" at bounding box center [638, 304] width 1276 height 608
click at [130, 212] on div "Risk Assessment" at bounding box center [190, 210] width 262 height 13
drag, startPoint x: 143, startPoint y: 212, endPoint x: 30, endPoint y: 212, distance: 112.9
click at [30, 212] on div "**********" at bounding box center [197, 210] width 385 height 14
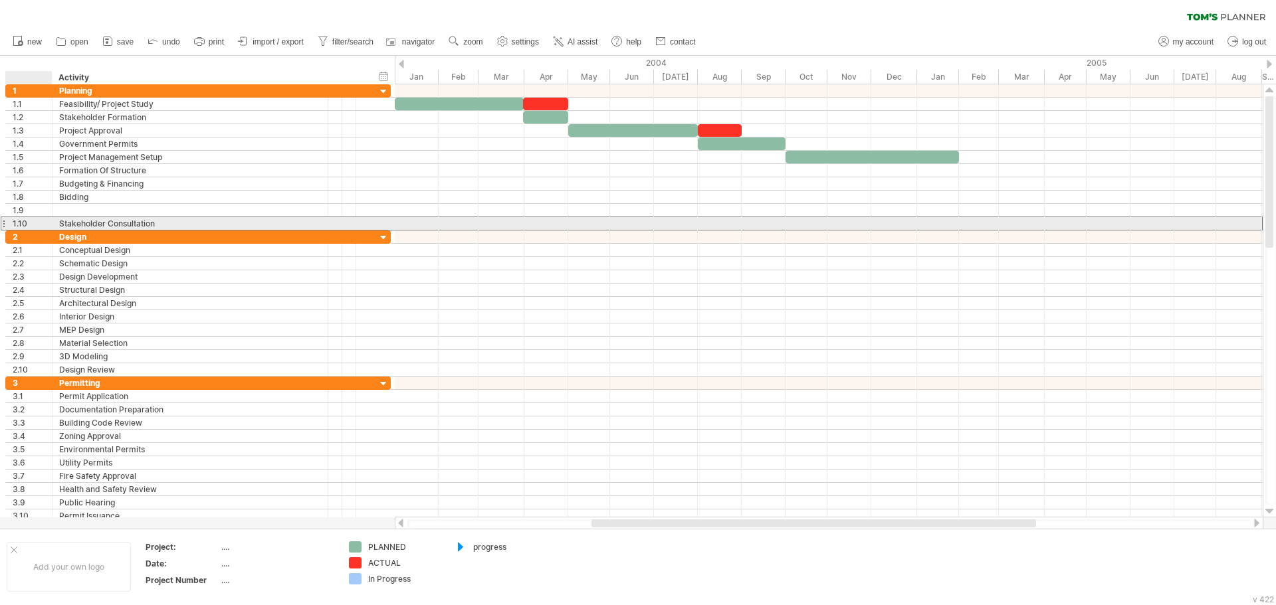
drag, startPoint x: 164, startPoint y: 223, endPoint x: 11, endPoint y: 223, distance: 152.8
click at [10, 223] on div "**********" at bounding box center [197, 224] width 385 height 14
drag, startPoint x: 158, startPoint y: 224, endPoint x: -30, endPoint y: 223, distance: 188.0
click at [0, 223] on html "progress(100%) Trying to reach [DOMAIN_NAME] Connected again... 0% clear filter…" at bounding box center [638, 304] width 1276 height 608
click at [161, 223] on div "Stakeholder Consultation" at bounding box center [190, 223] width 262 height 13
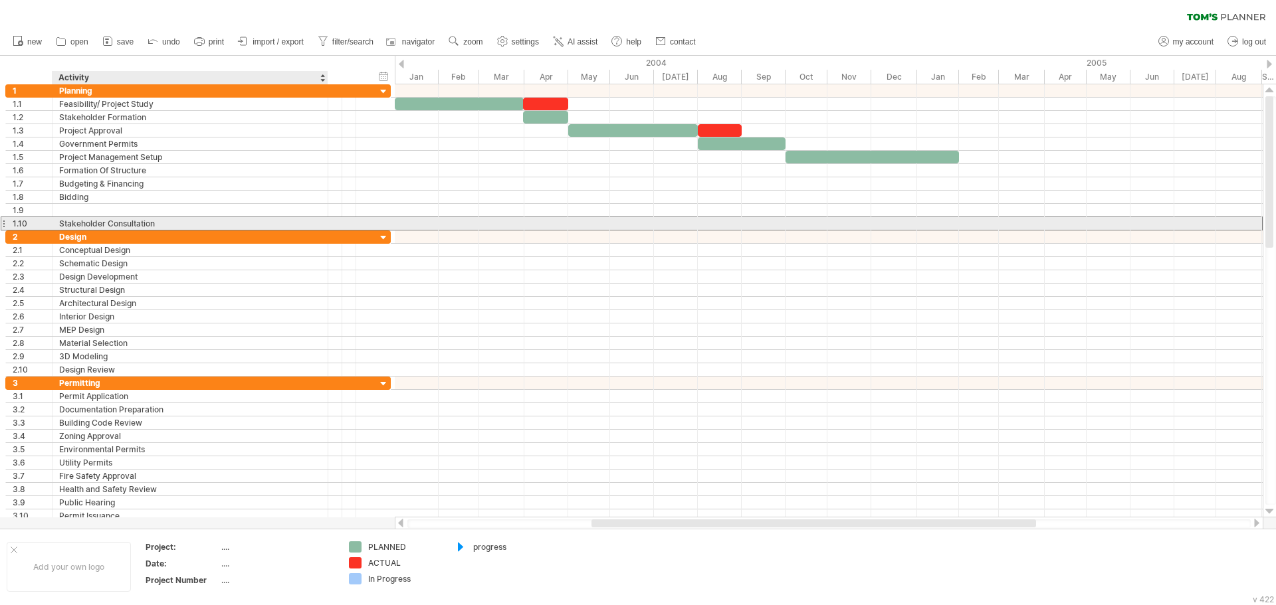
click at [0, 0] on input "**********" at bounding box center [0, 0] width 0 height 0
type input "*"
click at [5, 224] on div at bounding box center [3, 224] width 5 height 14
click at [34, 225] on div "1.10" at bounding box center [32, 223] width 39 height 13
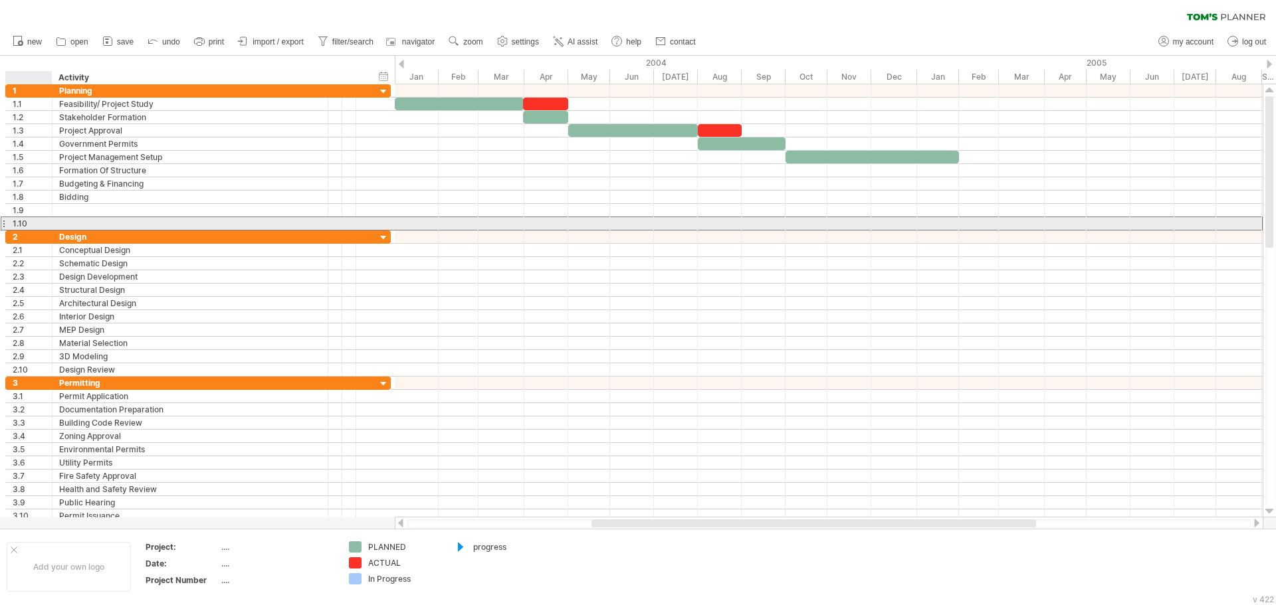
click at [34, 225] on div "1.10" at bounding box center [32, 223] width 39 height 13
drag, startPoint x: 34, startPoint y: 225, endPoint x: -16, endPoint y: 225, distance: 49.8
click at [0, 225] on html "progress(100%) Trying to reach [DOMAIN_NAME] Connected again... 0% clear filter…" at bounding box center [638, 304] width 1276 height 608
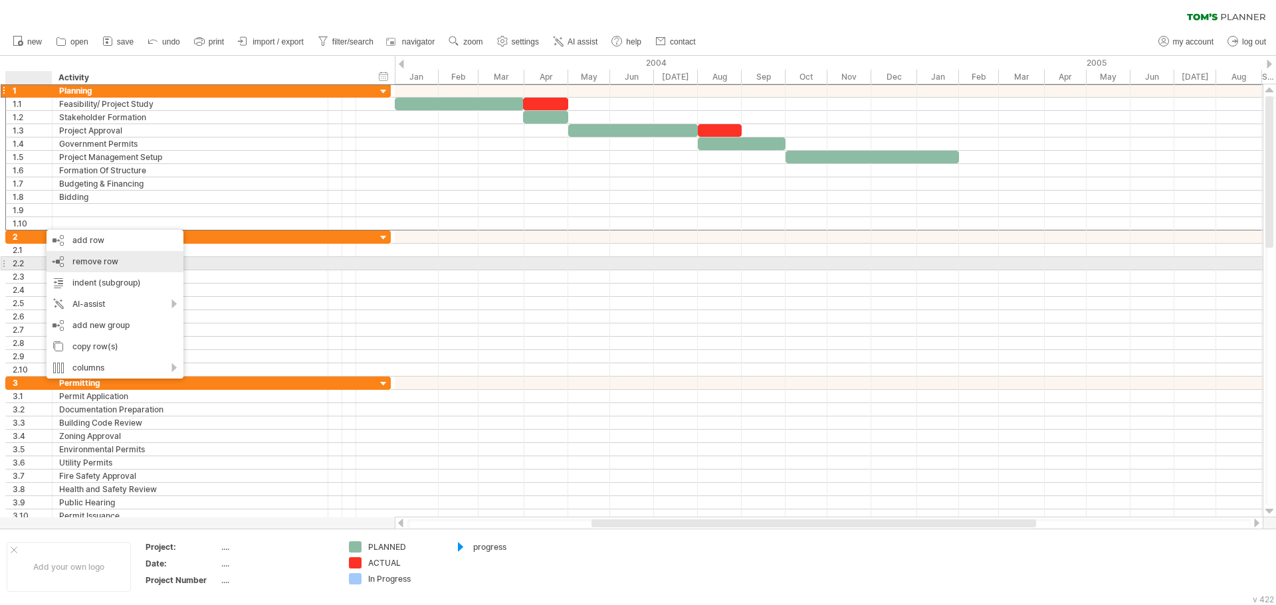
click at [138, 270] on div "remove row remove selected rows" at bounding box center [115, 261] width 137 height 21
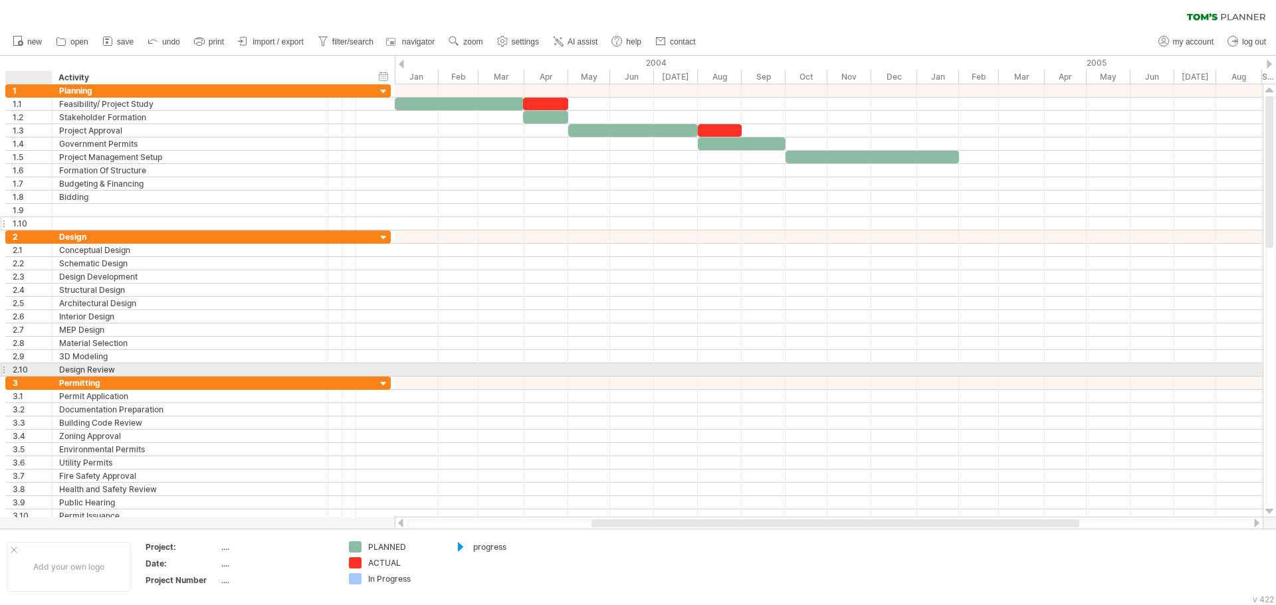
click at [41, 222] on div "1.10" at bounding box center [32, 223] width 39 height 13
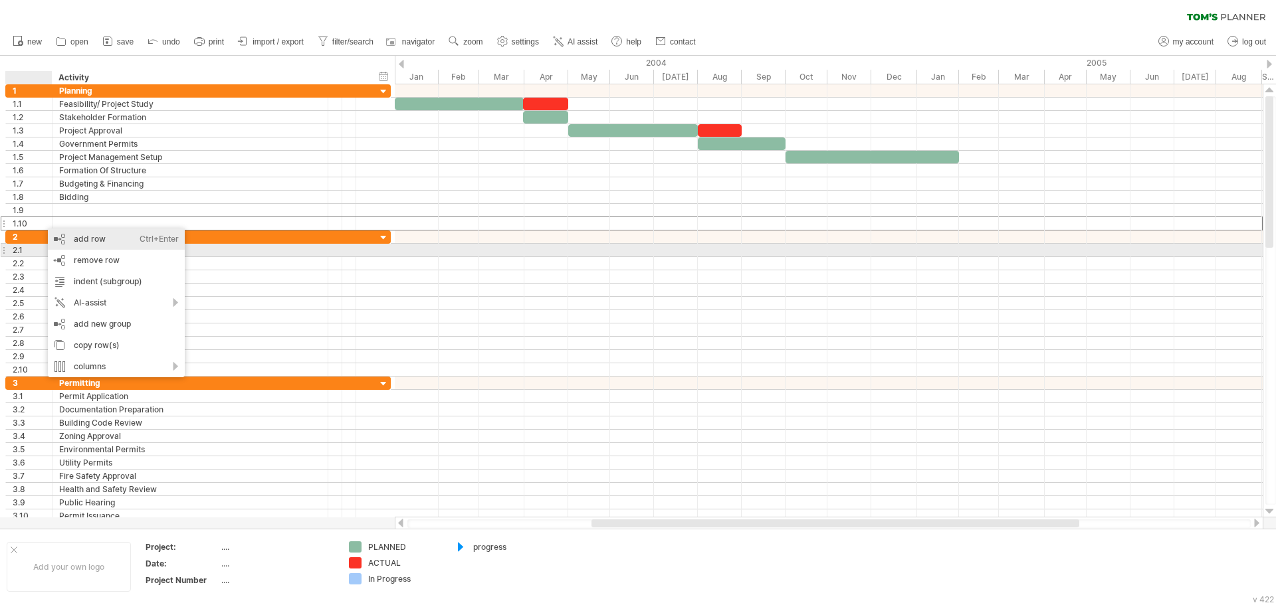
click at [87, 245] on div "add row Ctrl+Enter Cmd+Enter" at bounding box center [116, 239] width 137 height 21
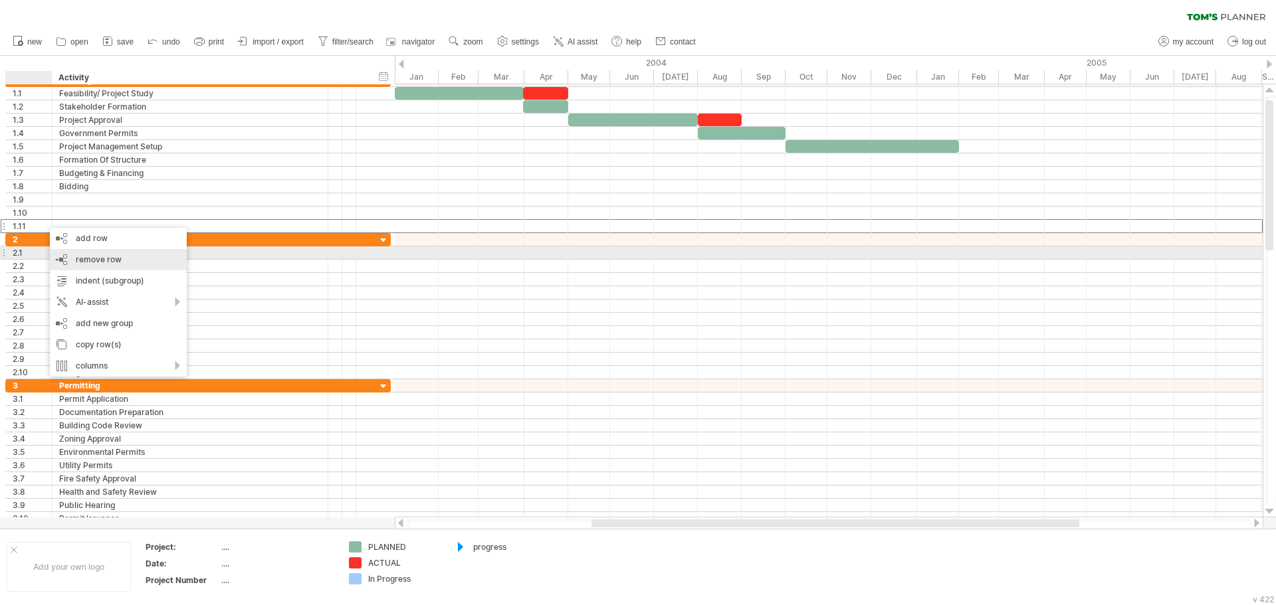
click at [89, 255] on span "remove row" at bounding box center [99, 259] width 46 height 10
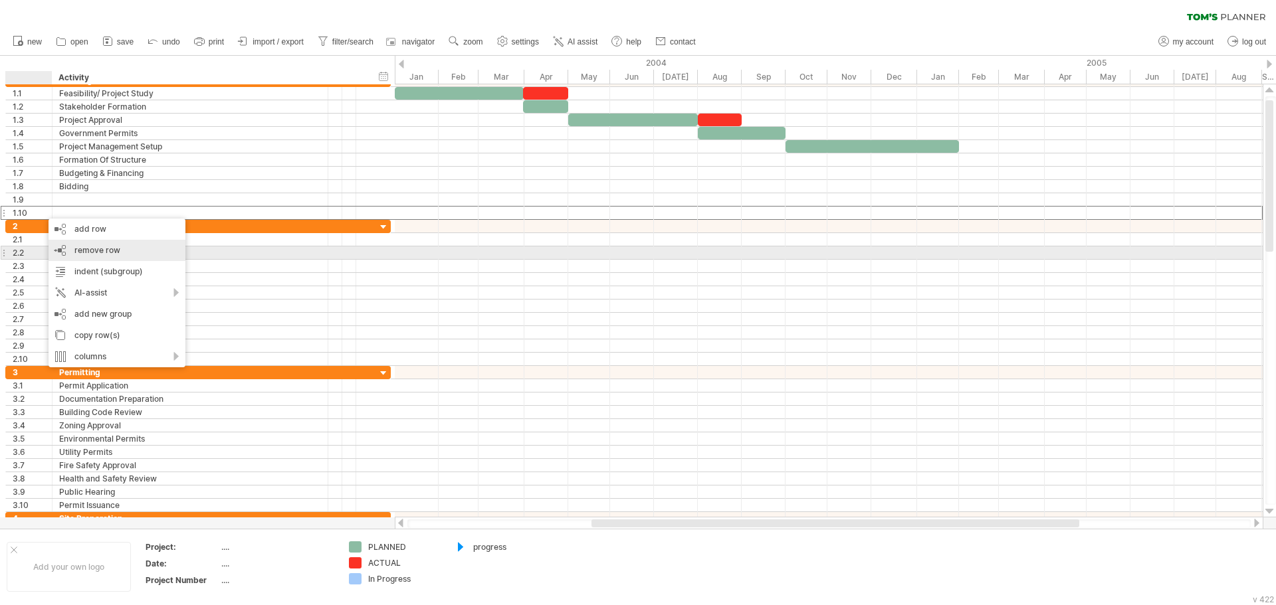
click at [96, 257] on div "remove row remove selected rows" at bounding box center [116, 250] width 137 height 21
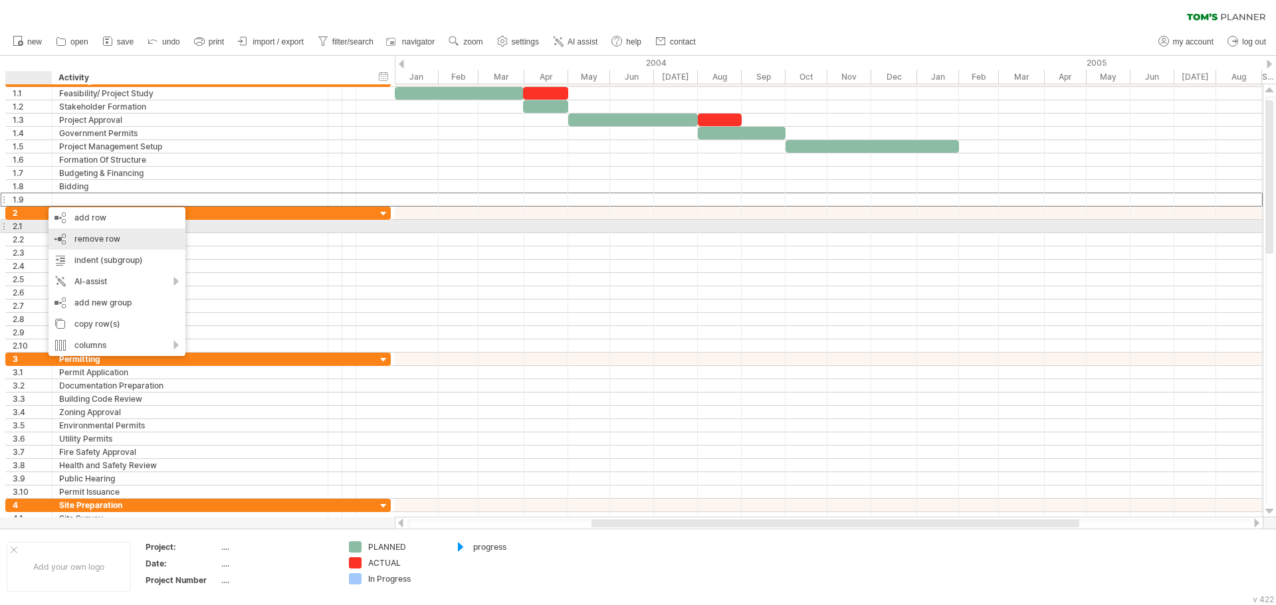
click at [82, 233] on div "remove row remove selected rows" at bounding box center [116, 239] width 137 height 21
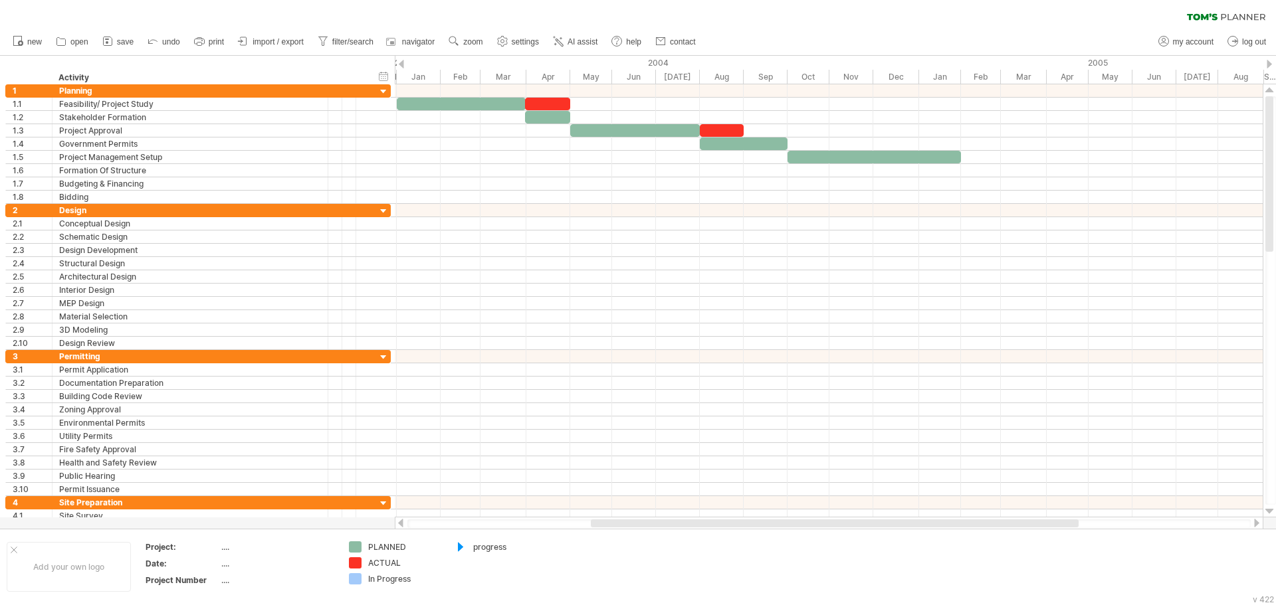
drag, startPoint x: 620, startPoint y: 523, endPoint x: 636, endPoint y: 522, distance: 16.0
click at [636, 522] on div at bounding box center [835, 524] width 488 height 8
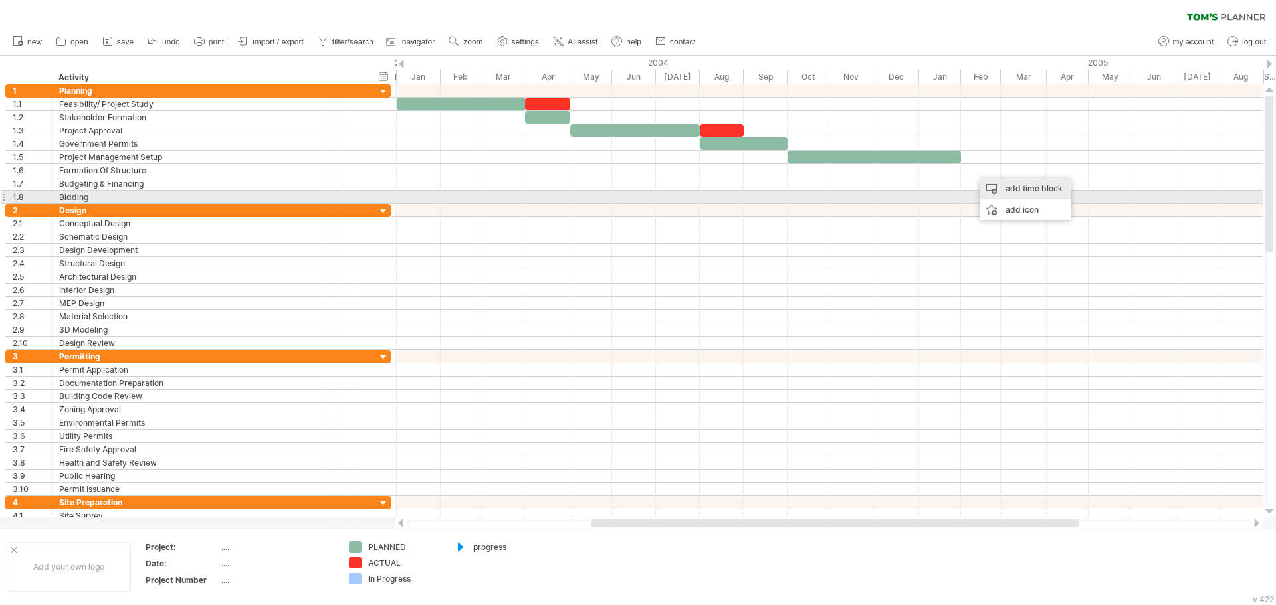
click at [1011, 193] on div "add time block" at bounding box center [1025, 188] width 92 height 21
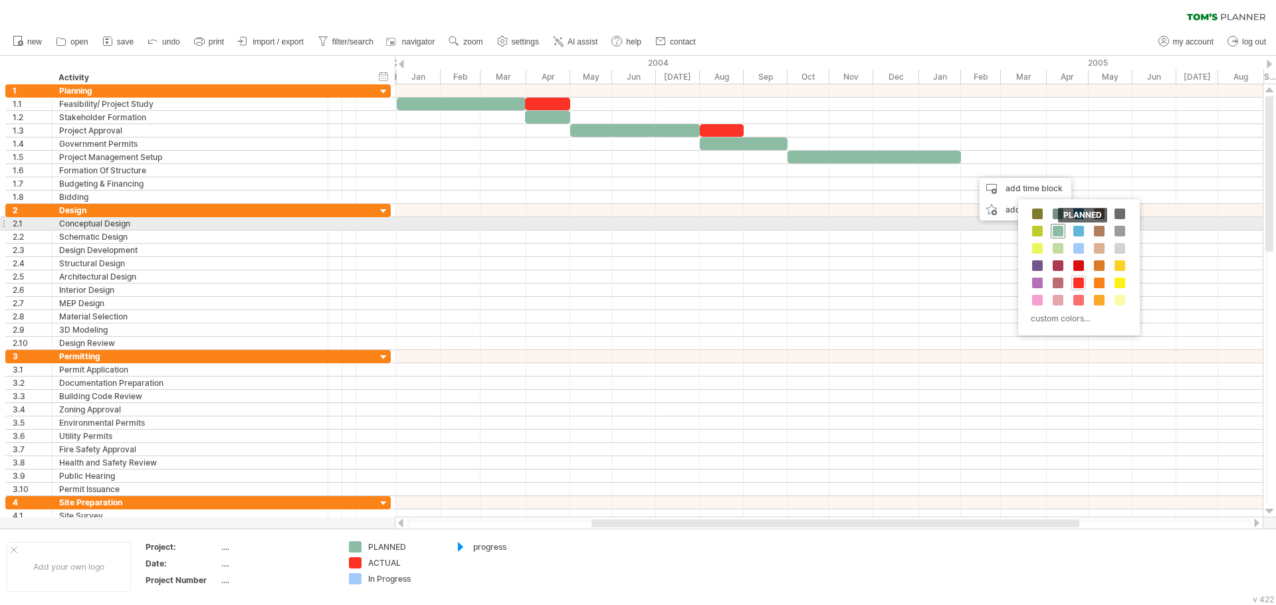
click at [1059, 229] on span at bounding box center [1057, 231] width 11 height 11
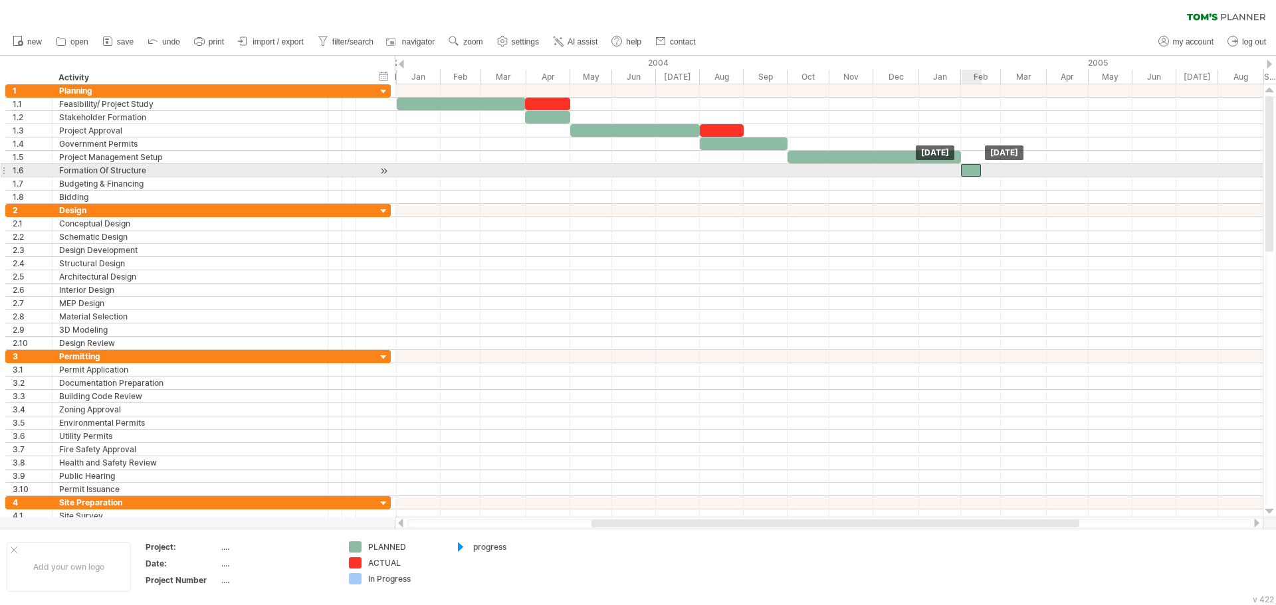
drag, startPoint x: 979, startPoint y: 170, endPoint x: 967, endPoint y: 169, distance: 12.0
click at [967, 169] on div at bounding box center [971, 170] width 20 height 13
drag, startPoint x: 982, startPoint y: 172, endPoint x: 1002, endPoint y: 172, distance: 19.9
click at [1002, 172] on span at bounding box center [1000, 170] width 5 height 13
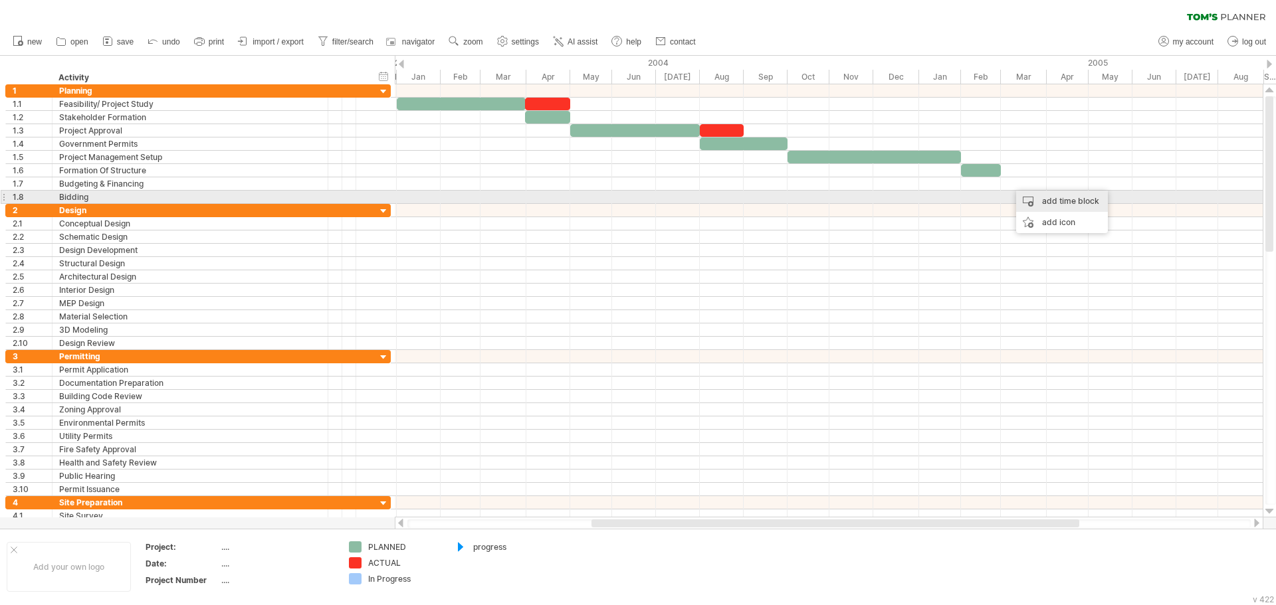
click at [1040, 204] on div "add time block" at bounding box center [1062, 201] width 92 height 21
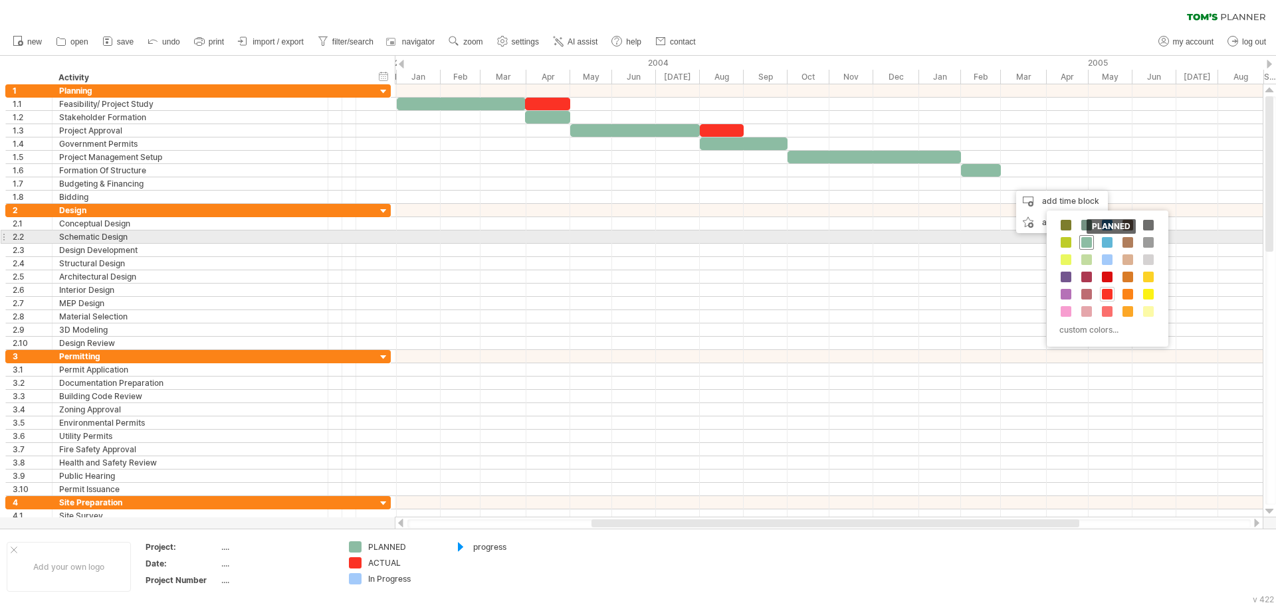
click at [1093, 242] on div "PLANNED" at bounding box center [1086, 242] width 15 height 15
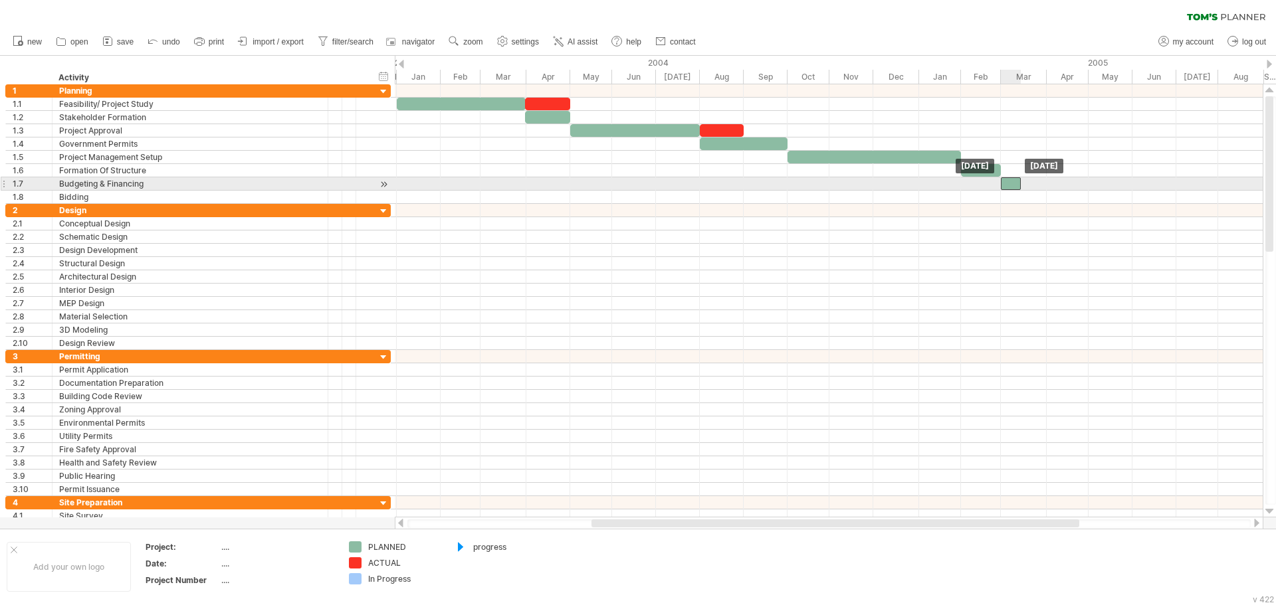
drag, startPoint x: 1020, startPoint y: 183, endPoint x: 1011, endPoint y: 183, distance: 9.3
click at [1011, 183] on div at bounding box center [1011, 183] width 20 height 13
drag, startPoint x: 1020, startPoint y: 186, endPoint x: 1088, endPoint y: 187, distance: 67.8
click at [1088, 187] on span at bounding box center [1088, 183] width 5 height 13
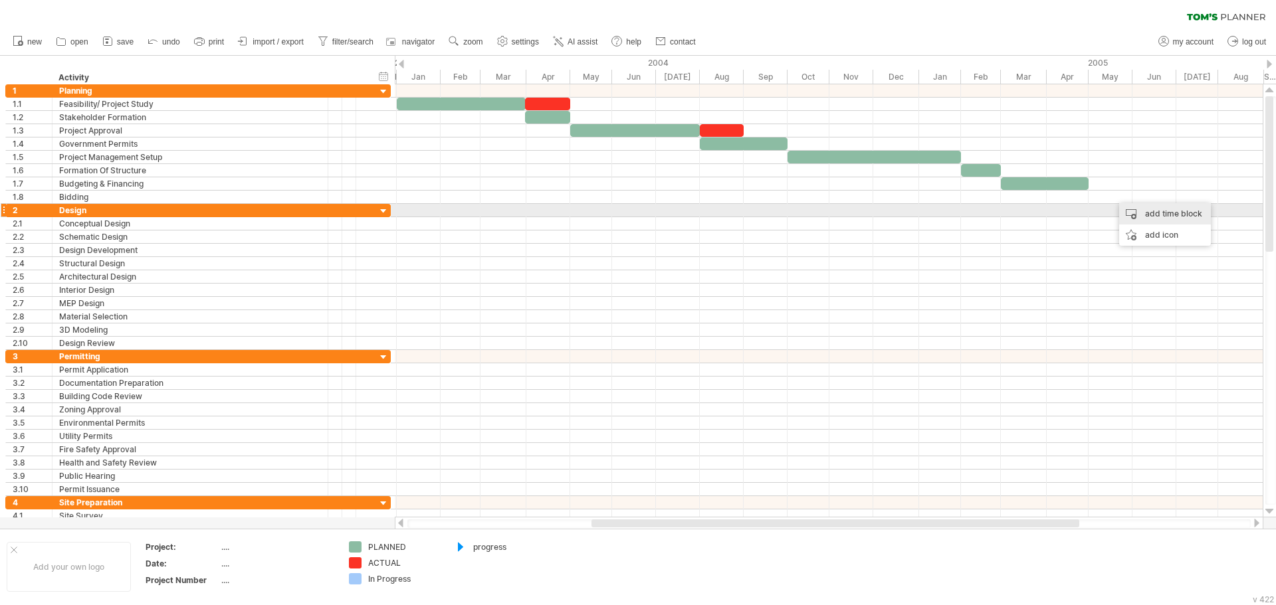
click at [1135, 215] on div "add time block" at bounding box center [1165, 213] width 92 height 21
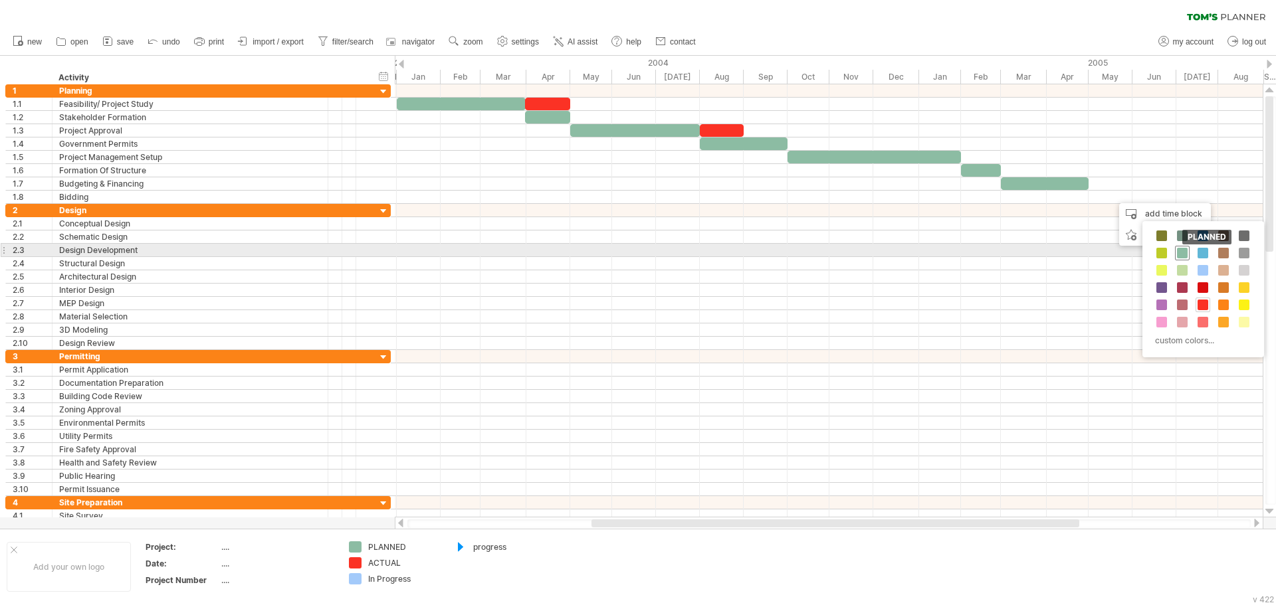
click at [1179, 250] on span at bounding box center [1182, 253] width 11 height 11
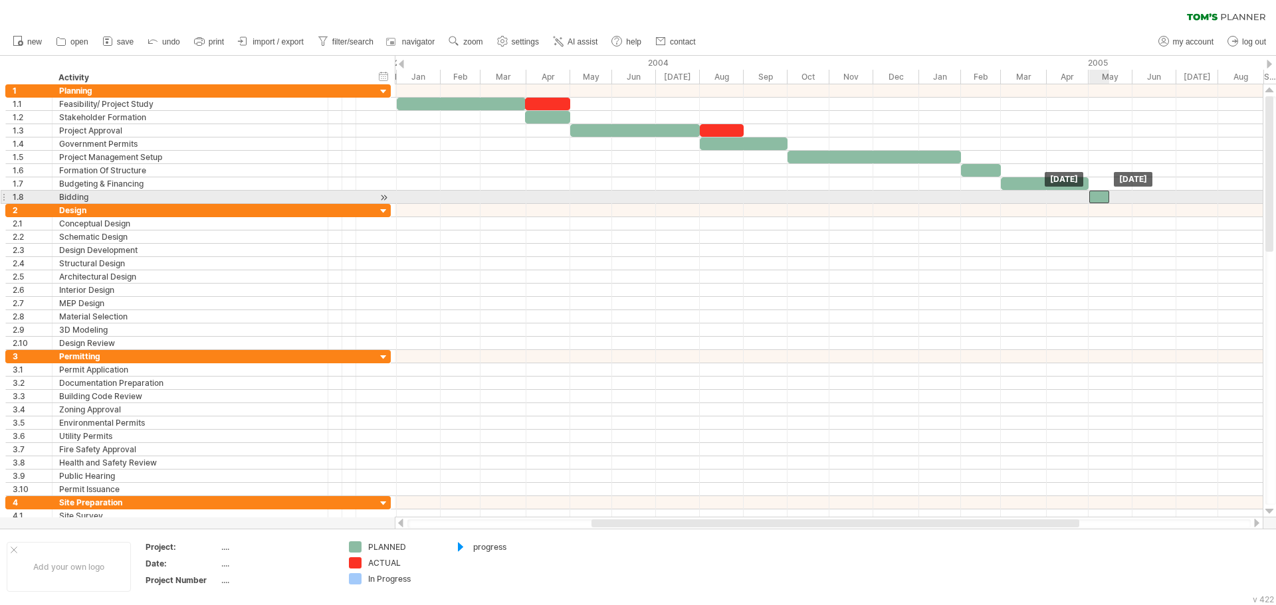
drag, startPoint x: 1118, startPoint y: 199, endPoint x: 1098, endPoint y: 197, distance: 20.6
click at [1098, 197] on div at bounding box center [1099, 197] width 20 height 13
drag, startPoint x: 1109, startPoint y: 198, endPoint x: 1131, endPoint y: 200, distance: 22.7
click at [1131, 200] on span at bounding box center [1131, 197] width 5 height 13
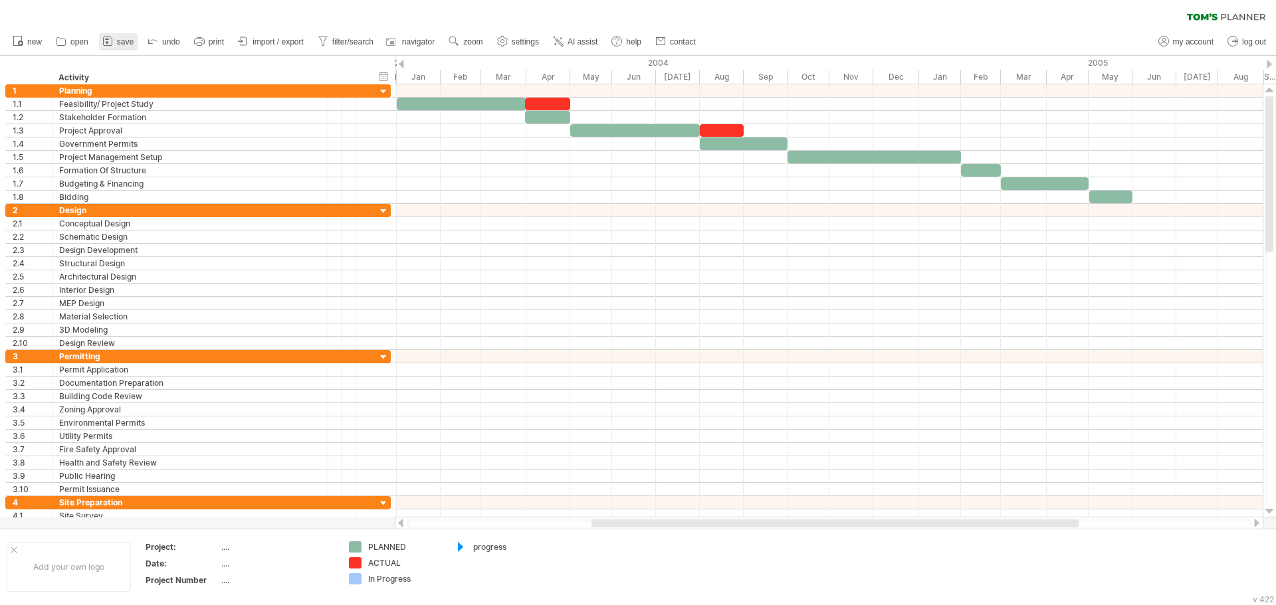
click at [120, 41] on span "save" at bounding box center [125, 41] width 17 height 9
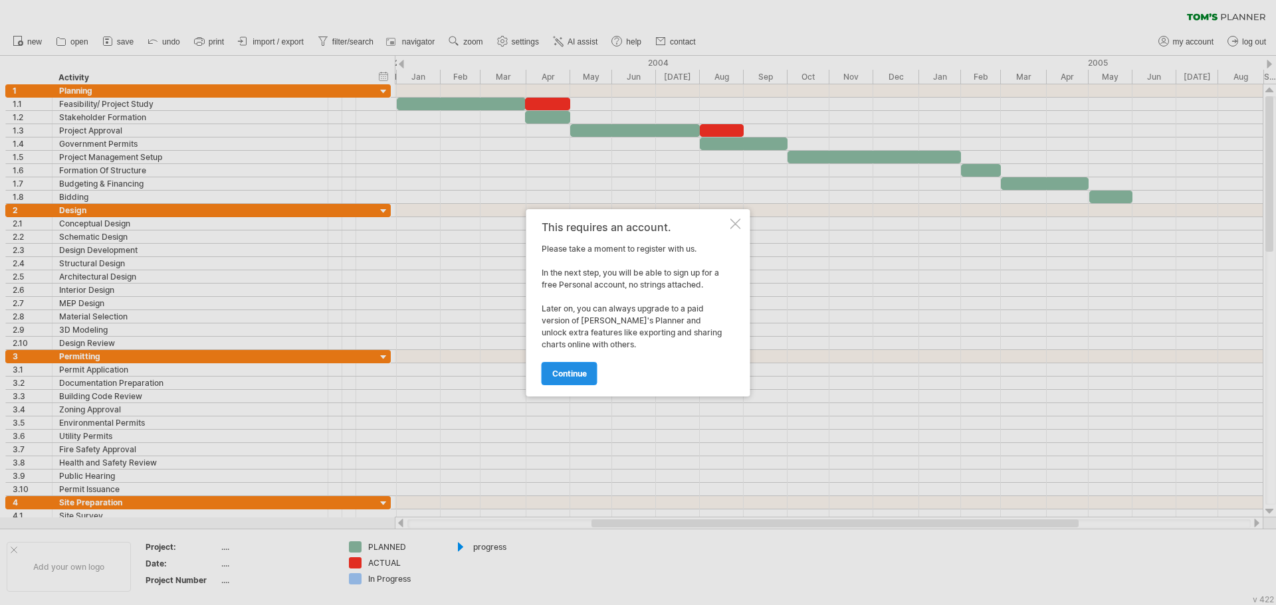
click at [587, 370] on span "continue" at bounding box center [569, 374] width 35 height 10
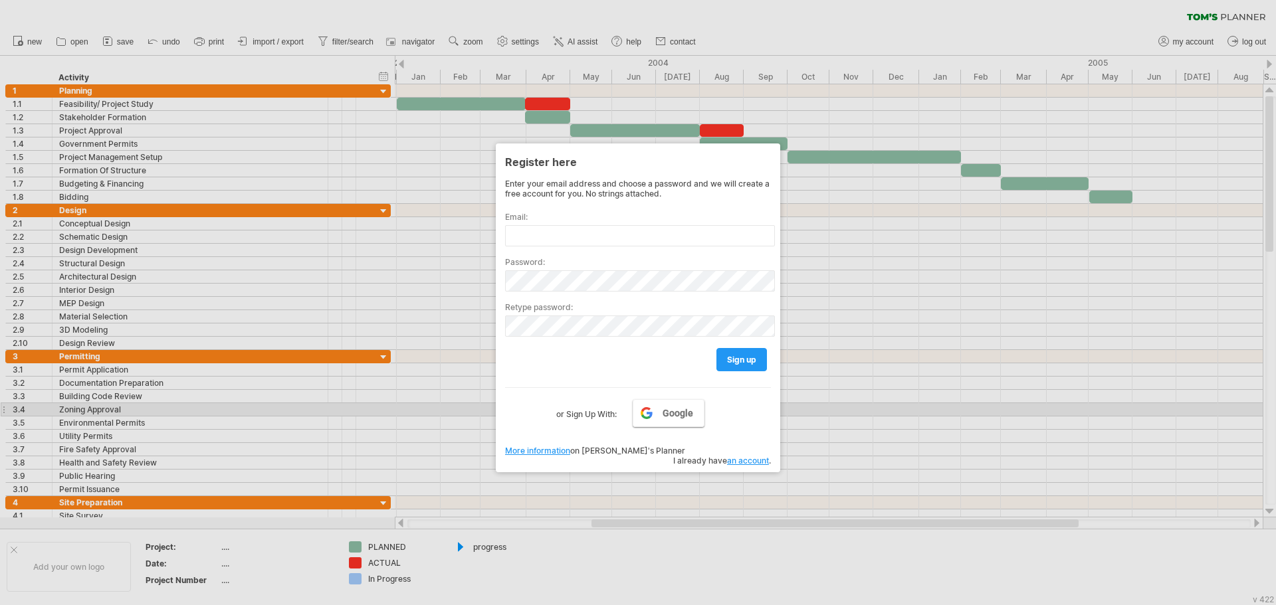
click at [654, 415] on link "Google" at bounding box center [668, 413] width 72 height 28
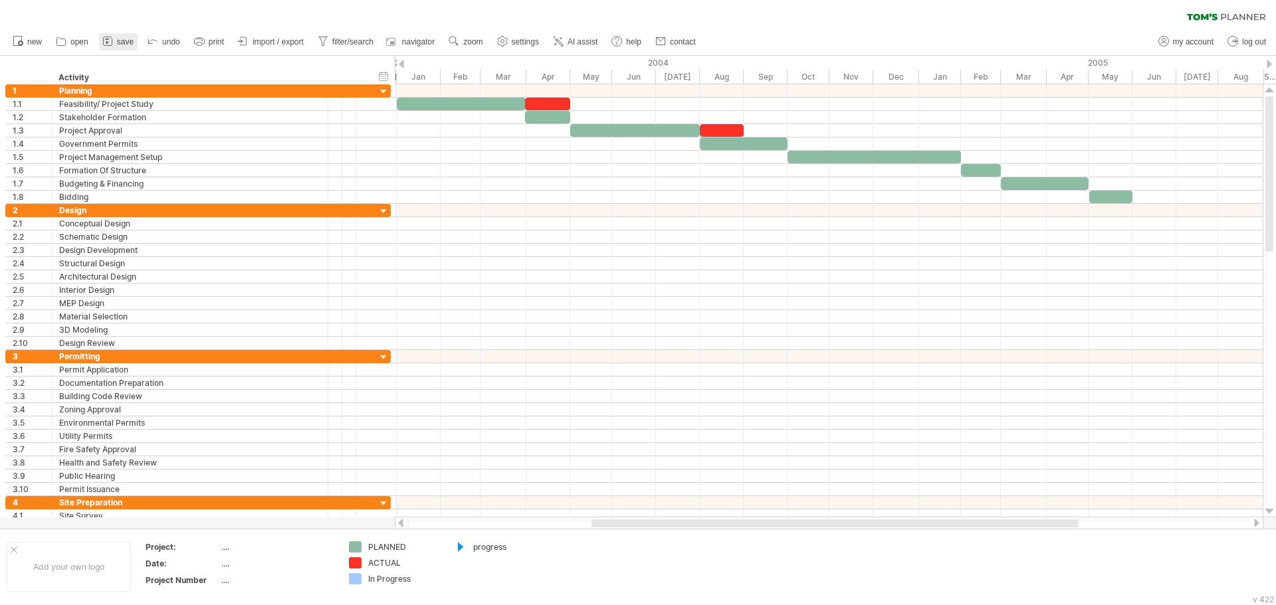
click at [116, 43] on link "save" at bounding box center [118, 41] width 39 height 17
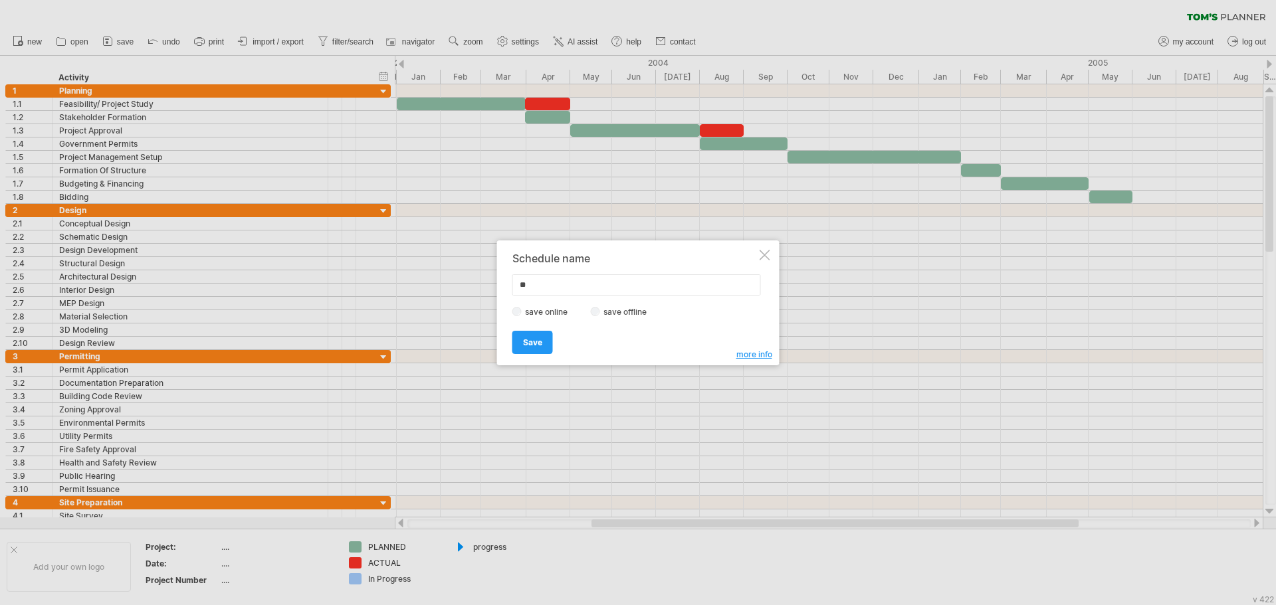
type input "*"
type input "****"
click at [542, 345] on link "Save" at bounding box center [532, 342] width 41 height 23
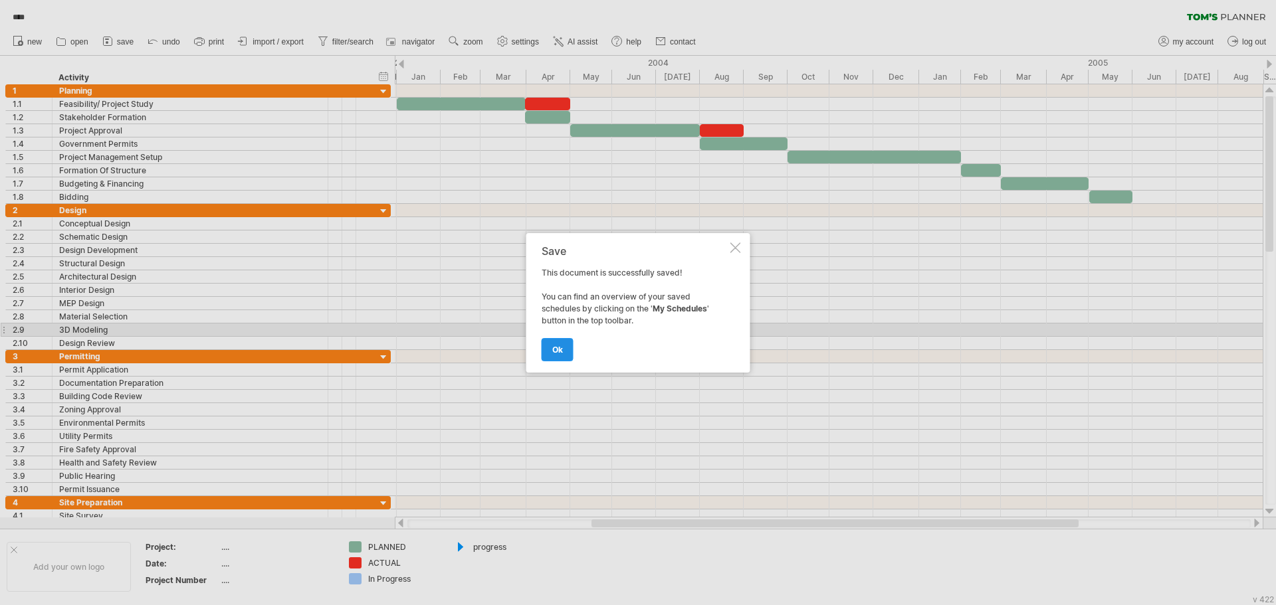
click at [560, 349] on span "ok" at bounding box center [557, 350] width 11 height 10
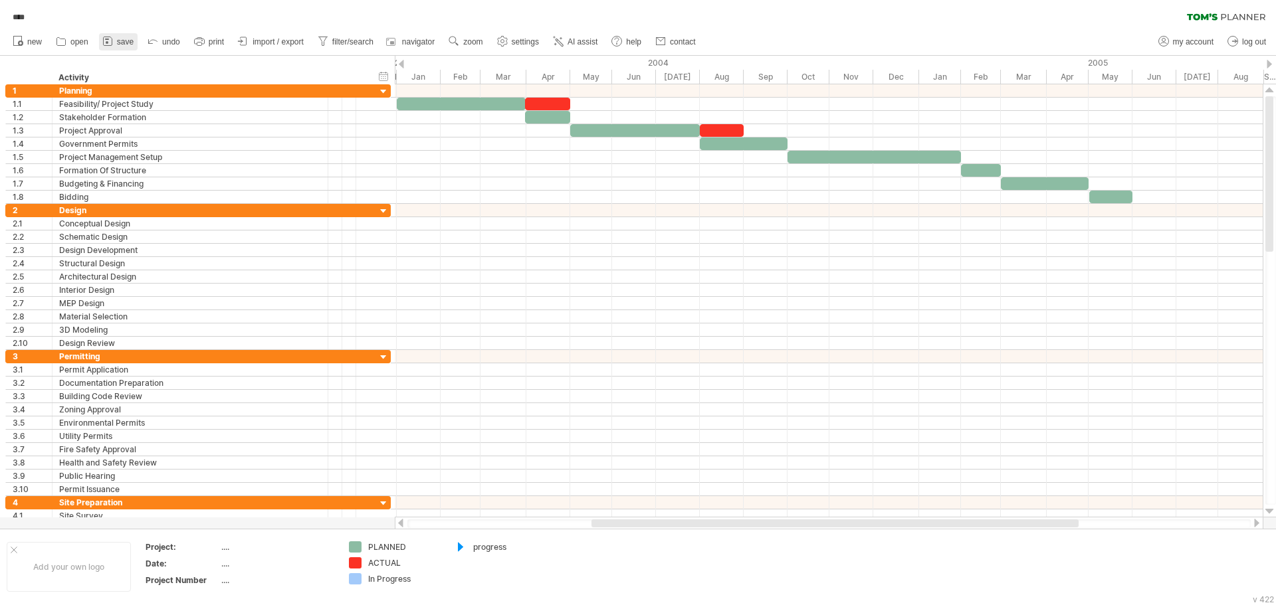
click at [122, 43] on span "save" at bounding box center [125, 41] width 17 height 9
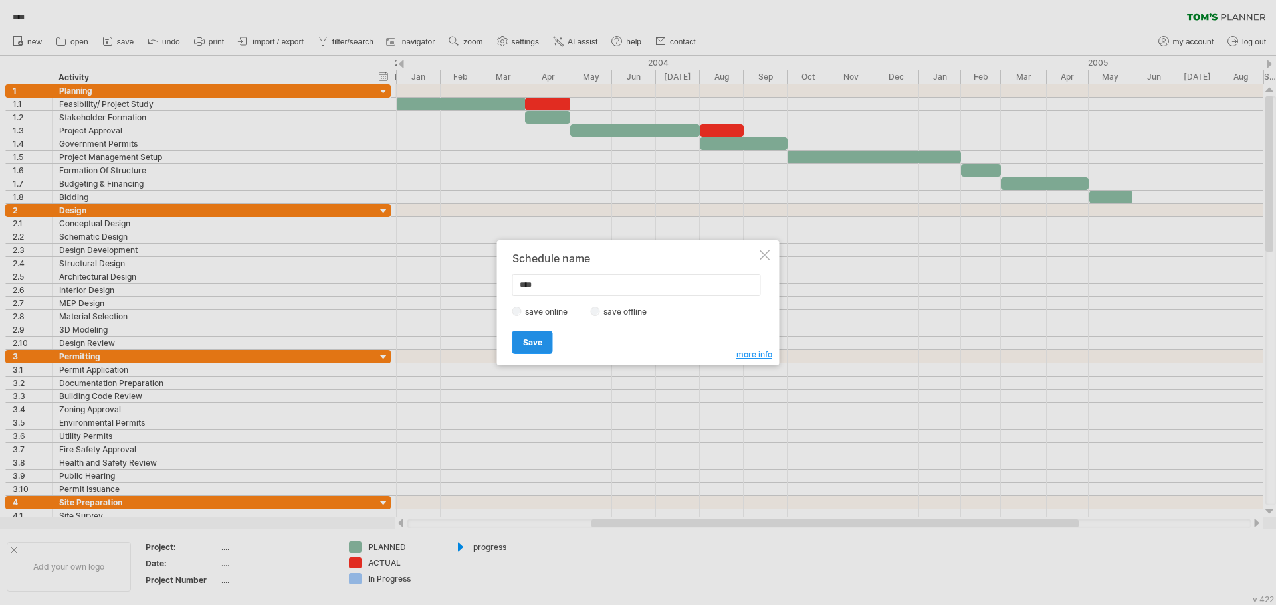
click at [519, 345] on link "Save" at bounding box center [532, 342] width 41 height 23
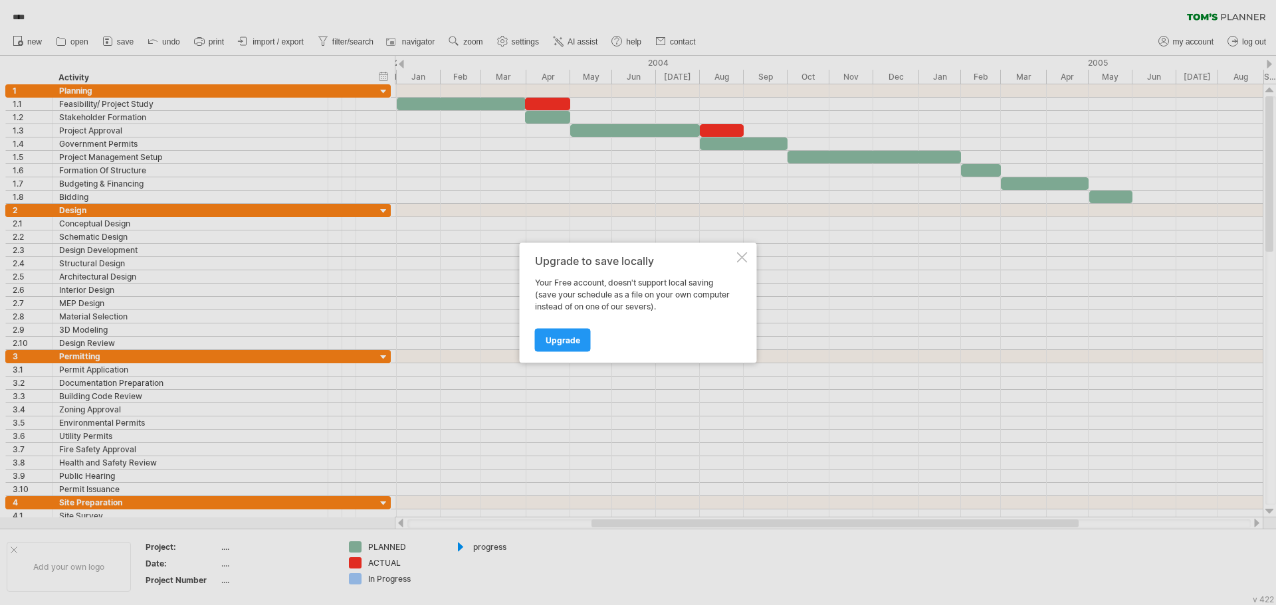
click at [737, 256] on div at bounding box center [742, 257] width 11 height 11
